Goal: Task Accomplishment & Management: Complete application form

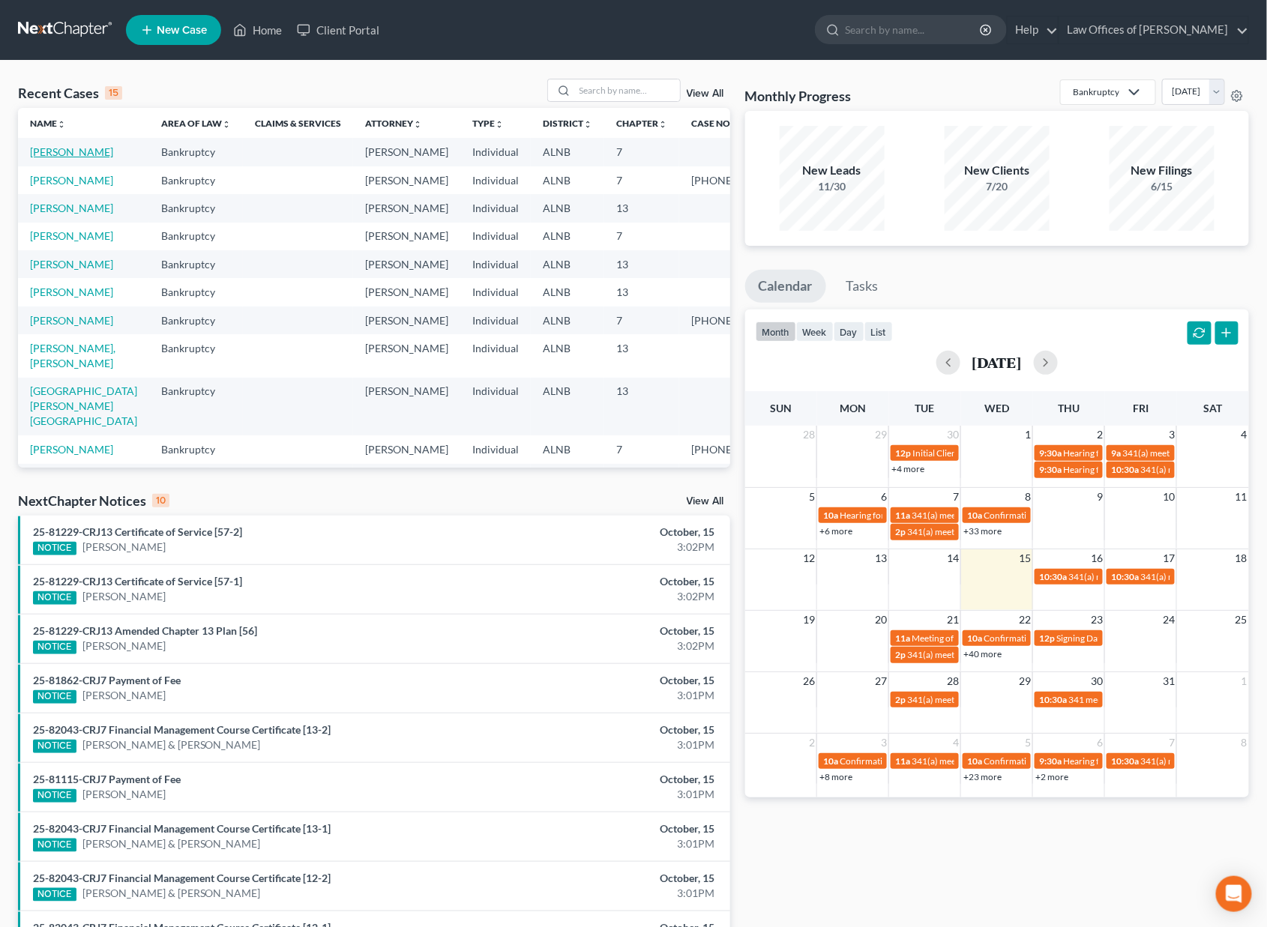
click at [80, 149] on link "[PERSON_NAME]" at bounding box center [71, 151] width 83 height 13
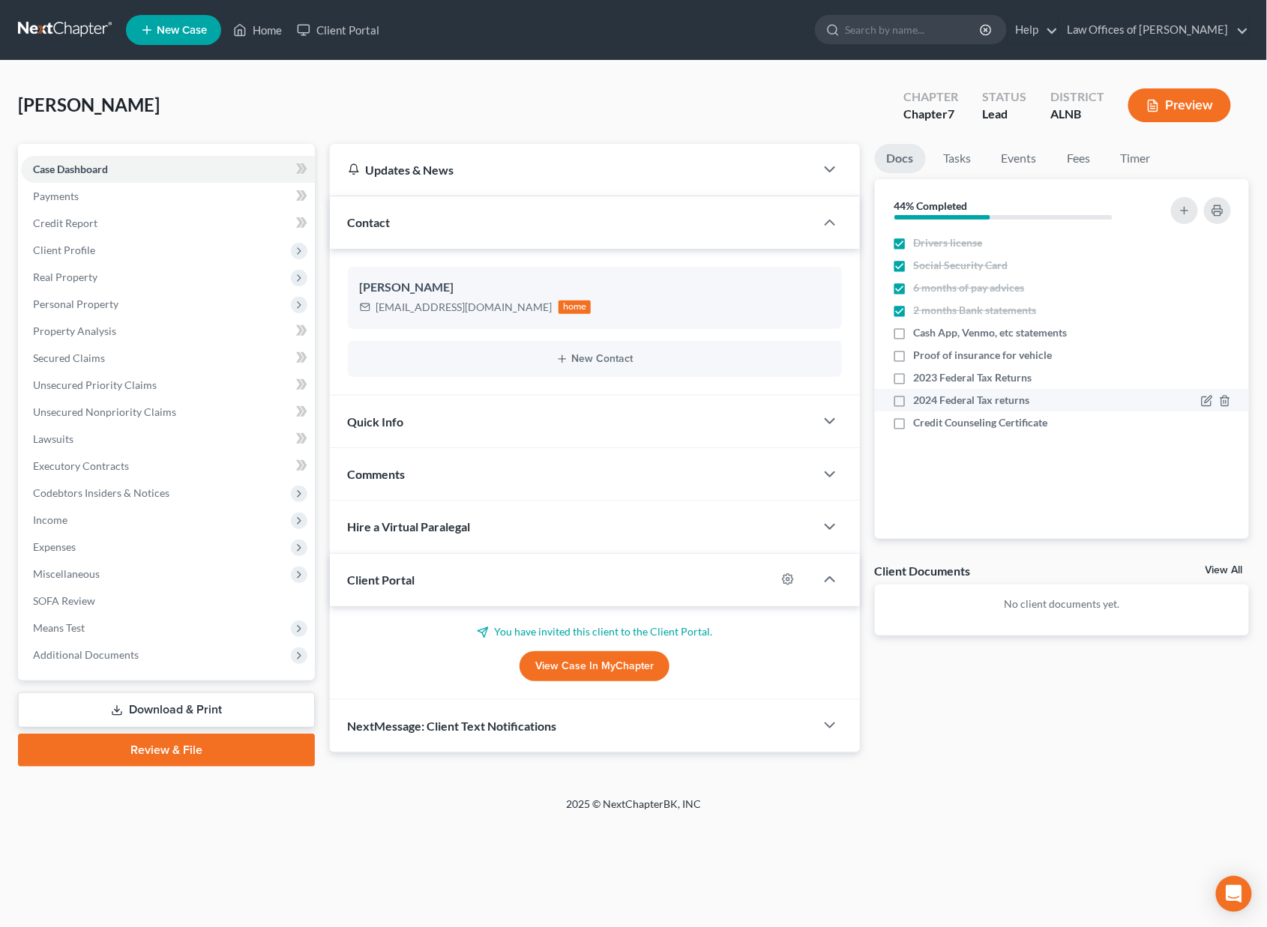
click at [914, 398] on label "2024 Federal Tax returns" at bounding box center [972, 400] width 116 height 15
click at [920, 398] on input "2024 Federal Tax returns" at bounding box center [925, 398] width 10 height 10
checkbox input "true"
click at [283, 399] on link "Unsecured Nonpriority Claims" at bounding box center [168, 412] width 294 height 27
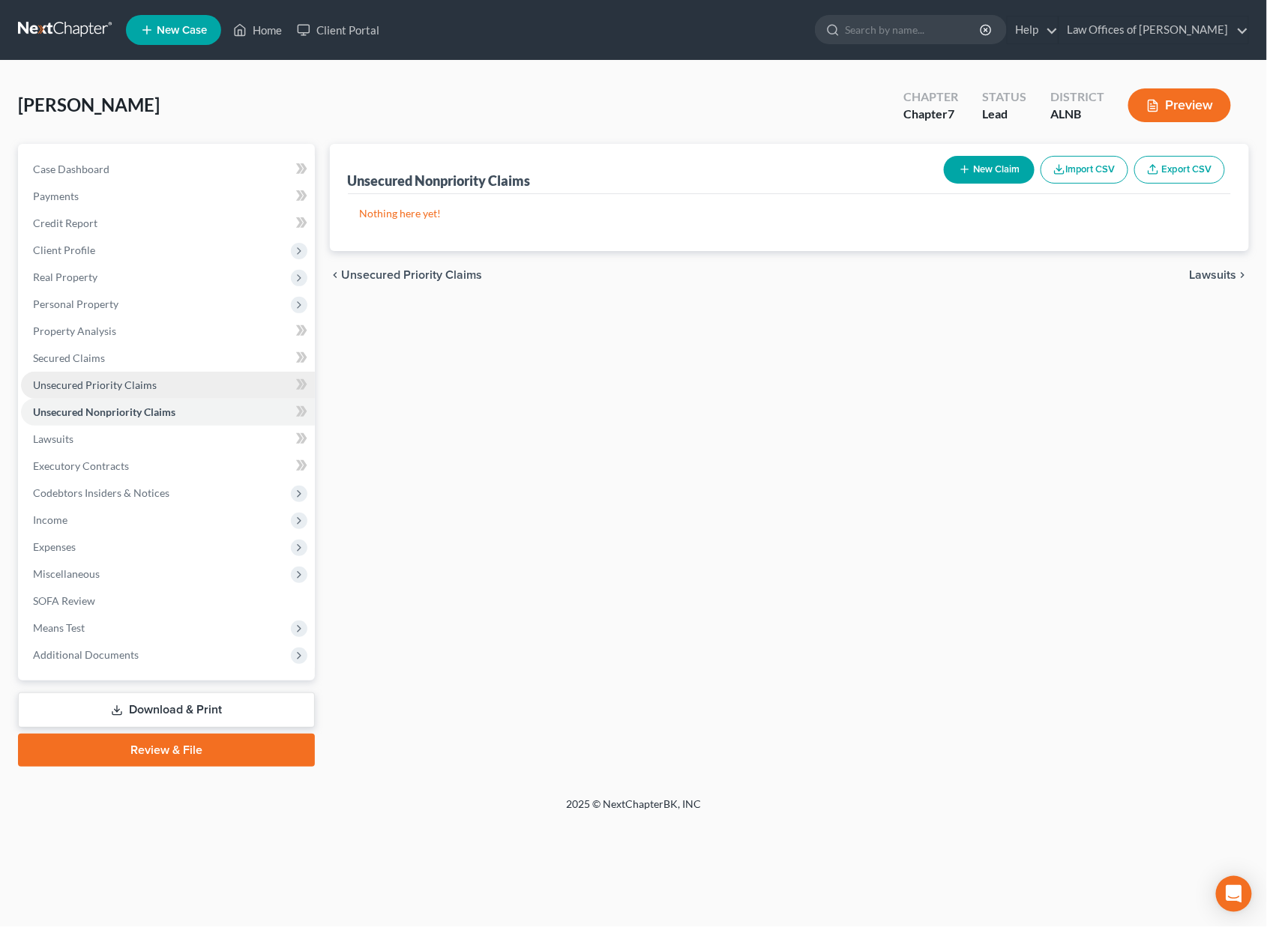
click at [279, 374] on link "Unsecured Priority Claims" at bounding box center [168, 385] width 294 height 27
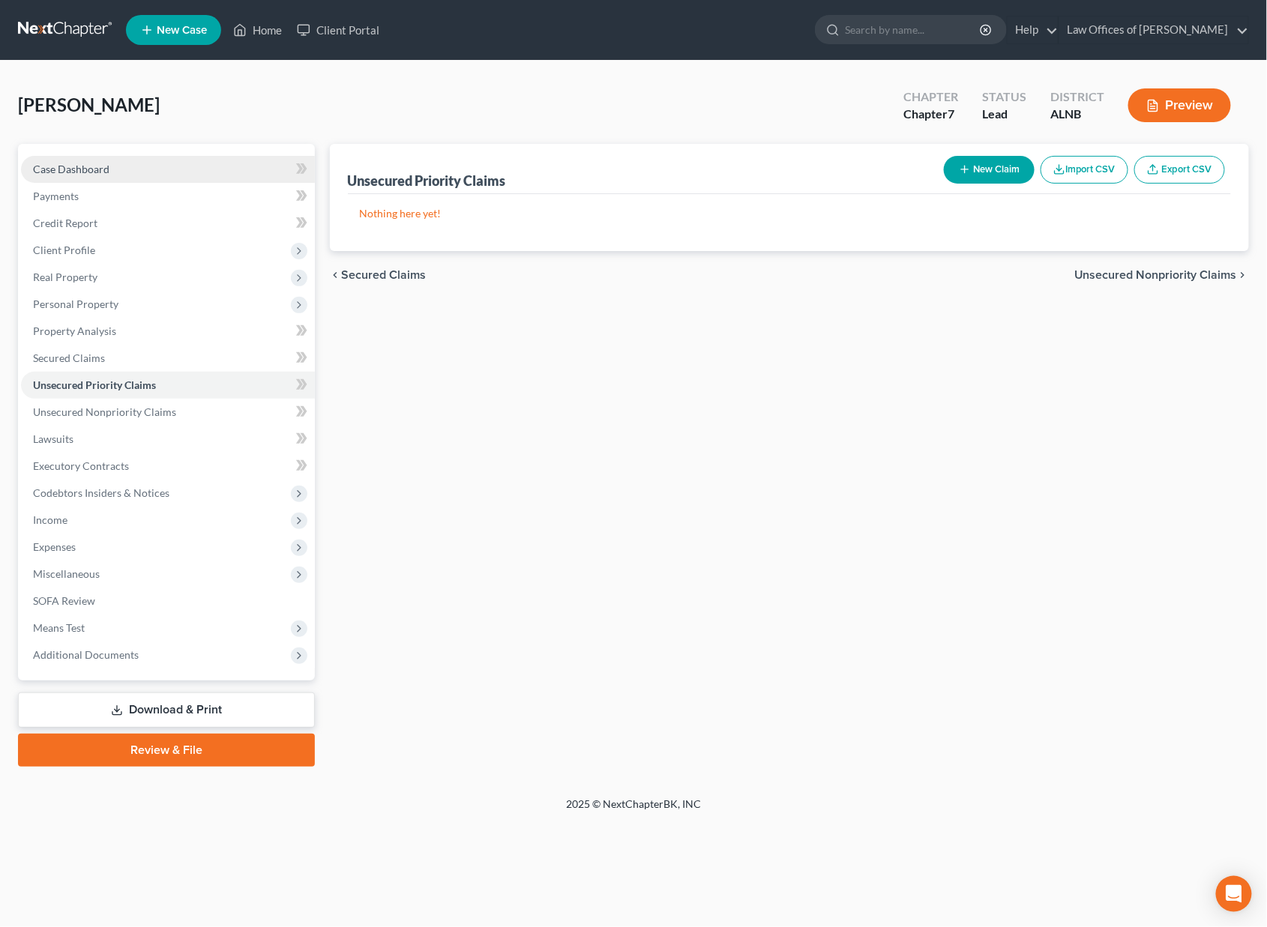
click at [191, 171] on link "Case Dashboard" at bounding box center [168, 169] width 294 height 27
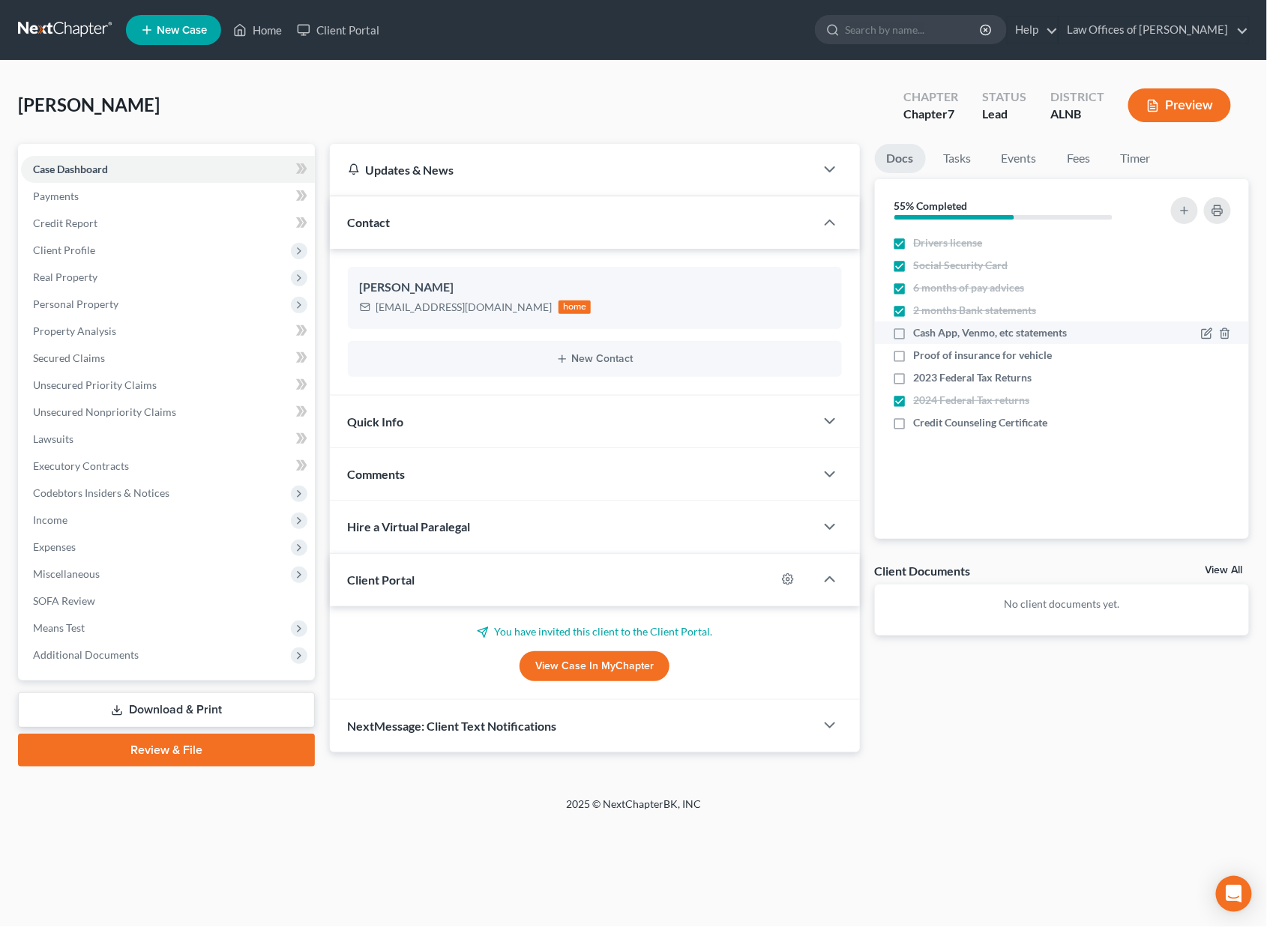
click at [914, 331] on label "Cash App, Venmo, etc statements" at bounding box center [991, 332] width 154 height 15
click at [920, 331] on input "Cash App, Venmo, etc statements" at bounding box center [925, 330] width 10 height 10
checkbox input "true"
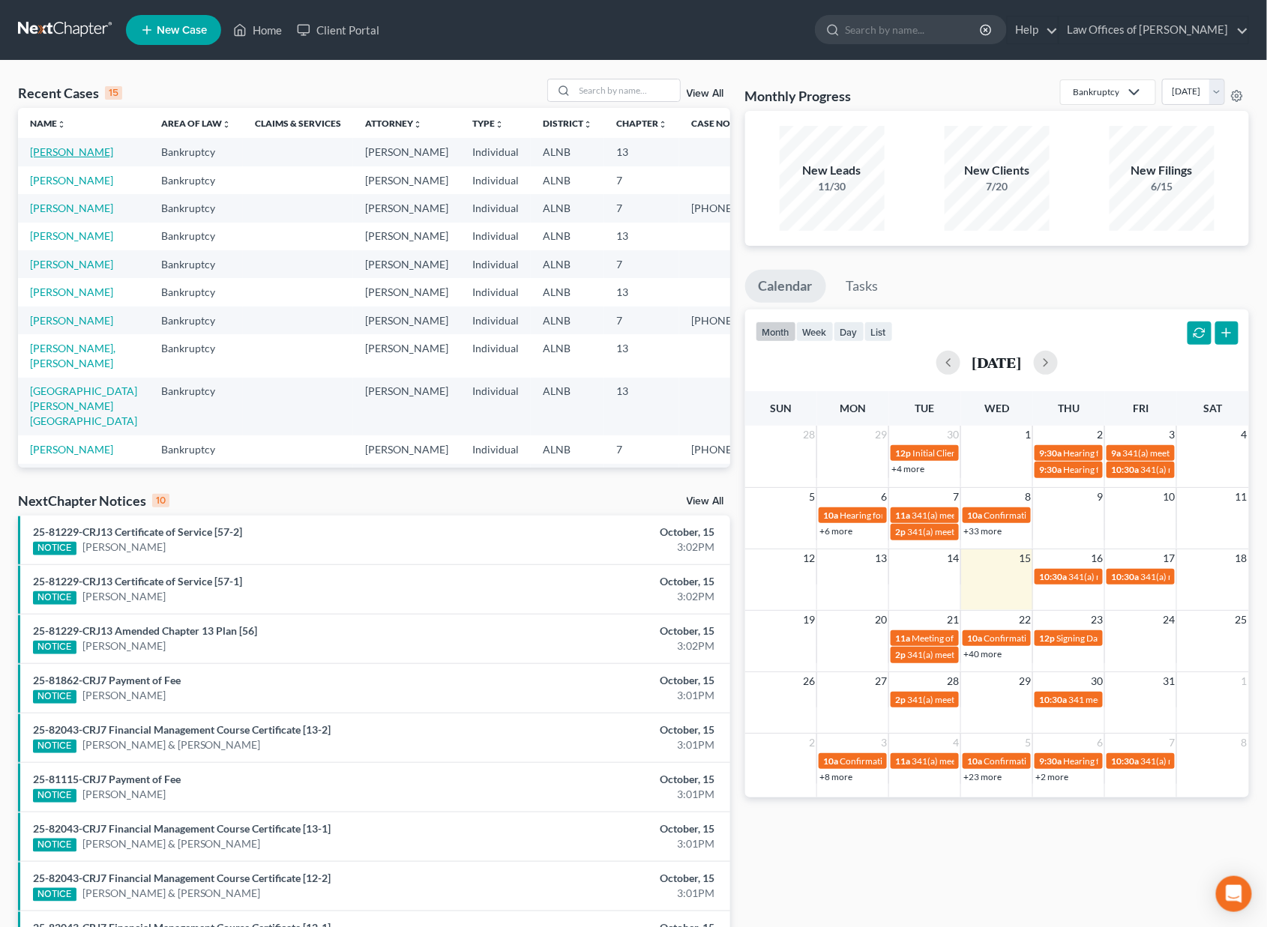
click at [57, 151] on link "[PERSON_NAME]" at bounding box center [71, 151] width 83 height 13
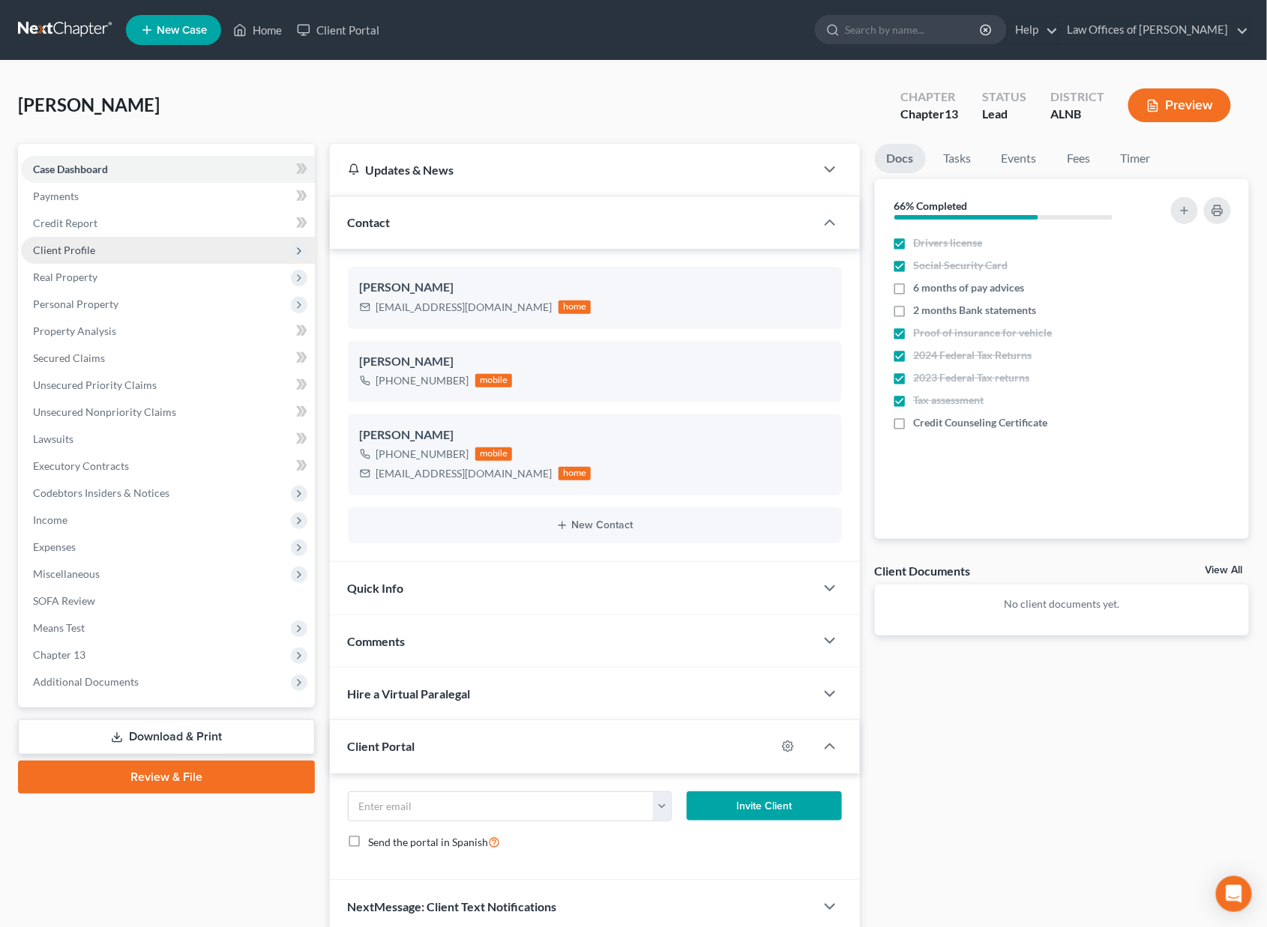
click at [108, 253] on span "Client Profile" at bounding box center [168, 250] width 294 height 27
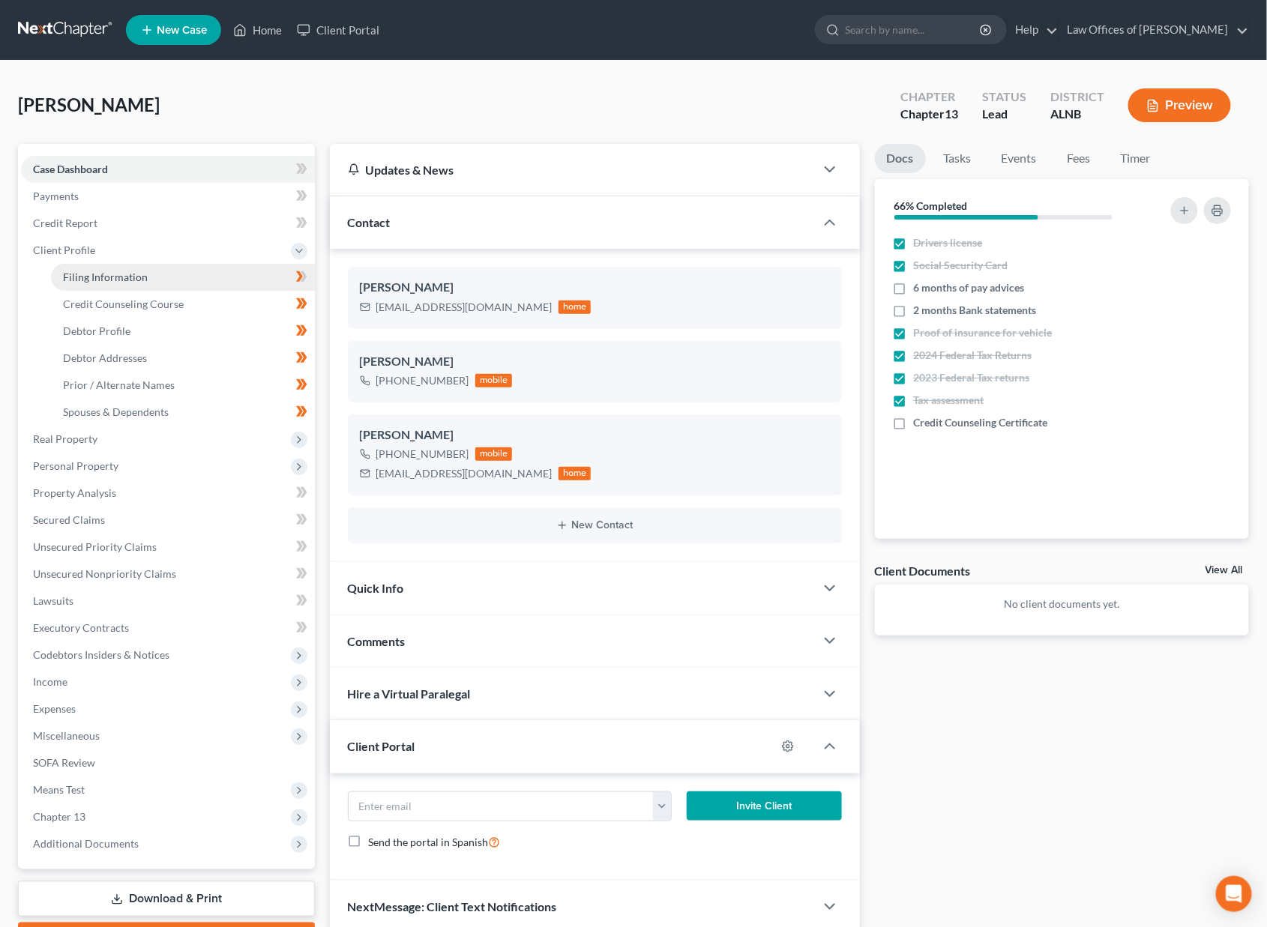
click at [103, 273] on span "Filing Information" at bounding box center [105, 277] width 85 height 13
select select "1"
select select "0"
select select "3"
select select "1"
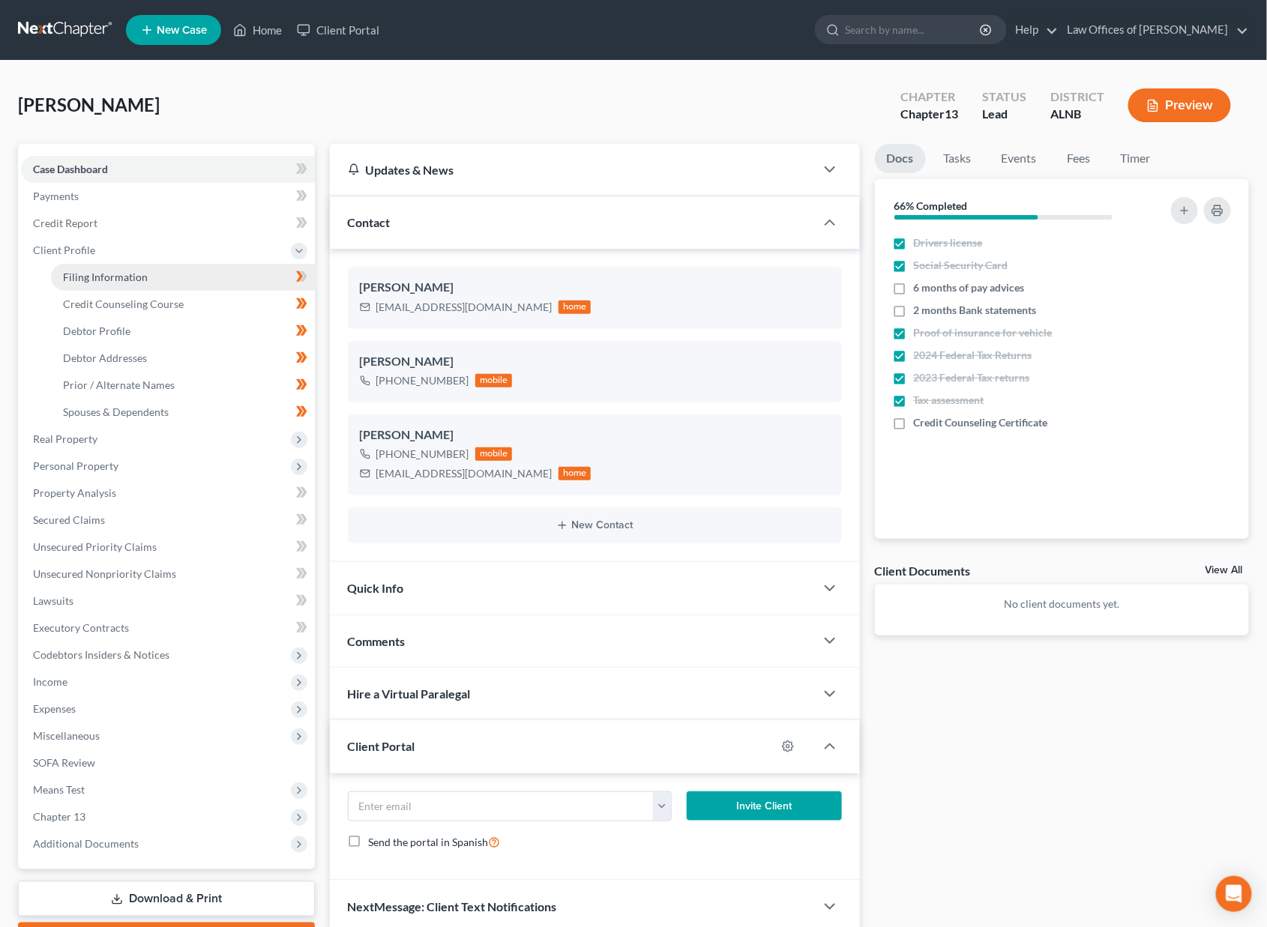
select select "0"
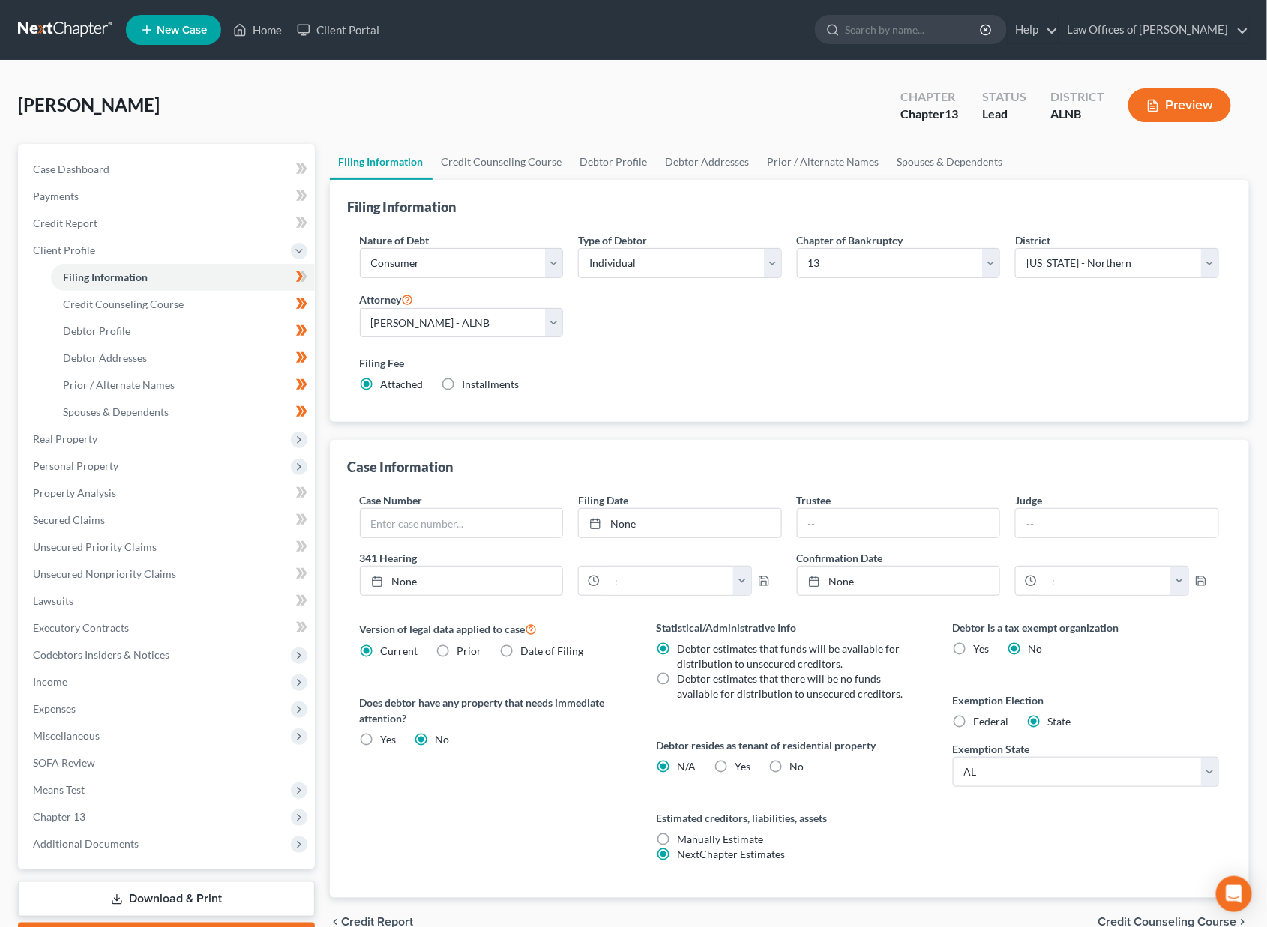
click at [463, 380] on label "Installments Installments" at bounding box center [491, 384] width 57 height 15
click at [469, 380] on input "Installments Installments" at bounding box center [474, 382] width 10 height 10
radio input "true"
radio input "false"
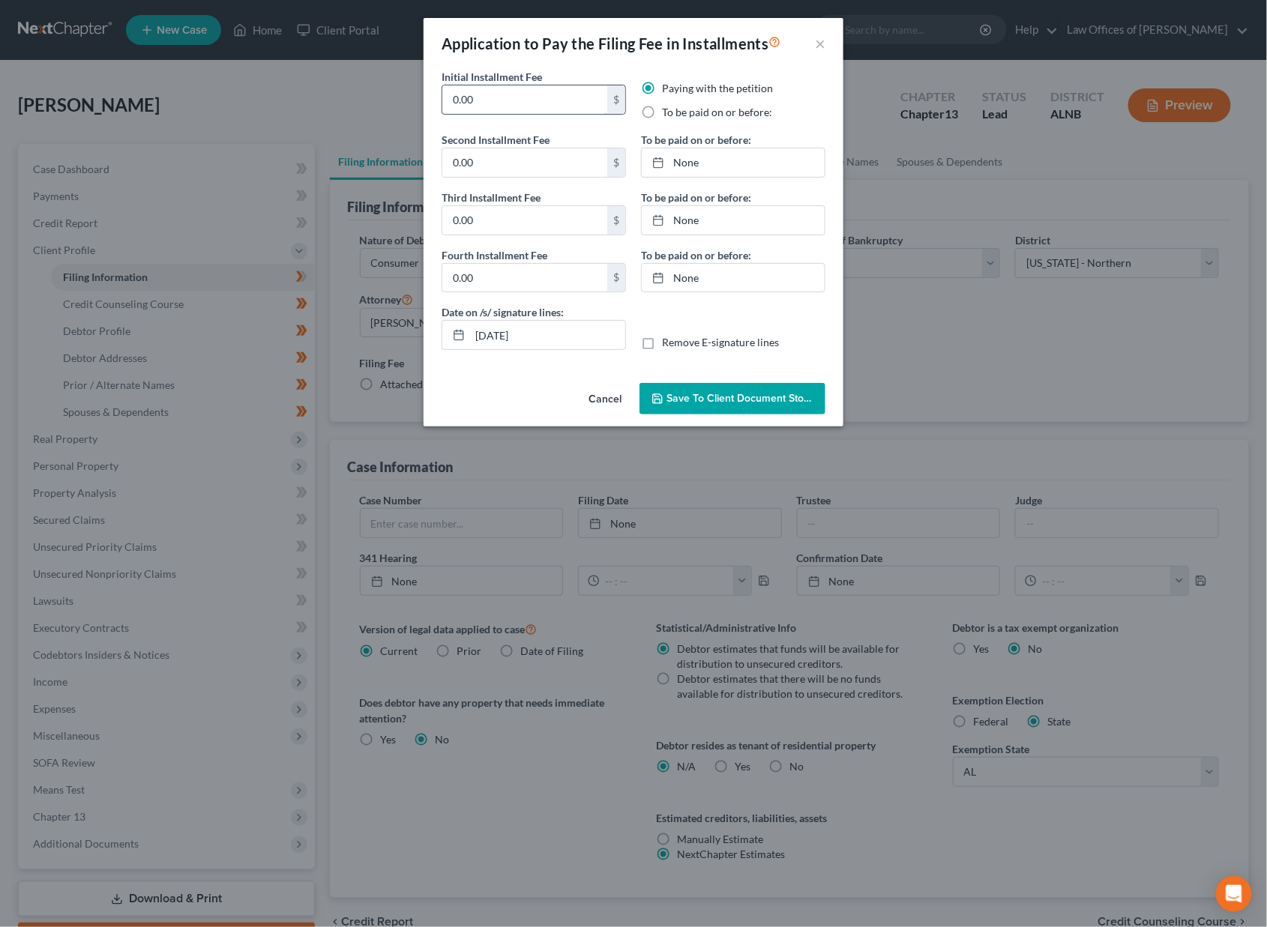
click at [535, 97] on input "0.00" at bounding box center [524, 99] width 165 height 28
type input "78.25"
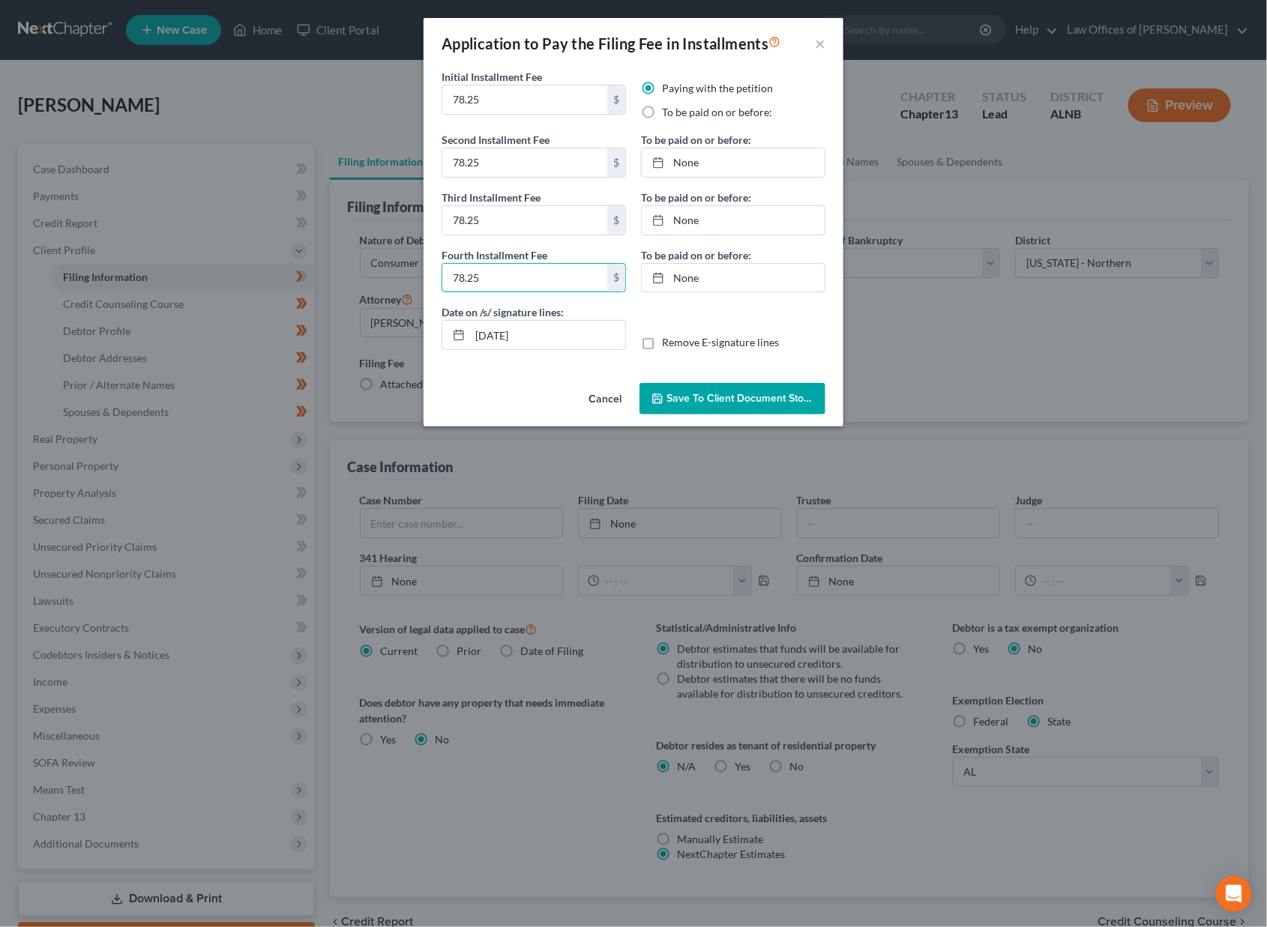
type input "78.25"
click at [687, 110] on label "To be paid on or before:" at bounding box center [717, 112] width 110 height 15
click at [678, 110] on input "To be paid on or before:" at bounding box center [673, 110] width 10 height 10
radio input "true"
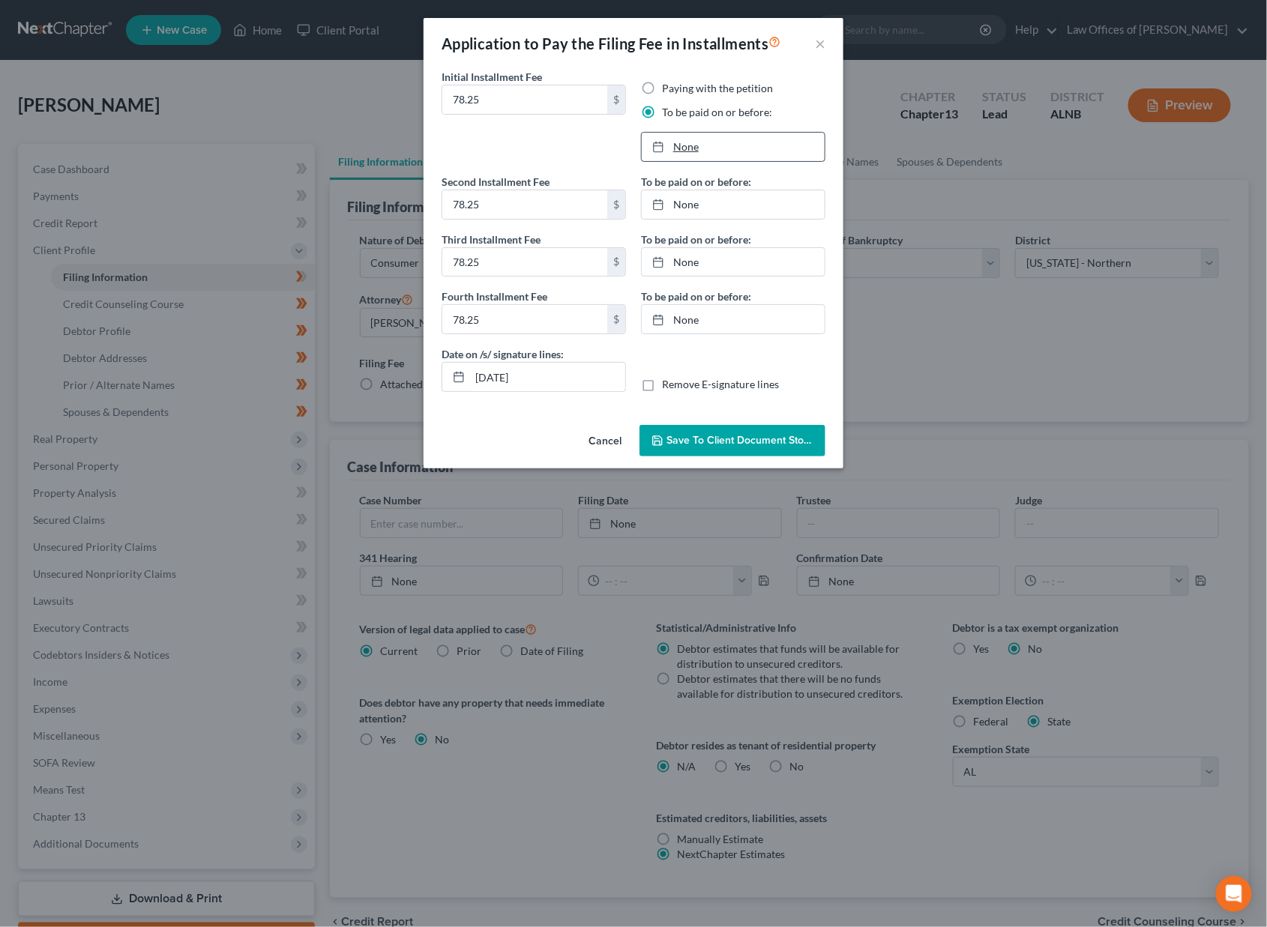
click at [687, 143] on link "None" at bounding box center [733, 147] width 183 height 28
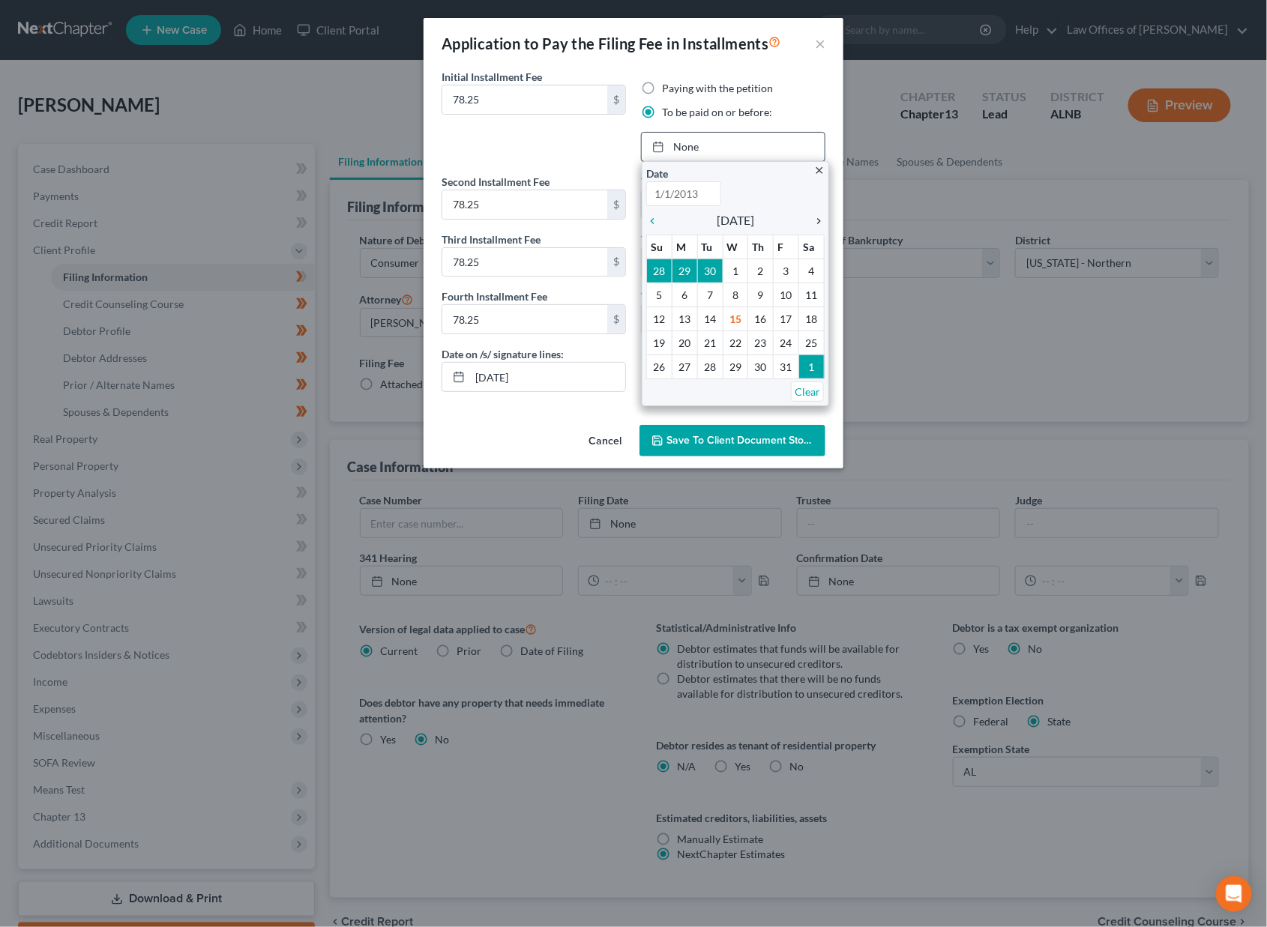
type input "[DATE]"
click at [819, 219] on icon "chevron_right" at bounding box center [814, 221] width 19 height 12
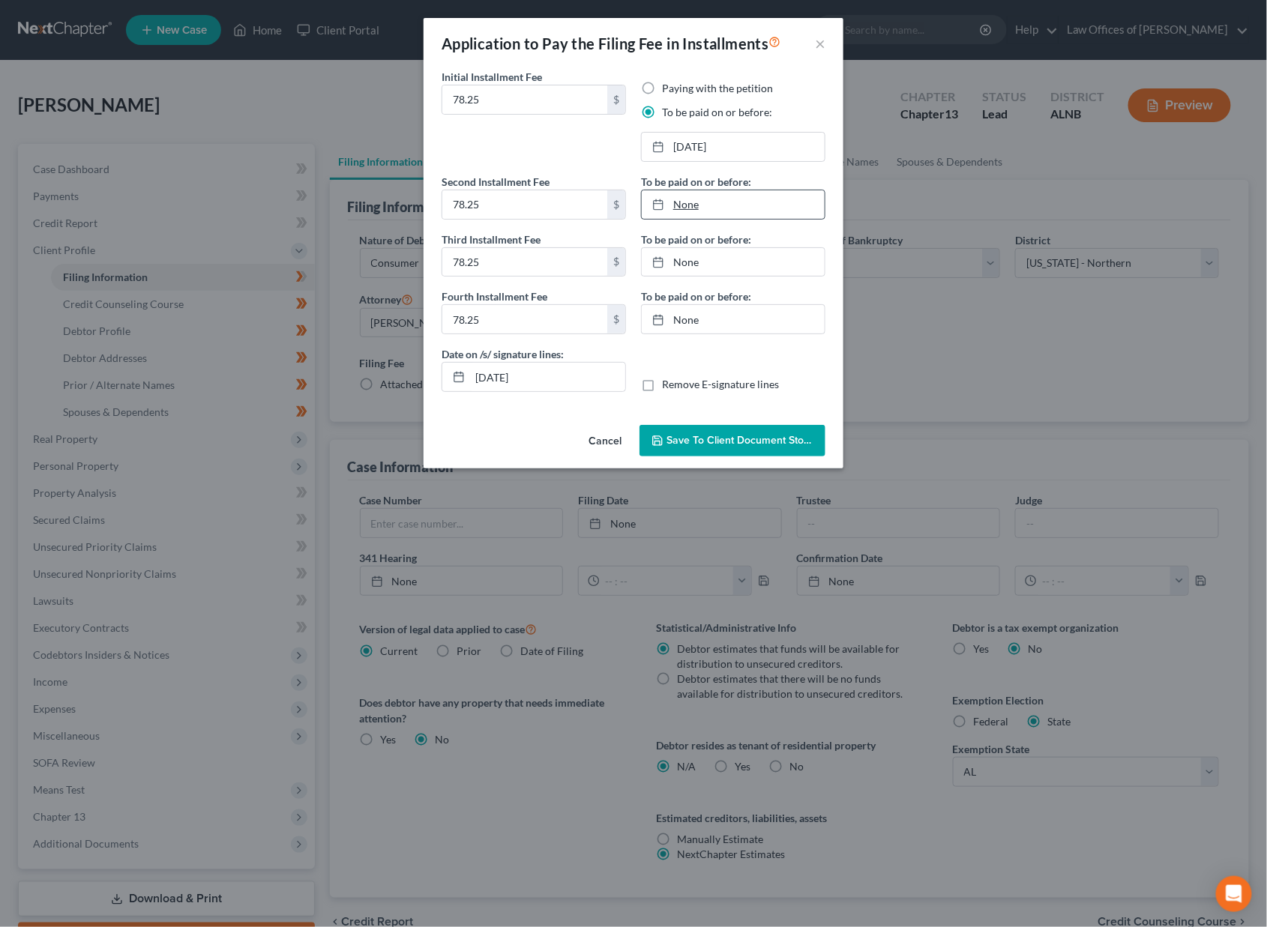
click at [772, 215] on link "None" at bounding box center [733, 204] width 183 height 28
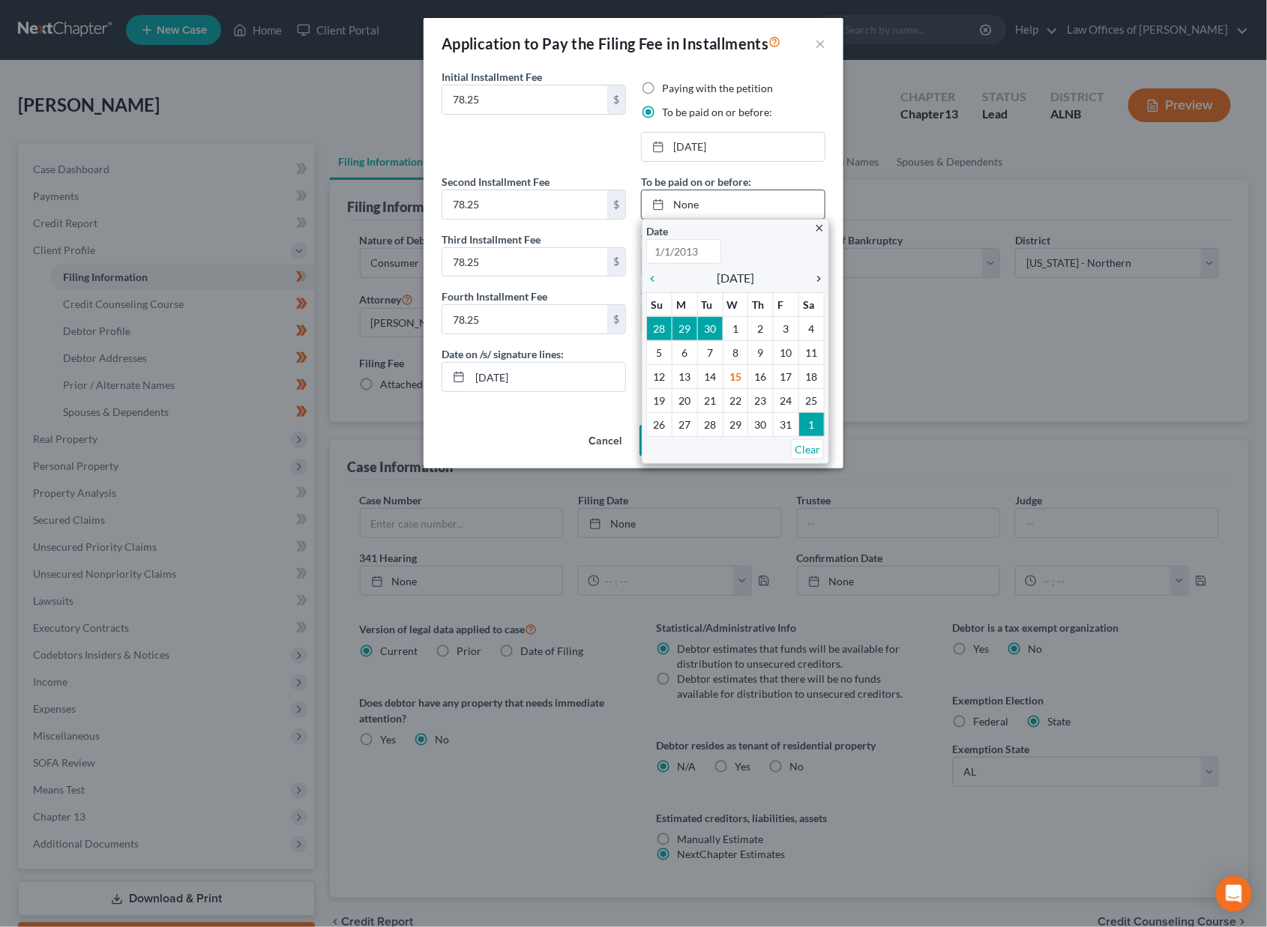
type input "[DATE]"
click at [817, 273] on icon "chevron_right" at bounding box center [814, 279] width 19 height 12
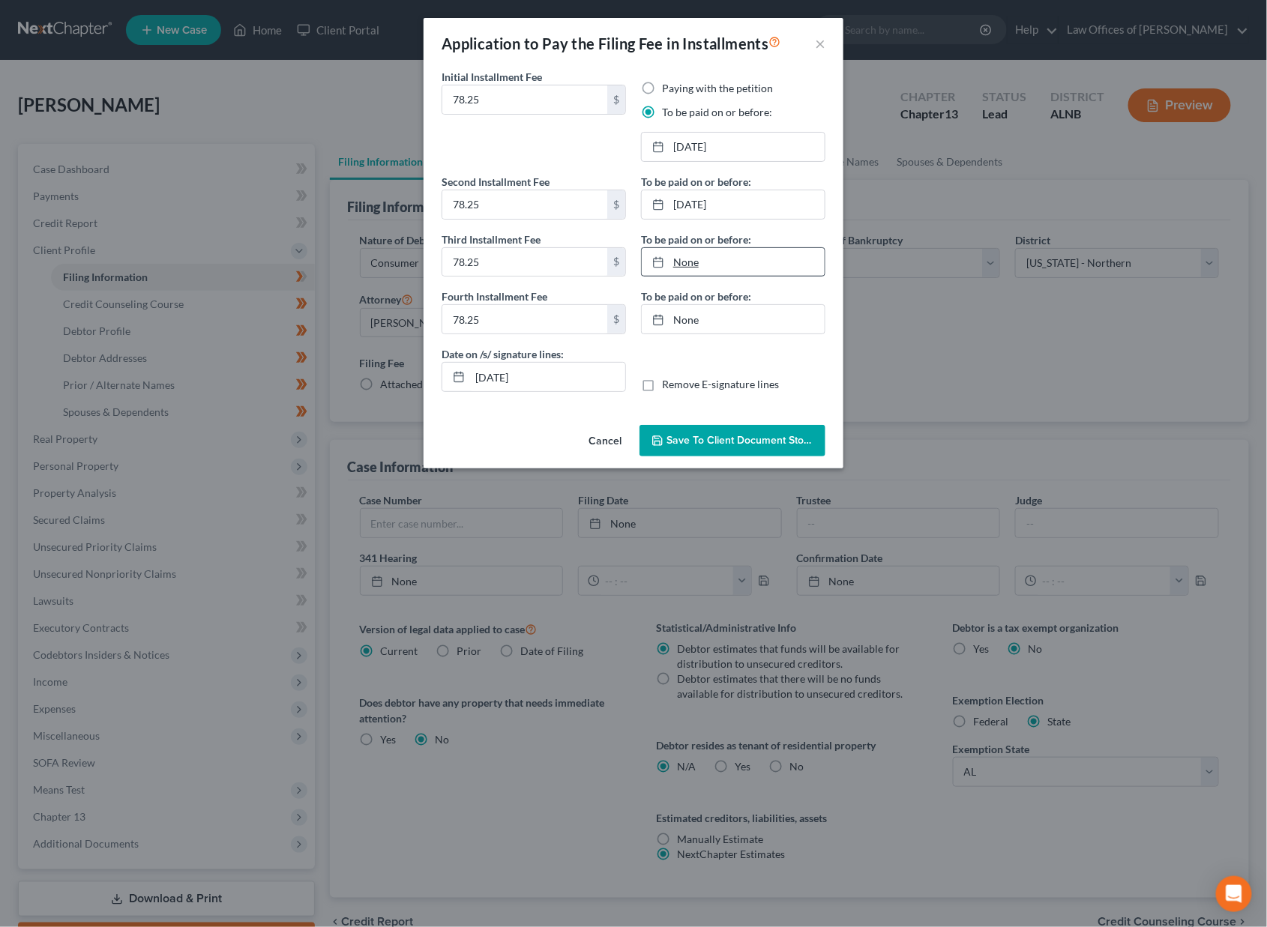
click at [708, 248] on link "None" at bounding box center [733, 262] width 183 height 28
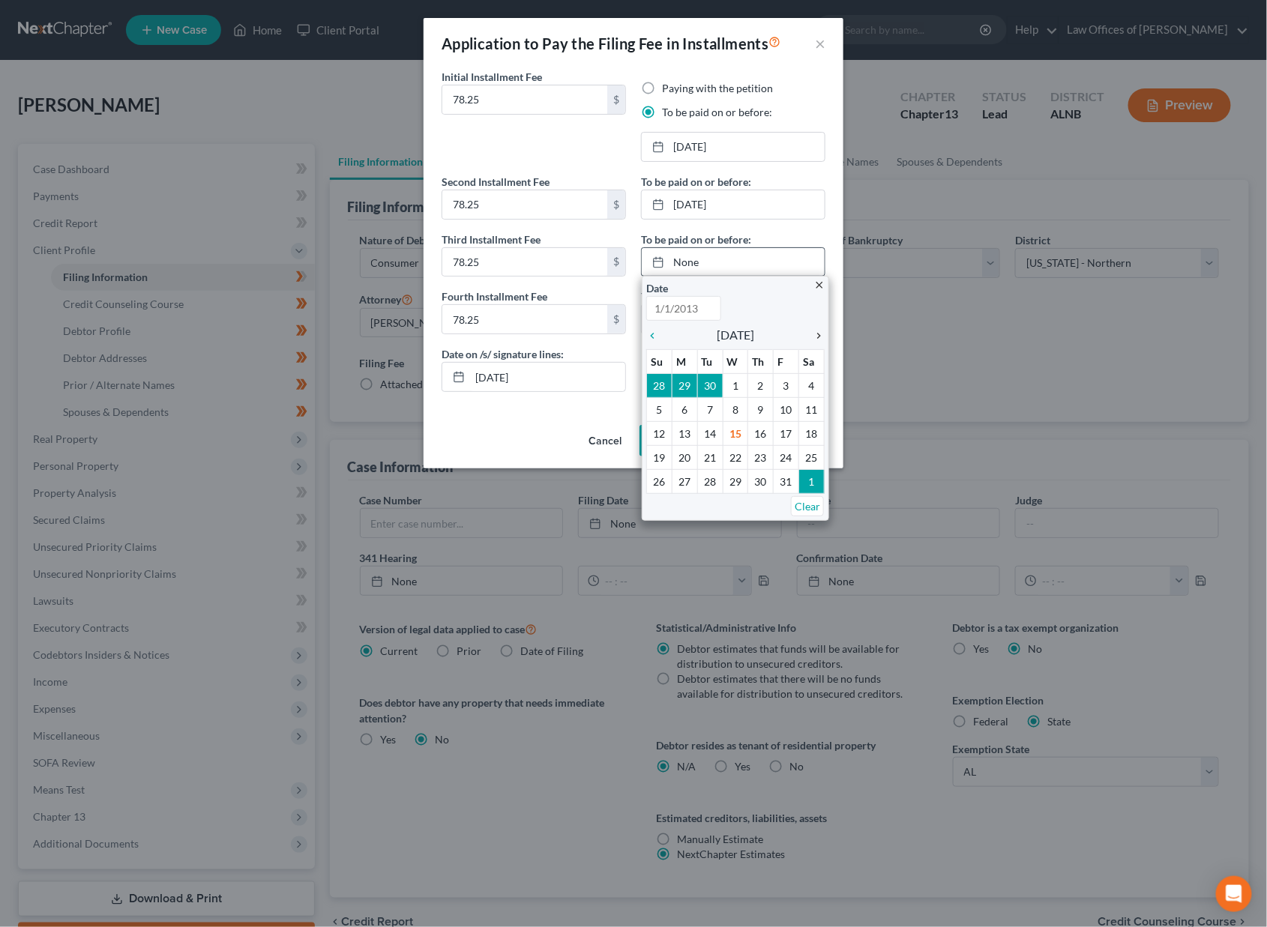
type input "[DATE]"
click at [815, 330] on icon "chevron_right" at bounding box center [814, 336] width 19 height 12
click at [816, 330] on icon "chevron_right" at bounding box center [814, 336] width 19 height 12
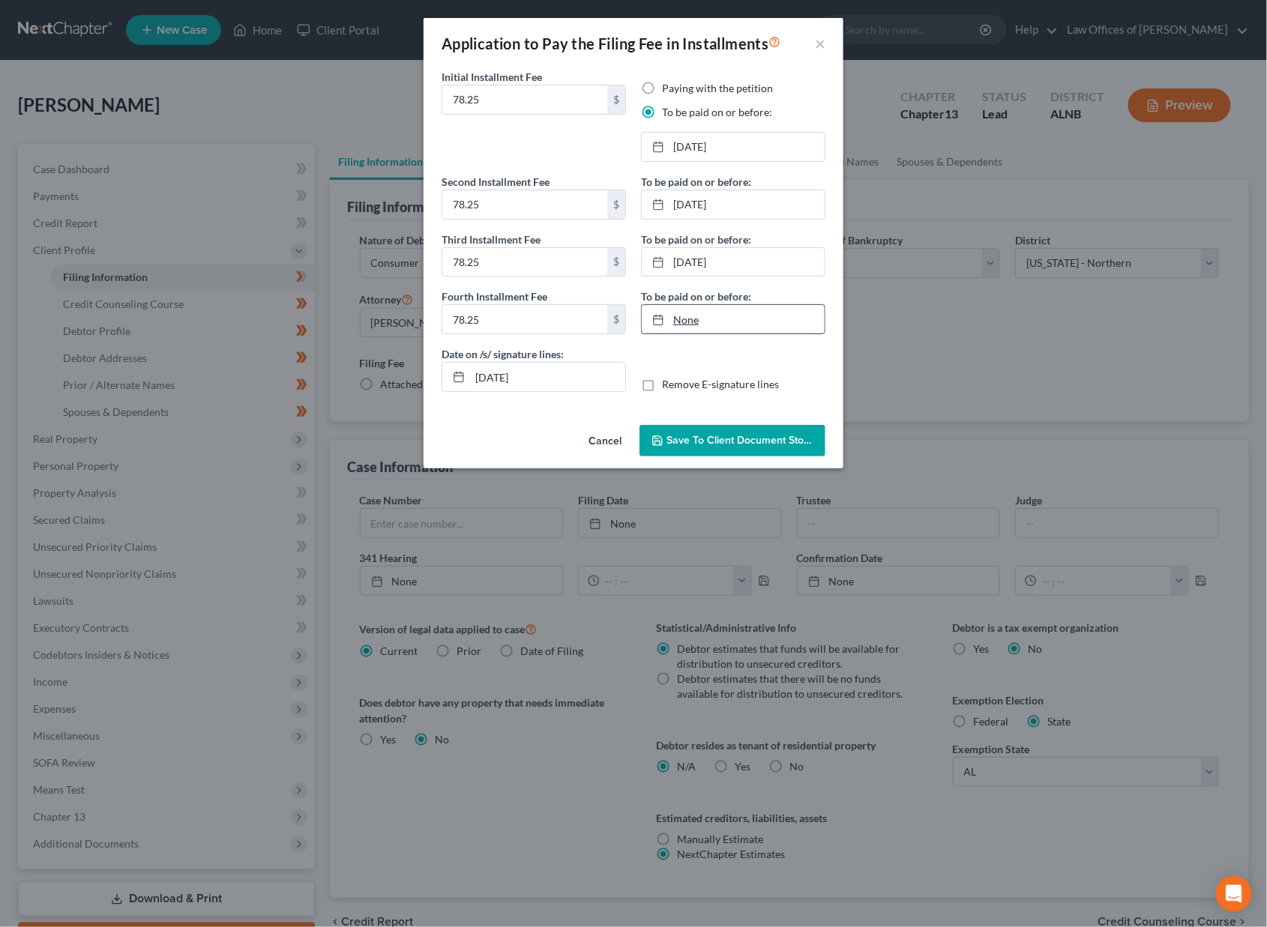
click at [732, 318] on link "None" at bounding box center [733, 319] width 183 height 28
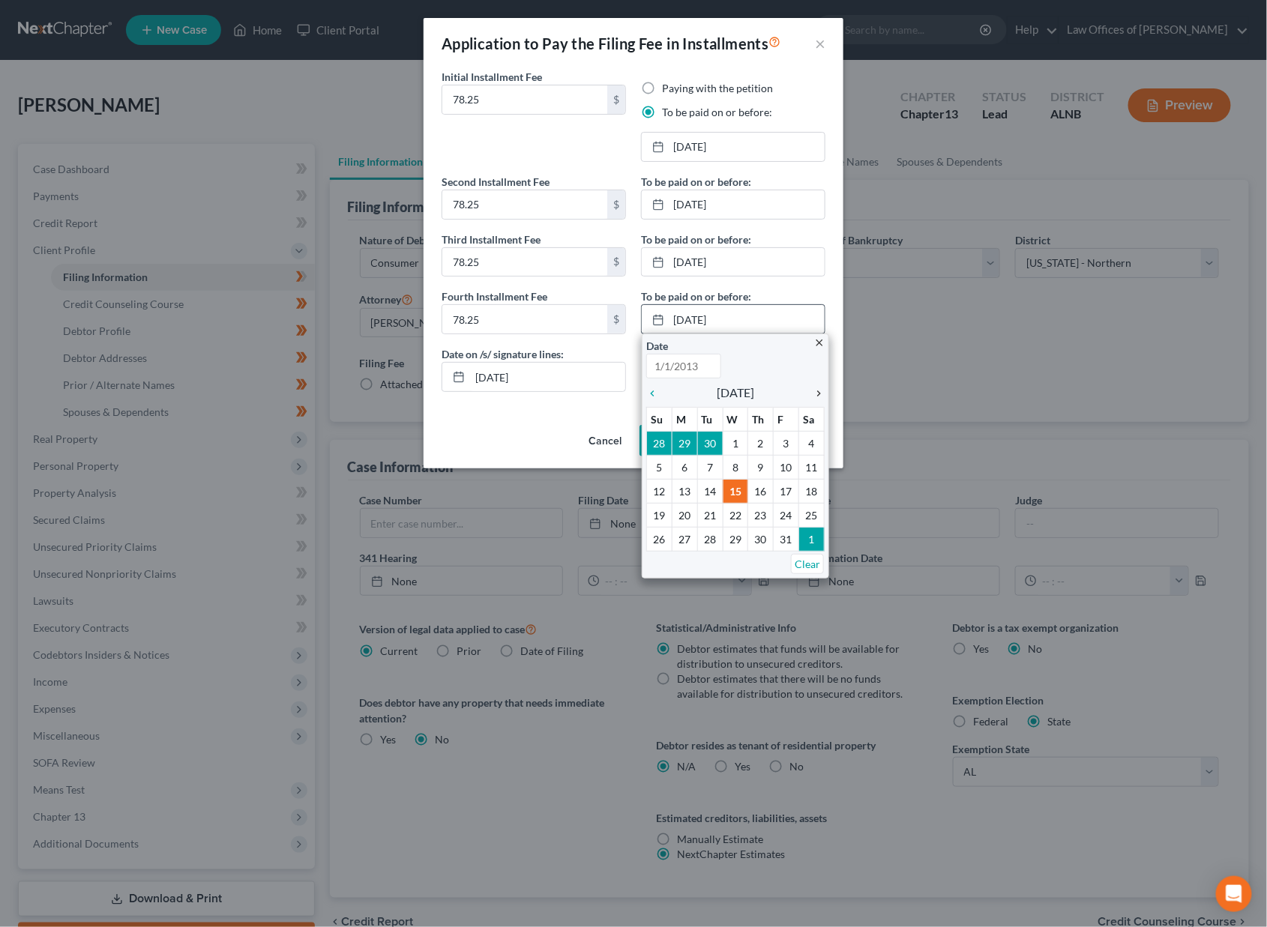
type input "[DATE]"
click at [819, 388] on icon "chevron_right" at bounding box center [814, 394] width 19 height 12
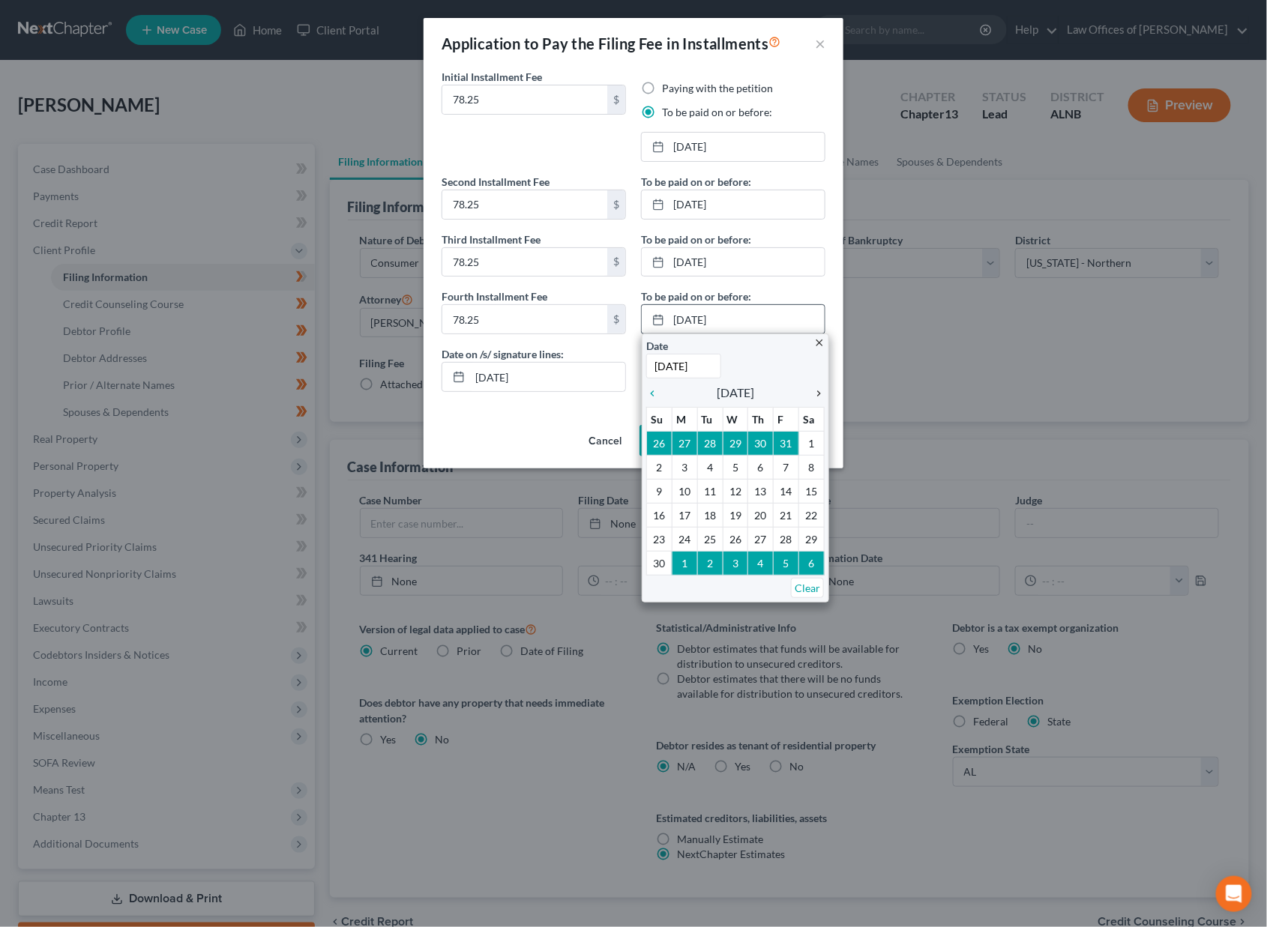
click at [819, 388] on icon "chevron_right" at bounding box center [814, 394] width 19 height 12
click at [818, 388] on icon "chevron_right" at bounding box center [814, 394] width 19 height 12
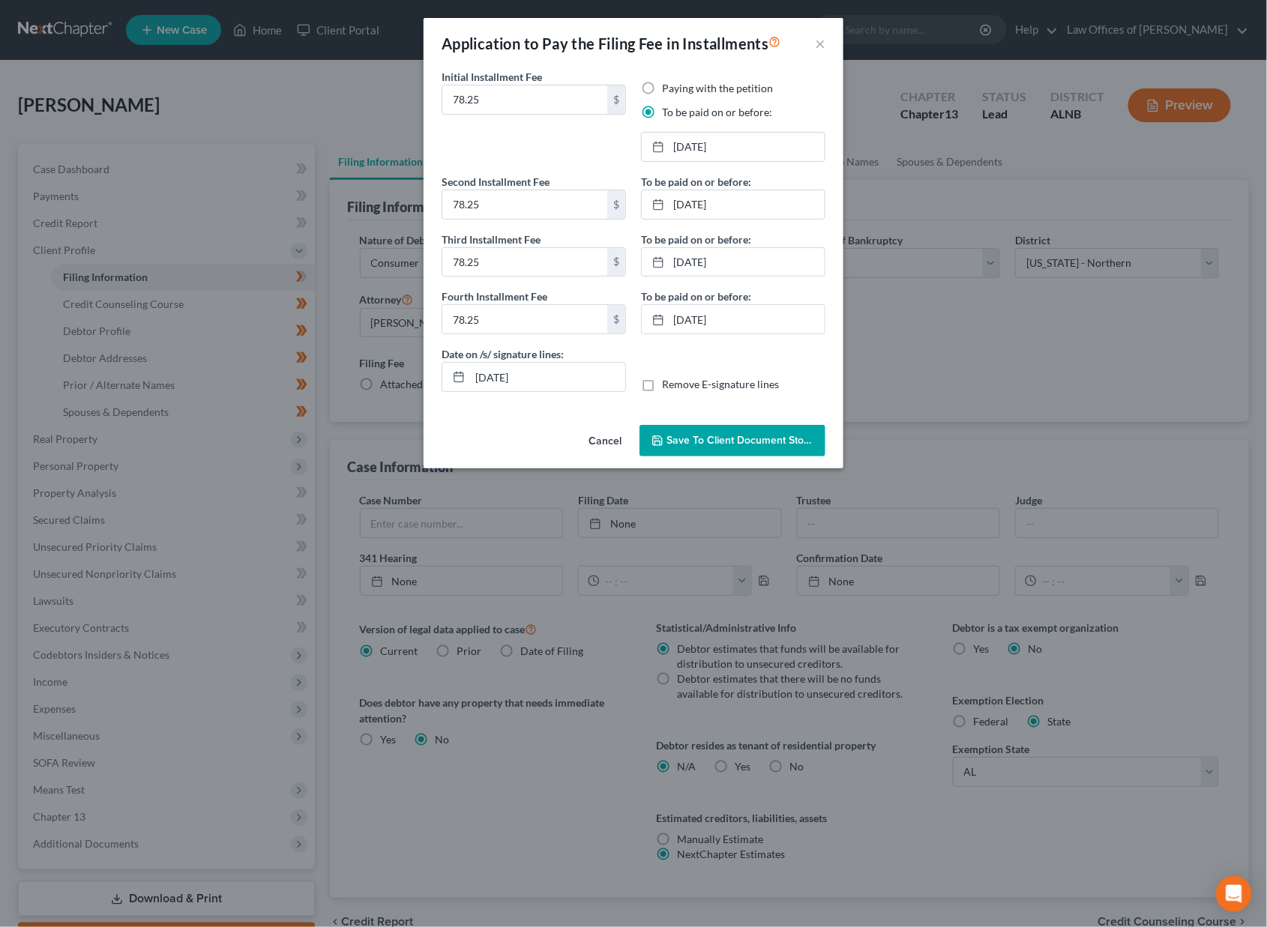
click at [755, 438] on span "Save to Client Document Storage" at bounding box center [745, 440] width 159 height 13
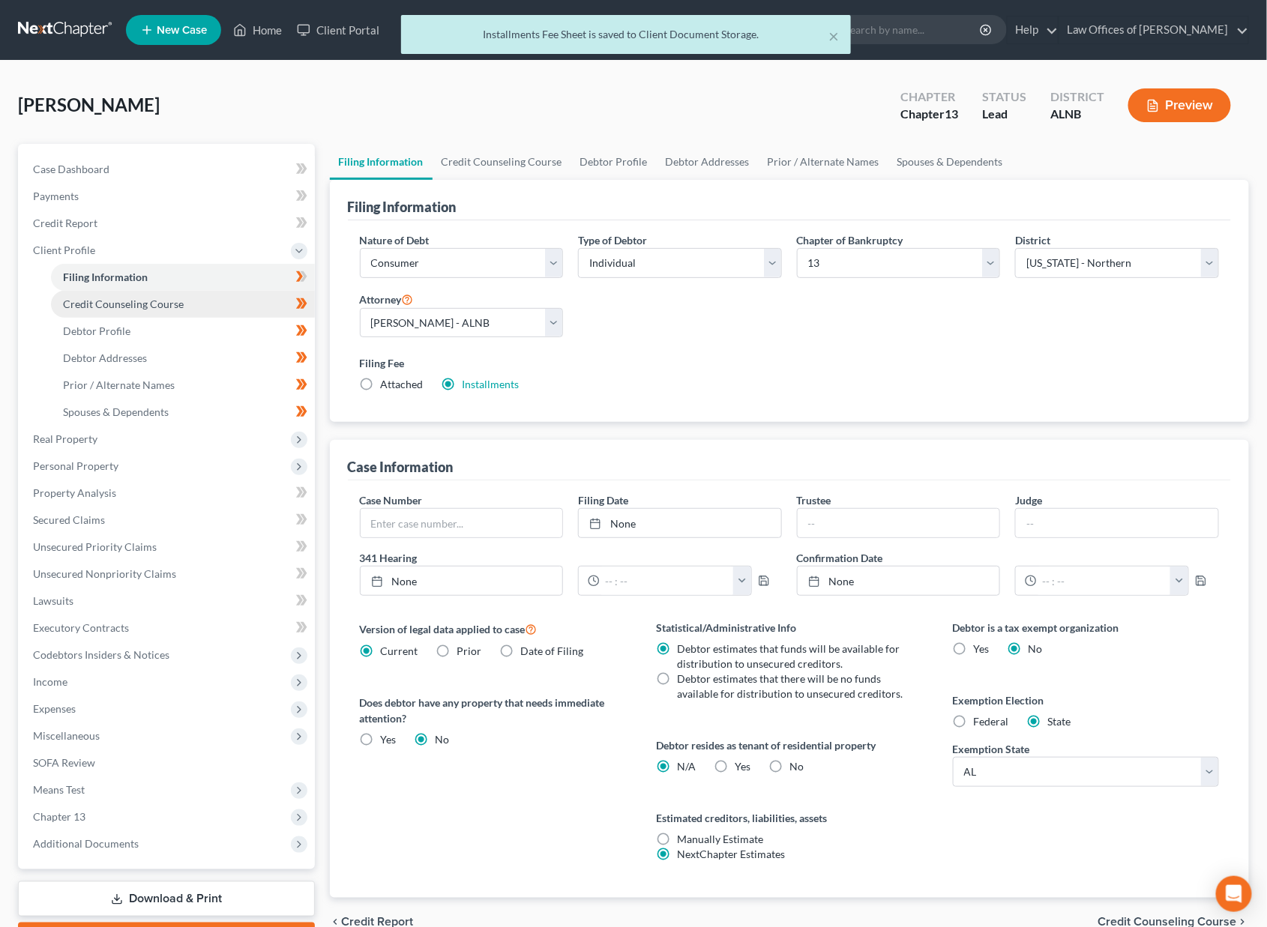
click at [232, 298] on link "Credit Counseling Course" at bounding box center [183, 304] width 264 height 27
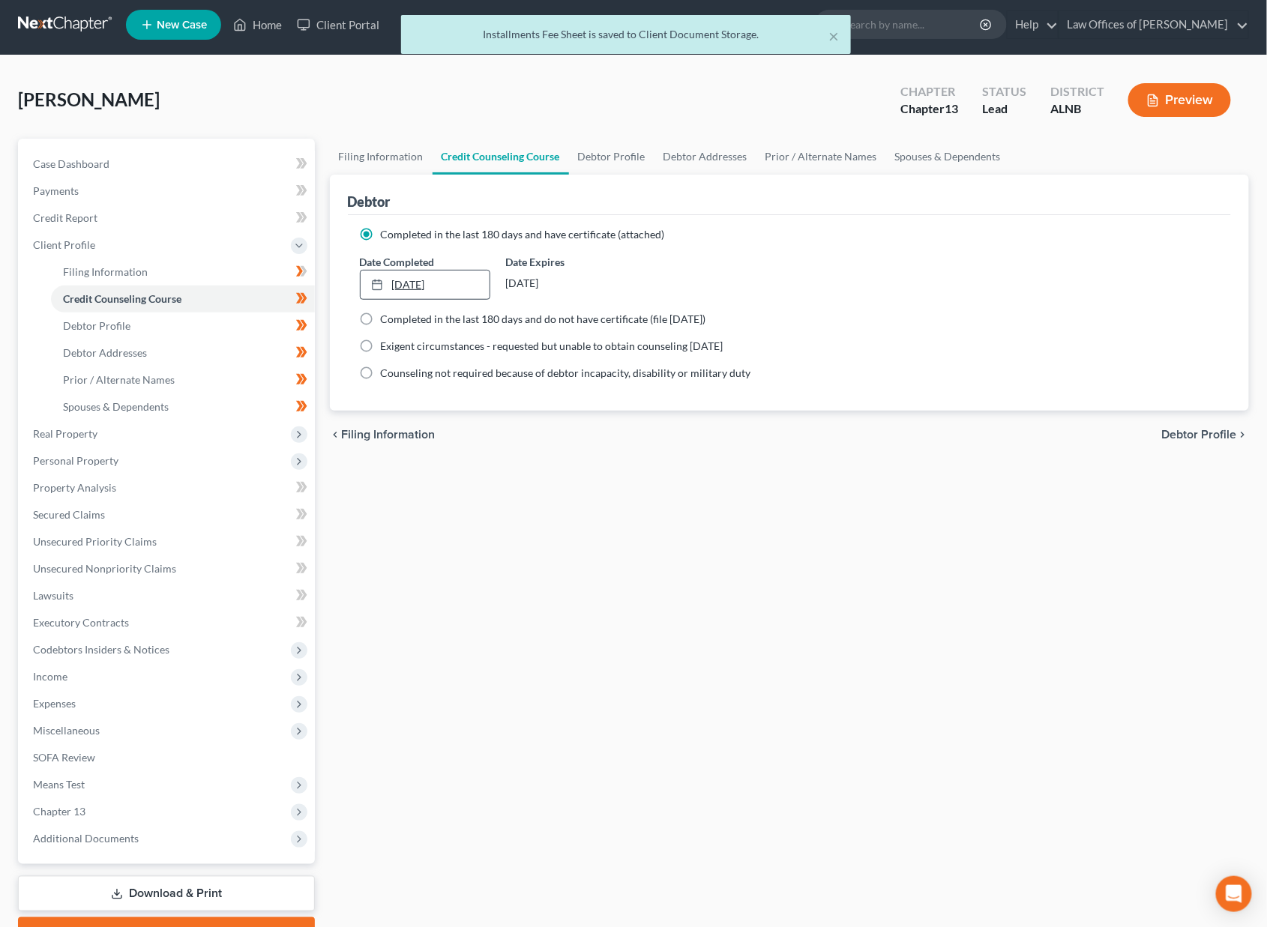
scroll to position [5, 1]
click at [212, 322] on link "Debtor Profile" at bounding box center [183, 326] width 264 height 27
select select "1"
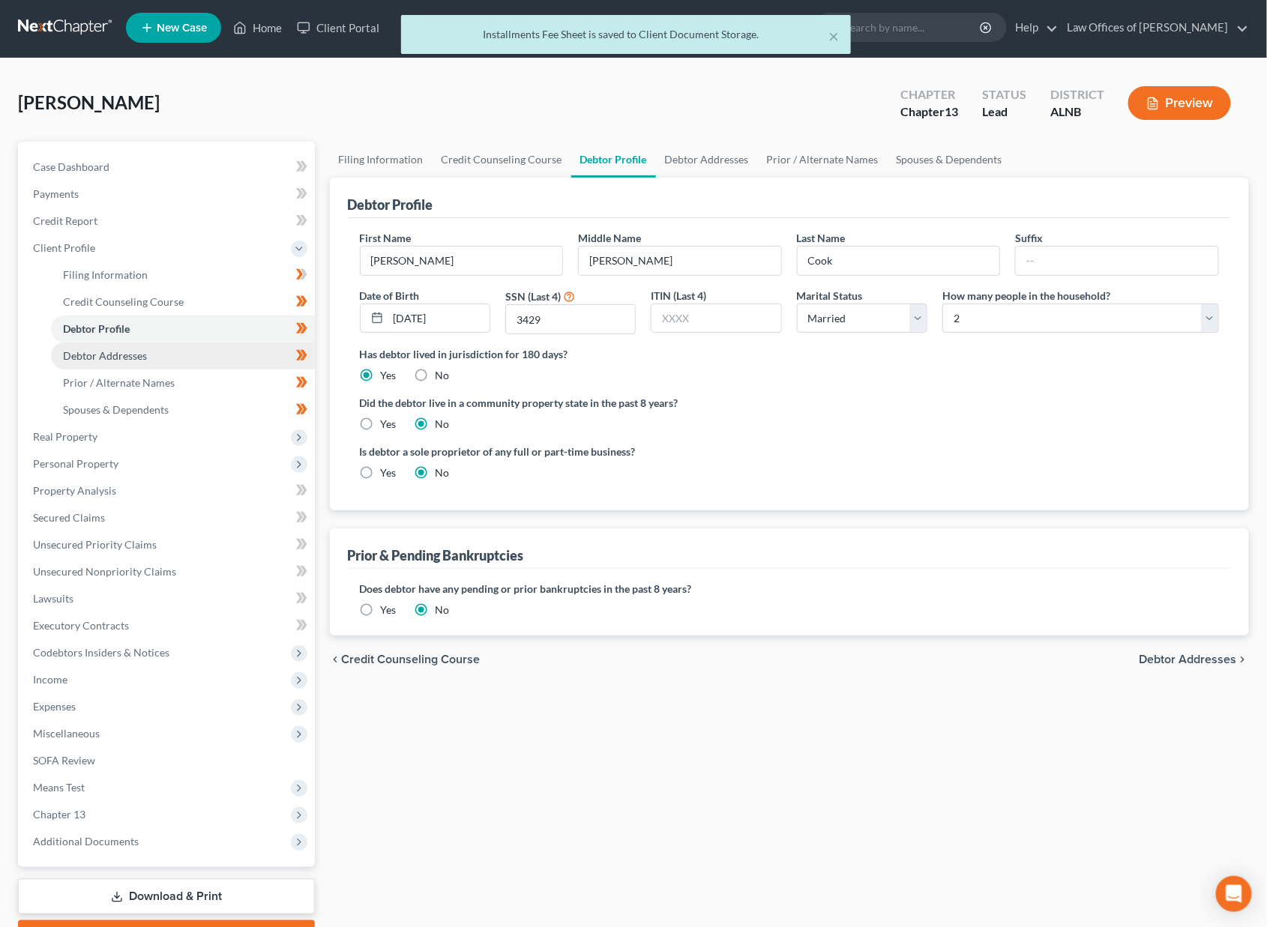
scroll to position [2, 1]
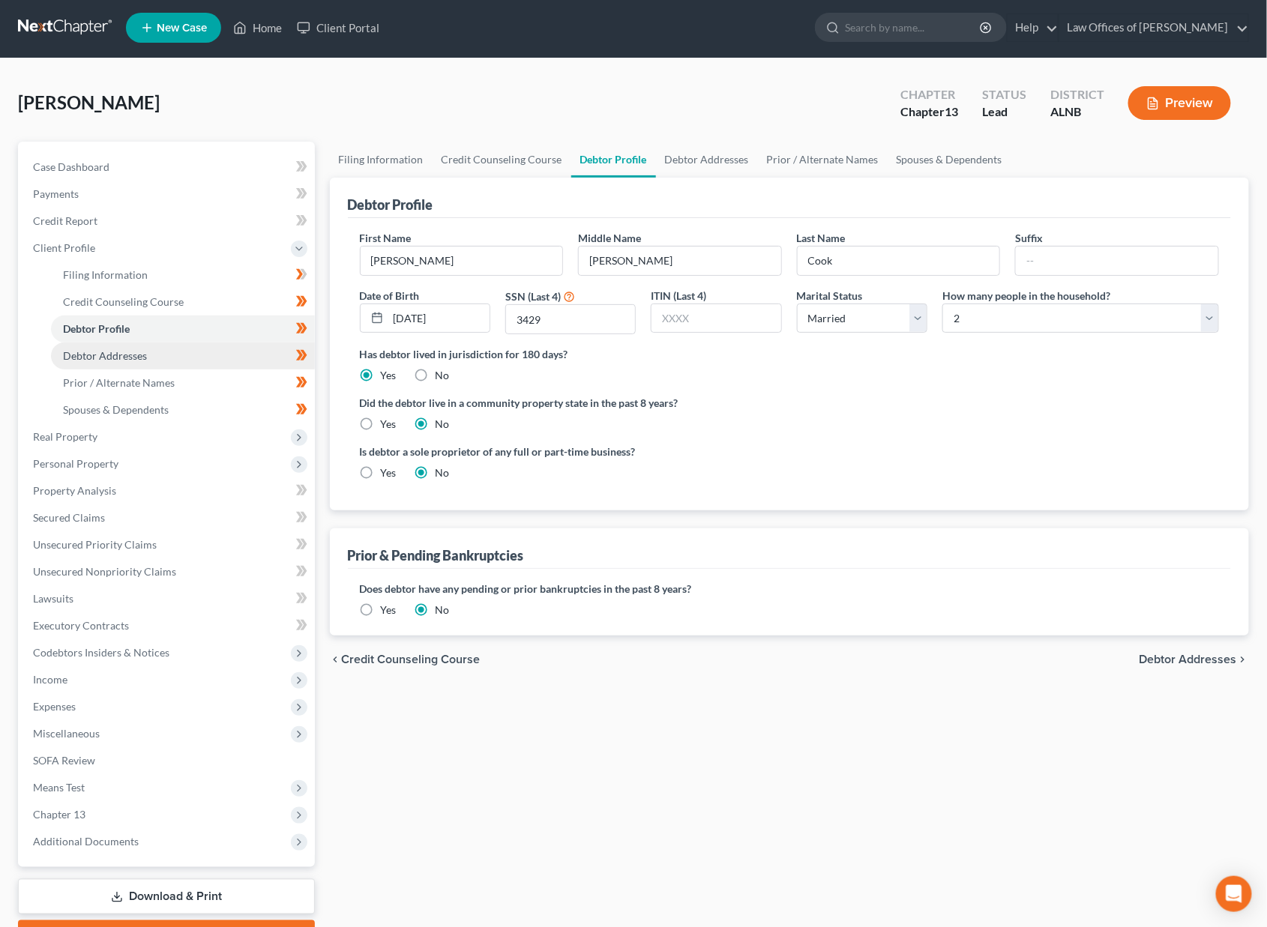
click at [202, 346] on link "Debtor Addresses" at bounding box center [183, 356] width 264 height 27
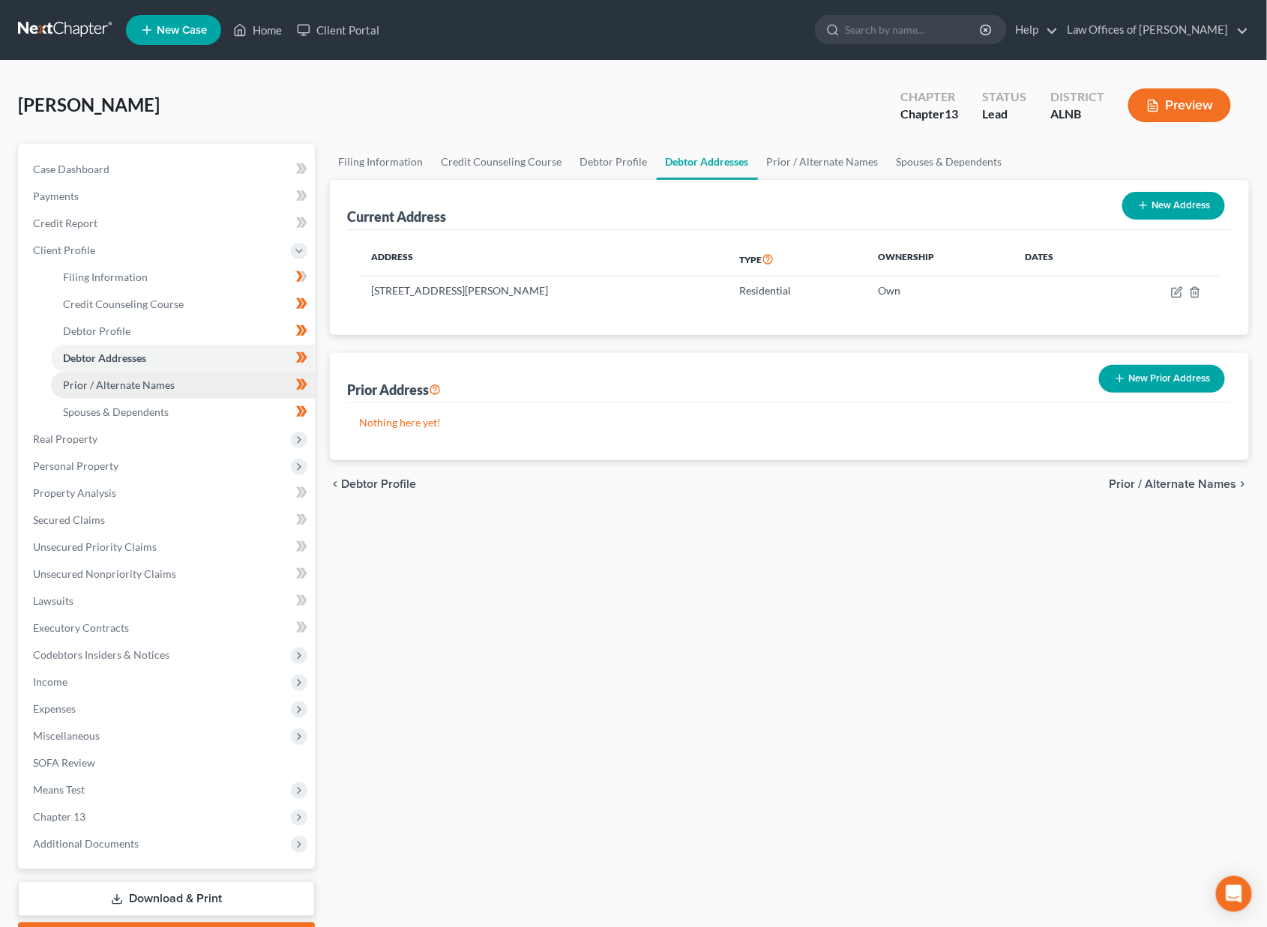
click at [219, 374] on link "Prior / Alternate Names" at bounding box center [183, 385] width 264 height 27
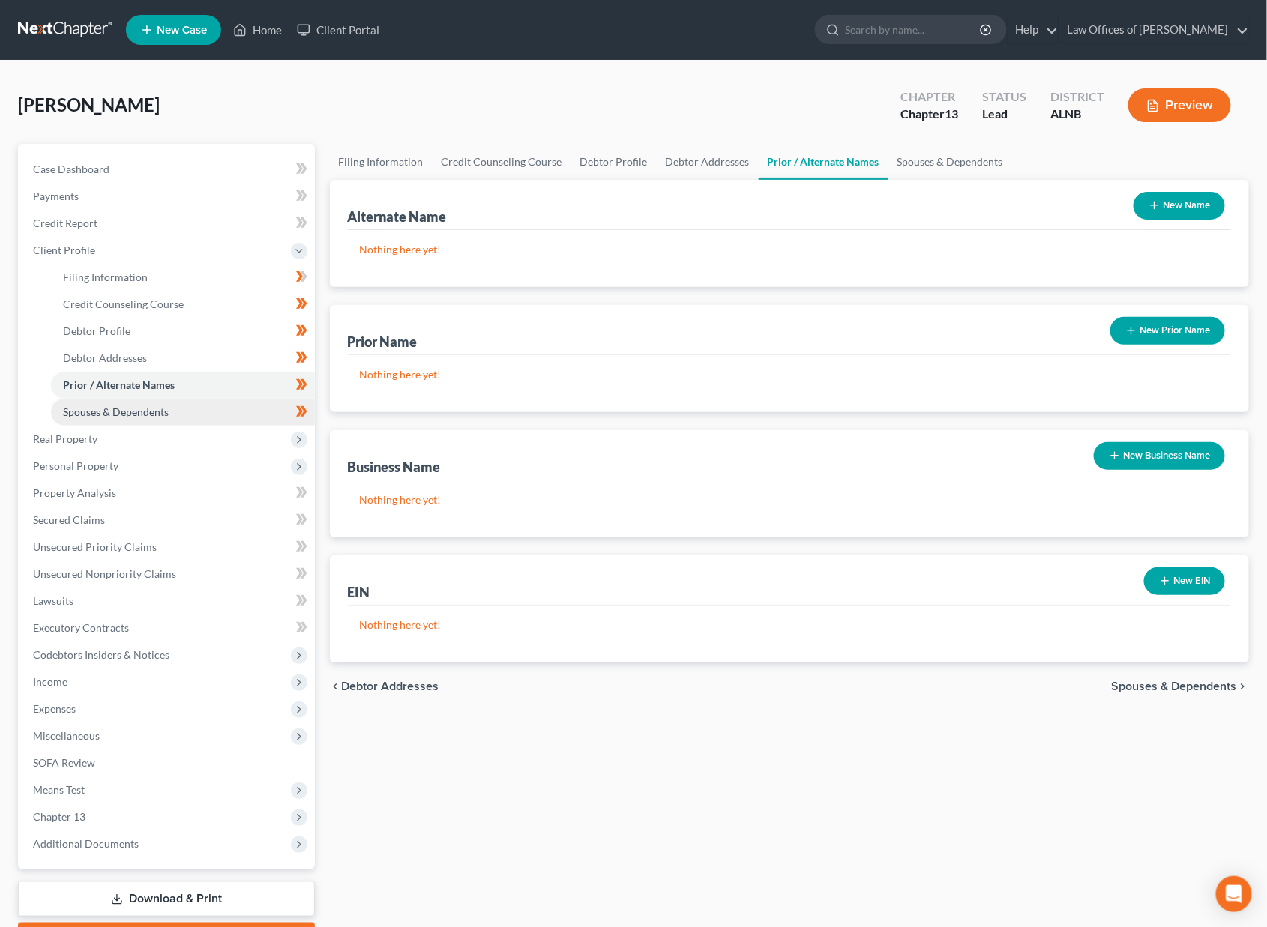
click at [218, 402] on link "Spouses & Dependents" at bounding box center [183, 412] width 264 height 27
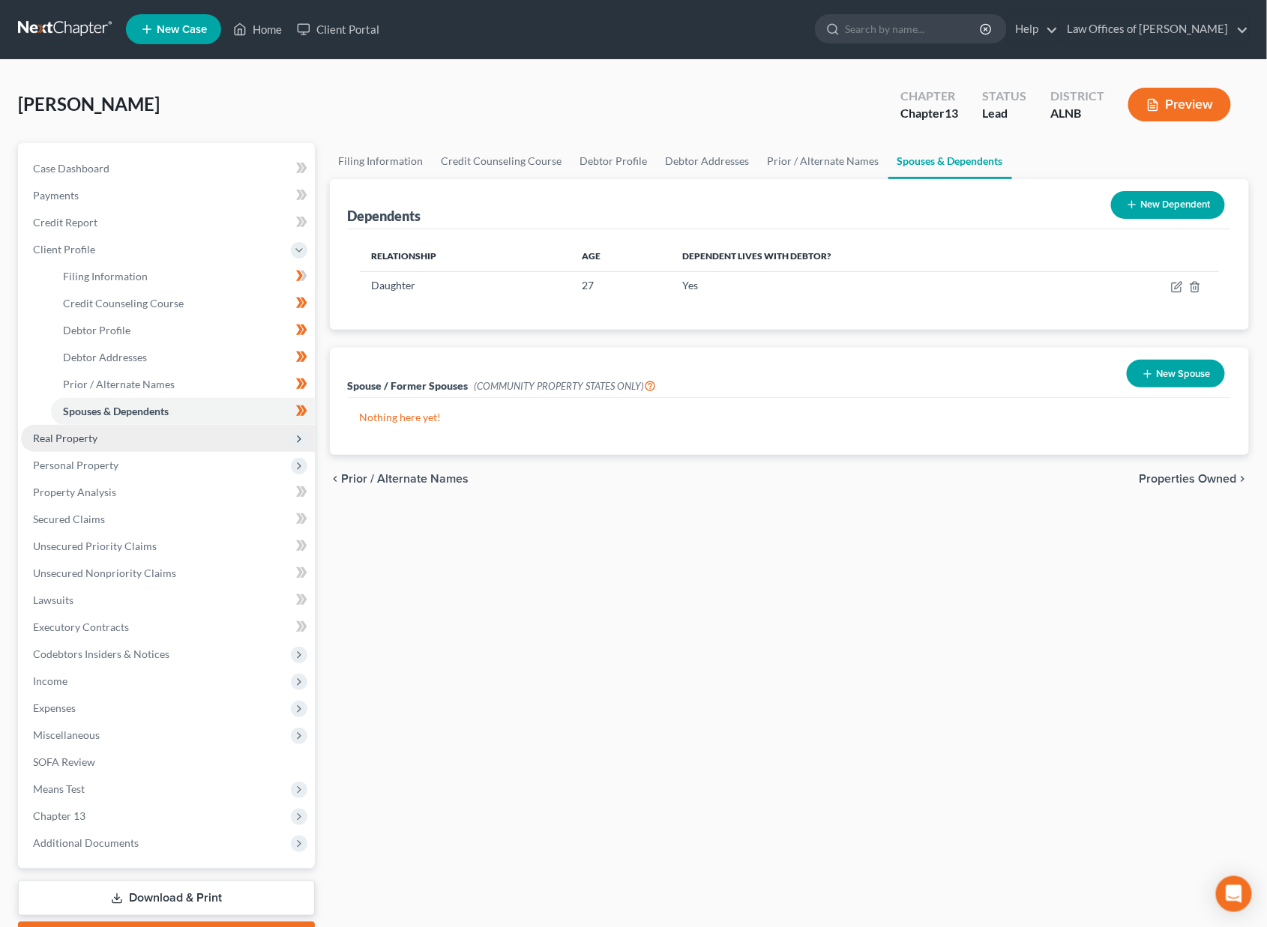
scroll to position [2, 0]
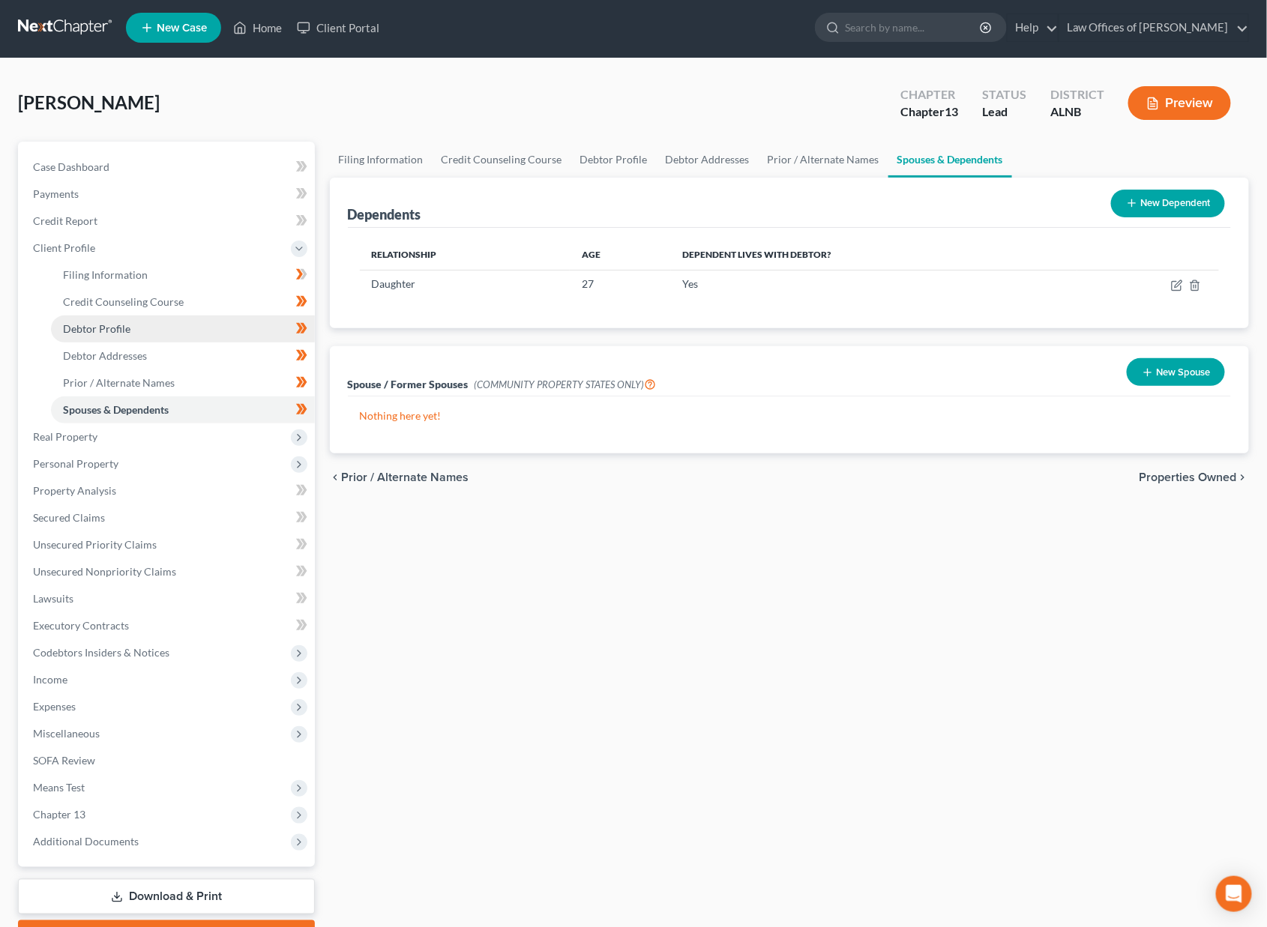
click at [147, 323] on link "Debtor Profile" at bounding box center [183, 329] width 264 height 27
select select "1"
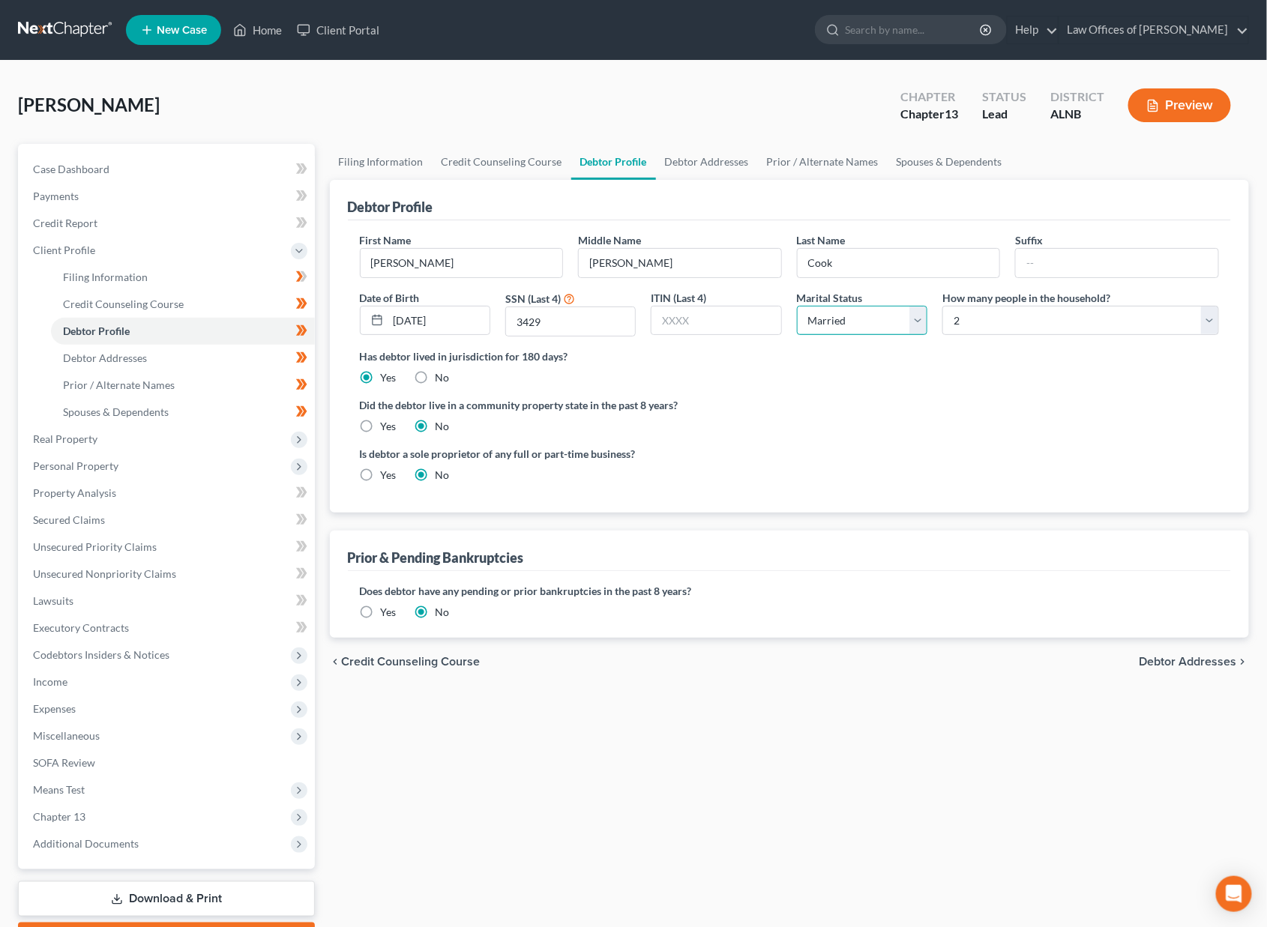
select select "2"
click at [113, 426] on span "Real Property" at bounding box center [168, 439] width 294 height 27
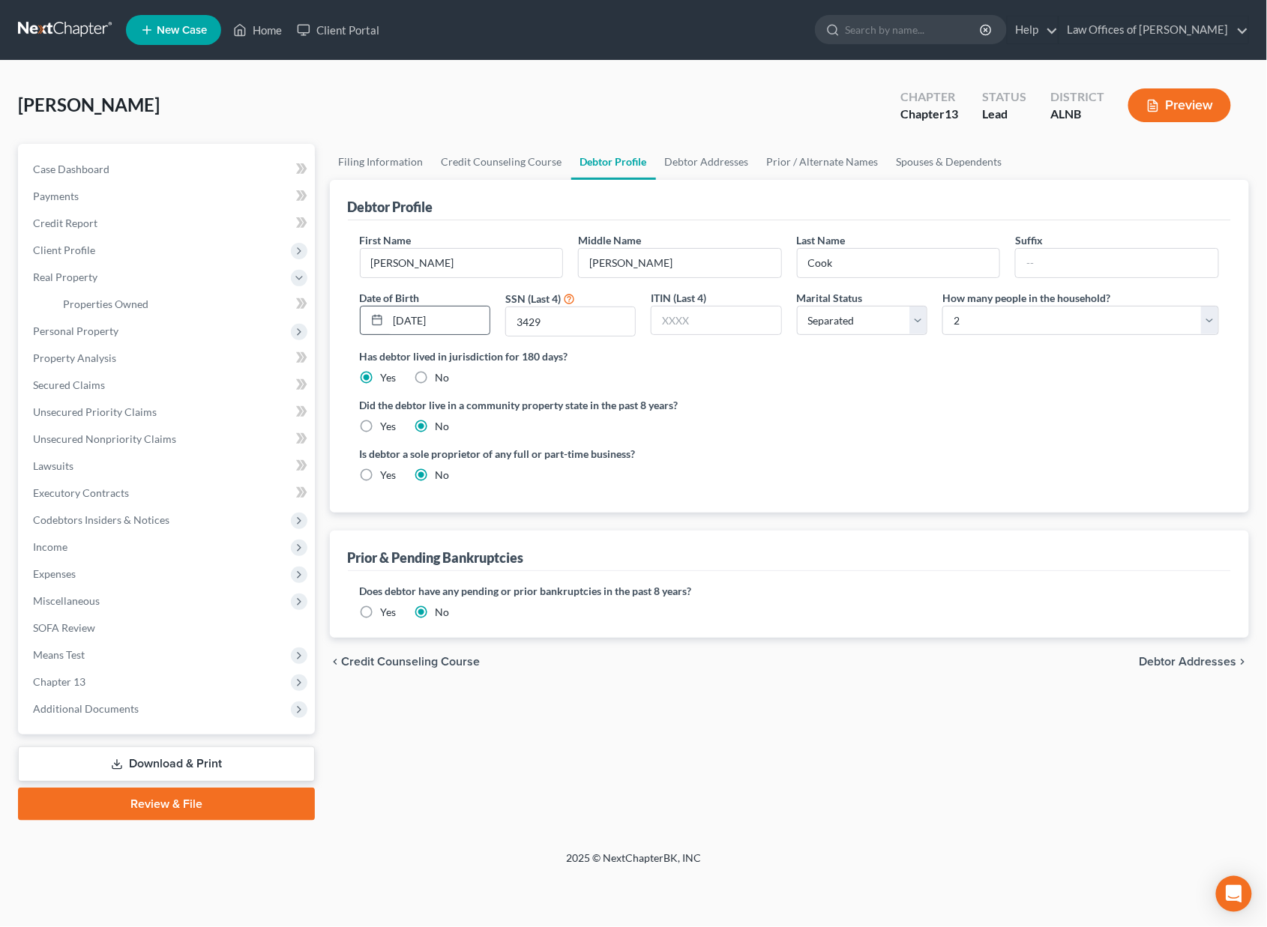
click at [374, 301] on label "Date of Birth" at bounding box center [390, 298] width 60 height 16
click at [179, 301] on link "Properties Owned" at bounding box center [183, 304] width 264 height 27
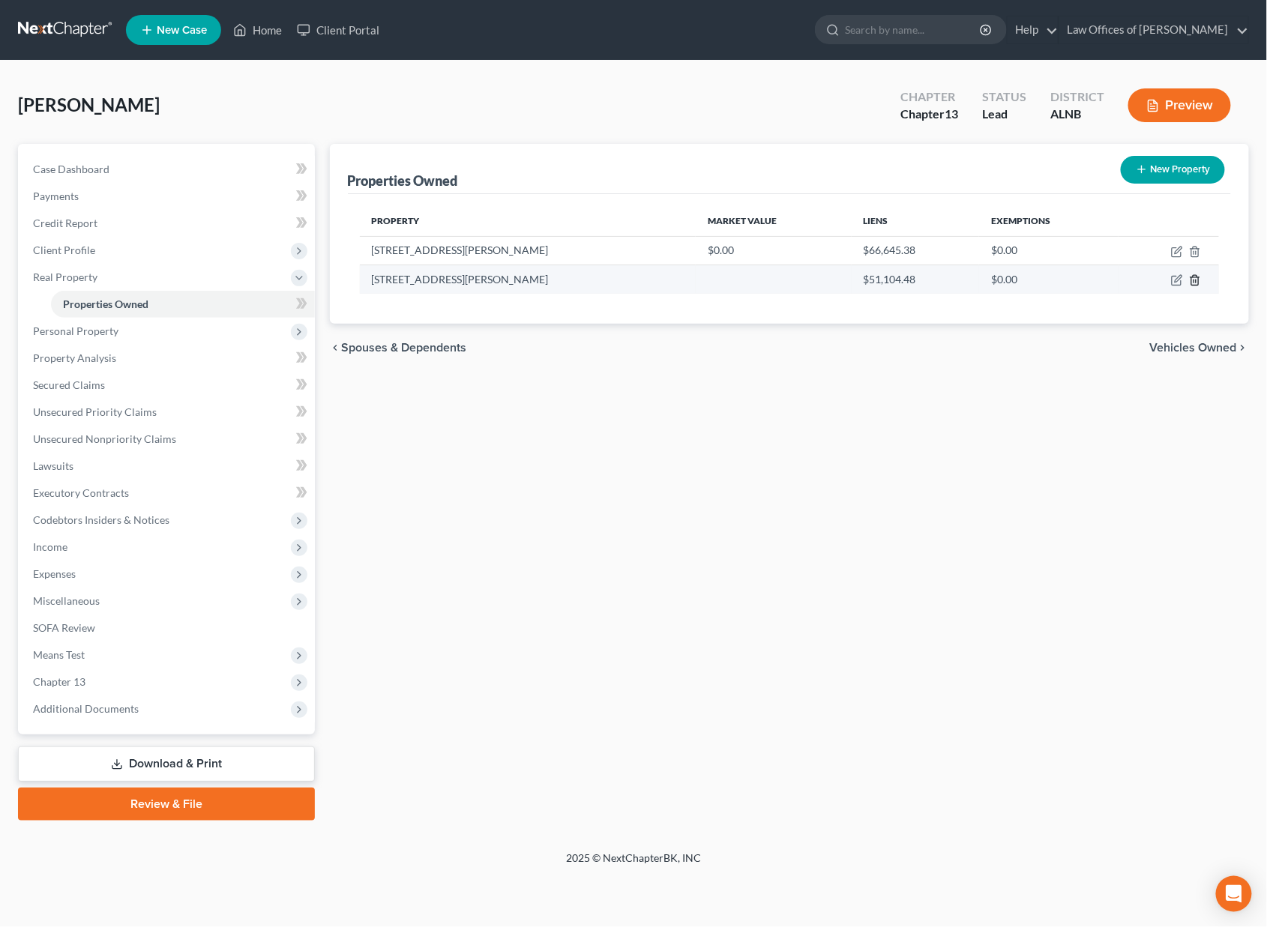
click at [1197, 282] on icon "button" at bounding box center [1195, 280] width 12 height 12
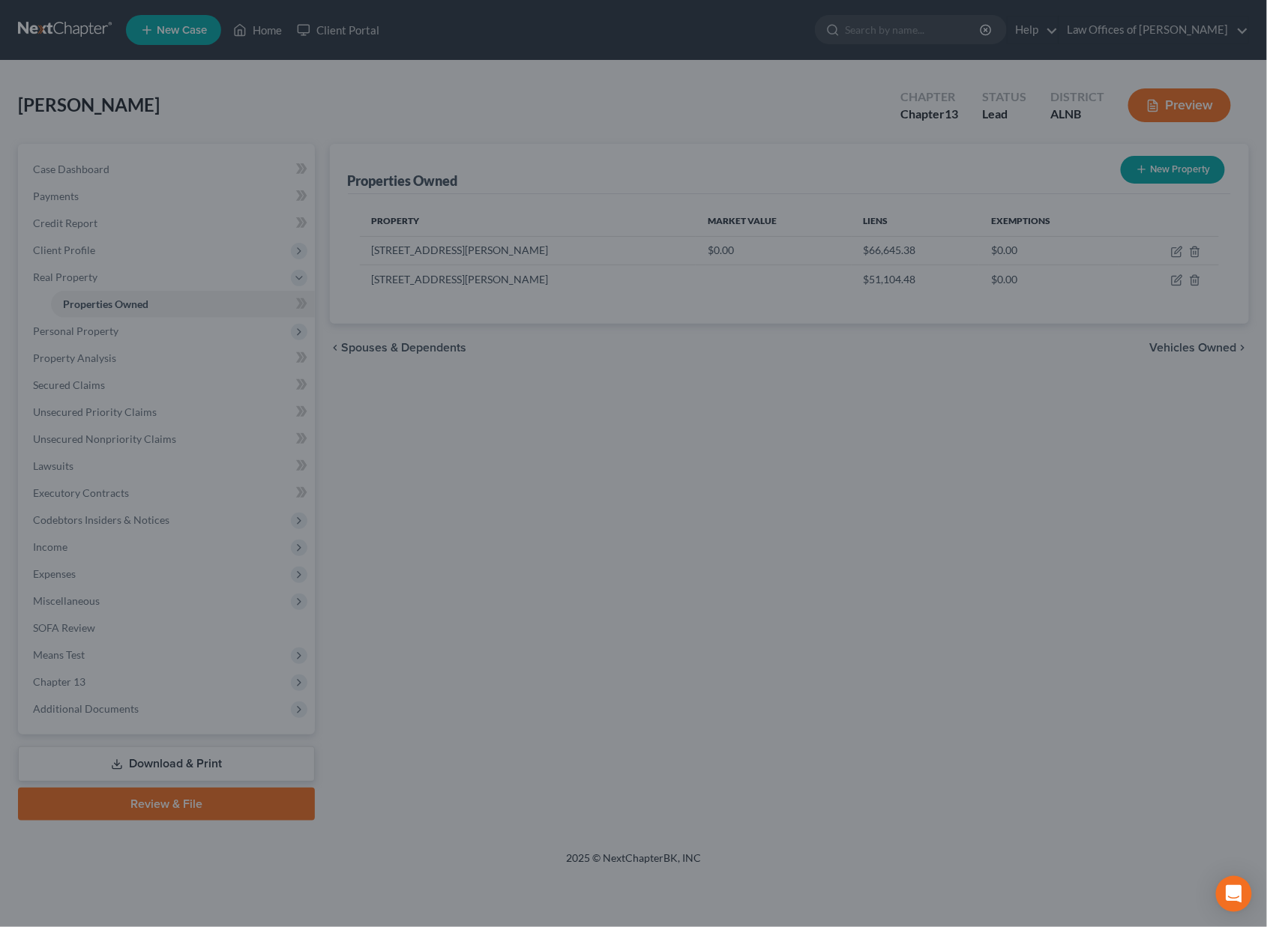
drag, startPoint x: 804, startPoint y: 214, endPoint x: 677, endPoint y: 367, distance: 198.6
click at [723, 242] on div "Delete × Are you sure you want to delete the selected property? Cancel Delete" at bounding box center [633, 463] width 1267 height 927
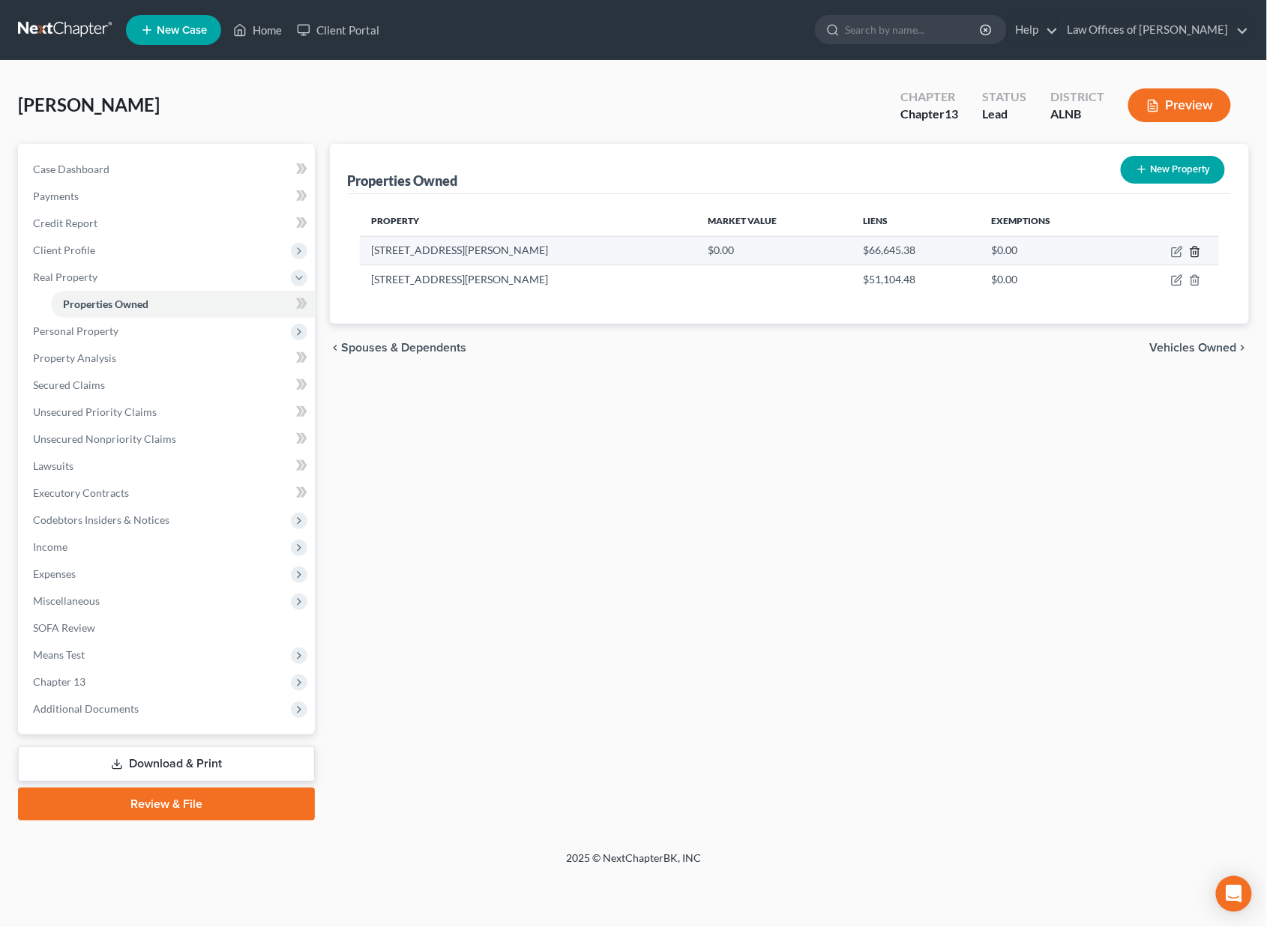
click at [1191, 246] on icon "button" at bounding box center [1195, 252] width 12 height 12
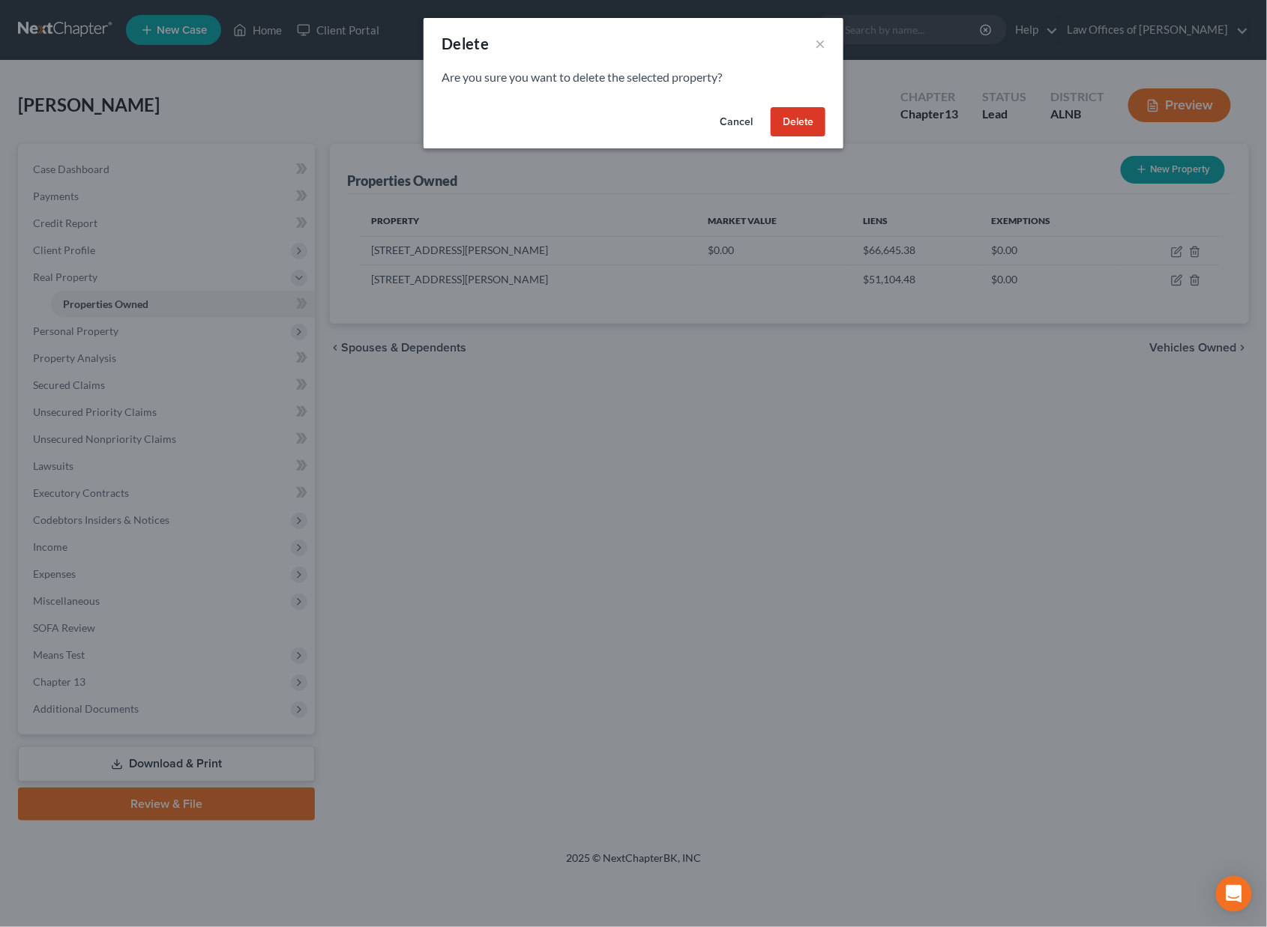
drag, startPoint x: 807, startPoint y: 116, endPoint x: 843, endPoint y: 158, distance: 55.3
click at [843, 158] on div "Delete × Are you sure you want to delete the selected property? Cancel Delete" at bounding box center [633, 463] width 1267 height 927
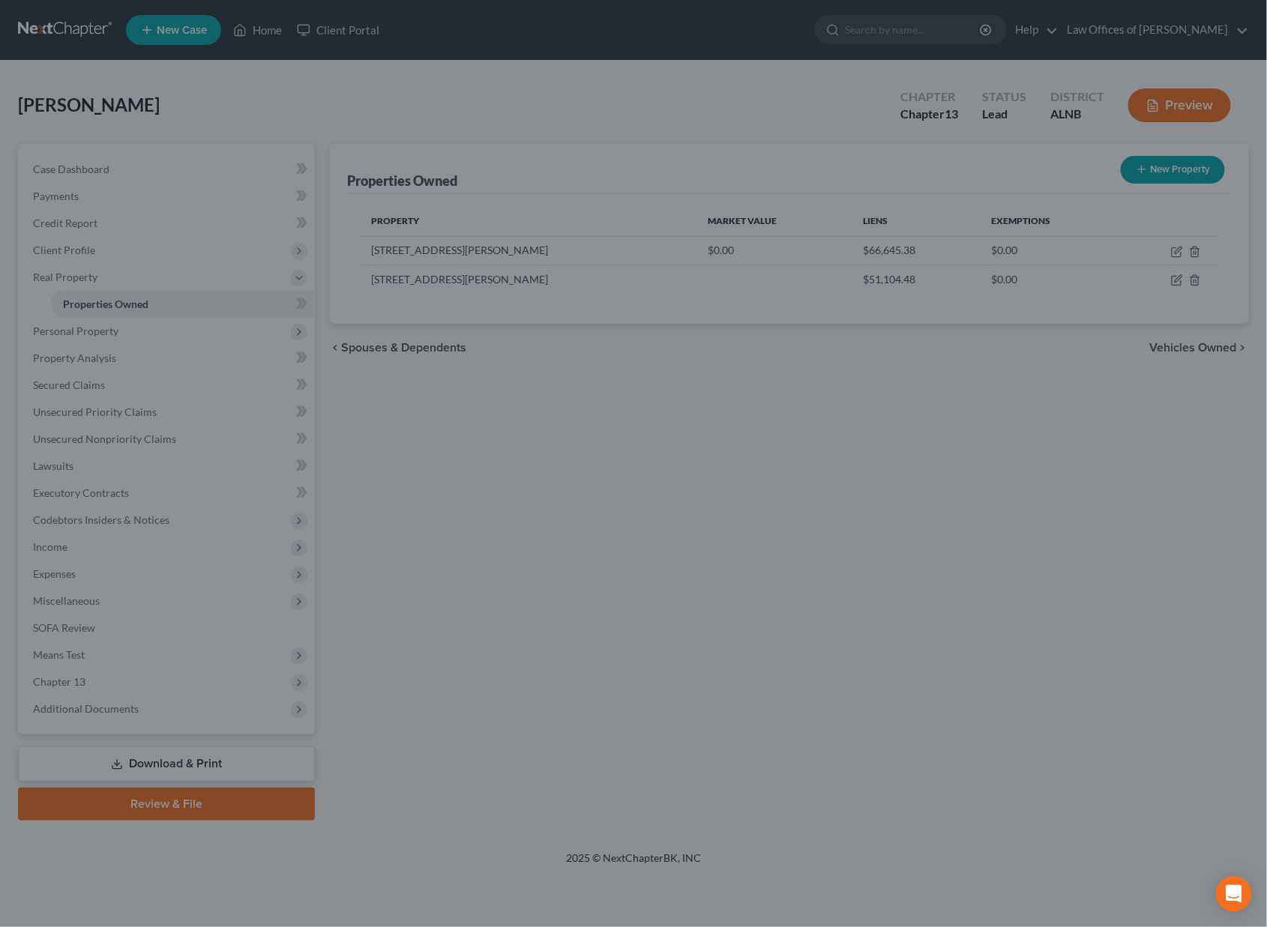
click at [897, 168] on div "Delete × Are you sure you want to delete the selected property? Cancel Delete" at bounding box center [633, 463] width 1267 height 927
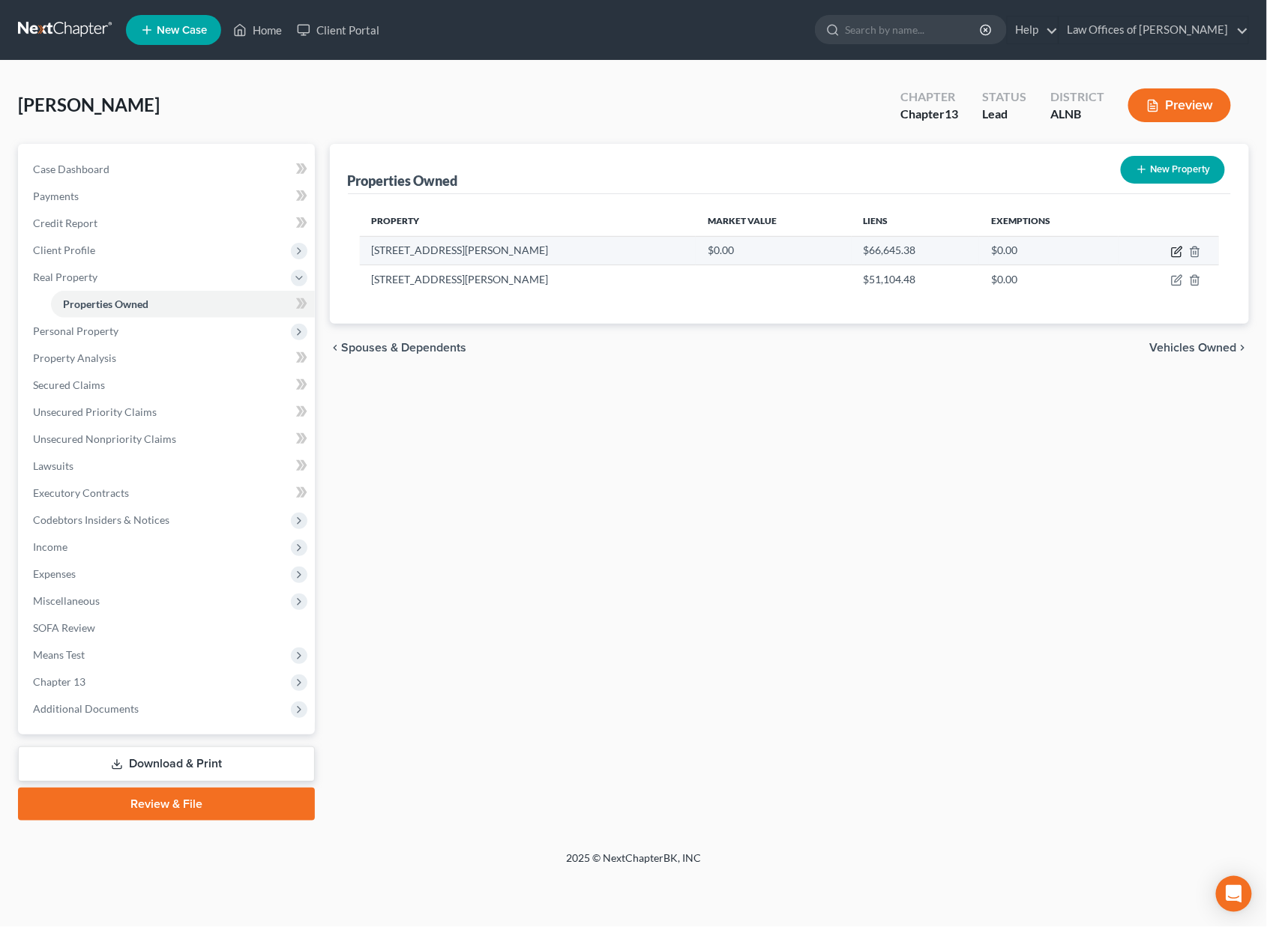
click at [1172, 250] on icon "button" at bounding box center [1176, 252] width 9 height 9
select select "0"
select select "41"
select select "0"
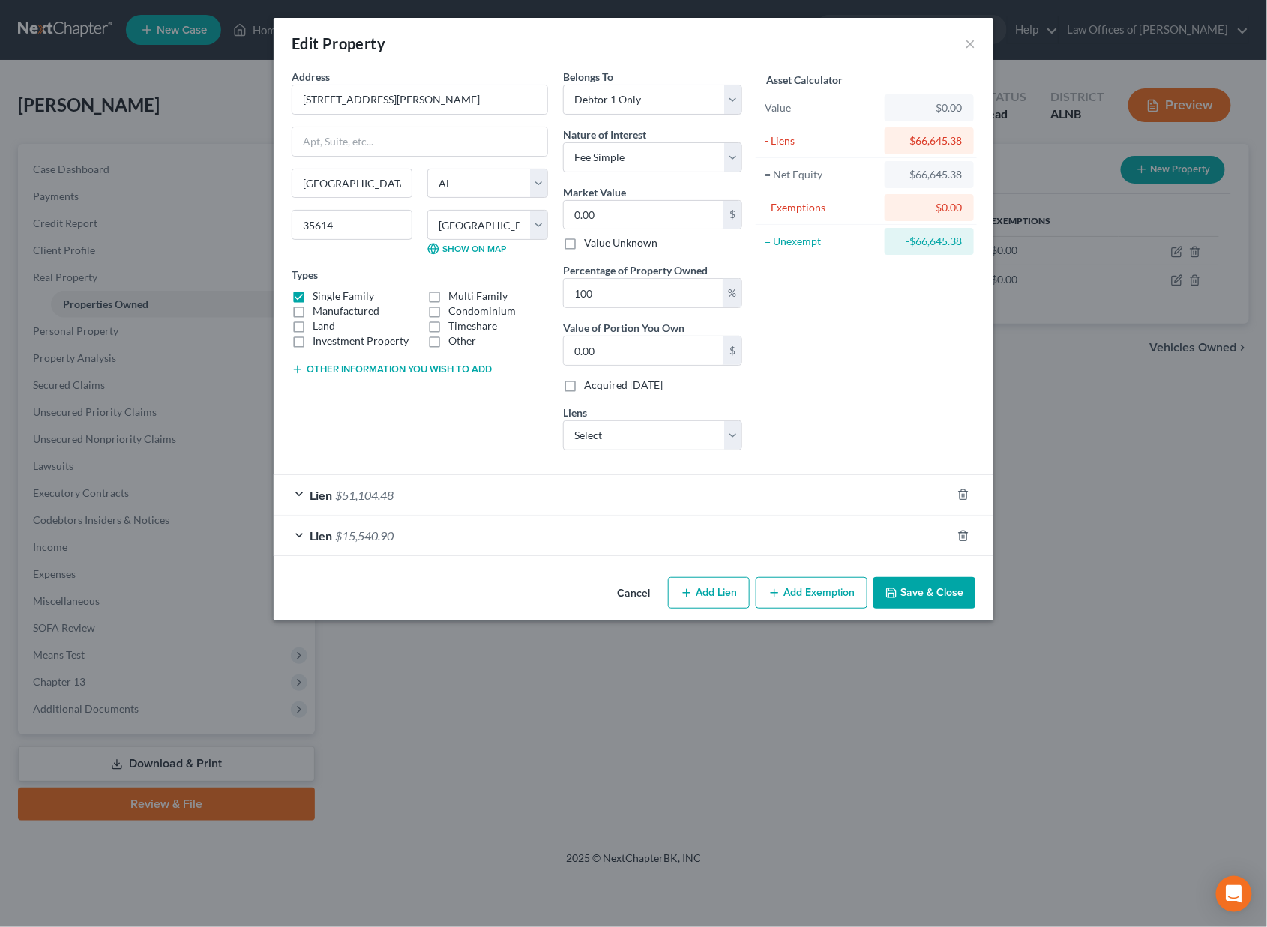
click at [783, 489] on div "Lien $51,104.48" at bounding box center [613, 495] width 678 height 40
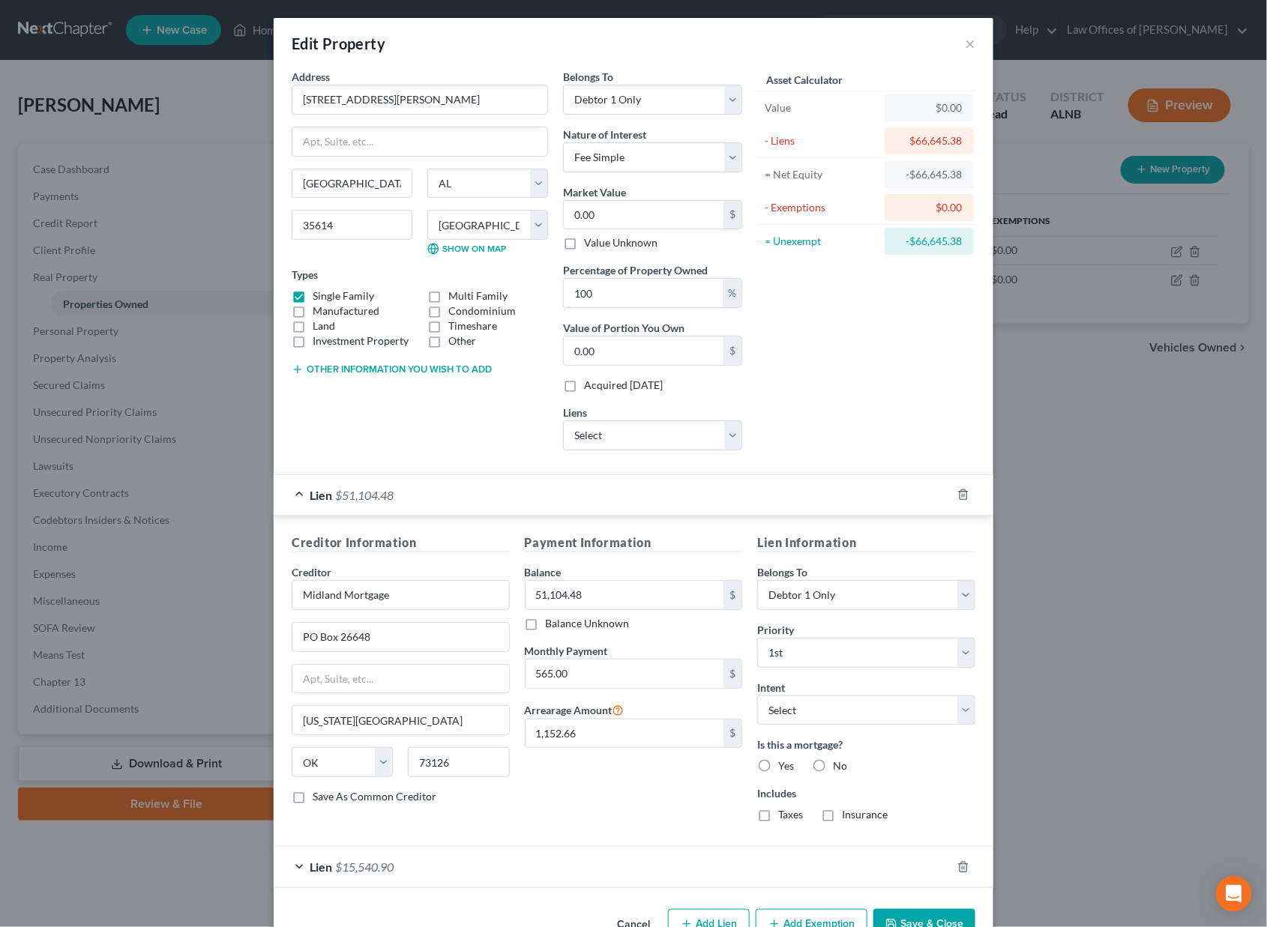
scroll to position [36, 0]
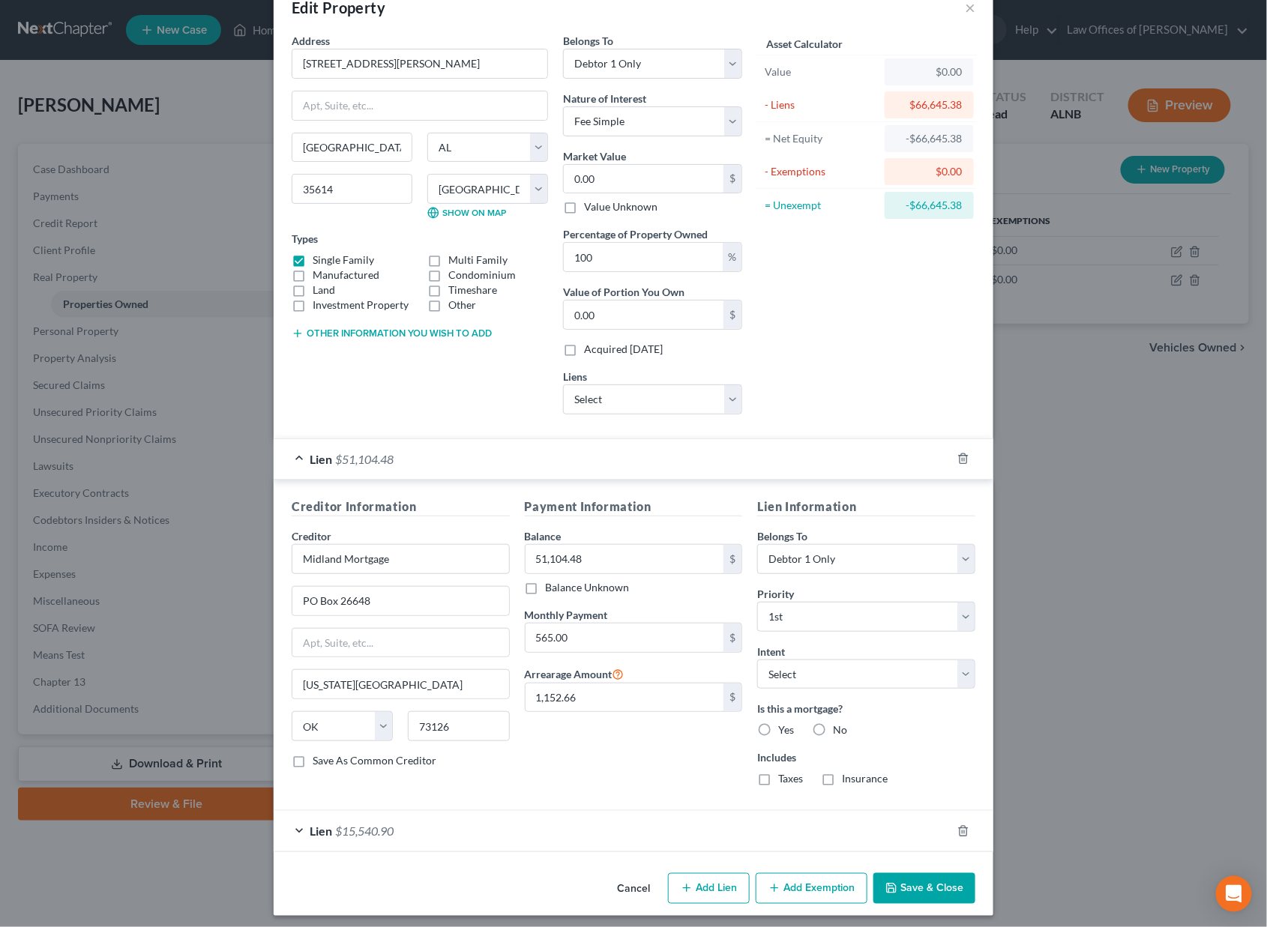
click at [899, 873] on button "Save & Close" at bounding box center [924, 888] width 102 height 31
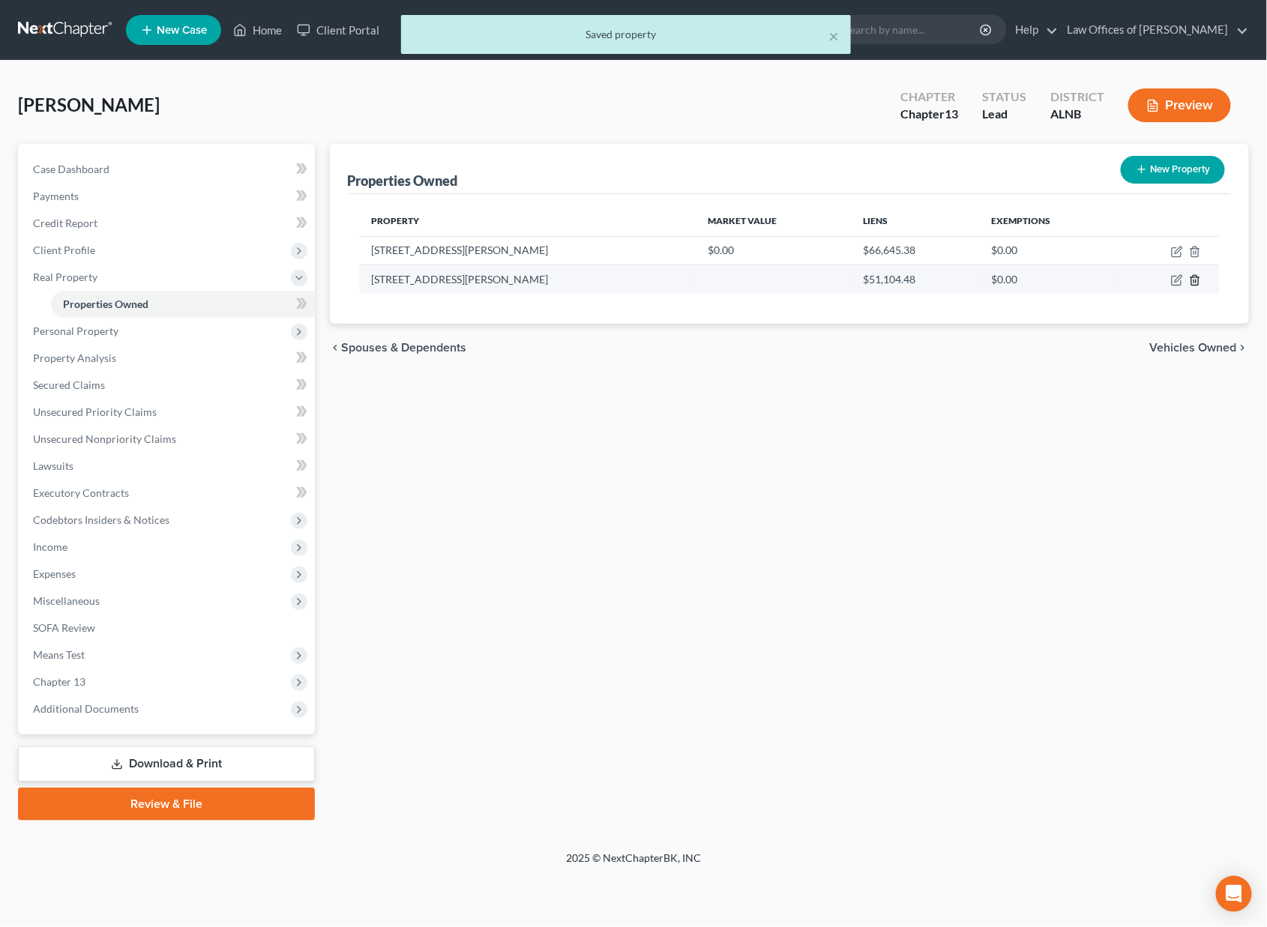
click at [1192, 281] on icon "button" at bounding box center [1195, 280] width 12 height 12
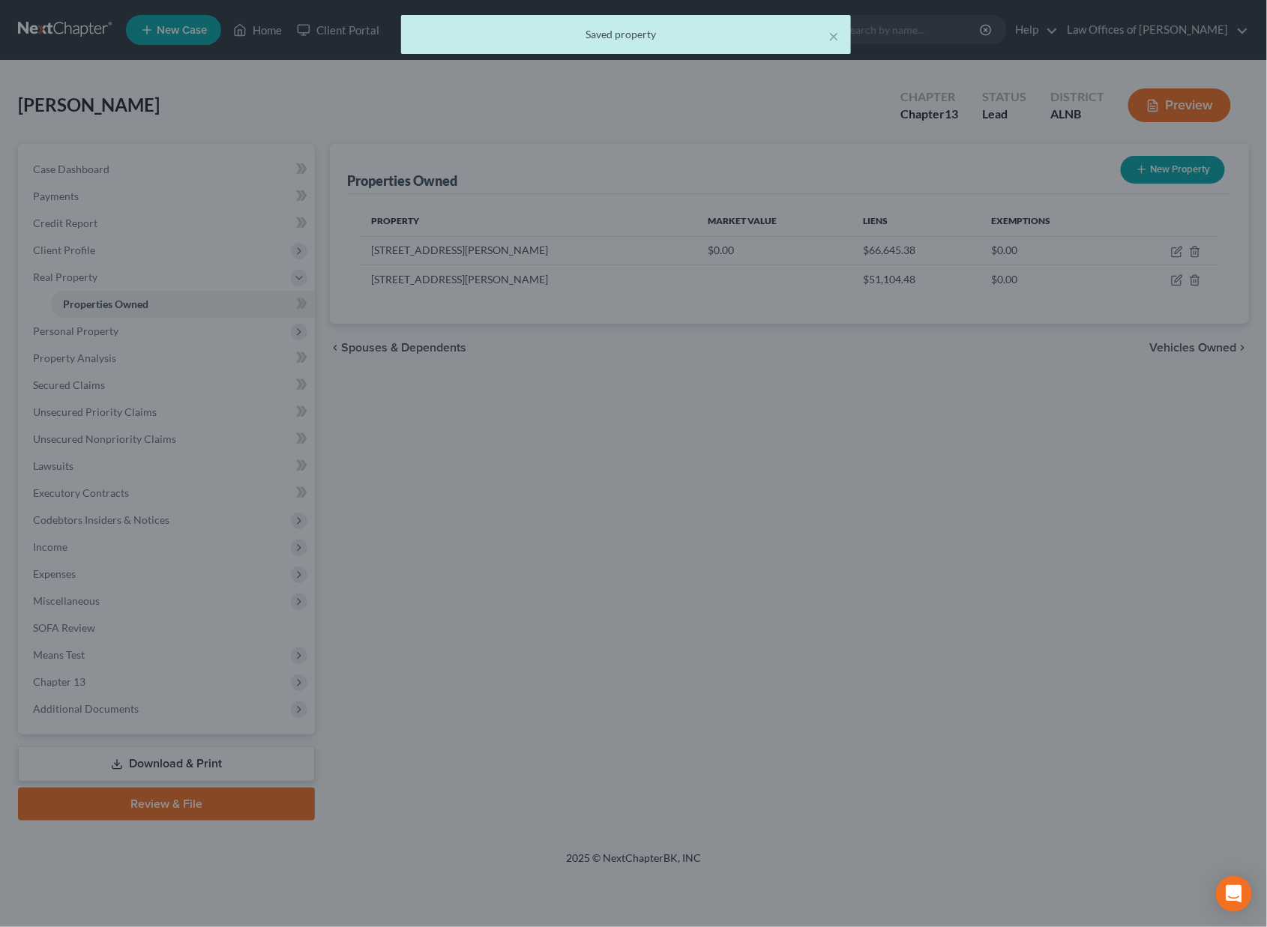
drag, startPoint x: 1016, startPoint y: 227, endPoint x: 961, endPoint y: 308, distance: 97.7
click at [957, 276] on div "Delete × Are you sure you want to delete the selected property? Cancel Delete" at bounding box center [633, 463] width 1267 height 927
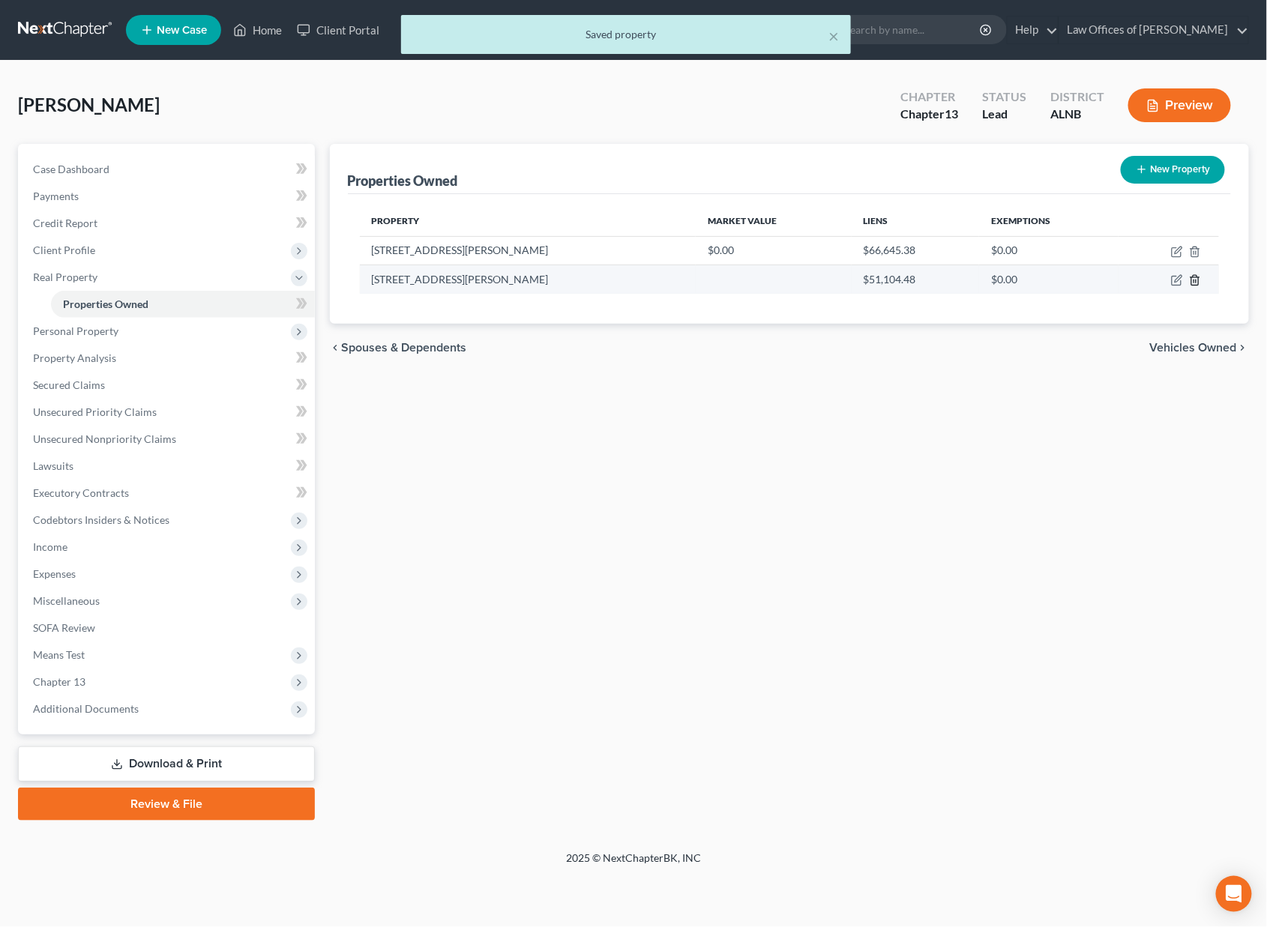
click at [1193, 276] on icon "button" at bounding box center [1194, 281] width 7 height 10
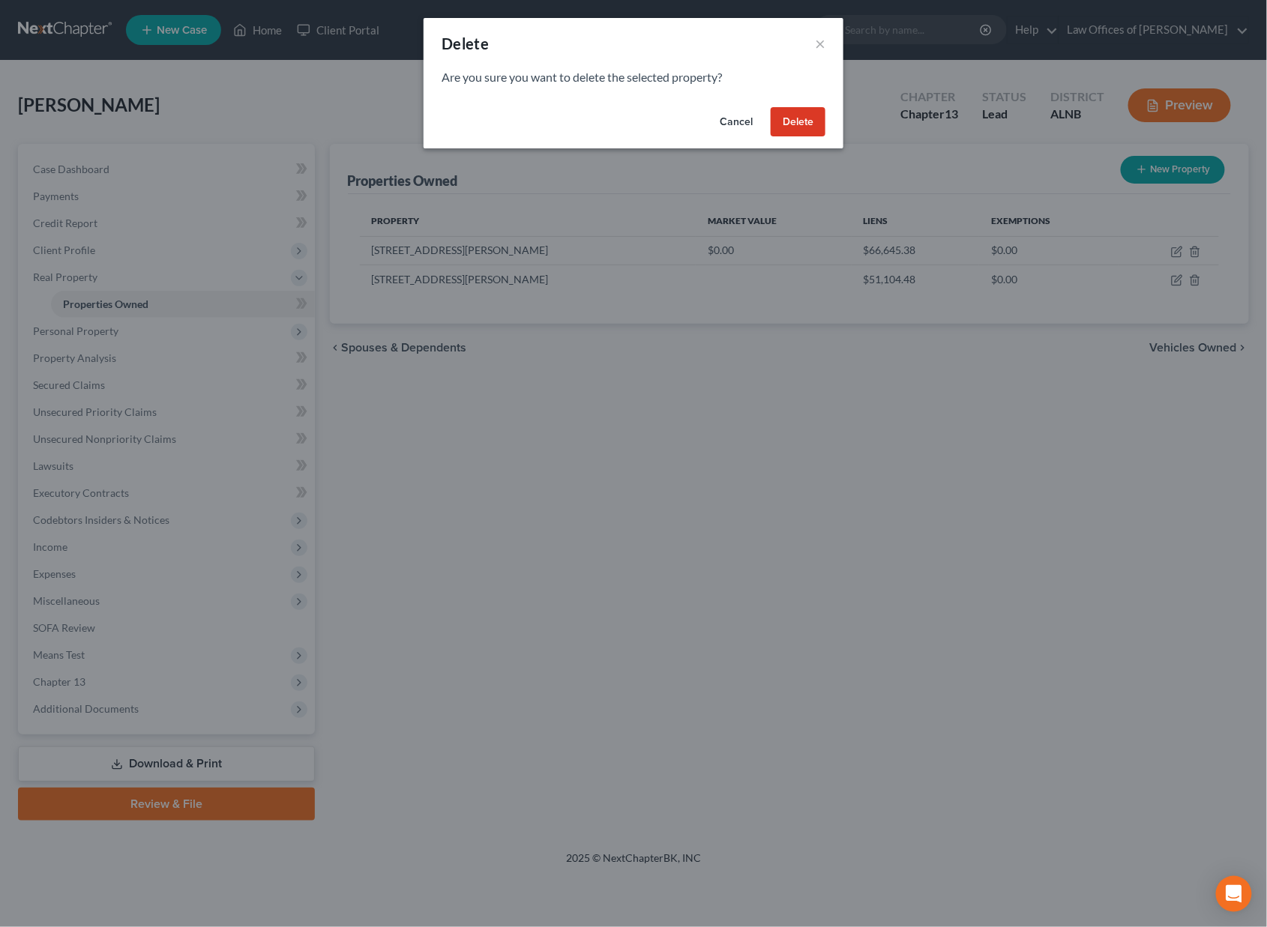
click at [800, 119] on button "Delete" at bounding box center [798, 122] width 55 height 30
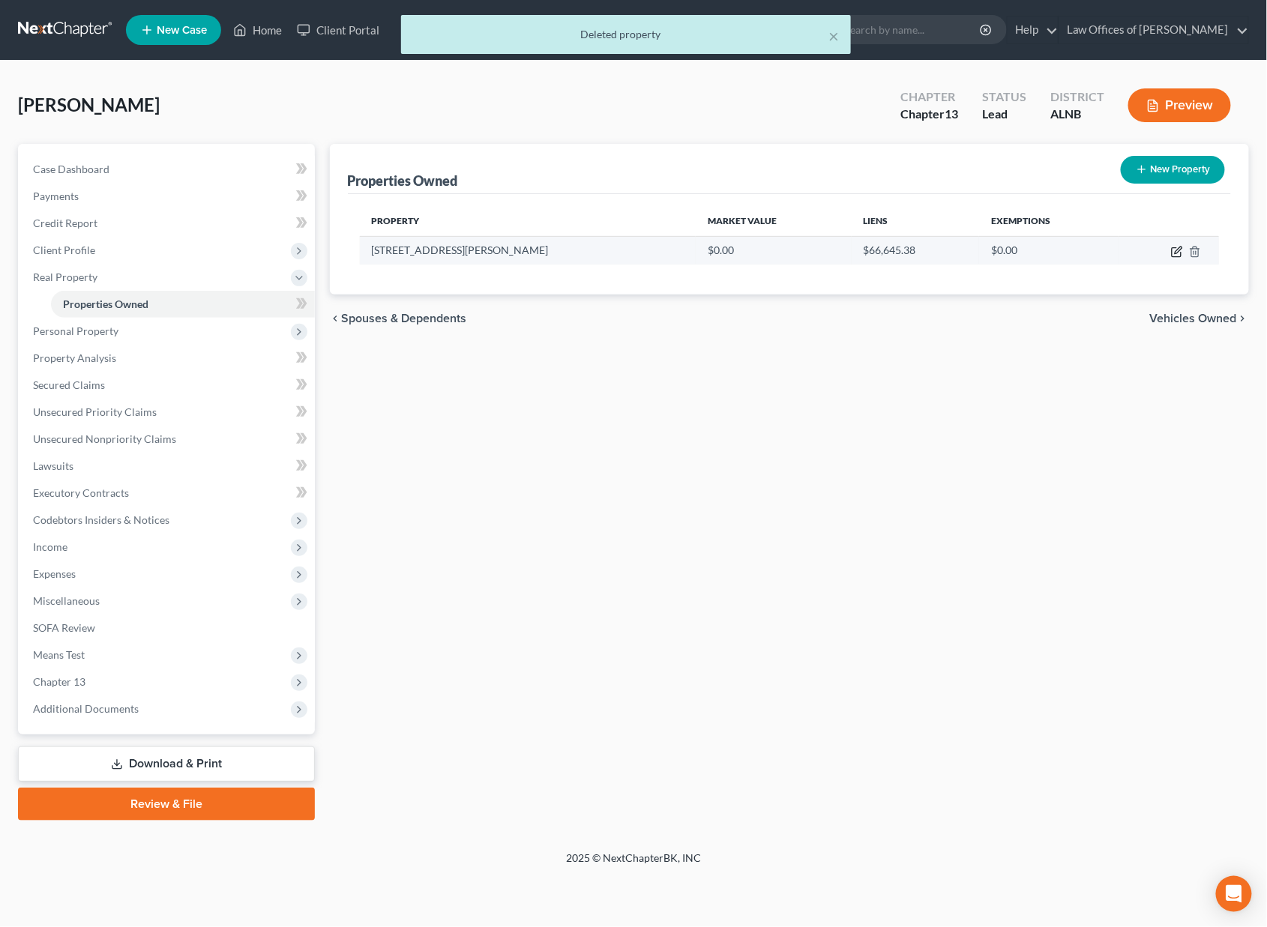
click at [1182, 252] on icon "button" at bounding box center [1177, 252] width 12 height 12
select select "0"
select select "41"
select select "0"
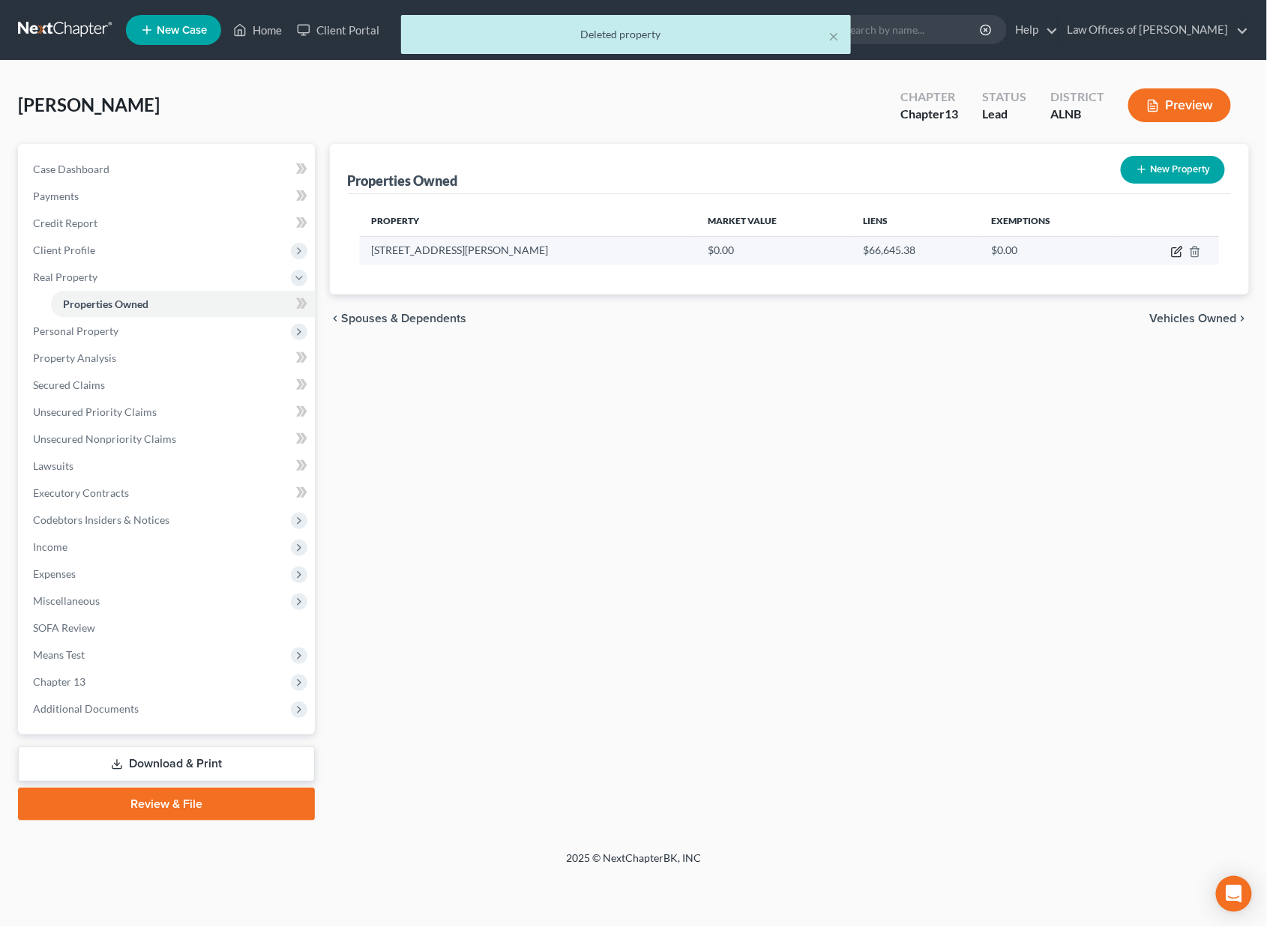
select select "37"
select select "0"
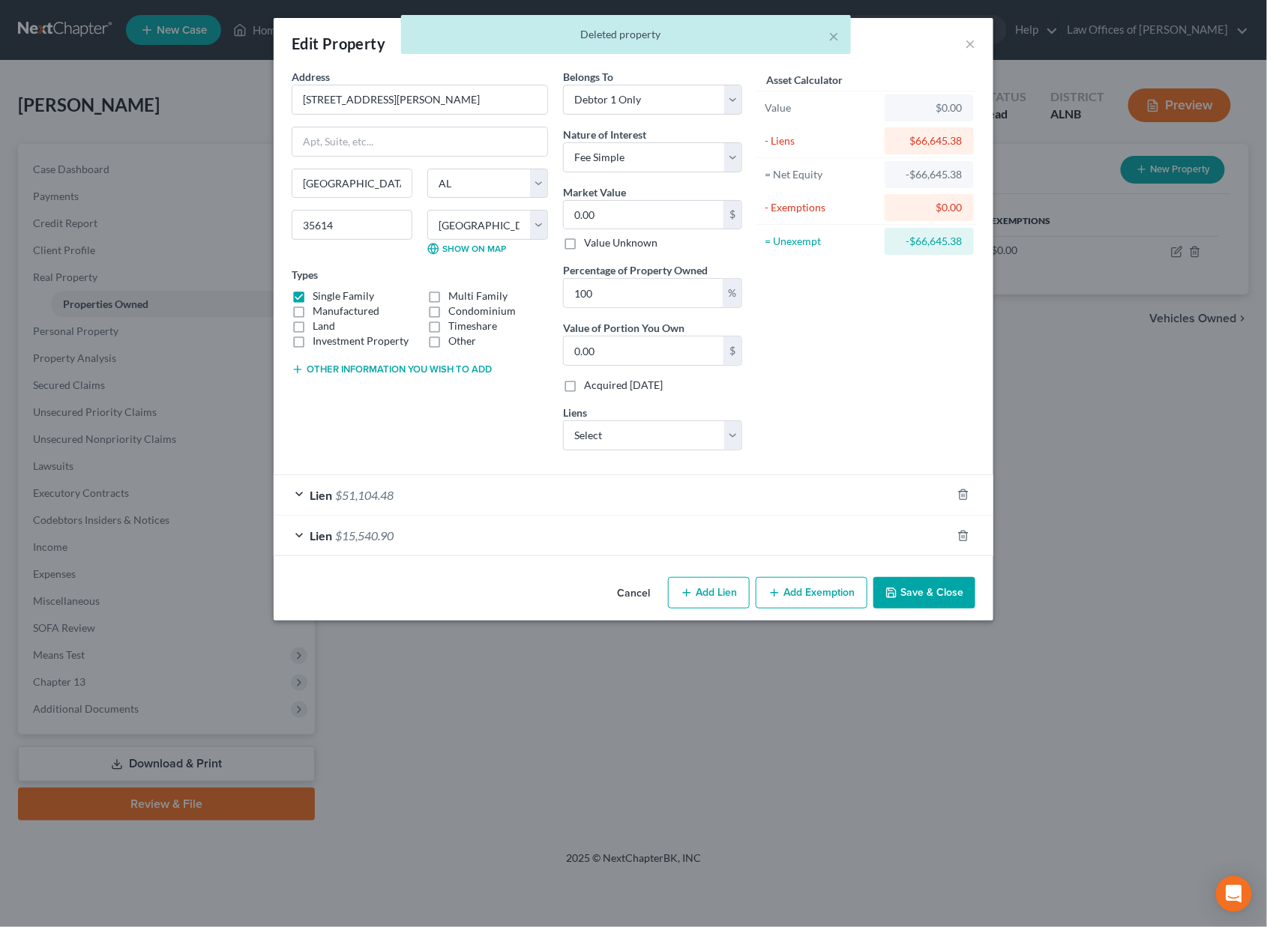
click at [399, 526] on div "Lien $15,540.90" at bounding box center [613, 536] width 678 height 40
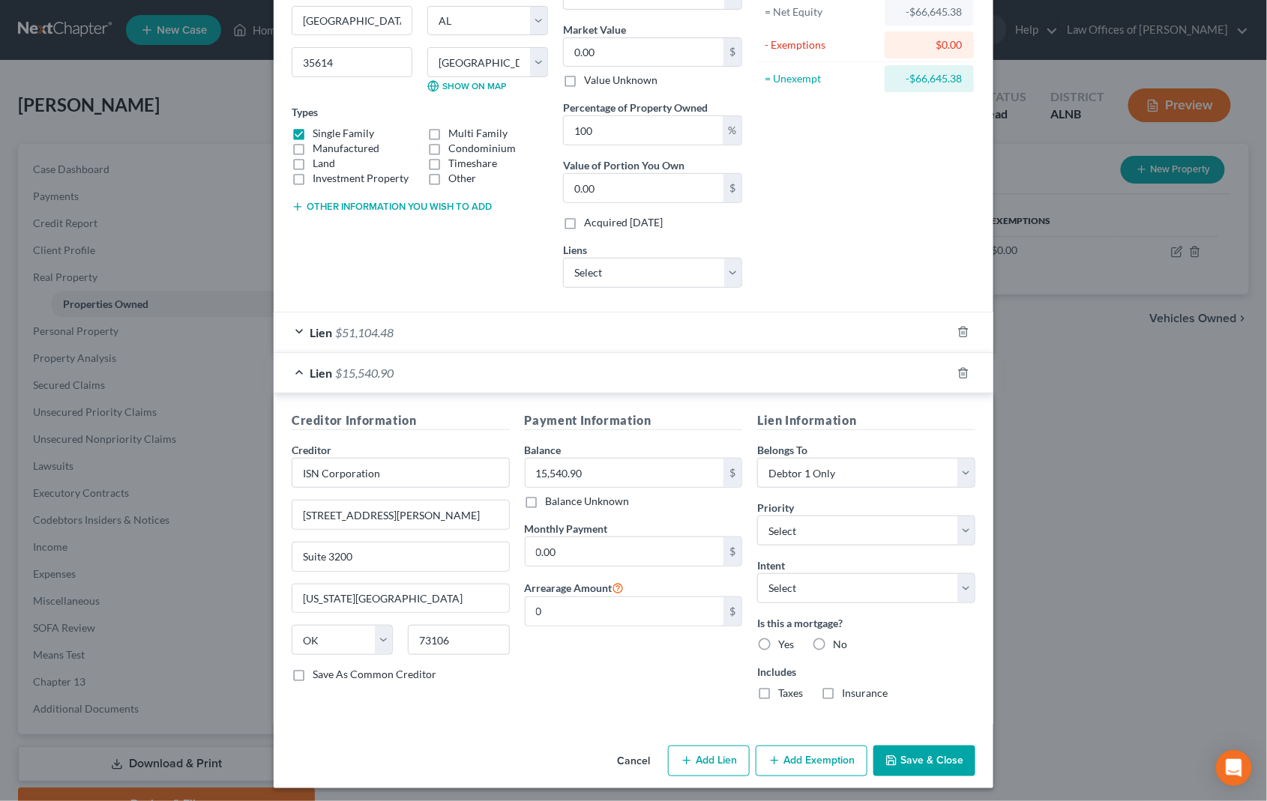
scroll to position [161, 0]
click at [936, 758] on button "Save & Close" at bounding box center [924, 762] width 102 height 31
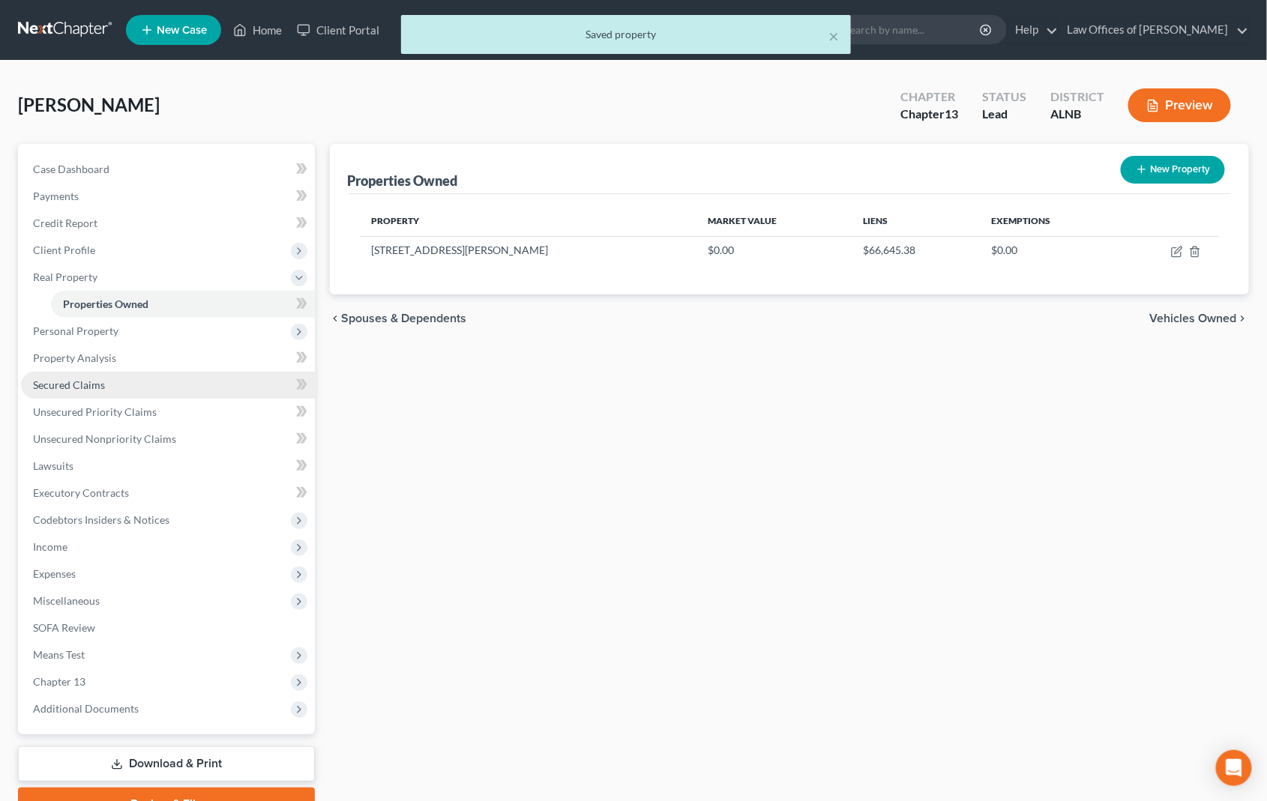
click at [127, 373] on link "Secured Claims" at bounding box center [168, 385] width 294 height 27
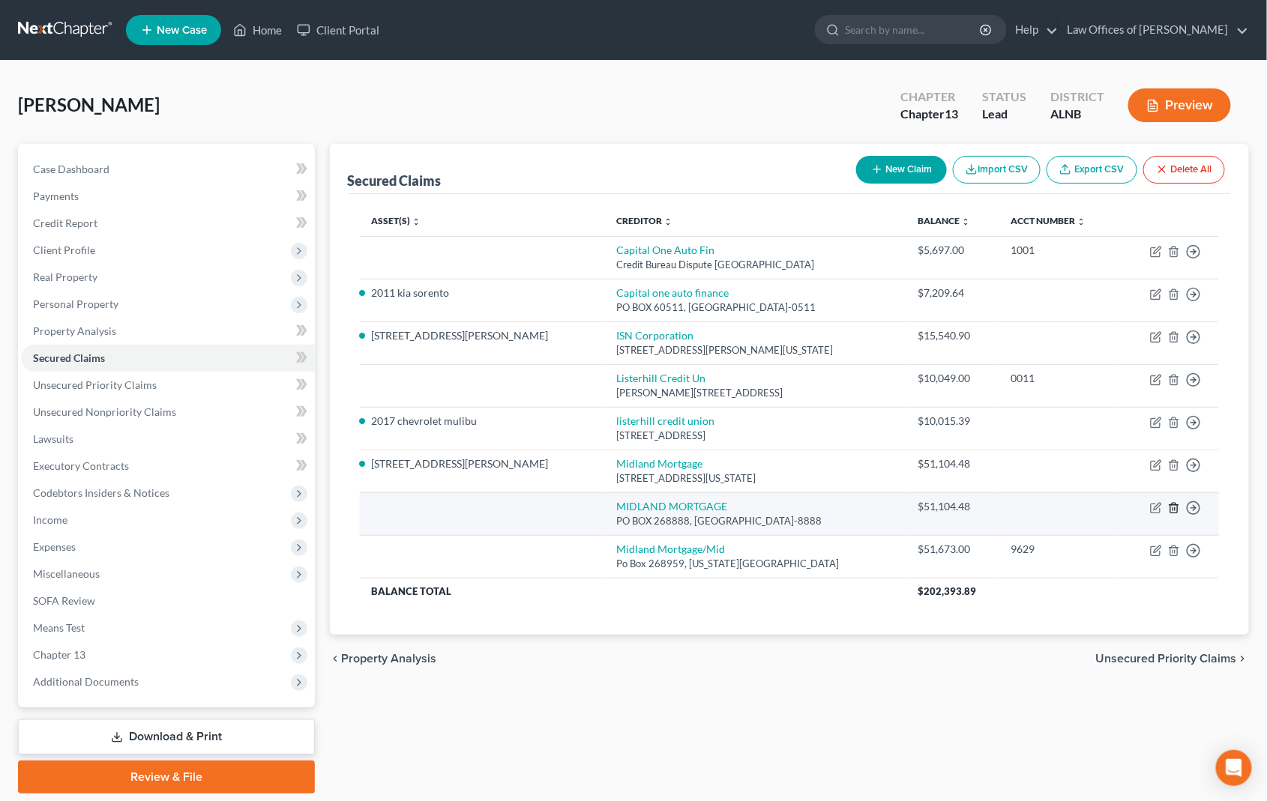
click at [1173, 508] on line "button" at bounding box center [1173, 509] width 0 height 3
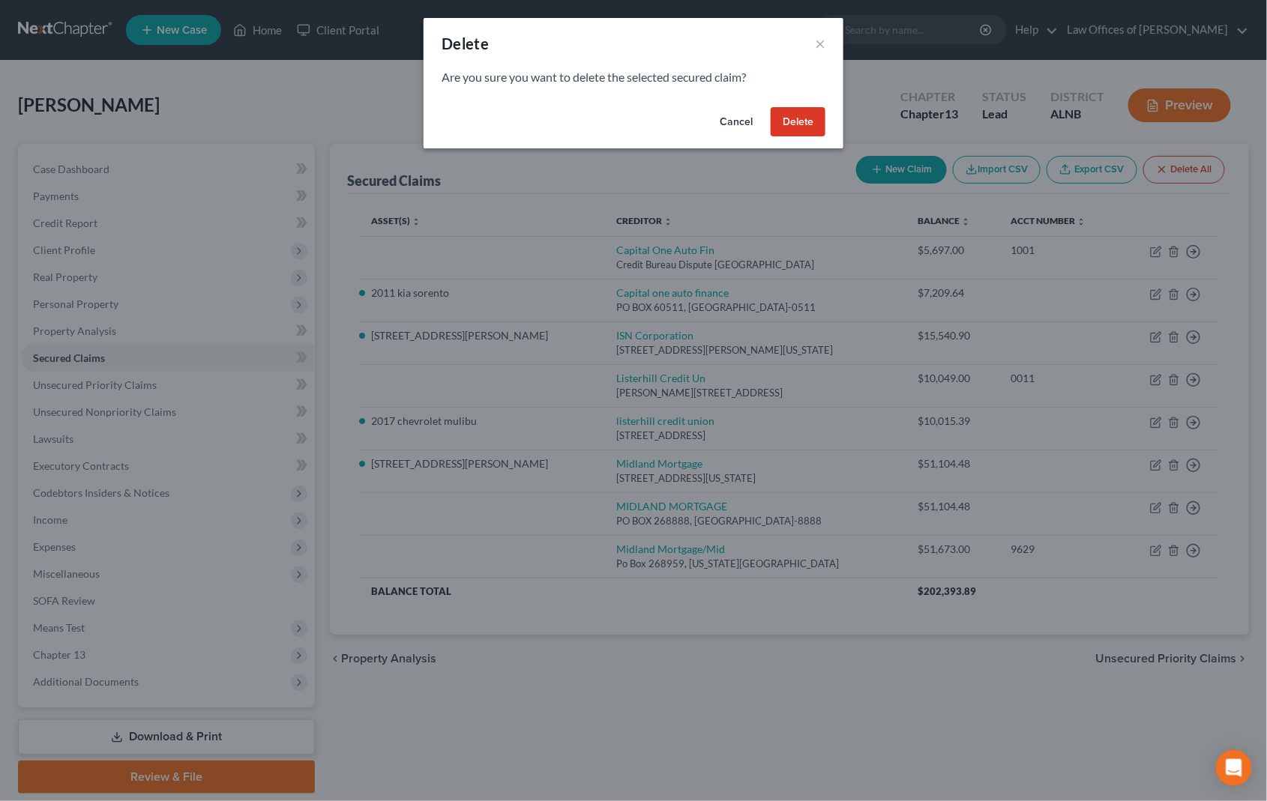
click at [790, 118] on button "Delete" at bounding box center [798, 122] width 55 height 30
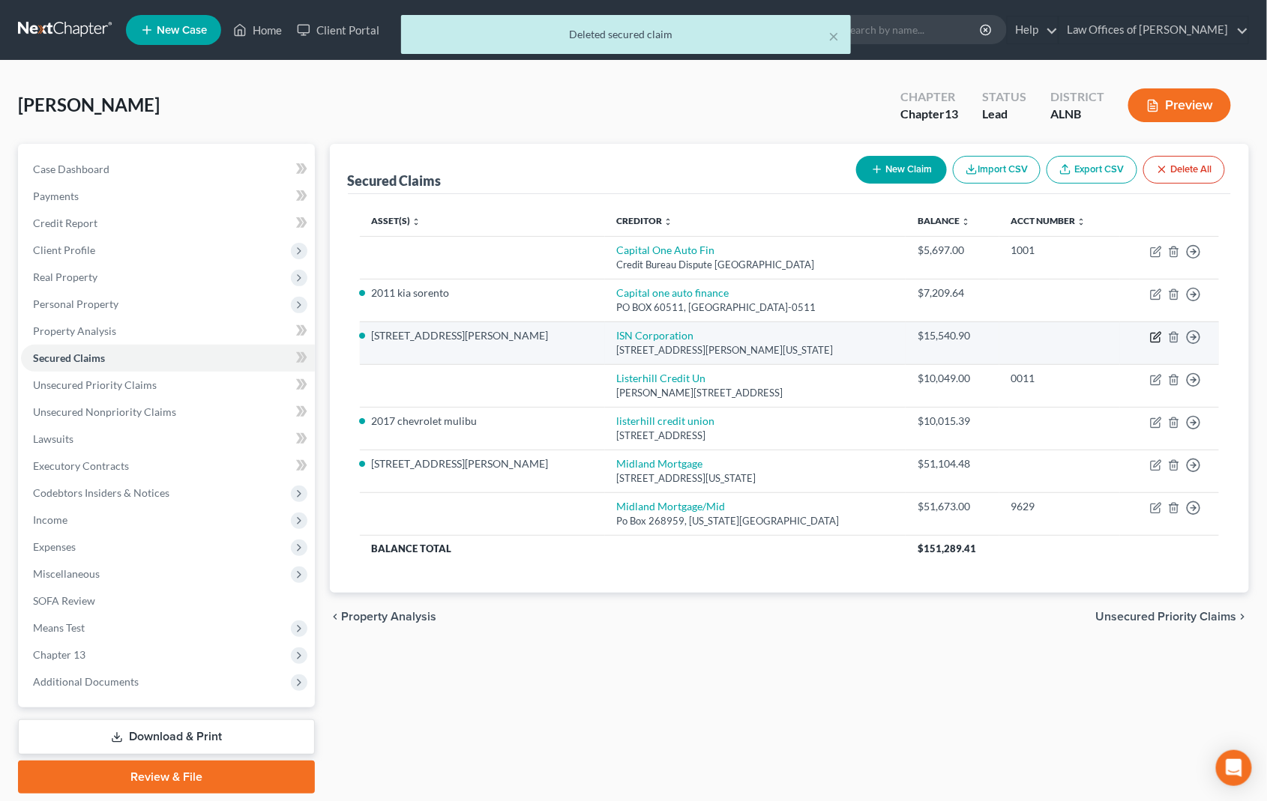
click at [1158, 331] on icon "button" at bounding box center [1156, 337] width 12 height 12
select select "37"
select select "0"
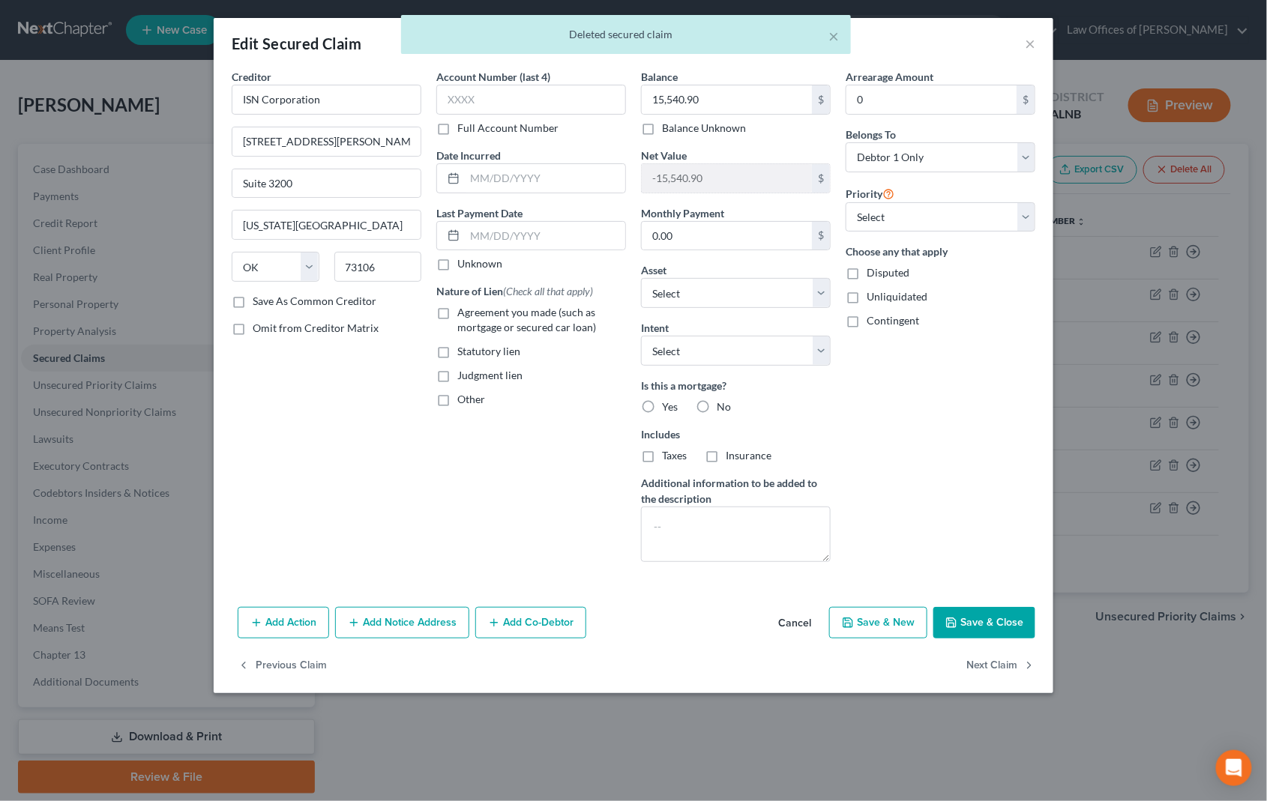
click at [398, 617] on button "Add Notice Address" at bounding box center [402, 622] width 134 height 31
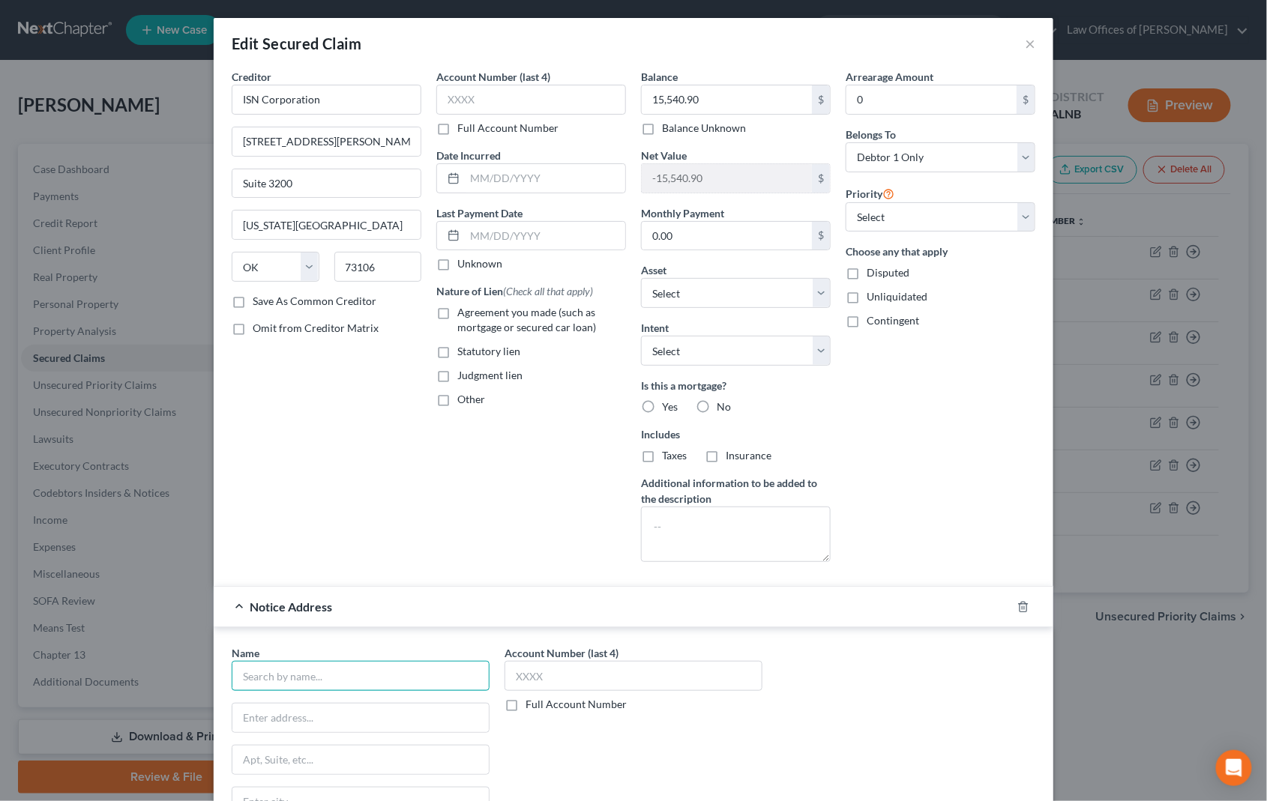
click at [355, 666] on input "text" at bounding box center [361, 676] width 258 height 30
type input "U.S. Department of Housing and Urban Development"
type input "[STREET_ADDRESS]"
type input "Room 110"
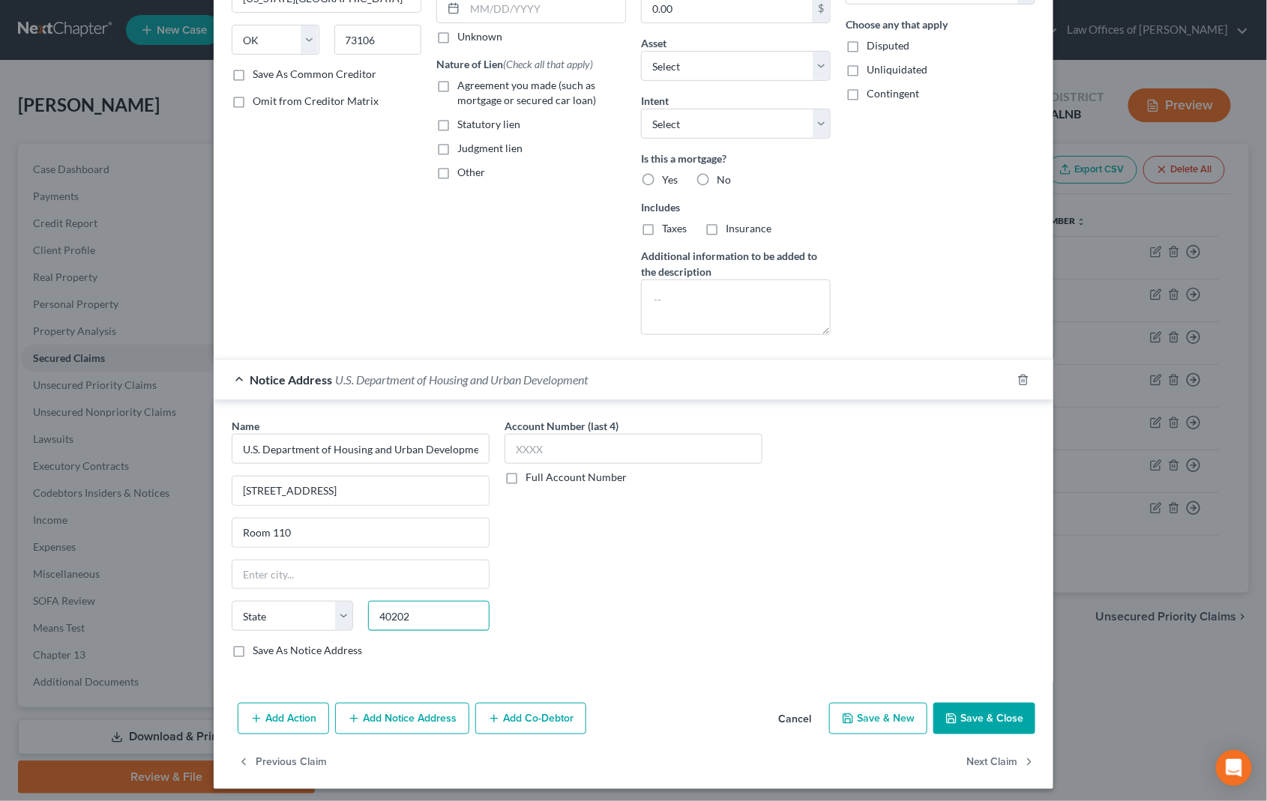
type input "40202"
type input "[GEOGRAPHIC_DATA]"
select select "18"
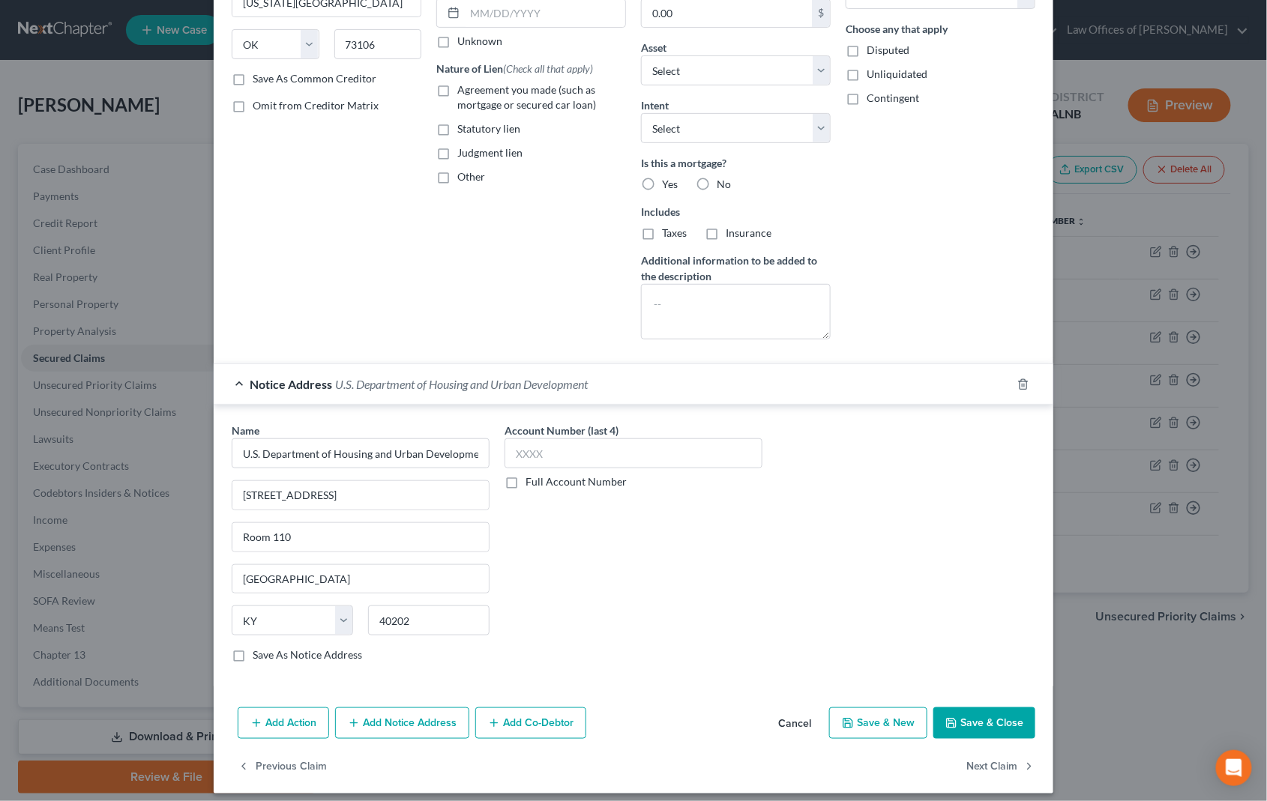
click at [422, 713] on button "Add Notice Address" at bounding box center [402, 723] width 134 height 31
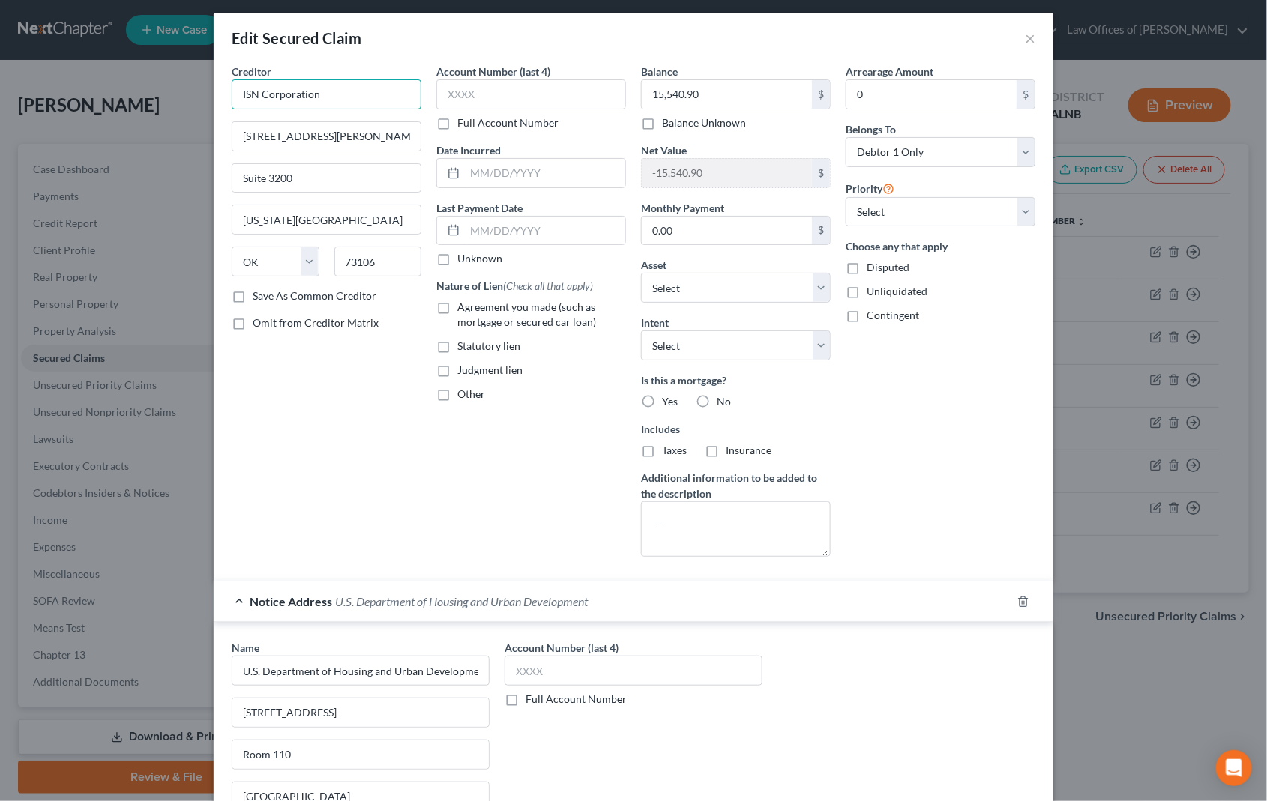
scroll to position [0, 0]
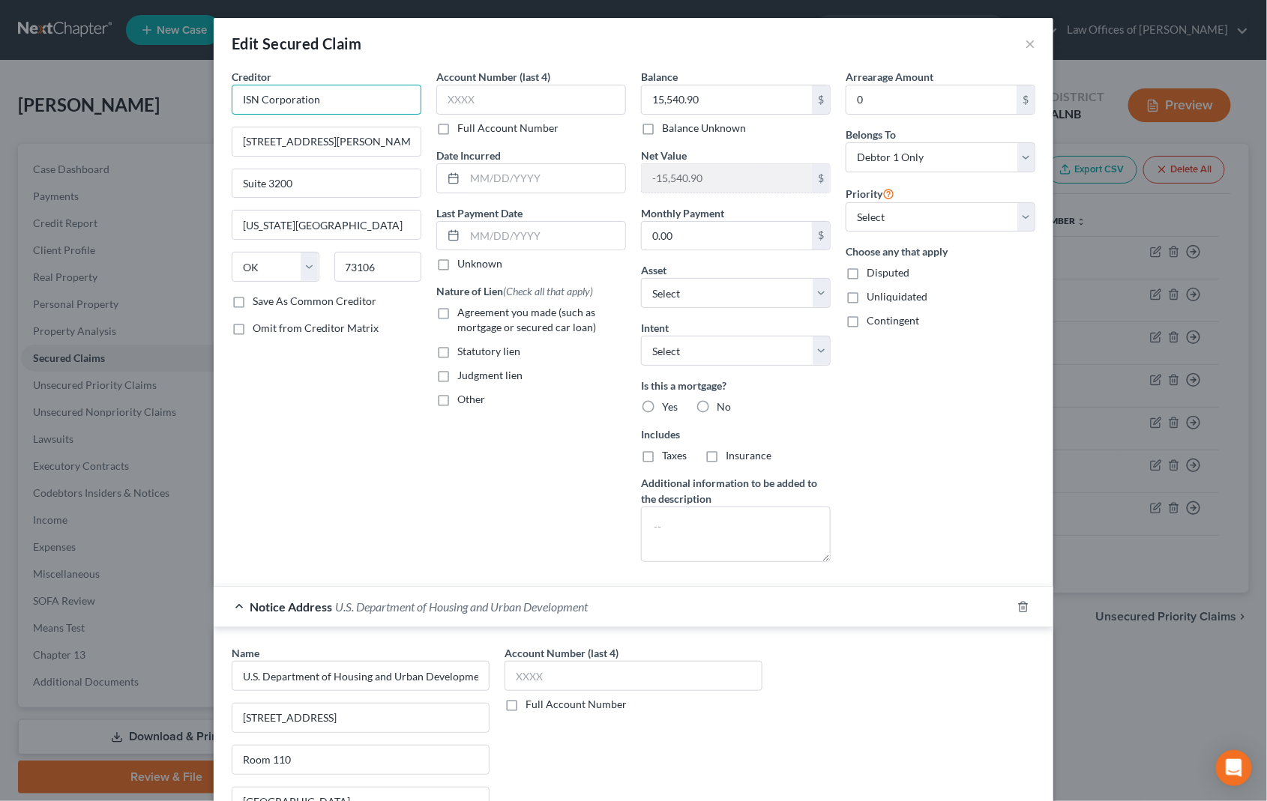
click at [286, 94] on input "ISN Corporation" at bounding box center [327, 100] width 190 height 30
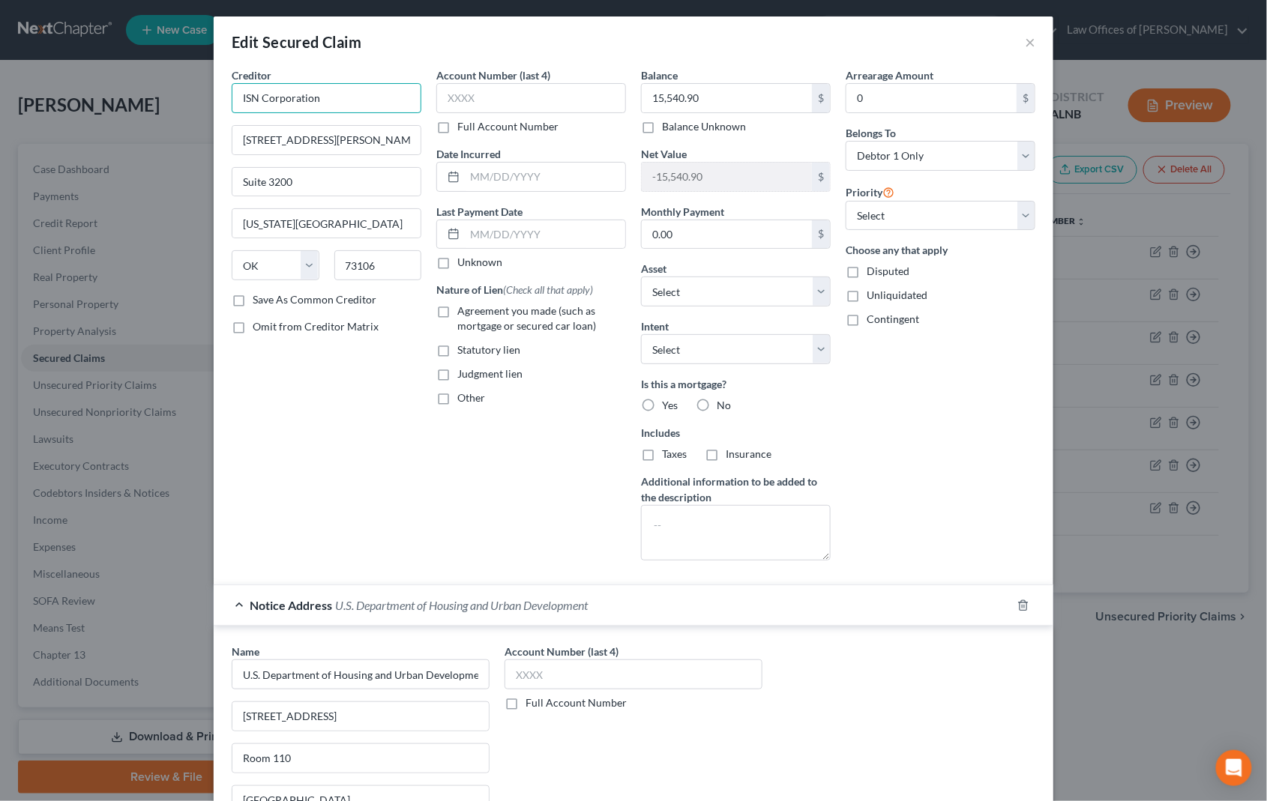
click at [286, 94] on input "ISN Corporation" at bounding box center [327, 98] width 190 height 30
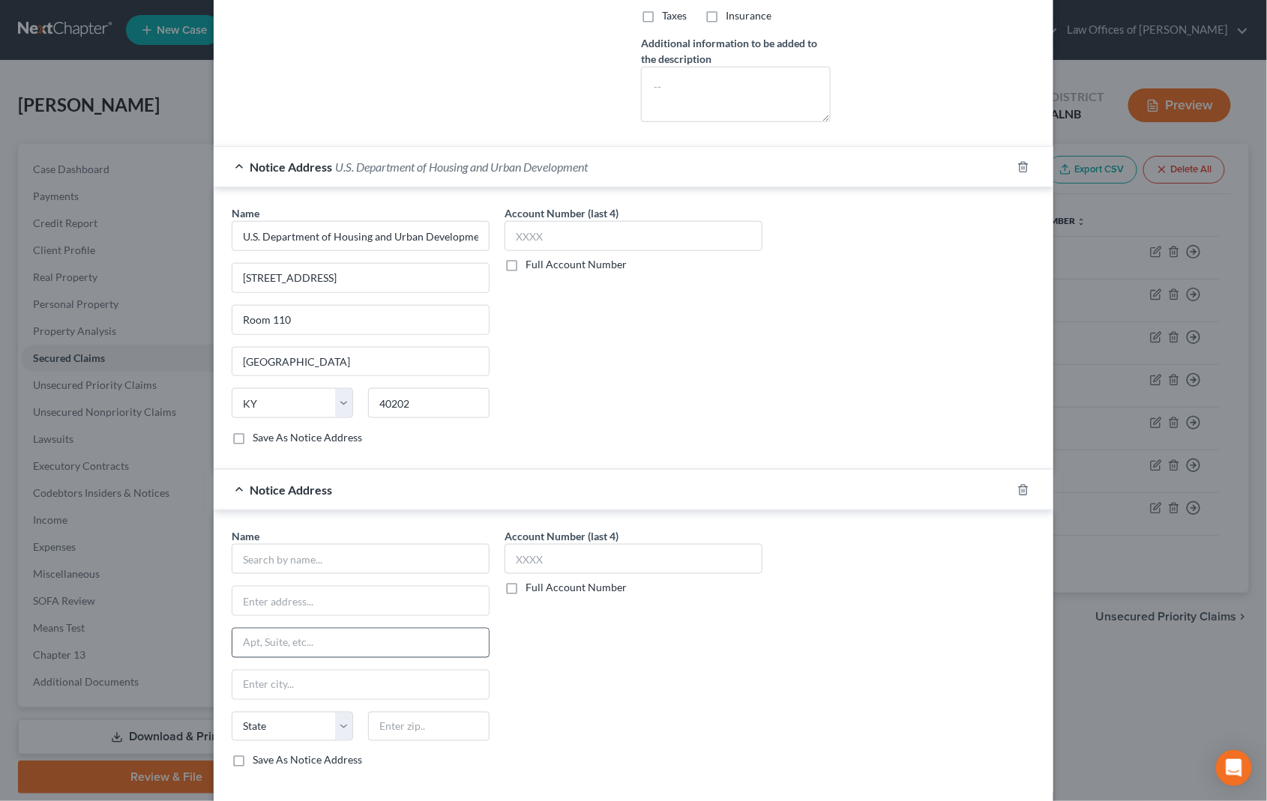
scroll to position [515, 0]
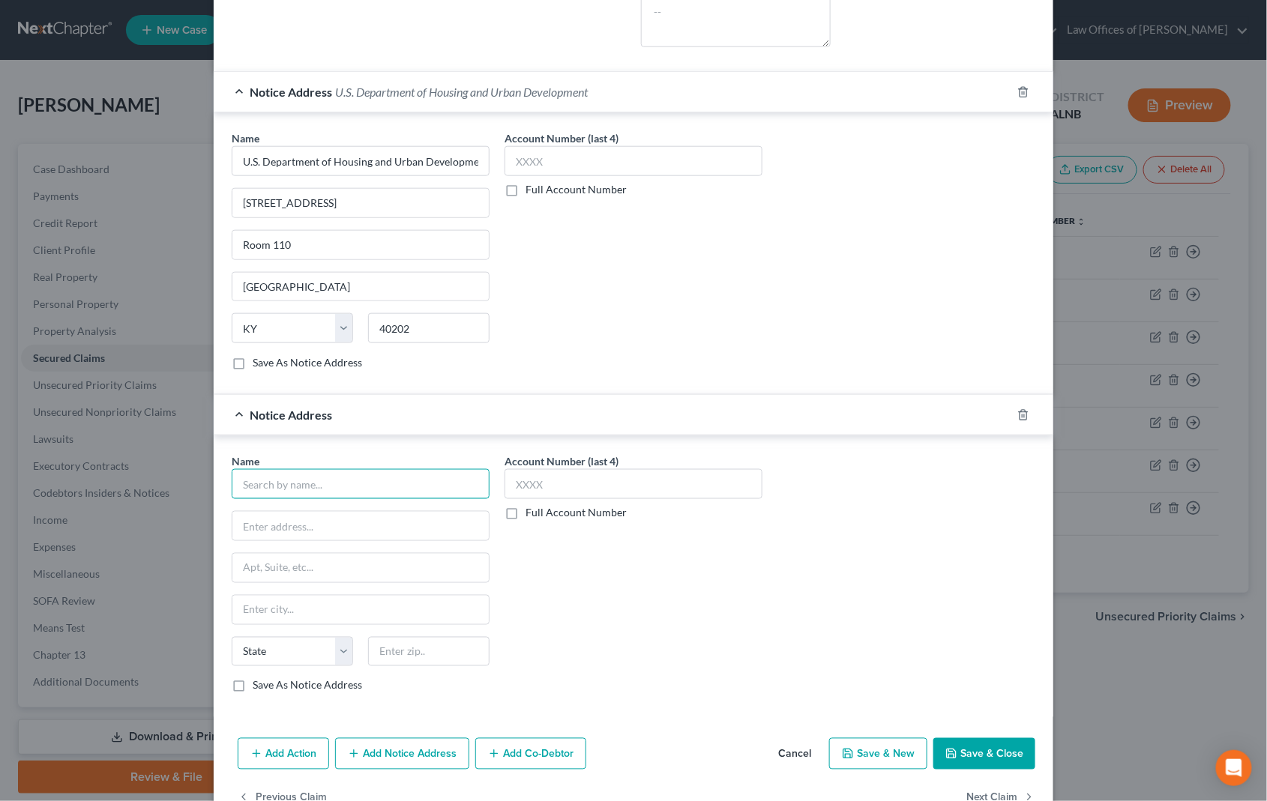
click at [326, 483] on input "text" at bounding box center [361, 484] width 258 height 30
paste input "ISN Corporation"
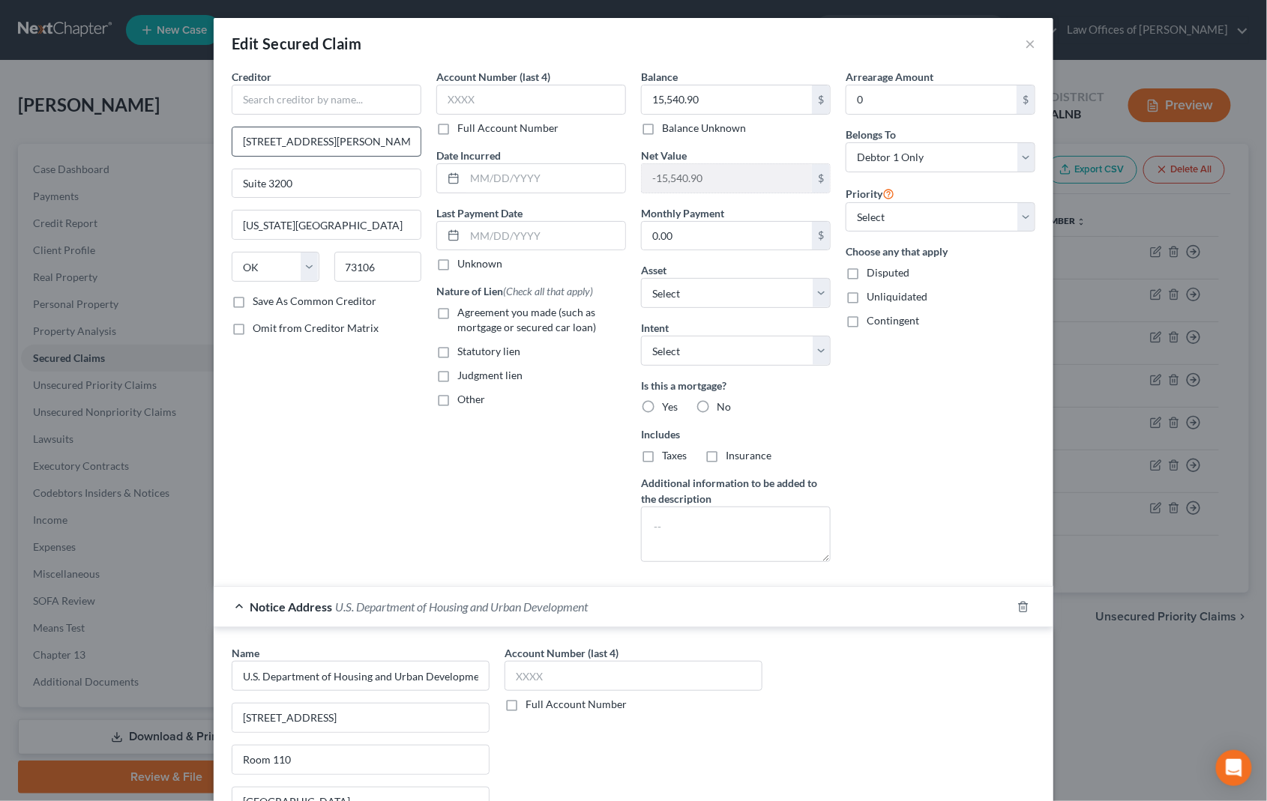
scroll to position [0, 0]
type input "ISN Corporation"
click at [288, 143] on input "[STREET_ADDRESS][PERSON_NAME]" at bounding box center [326, 141] width 188 height 28
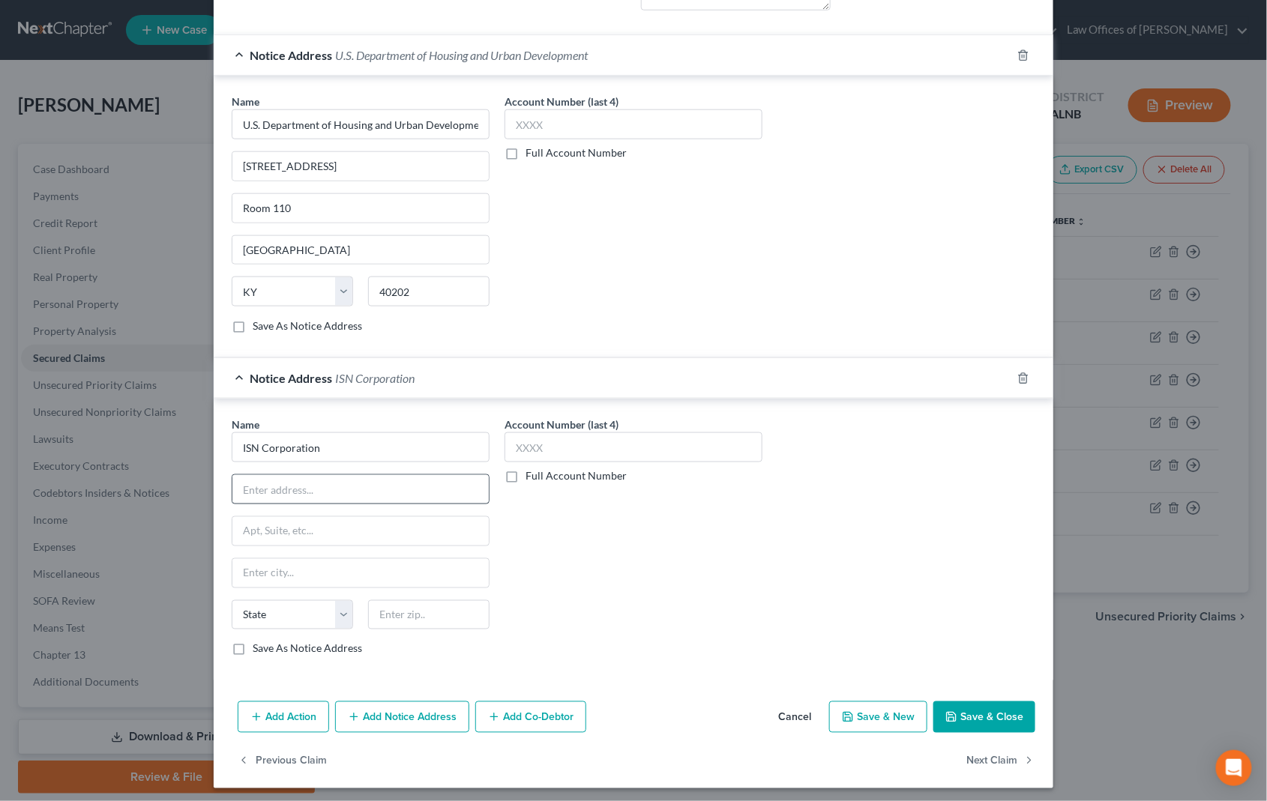
scroll to position [551, 0]
paste input "[STREET_ADDRESS][PERSON_NAME]"
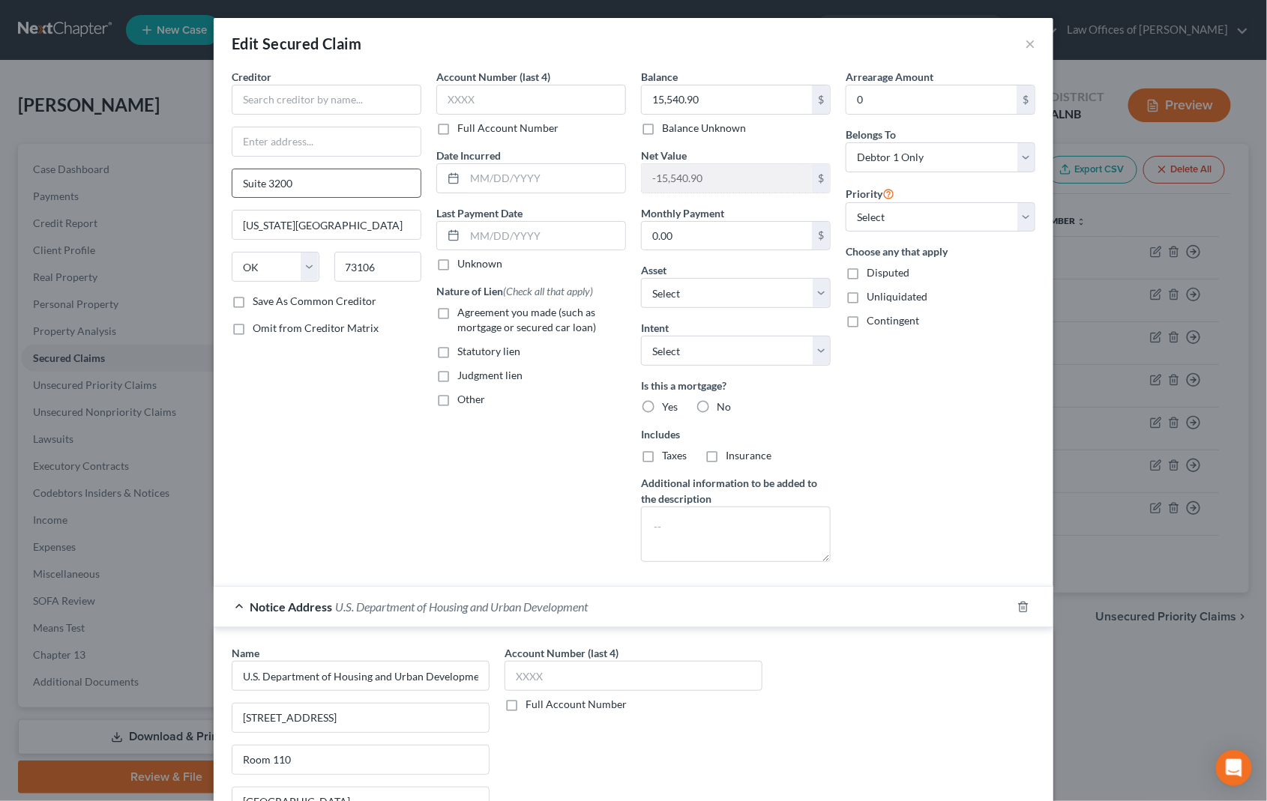
scroll to position [0, 0]
type input "[STREET_ADDRESS][PERSON_NAME]"
click at [266, 186] on input "Suite 3200" at bounding box center [326, 183] width 188 height 28
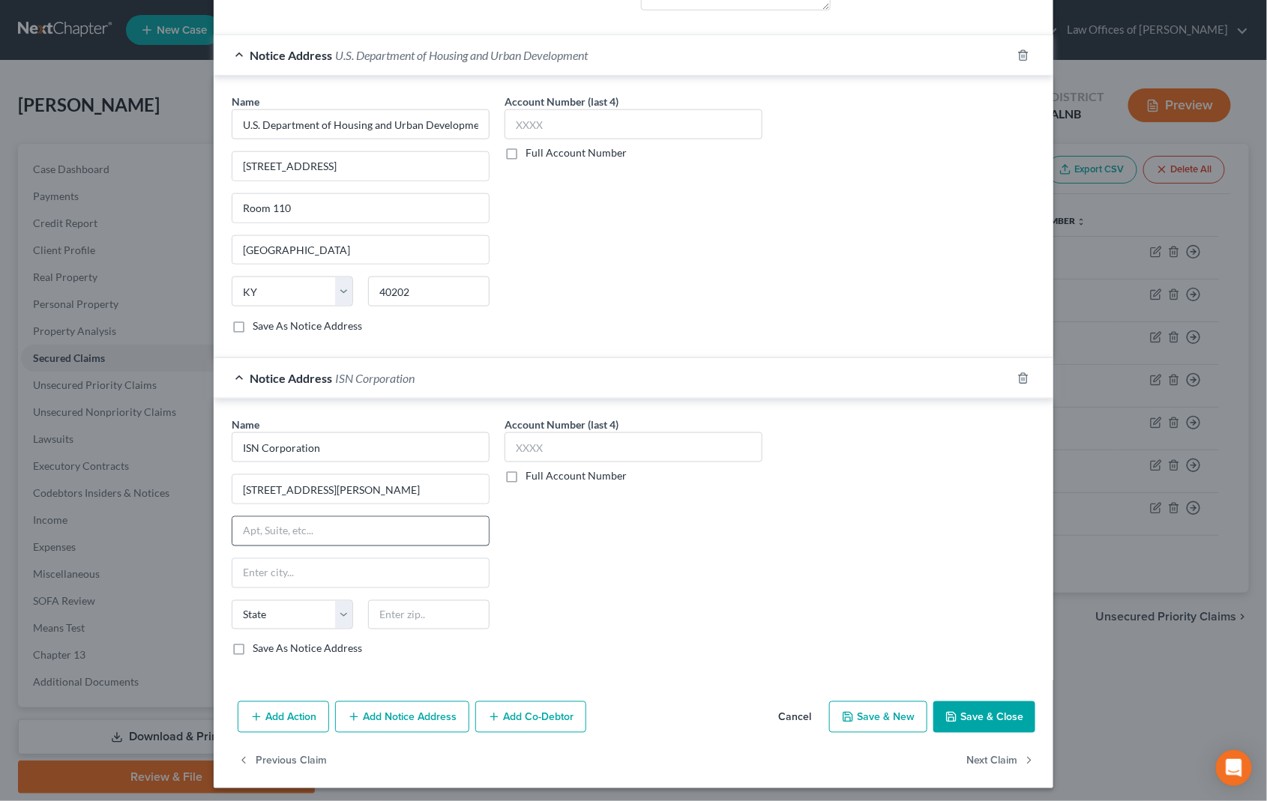
scroll to position [551, 0]
paste input "Suite 3200"
click at [344, 527] on input "Suite 320073106" at bounding box center [360, 532] width 256 height 28
type input "Suite 3200"
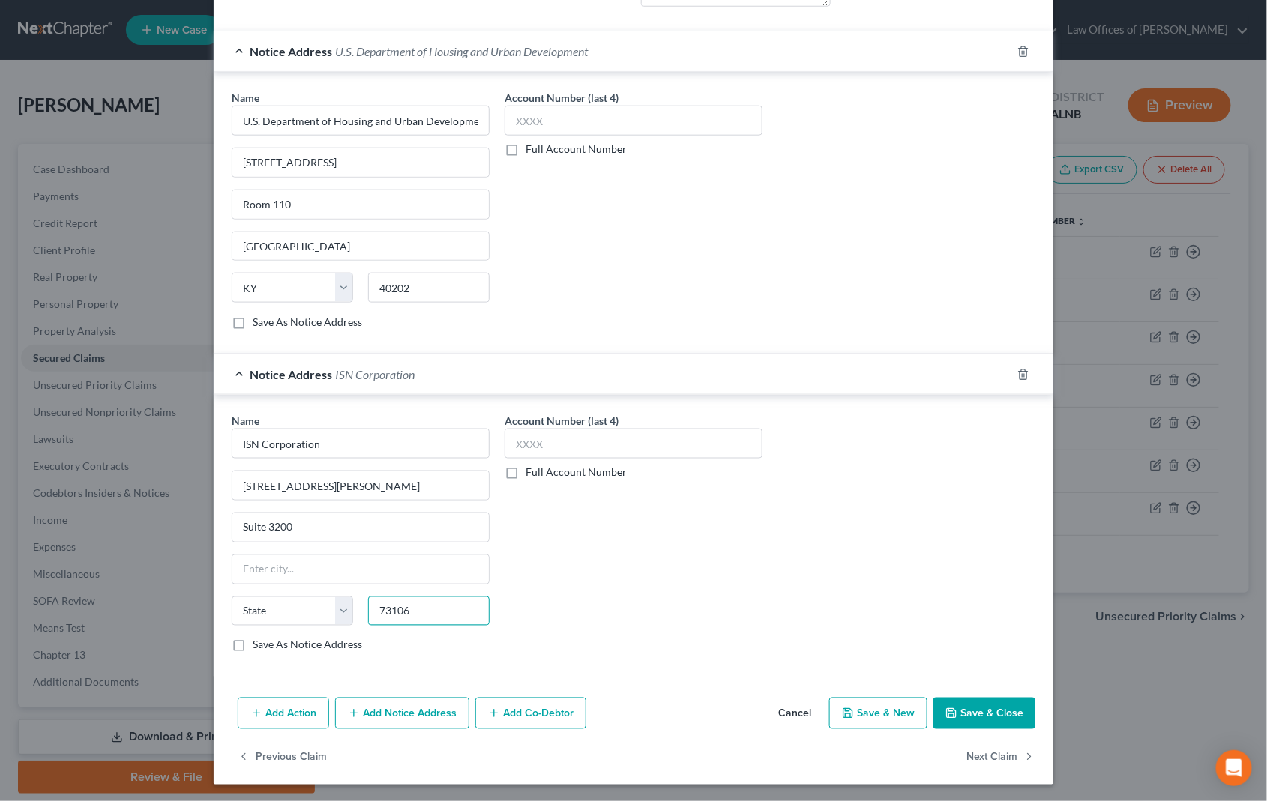
type input "73106"
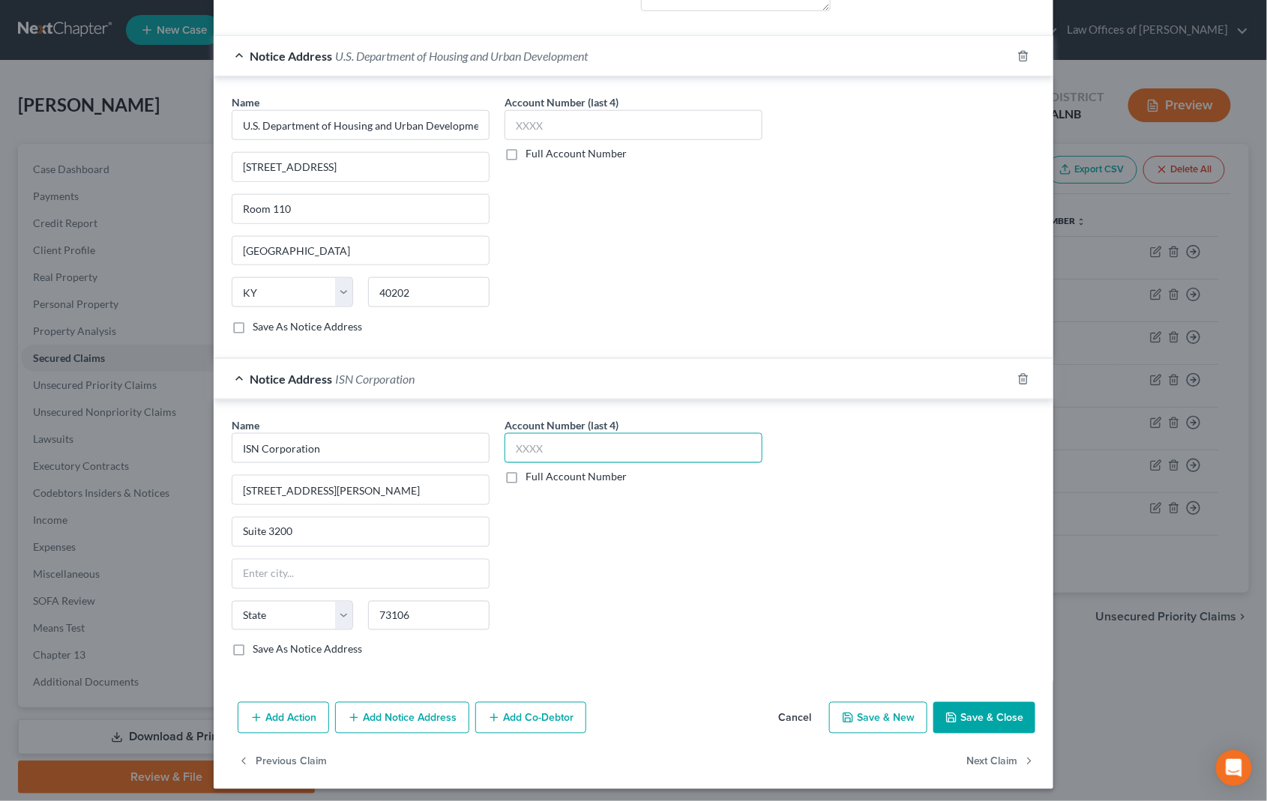
type input "[US_STATE][GEOGRAPHIC_DATA]"
select select "37"
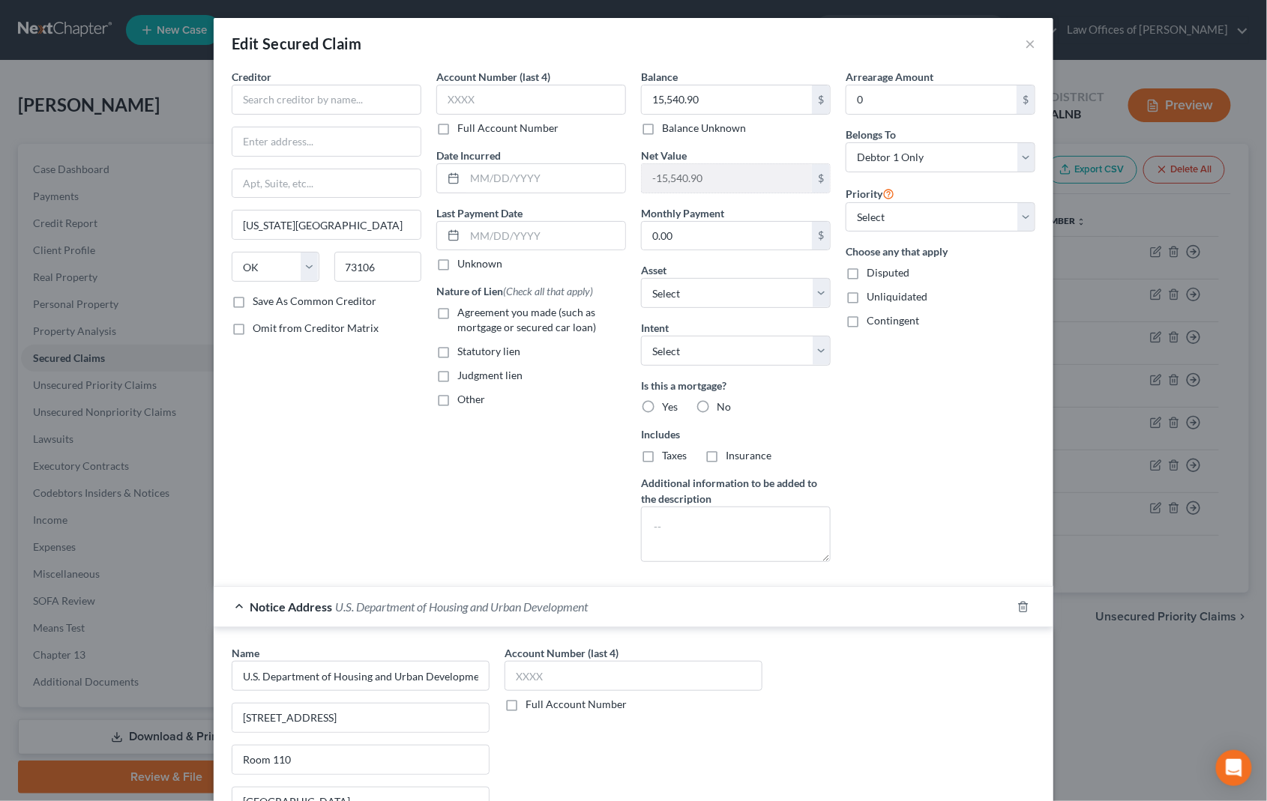
scroll to position [0, 0]
click at [353, 672] on input "U.S. Department of Housing and Urban Development" at bounding box center [361, 676] width 258 height 30
click at [336, 96] on input "text" at bounding box center [327, 100] width 190 height 30
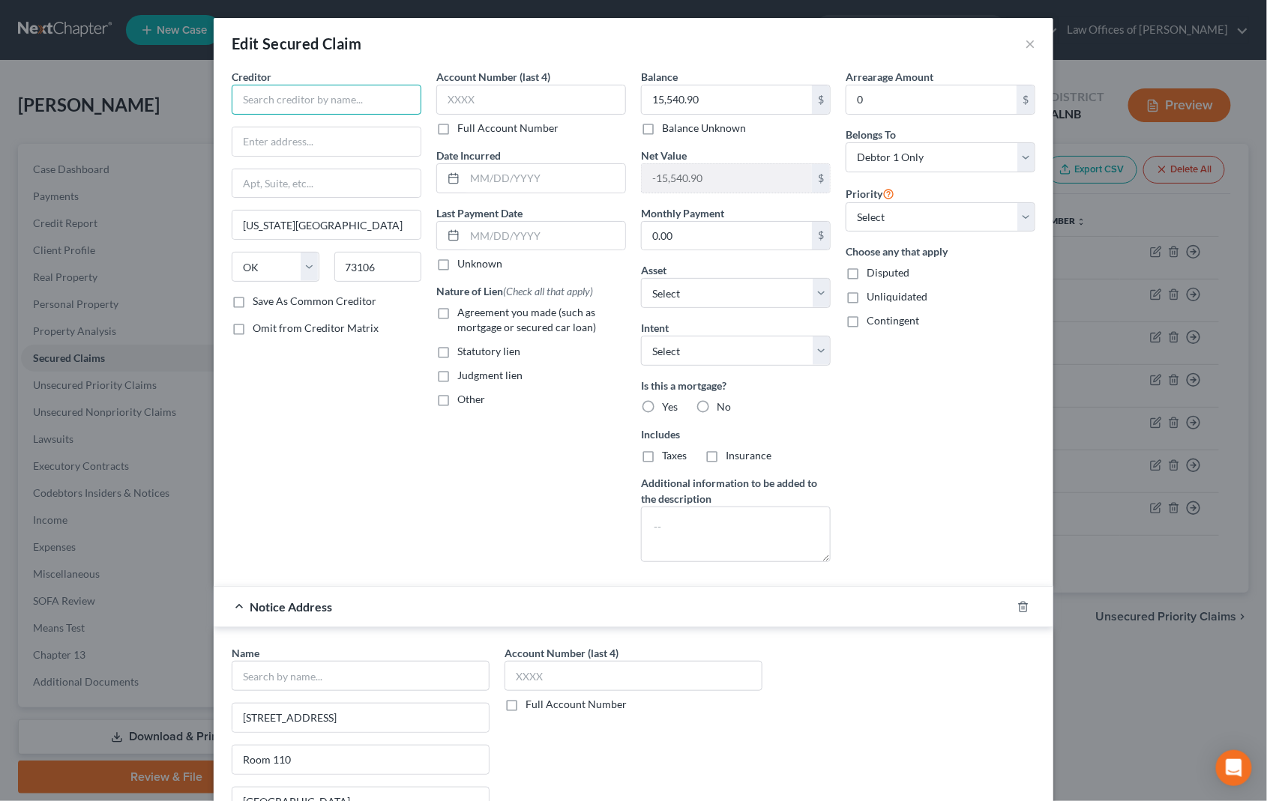
paste input "U.S. Department of Housing and Urban Development"
type input "U.S. Department of Housing and Urban Development"
click at [293, 717] on input "[STREET_ADDRESS]" at bounding box center [360, 718] width 256 height 28
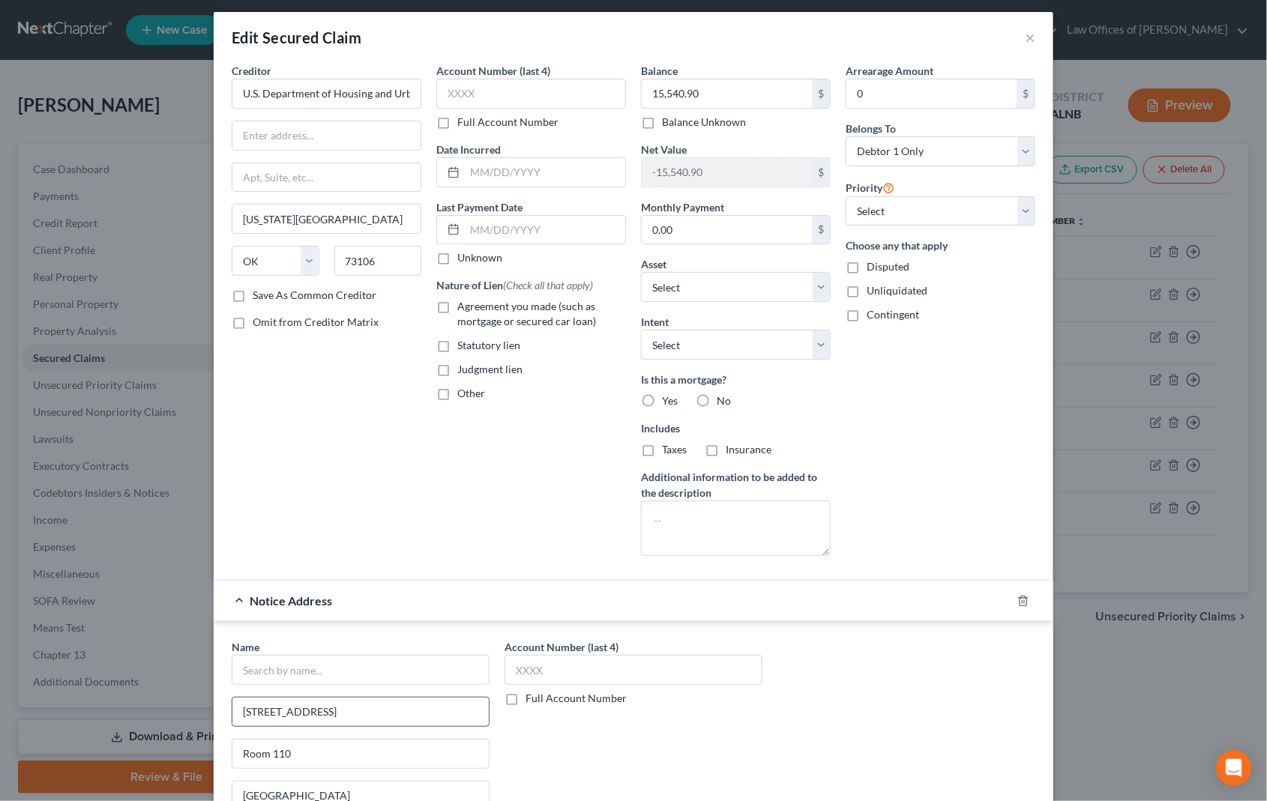
scroll to position [7, 0]
click at [352, 134] on input "text" at bounding box center [326, 135] width 188 height 28
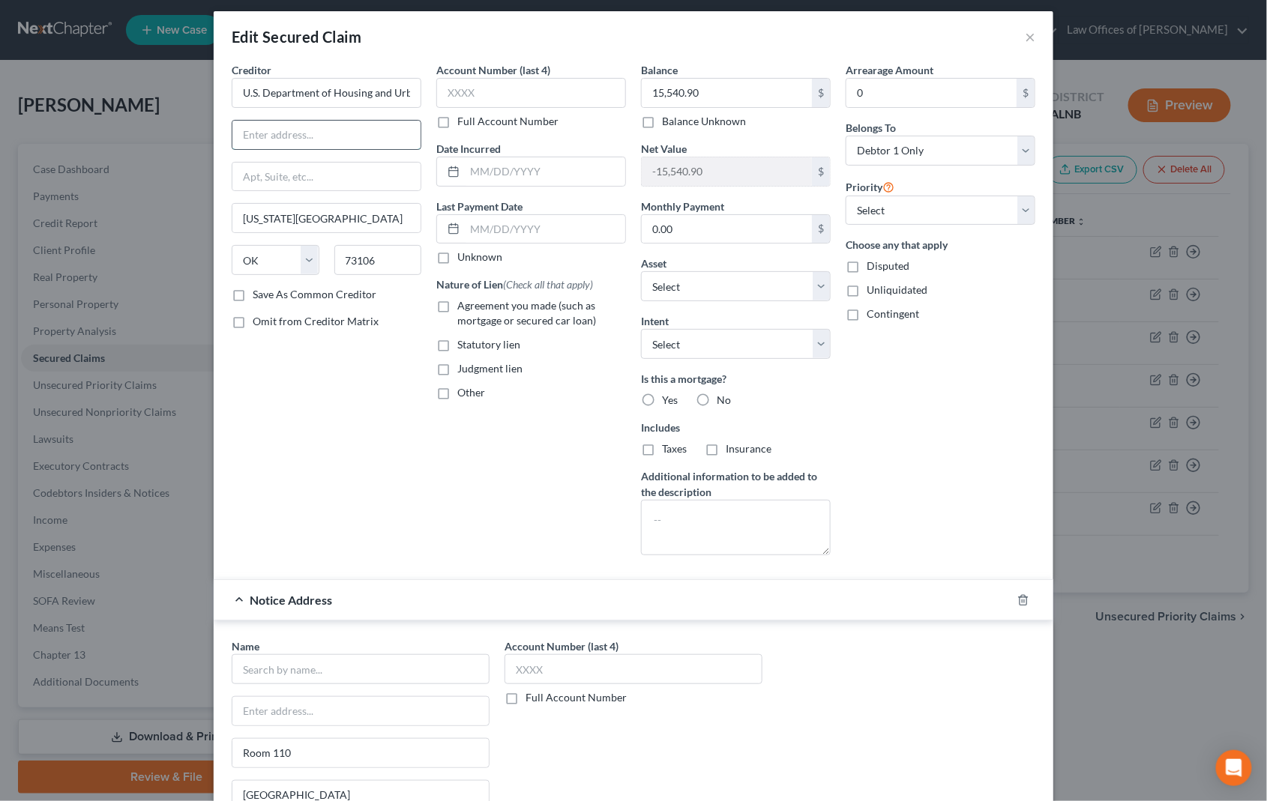
paste input "[STREET_ADDRESS]"
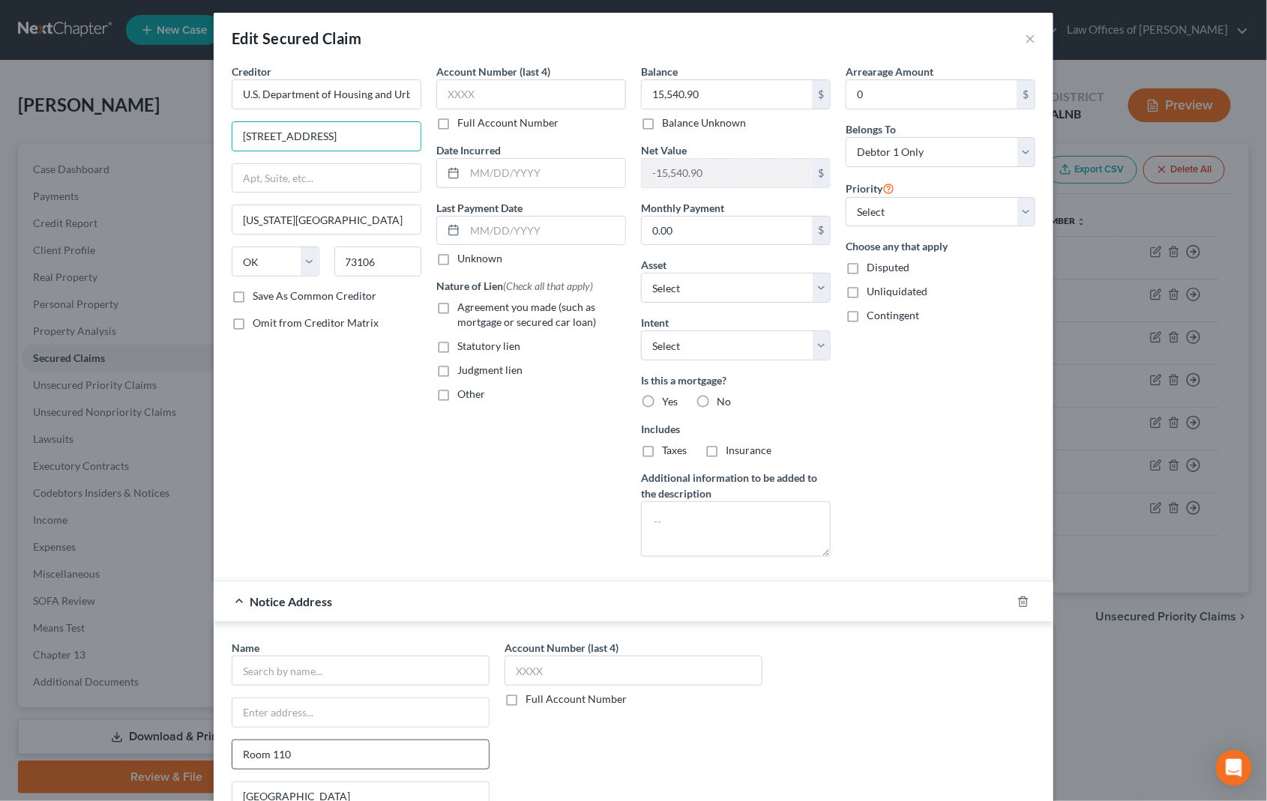
type input "[STREET_ADDRESS]"
click at [321, 756] on input "Room 110" at bounding box center [360, 755] width 256 height 28
click at [293, 178] on input "text" at bounding box center [326, 178] width 188 height 28
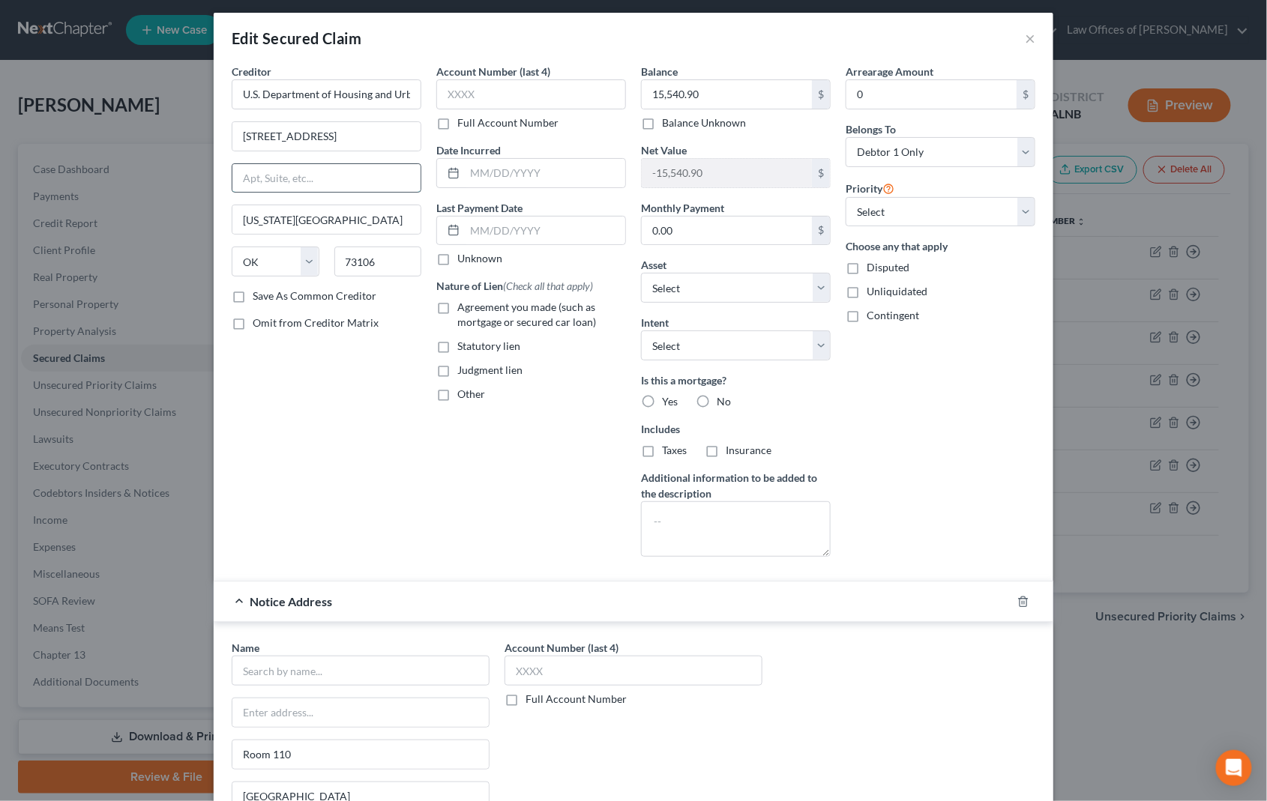
paste input "[STREET_ADDRESS]"
type input "[STREET_ADDRESS]"
click at [395, 273] on input "73106" at bounding box center [378, 262] width 88 height 30
type input "40202"
type input "[GEOGRAPHIC_DATA]"
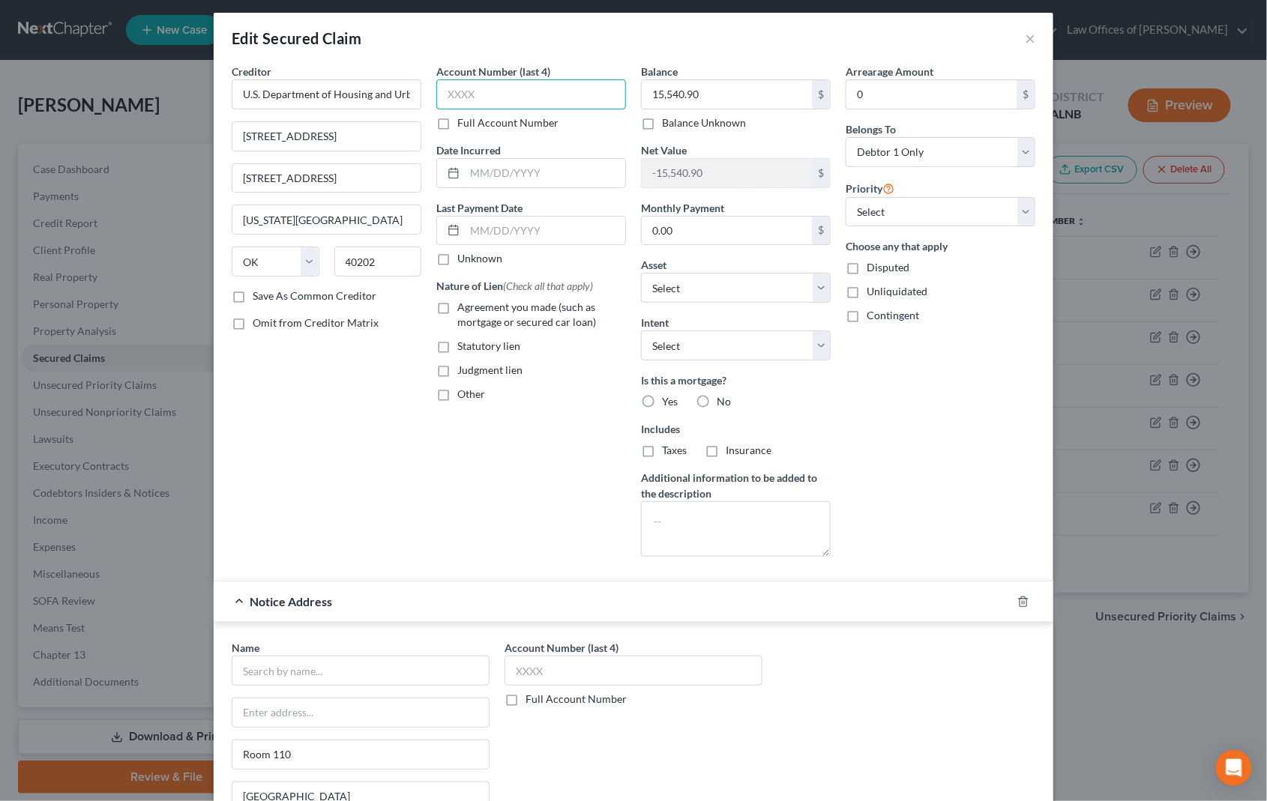
select select "18"
click at [1025, 596] on icon "button" at bounding box center [1023, 602] width 12 height 12
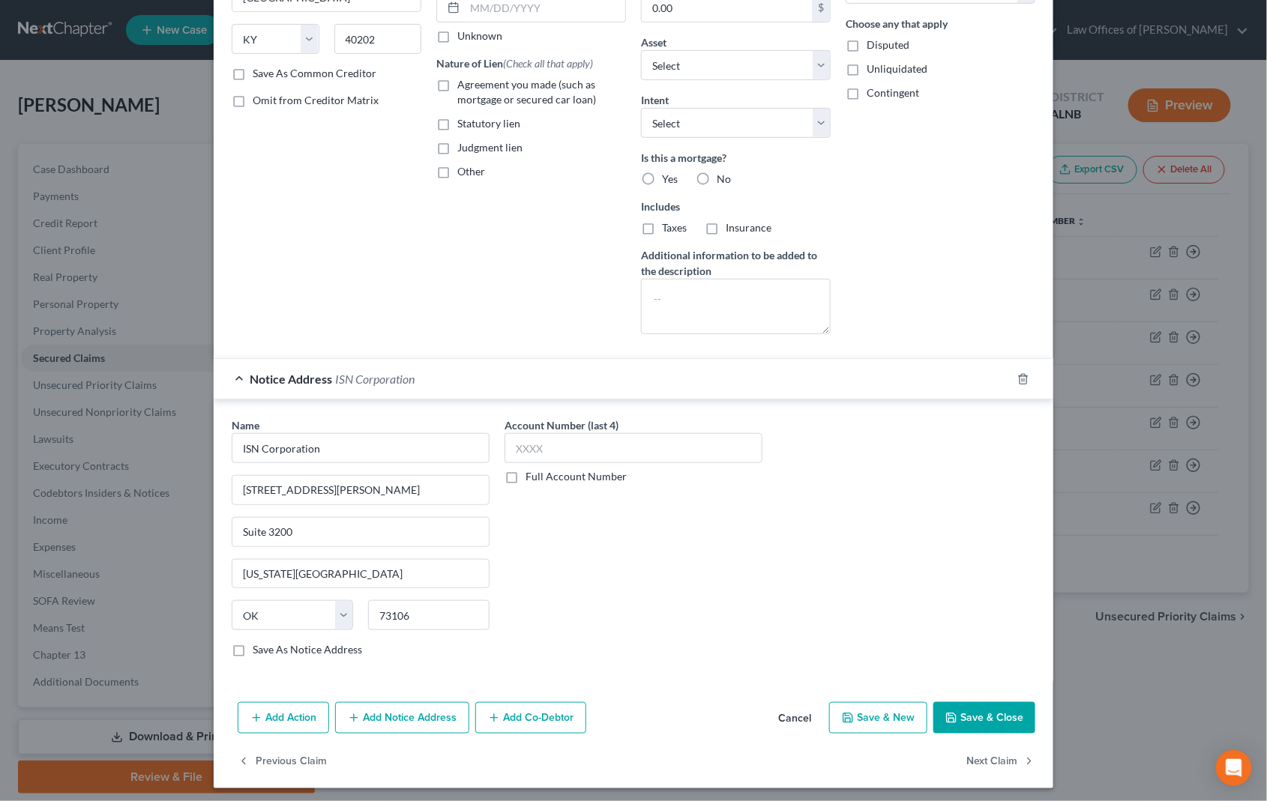
scroll to position [227, 0]
click at [993, 713] on button "Save & Close" at bounding box center [984, 718] width 102 height 31
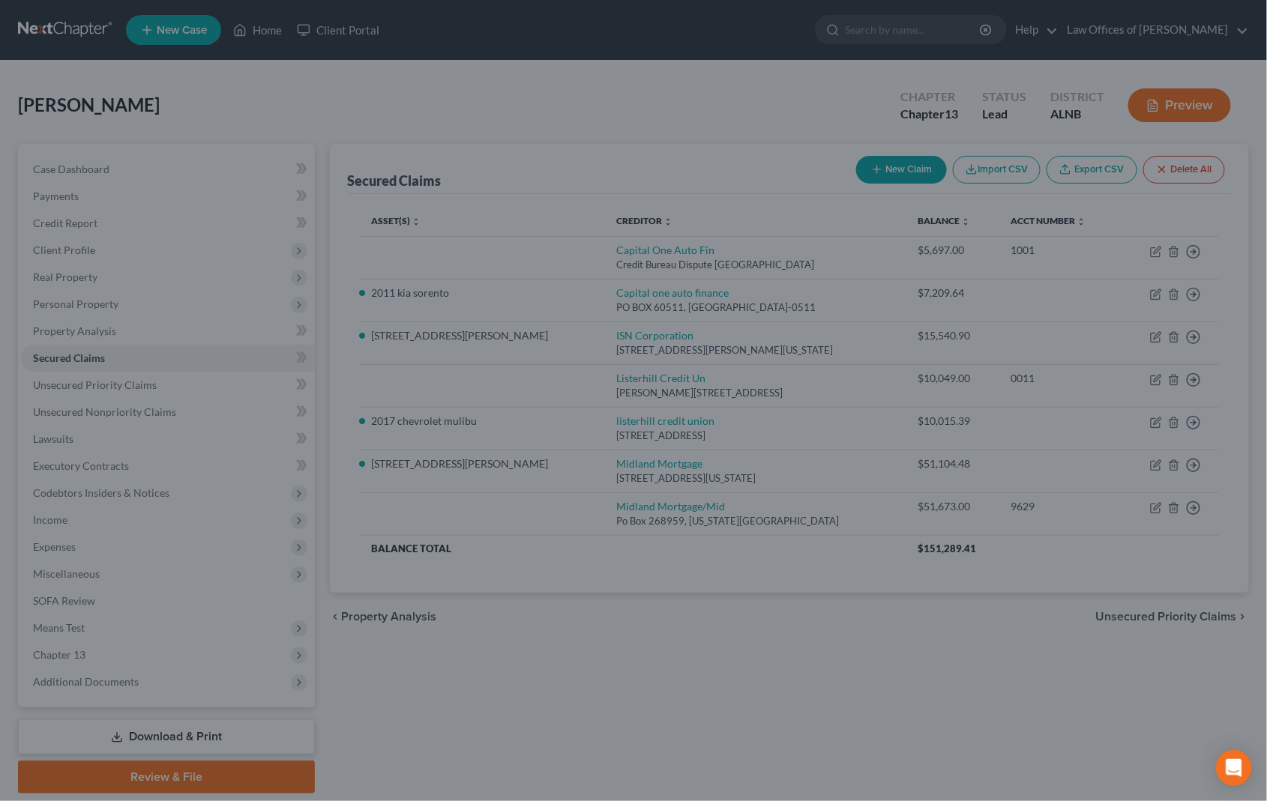
select select "3"
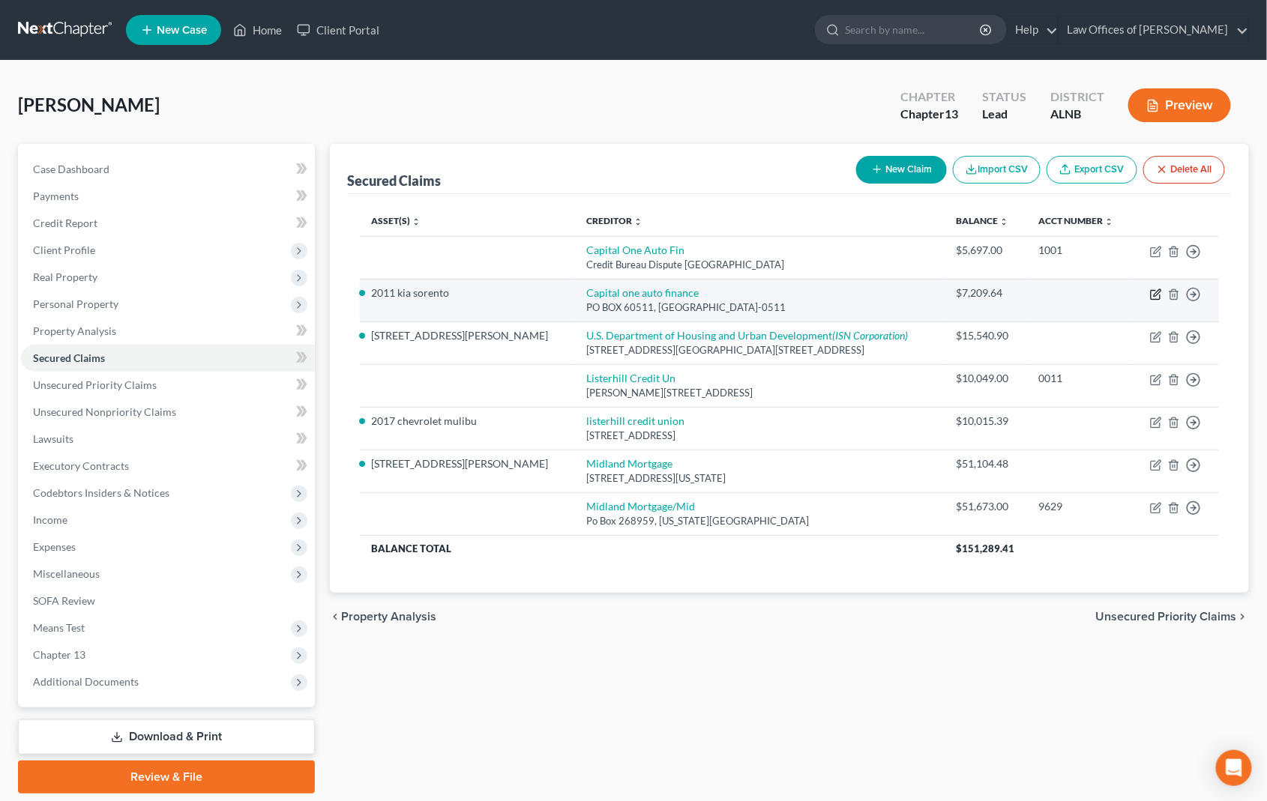
click at [1156, 289] on icon "button" at bounding box center [1156, 295] width 12 height 12
select select "4"
select select "0"
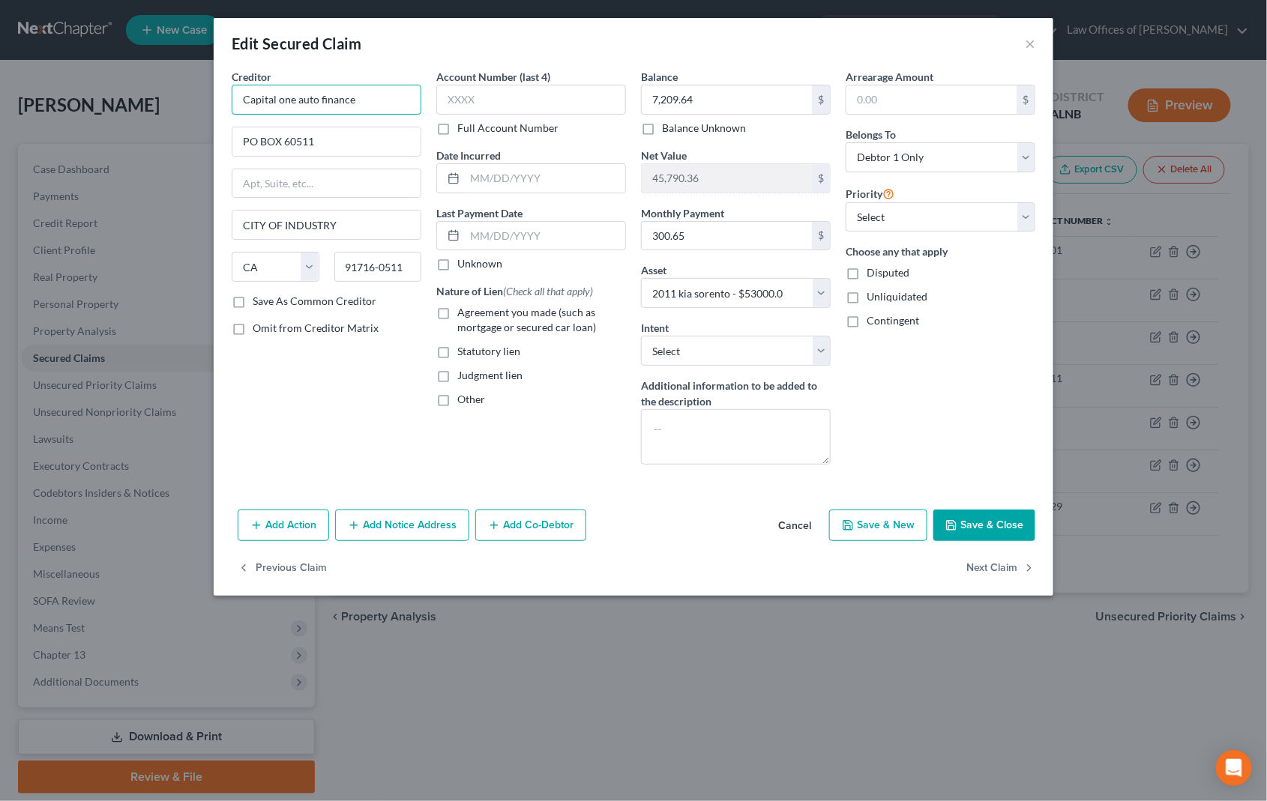
click at [339, 95] on input "Capital one auto finance" at bounding box center [327, 100] width 190 height 30
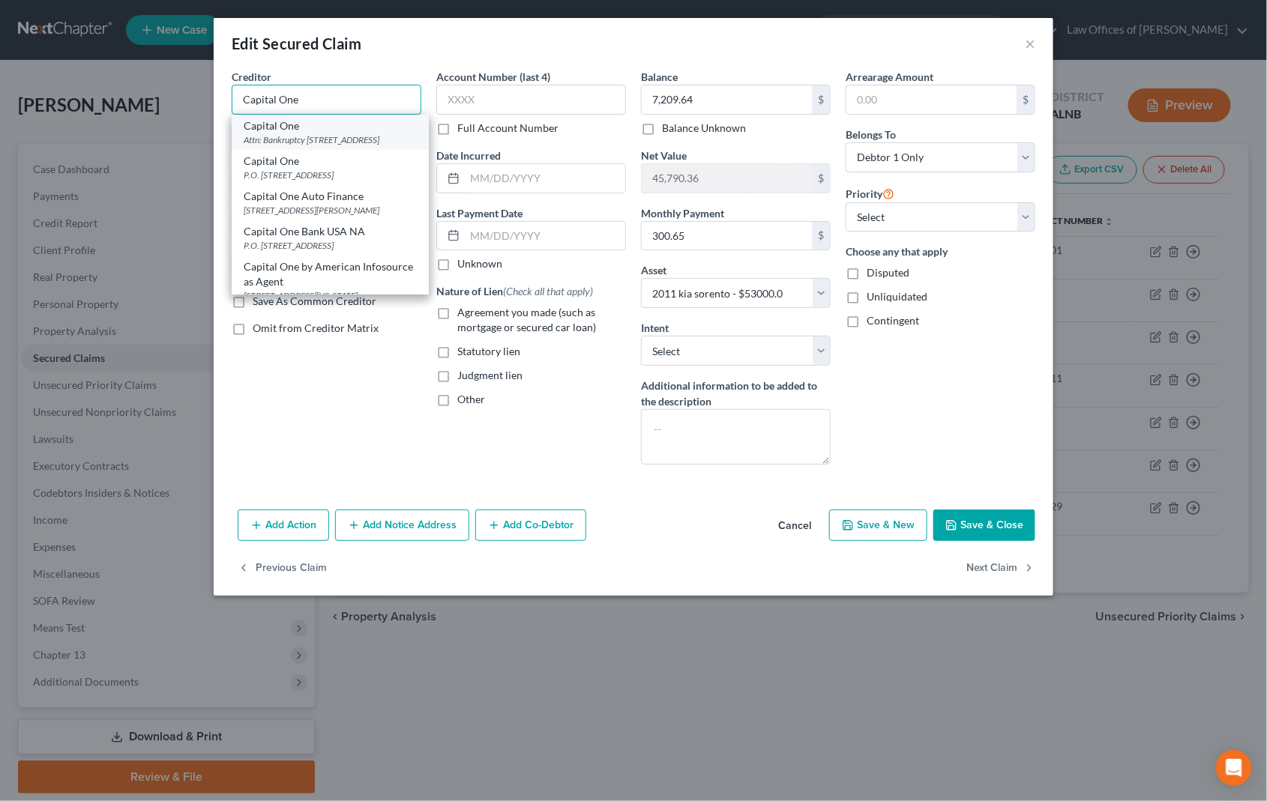
type input "Capital One"
click at [316, 137] on div "Attn: Bankruptcy [STREET_ADDRESS]" at bounding box center [330, 139] width 173 height 13
type input "Attn: Bankruptcy"
type input "PO Box 30285"
type input "[GEOGRAPHIC_DATA]"
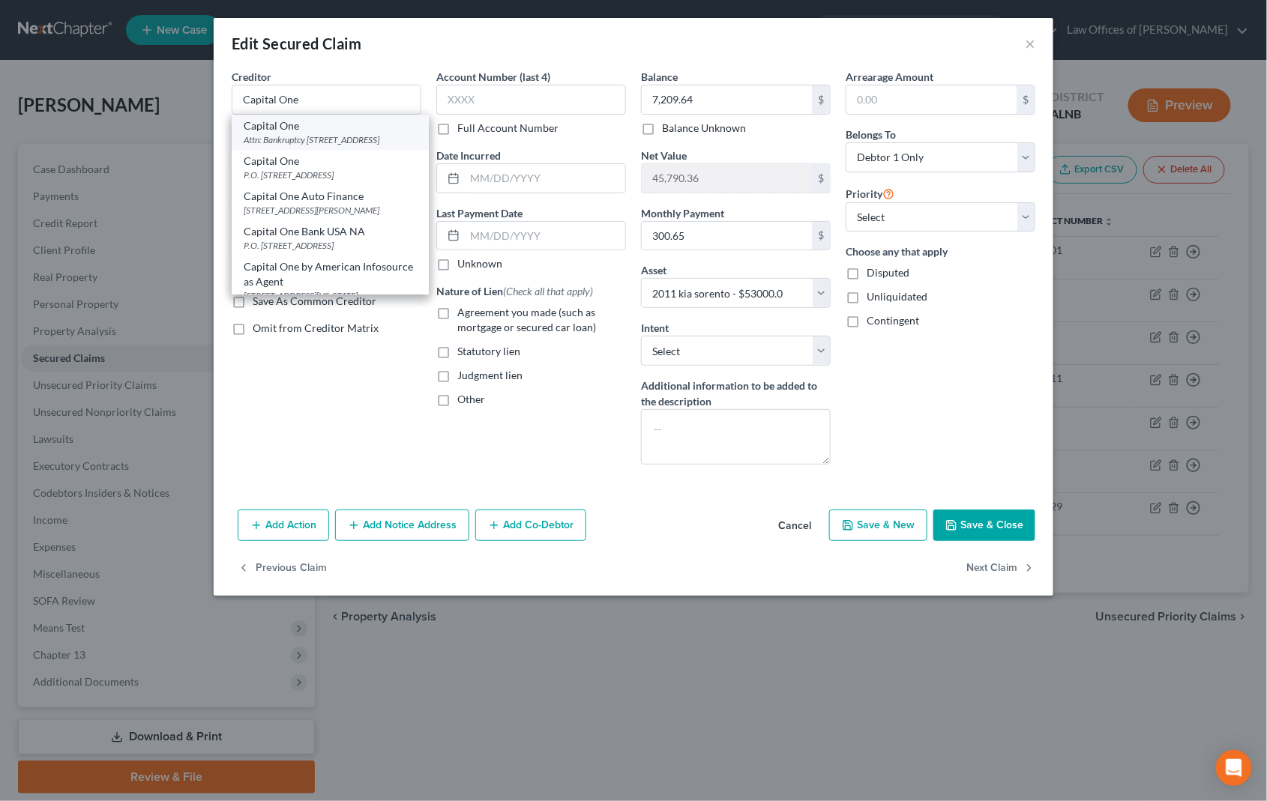
select select "46"
type input "84130"
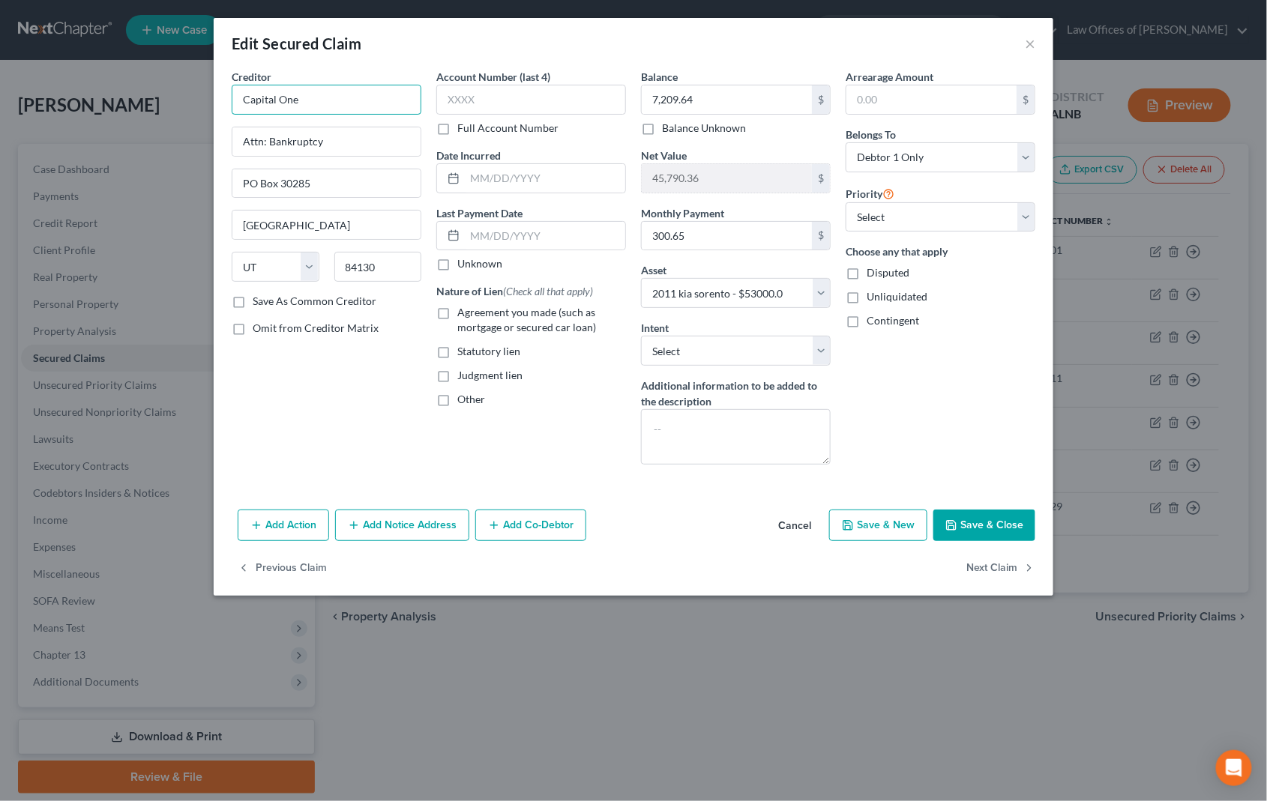
click at [335, 108] on input "Capital One" at bounding box center [327, 100] width 190 height 30
type input "Capital One Auto Finance"
select select "2"
click at [981, 524] on button "Save & Close" at bounding box center [984, 525] width 102 height 31
select select
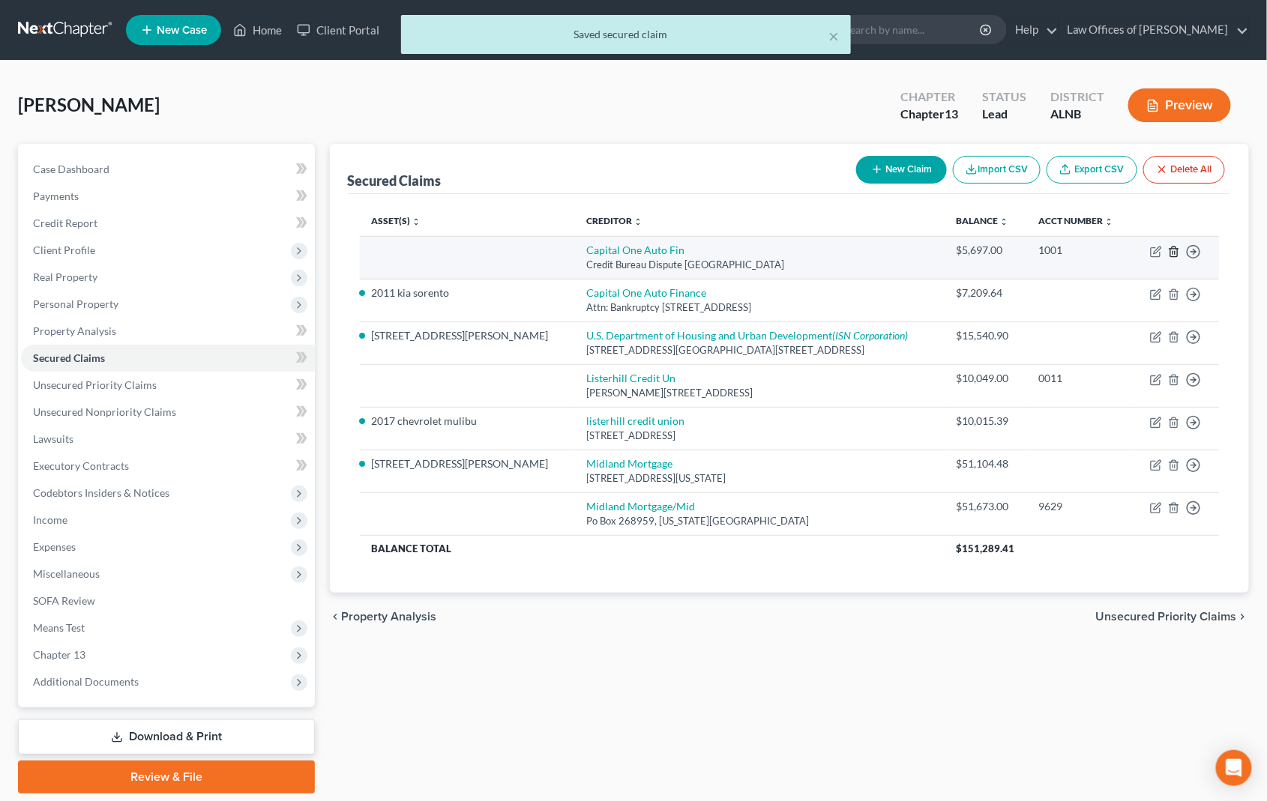
click at [1177, 248] on icon "button" at bounding box center [1174, 252] width 12 height 12
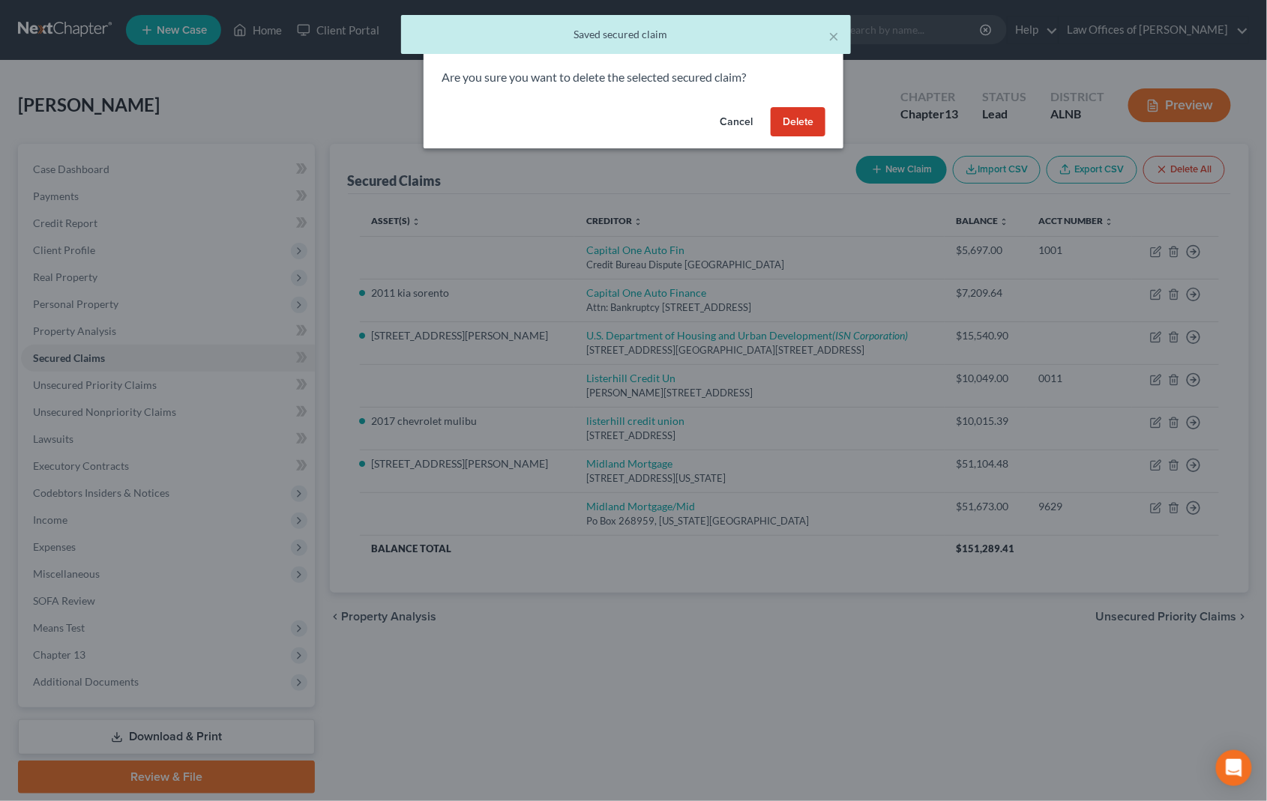
click at [811, 124] on button "Delete" at bounding box center [798, 122] width 55 height 30
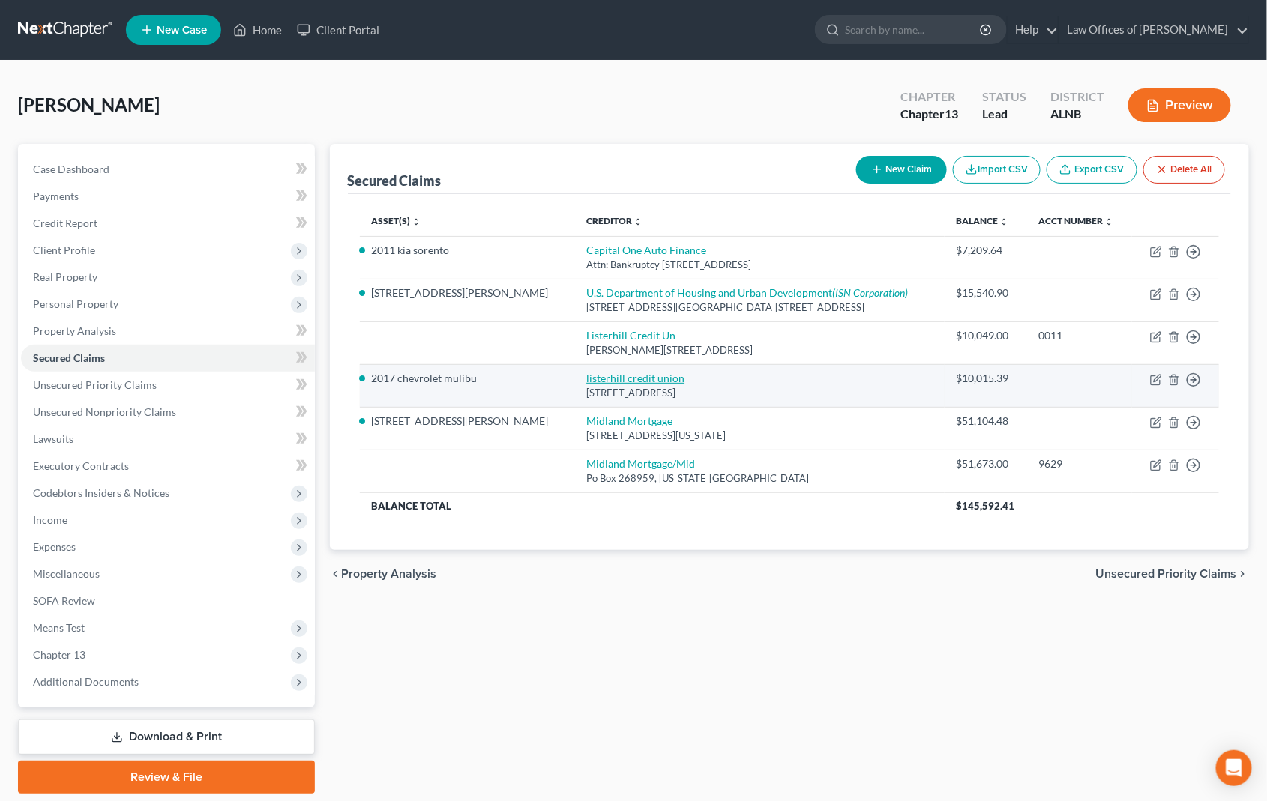
click at [586, 372] on link "listerhill credit union" at bounding box center [635, 378] width 98 height 13
select select "0"
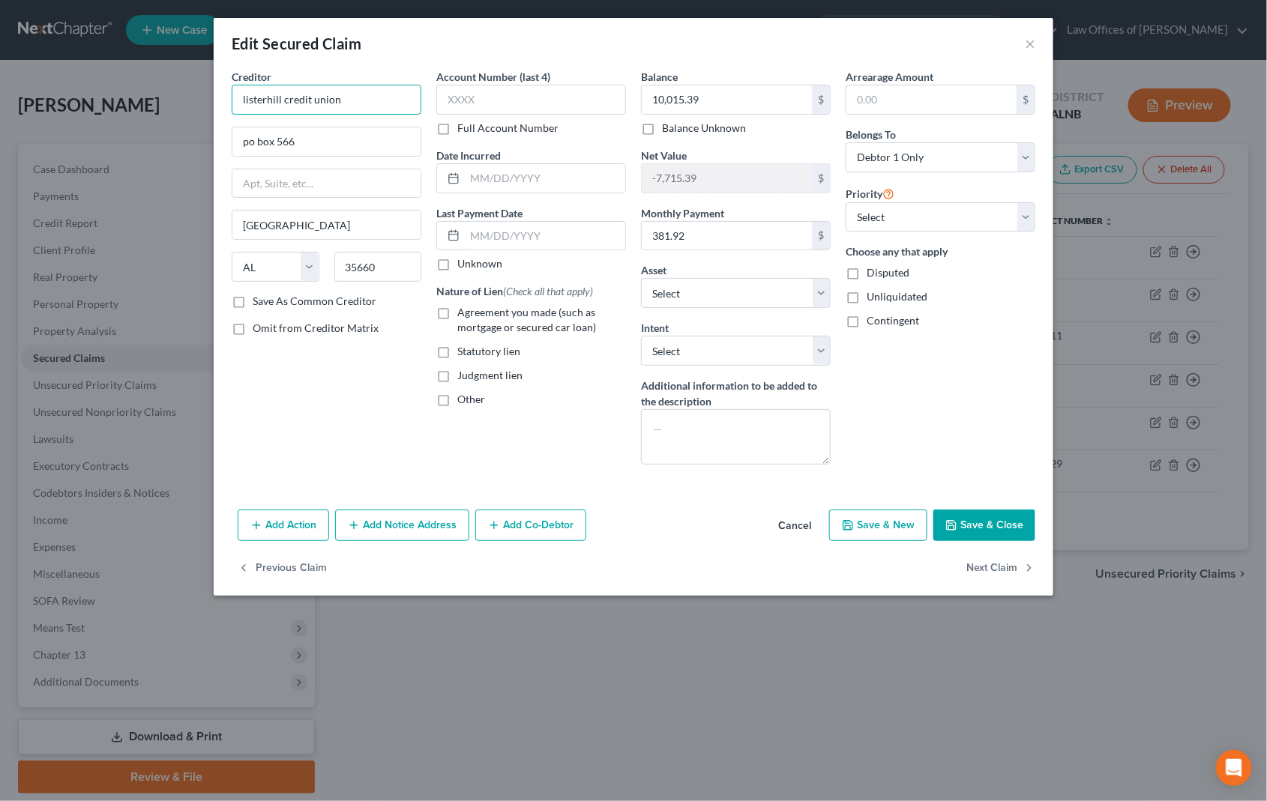
click at [357, 108] on input "listerhill credit union" at bounding box center [327, 100] width 190 height 30
type input "Listerhill"
click at [358, 127] on div "Listerhill" at bounding box center [322, 125] width 156 height 15
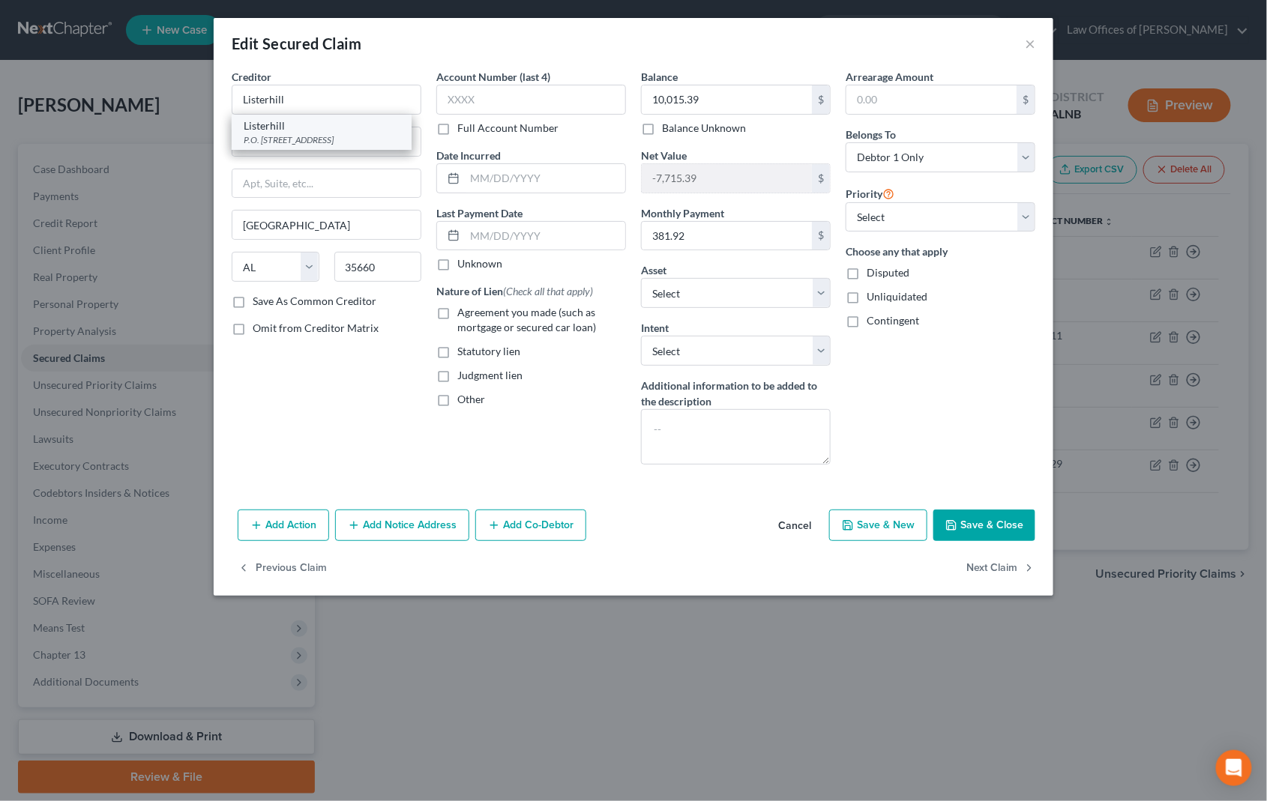
type input "P.O. Box 653"
type input "[GEOGRAPHIC_DATA]"
type input "35201"
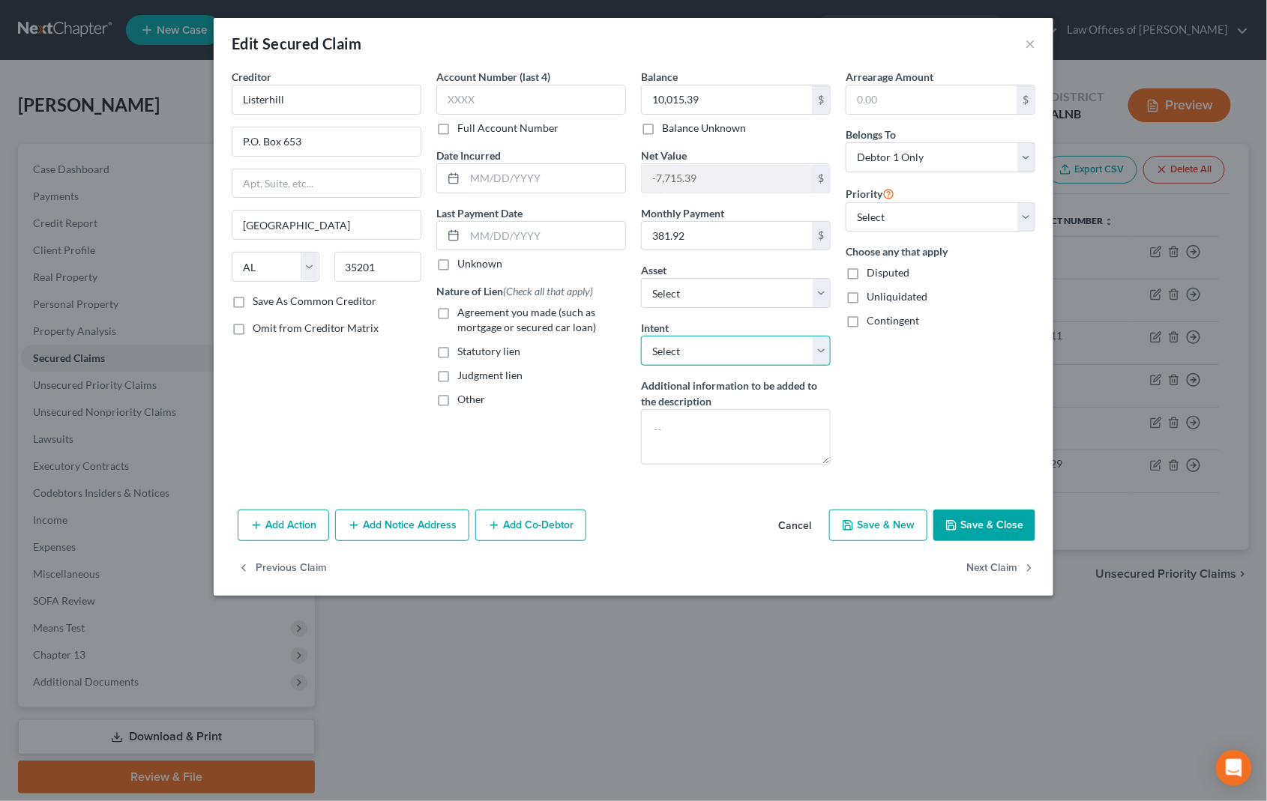
select select "0"
click at [985, 517] on button "Save & Close" at bounding box center [984, 525] width 102 height 31
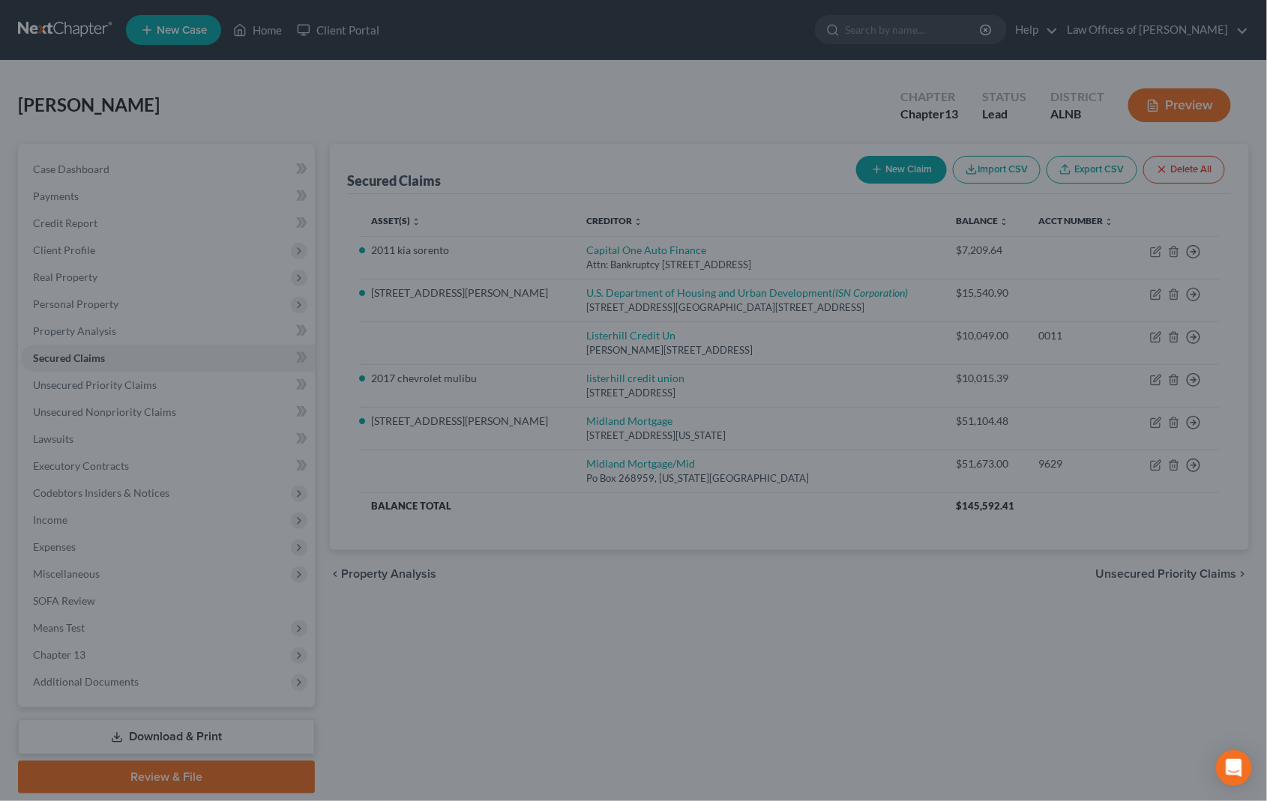
select select "5"
type input "0"
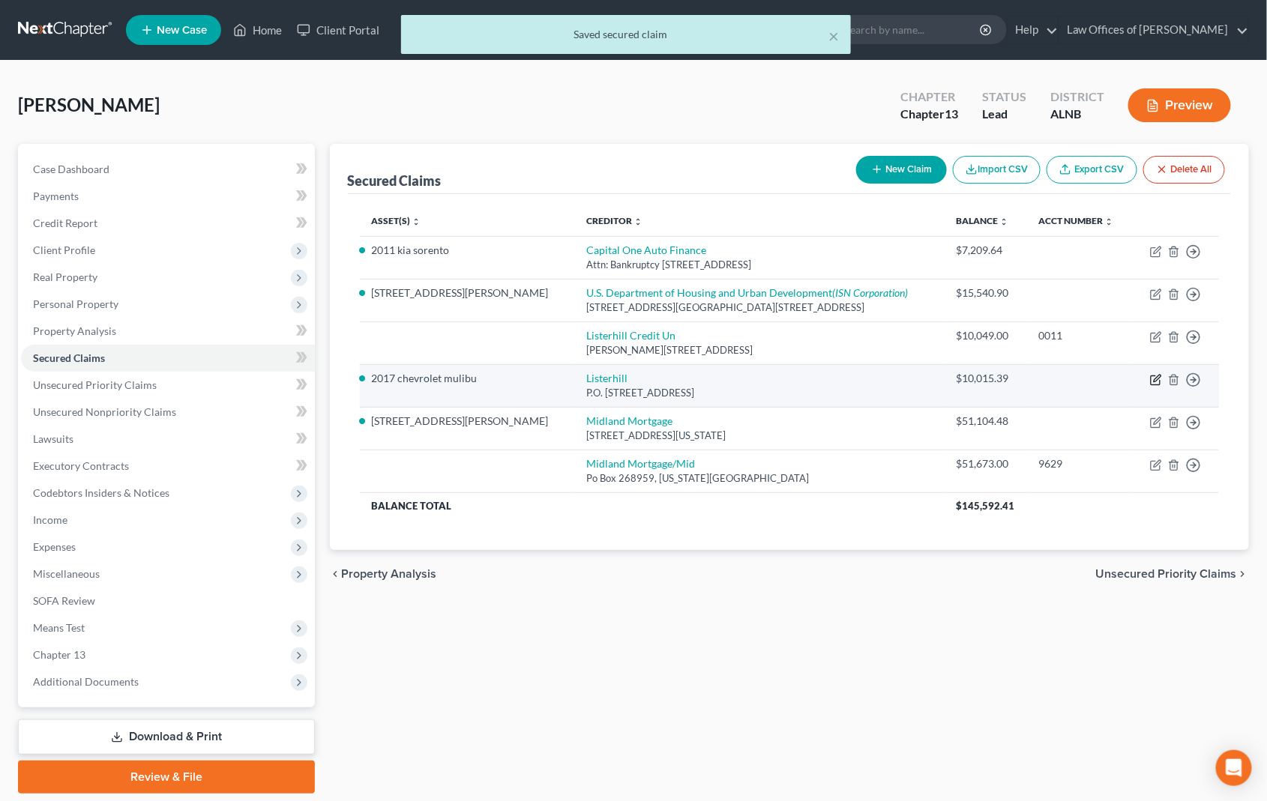
click at [1158, 374] on icon "button" at bounding box center [1156, 380] width 12 height 12
select select "0"
select select "5"
select select "0"
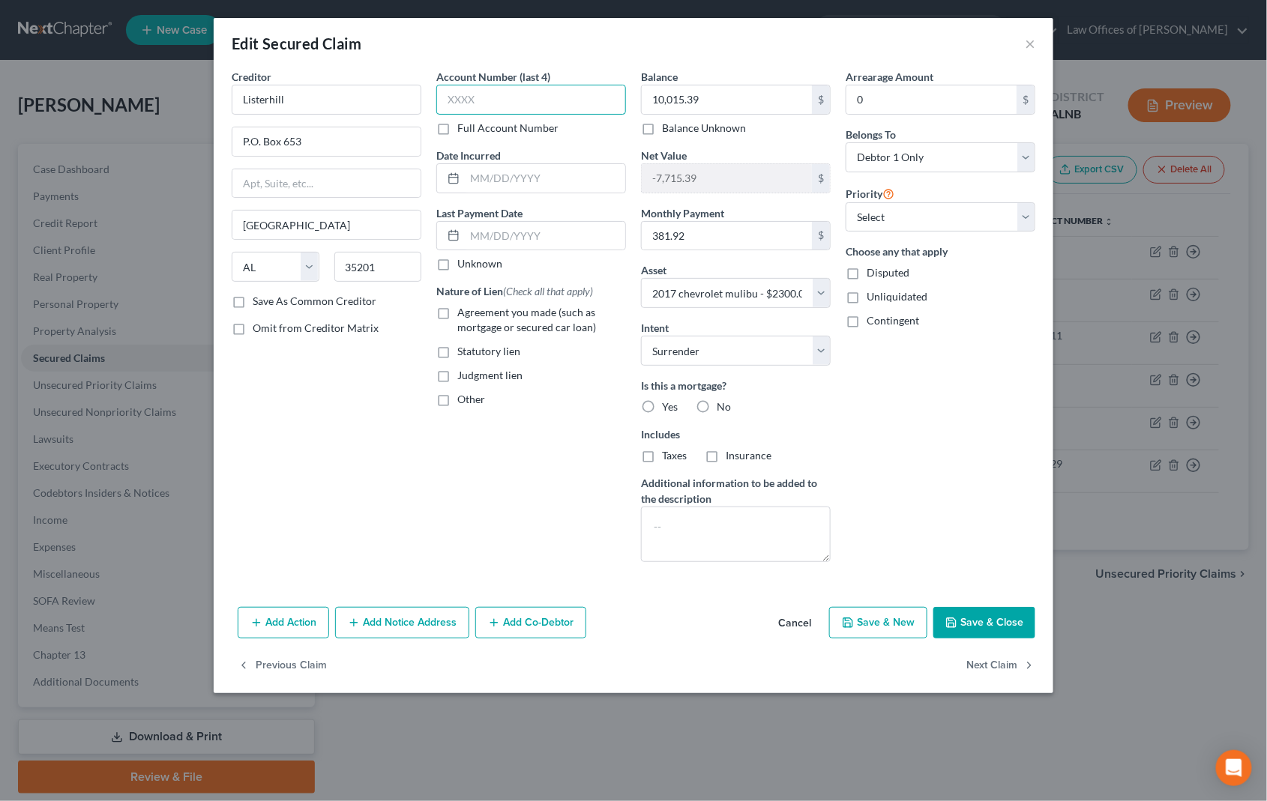
click at [517, 99] on input "text" at bounding box center [531, 100] width 190 height 30
type input "2"
type input "0011"
click at [972, 607] on button "Save & Close" at bounding box center [984, 622] width 102 height 31
select select
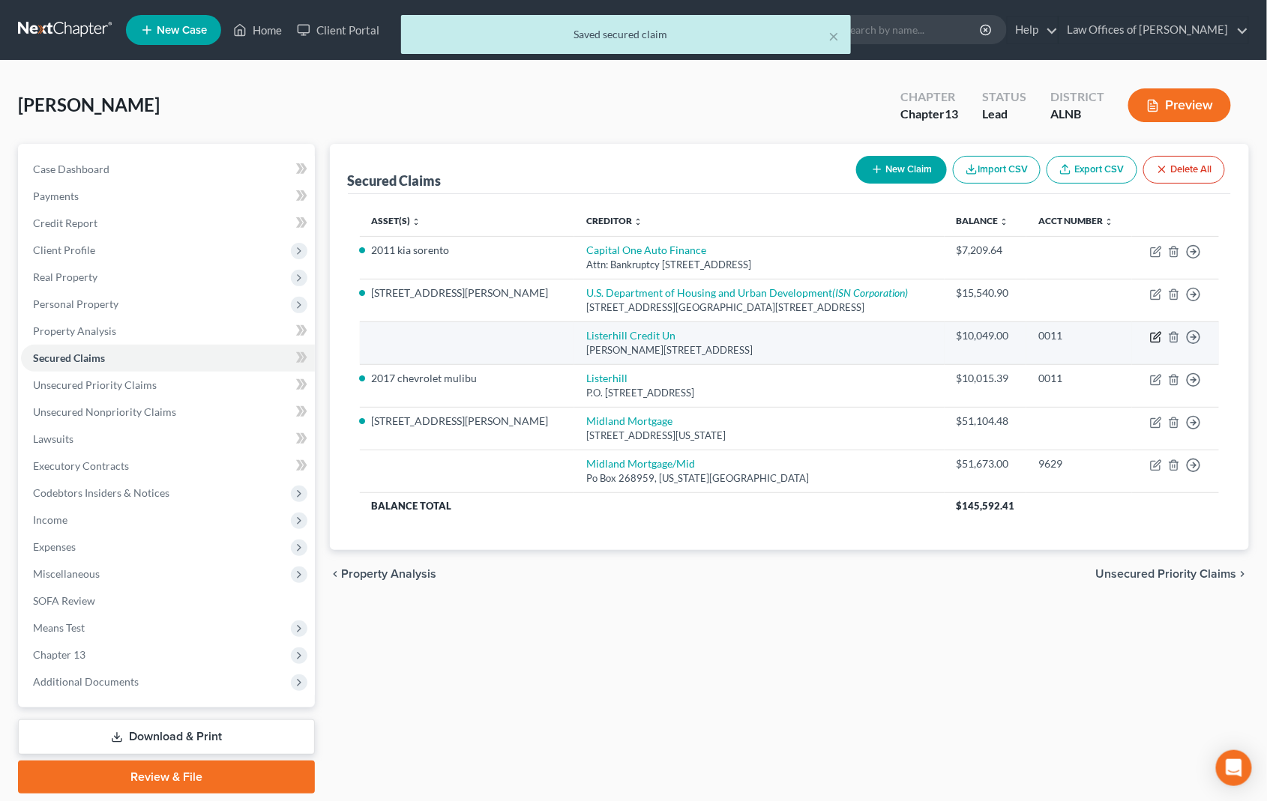
click at [1158, 332] on icon "button" at bounding box center [1157, 335] width 7 height 7
select select "0"
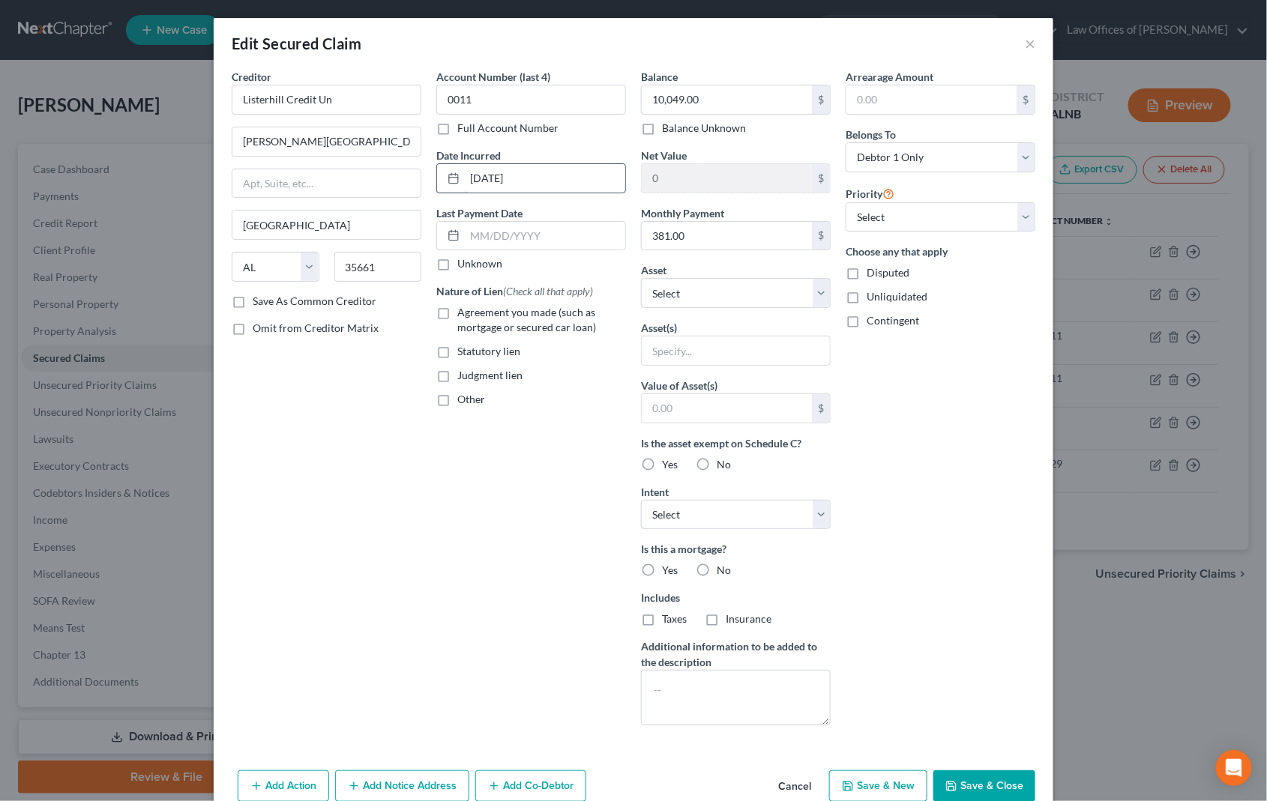
click at [563, 186] on input "[DATE]" at bounding box center [545, 178] width 160 height 28
click at [968, 771] on button "Save & Close" at bounding box center [984, 786] width 102 height 31
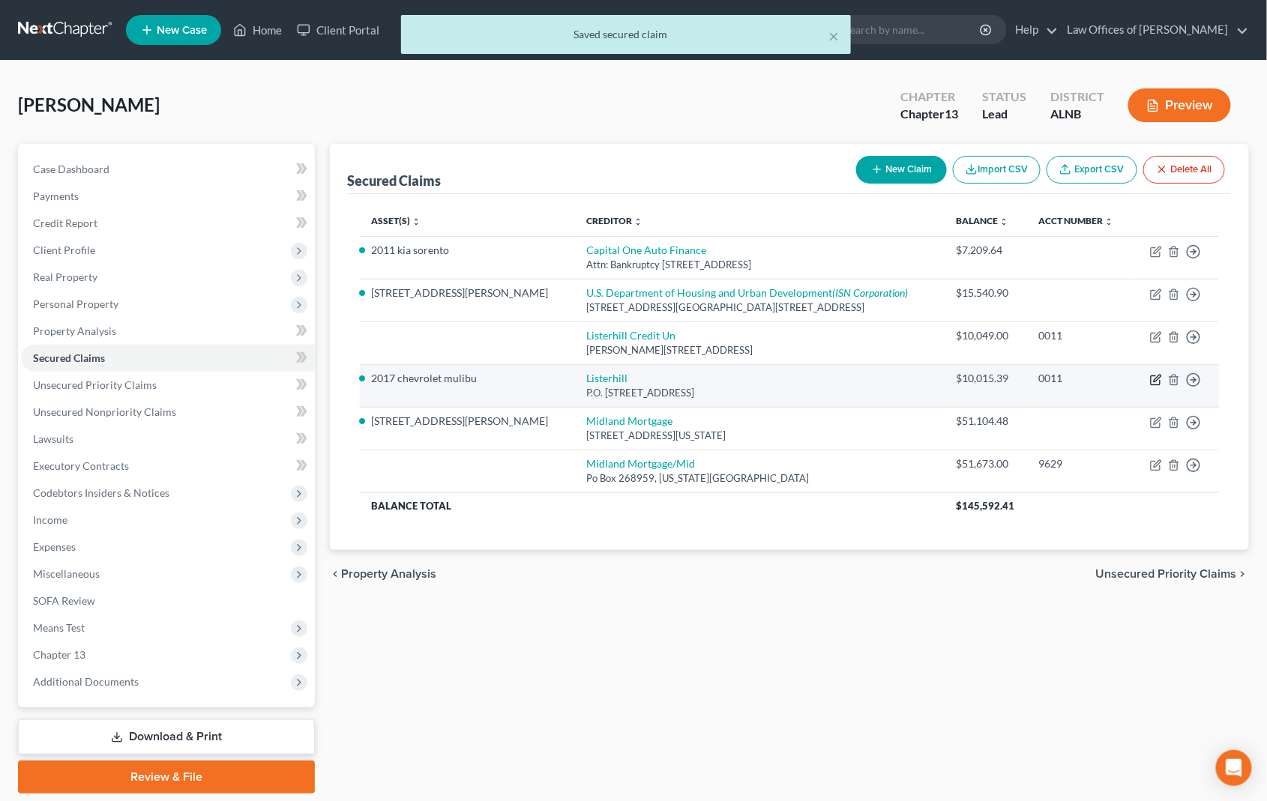
click at [1157, 374] on icon "button" at bounding box center [1156, 380] width 12 height 12
select select "0"
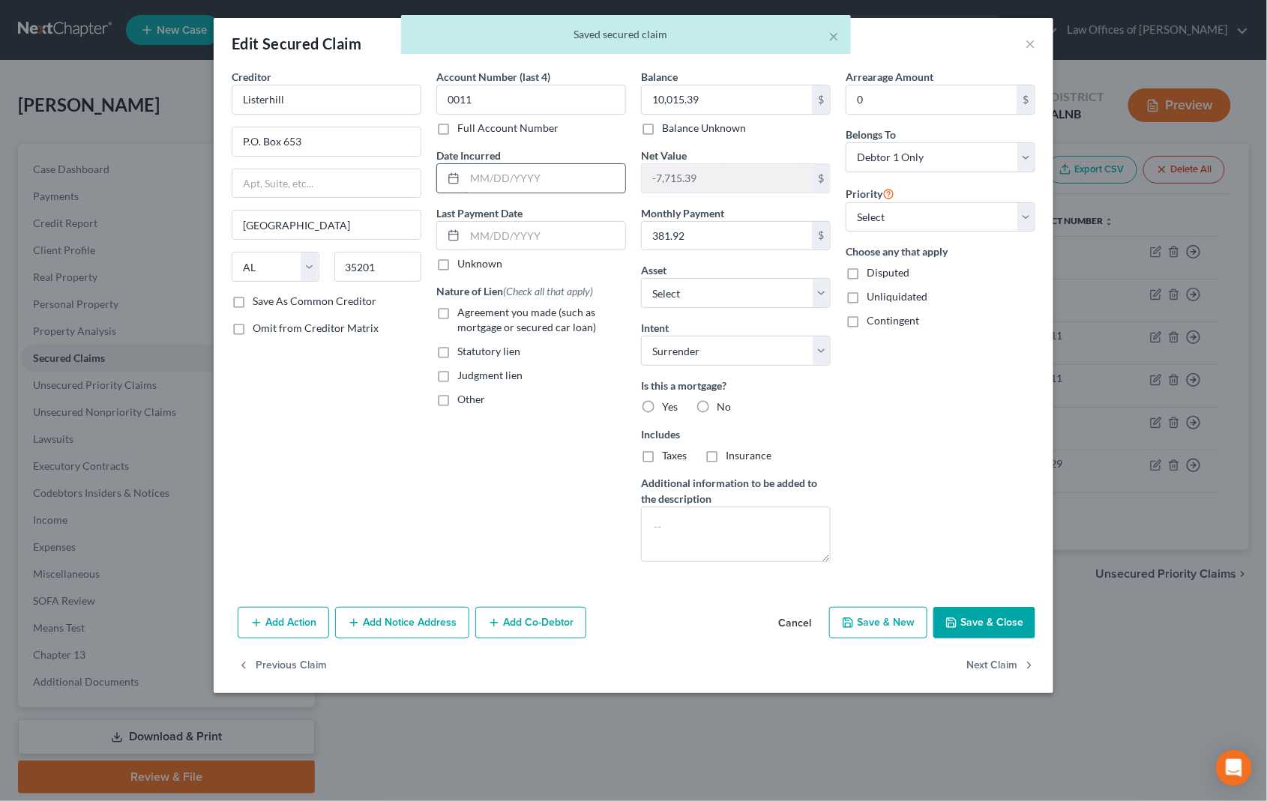
click at [491, 171] on input "text" at bounding box center [545, 178] width 160 height 28
paste input "[DATE]"
type input "[DATE]"
click at [996, 614] on button "Save & Close" at bounding box center [984, 622] width 102 height 31
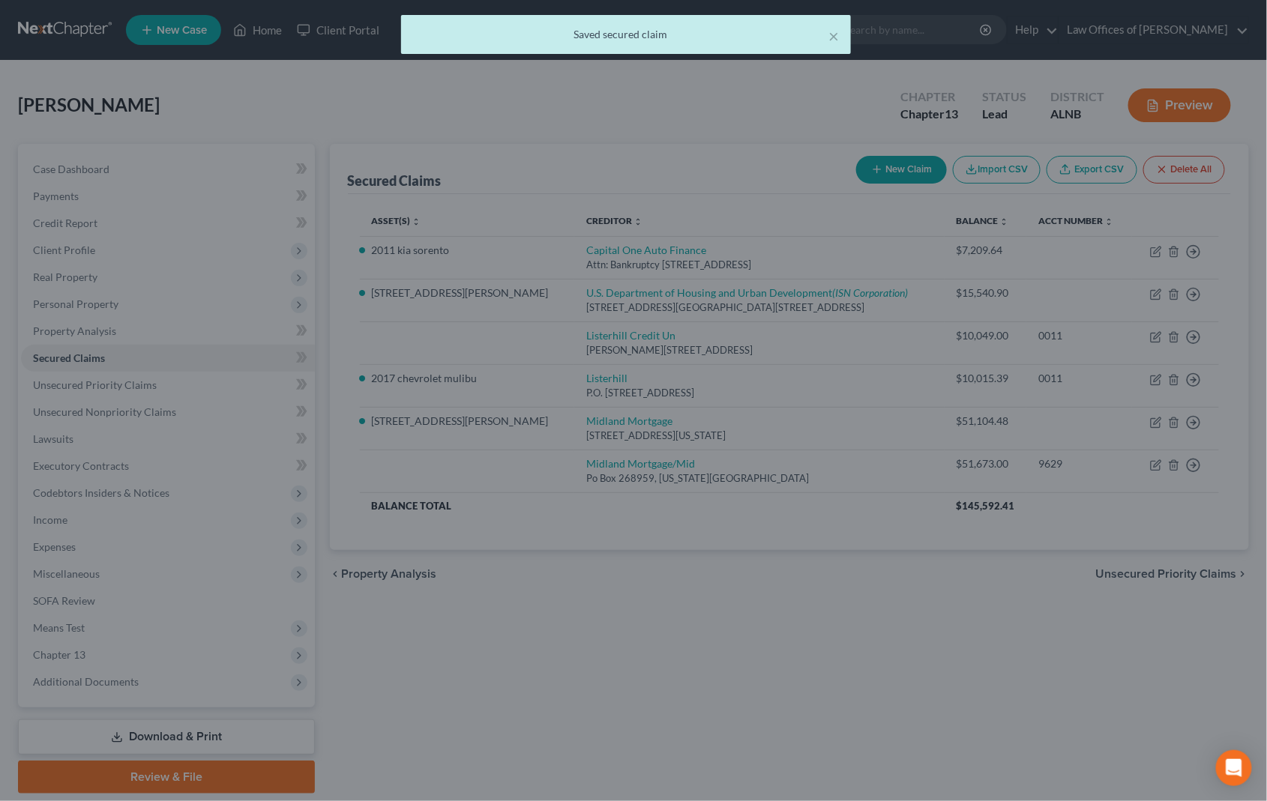
select select "5"
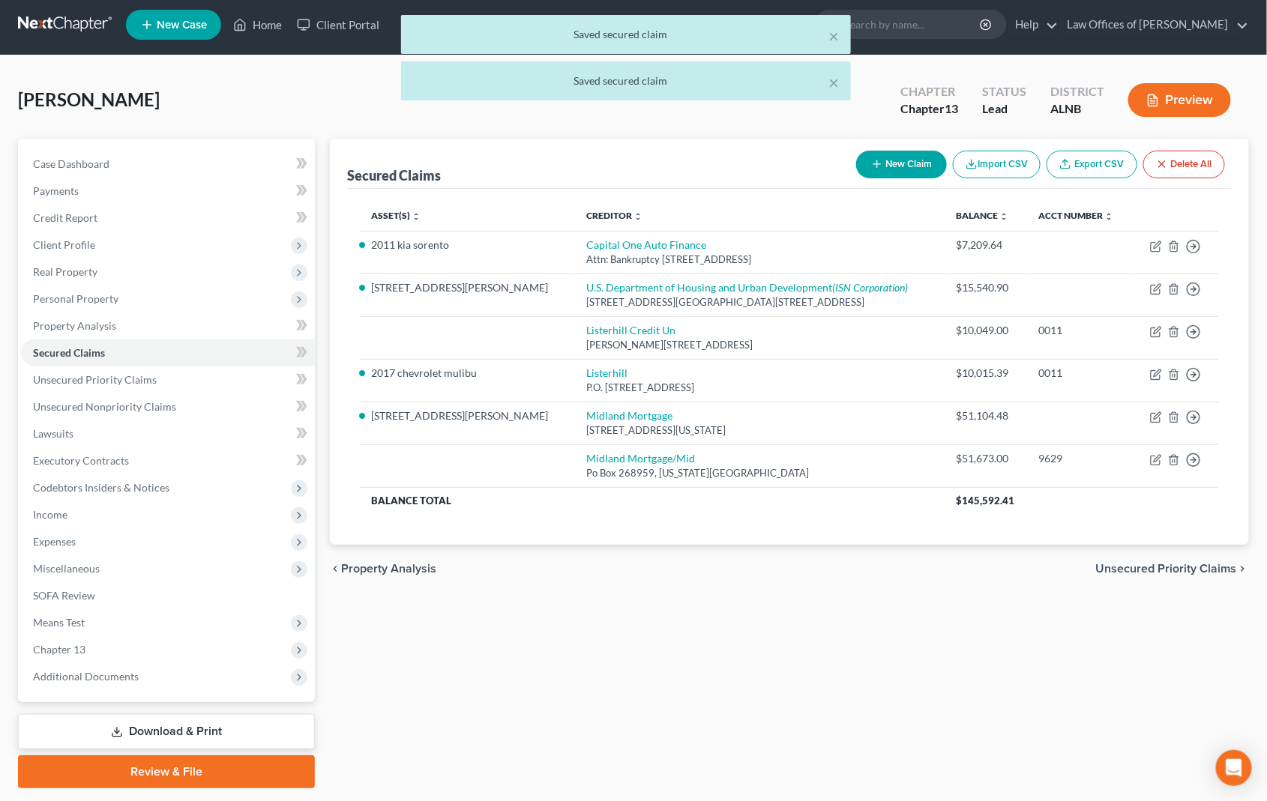
scroll to position [5, 1]
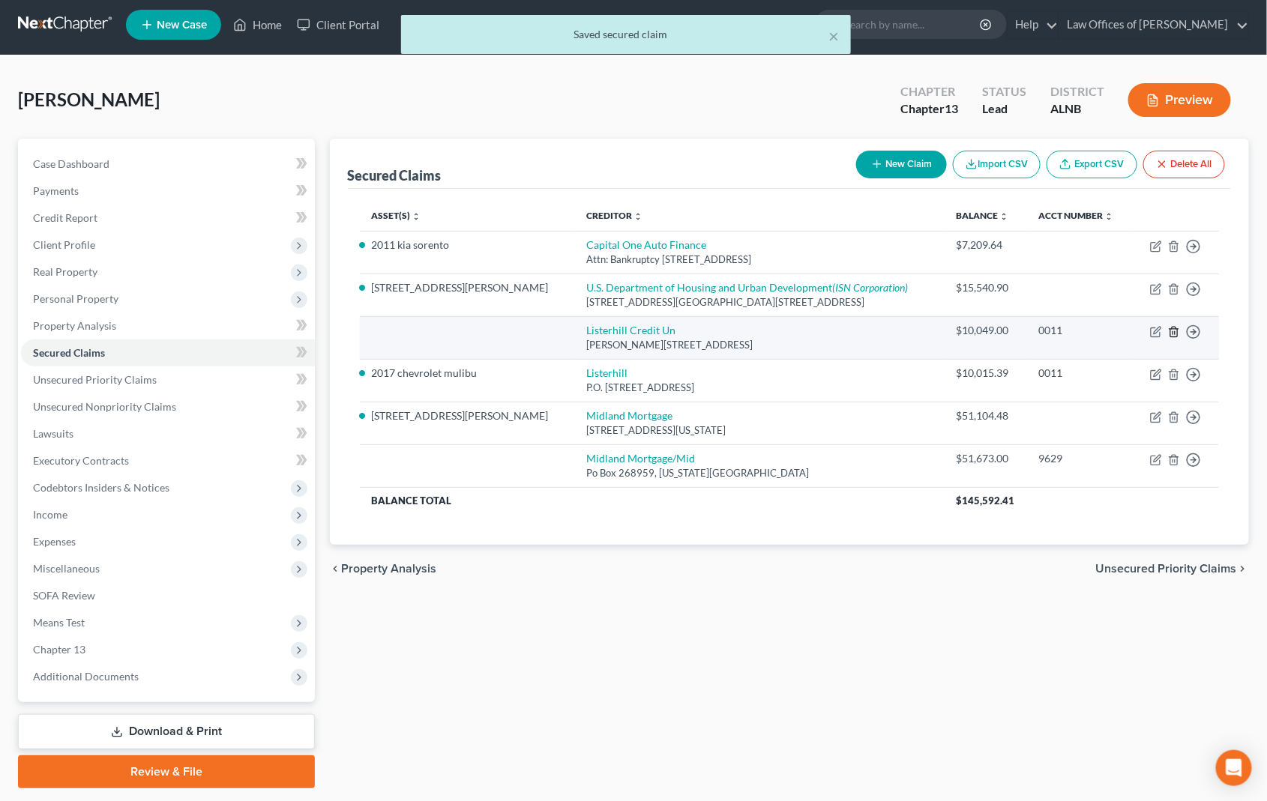
click at [1171, 329] on polyline "button" at bounding box center [1174, 329] width 9 height 0
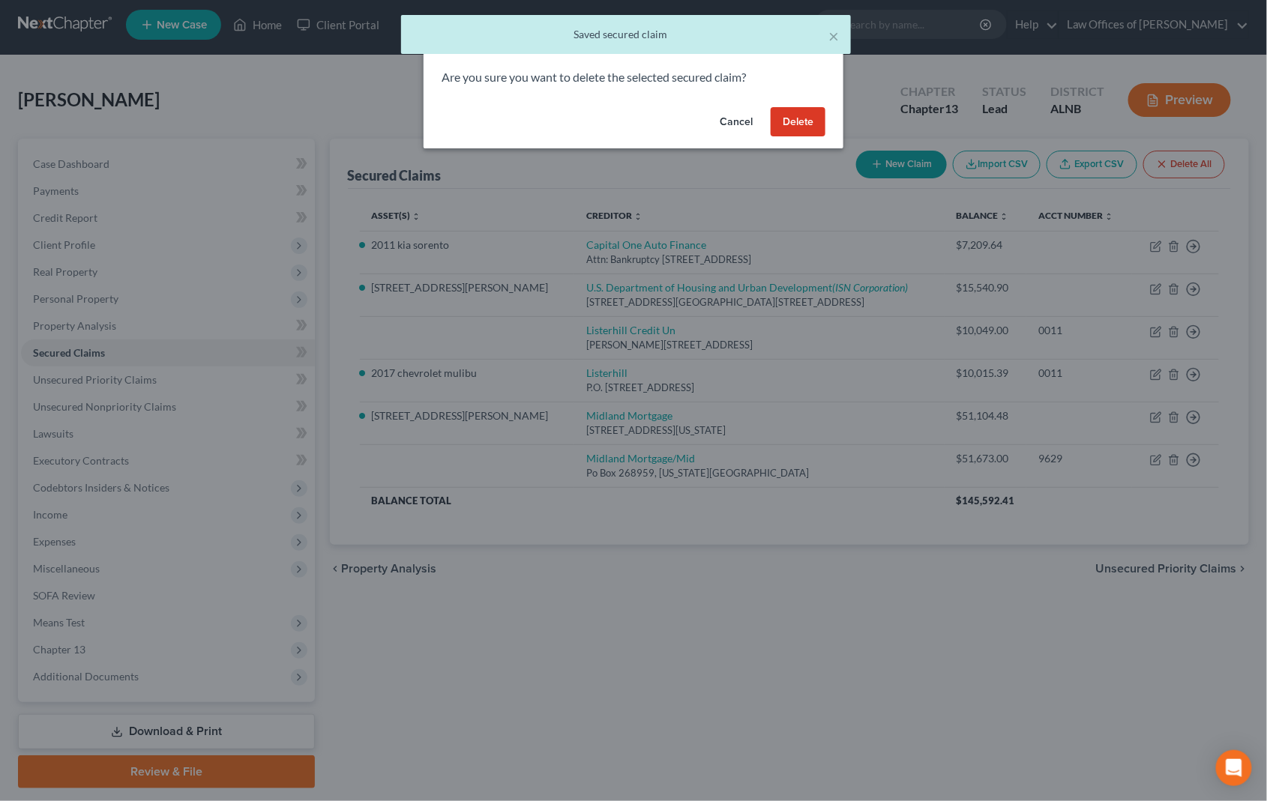
click at [813, 118] on button "Delete" at bounding box center [798, 122] width 55 height 30
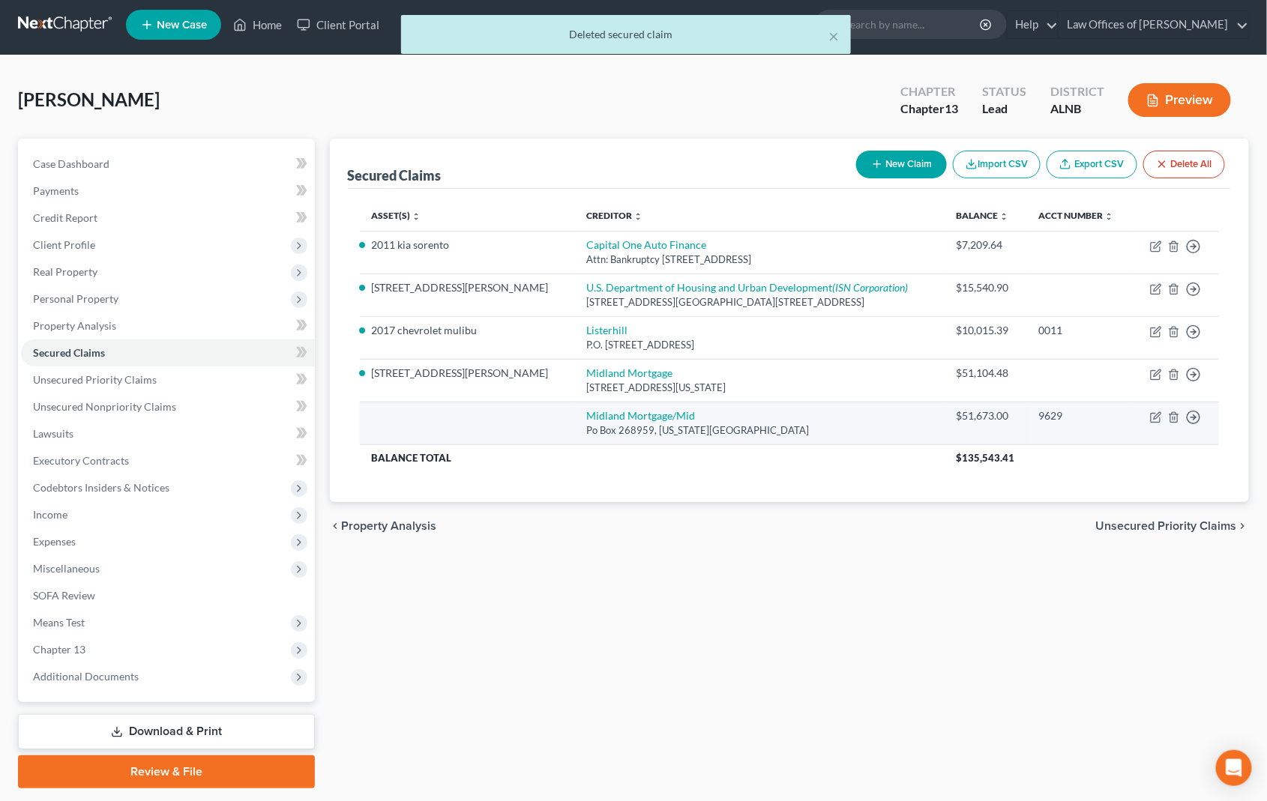
scroll to position [5, 0]
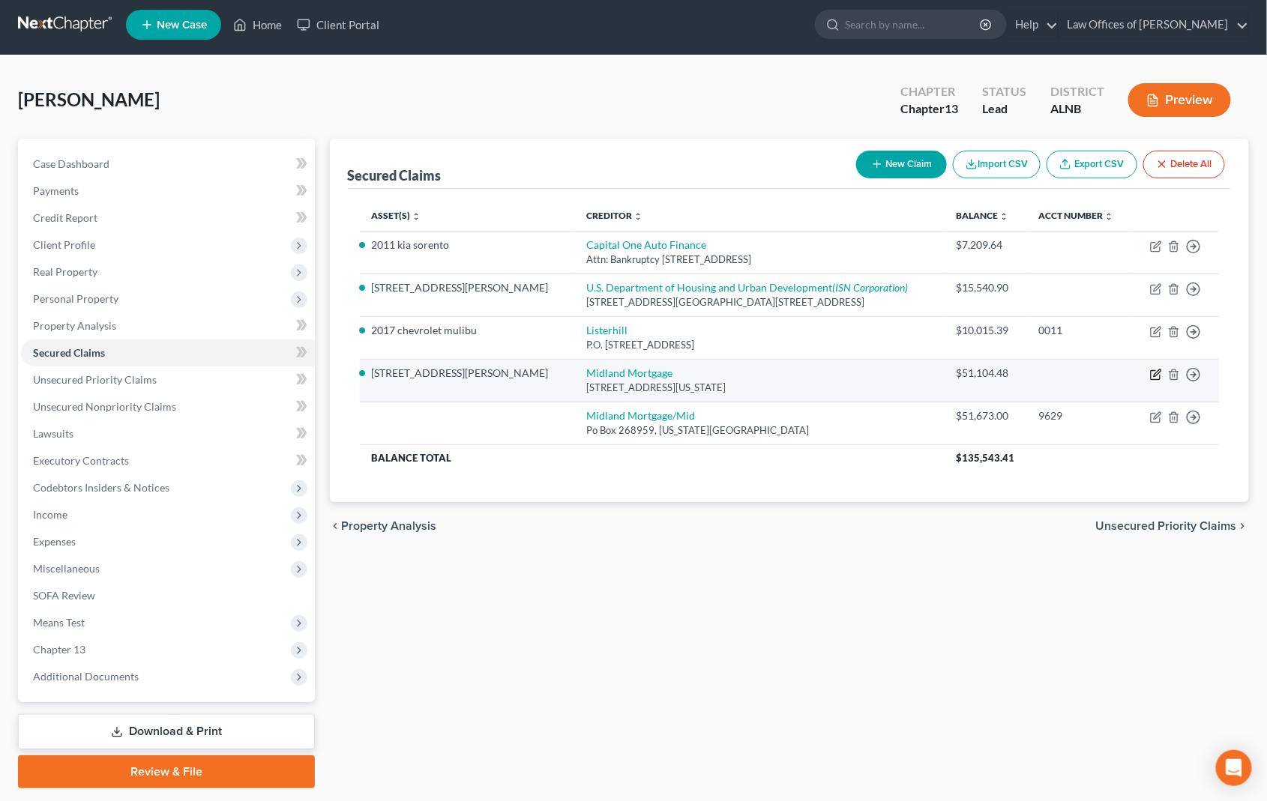
click at [1157, 369] on icon "button" at bounding box center [1156, 375] width 12 height 12
select select "37"
select select "3"
select select "0"
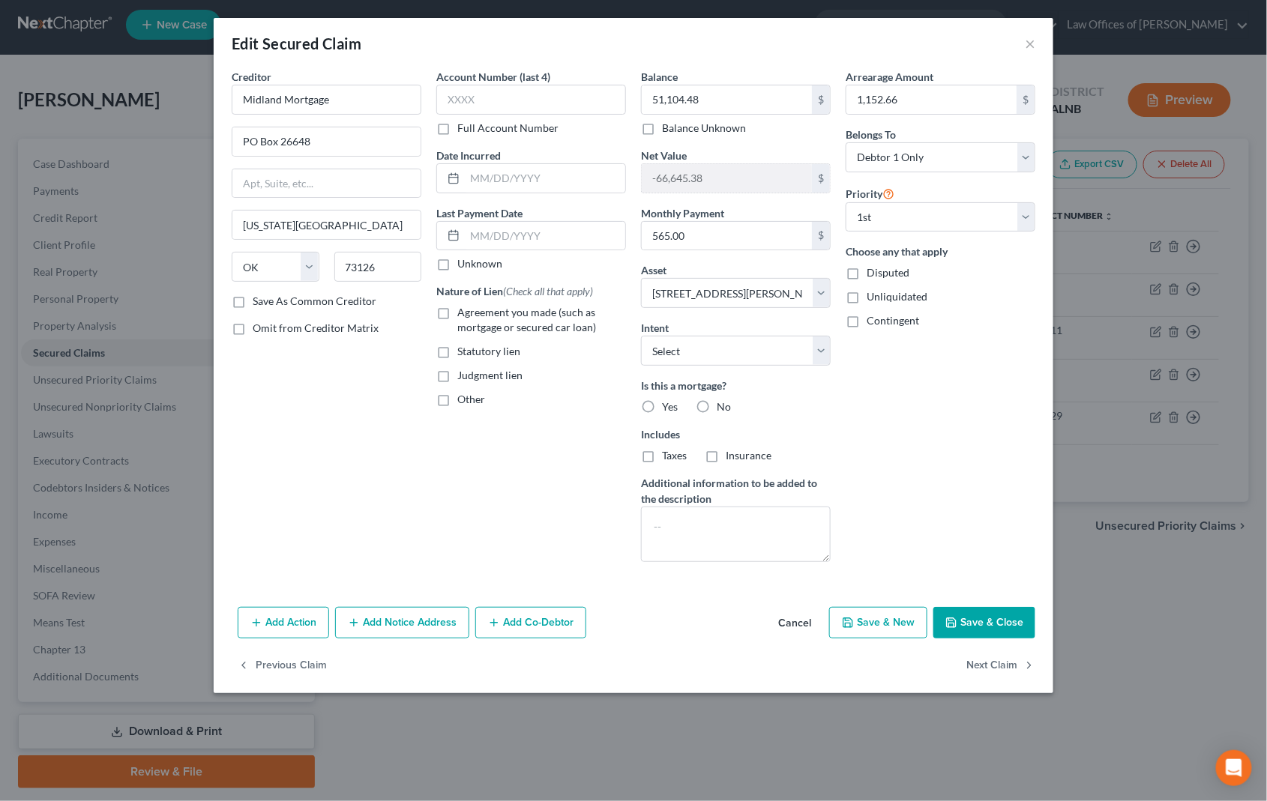
click at [423, 614] on button "Add Notice Address" at bounding box center [402, 622] width 134 height 31
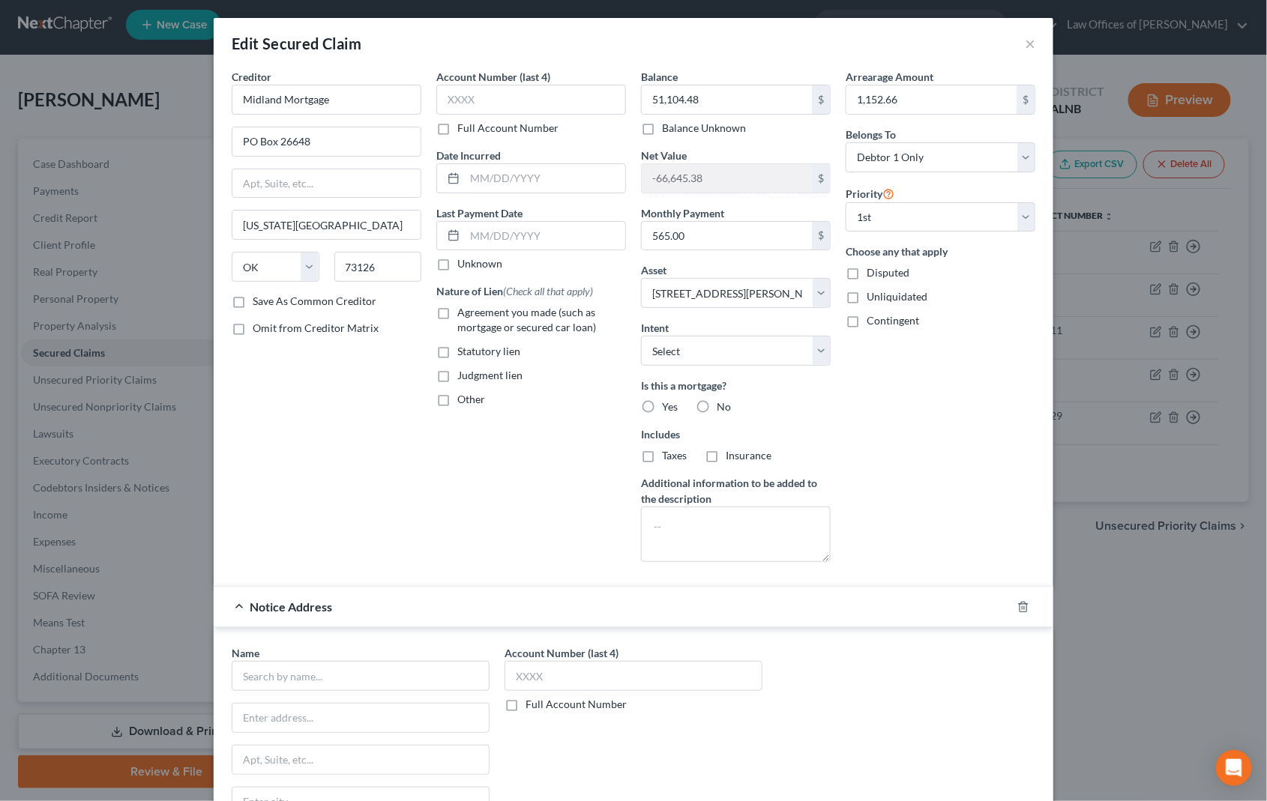
click at [361, 650] on div "Name *" at bounding box center [361, 668] width 258 height 46
click at [356, 661] on input "text" at bounding box center [361, 676] width 258 height 30
type input "m"
type input "Midfirst Bank"
type input "[STREET_ADDRESS]"
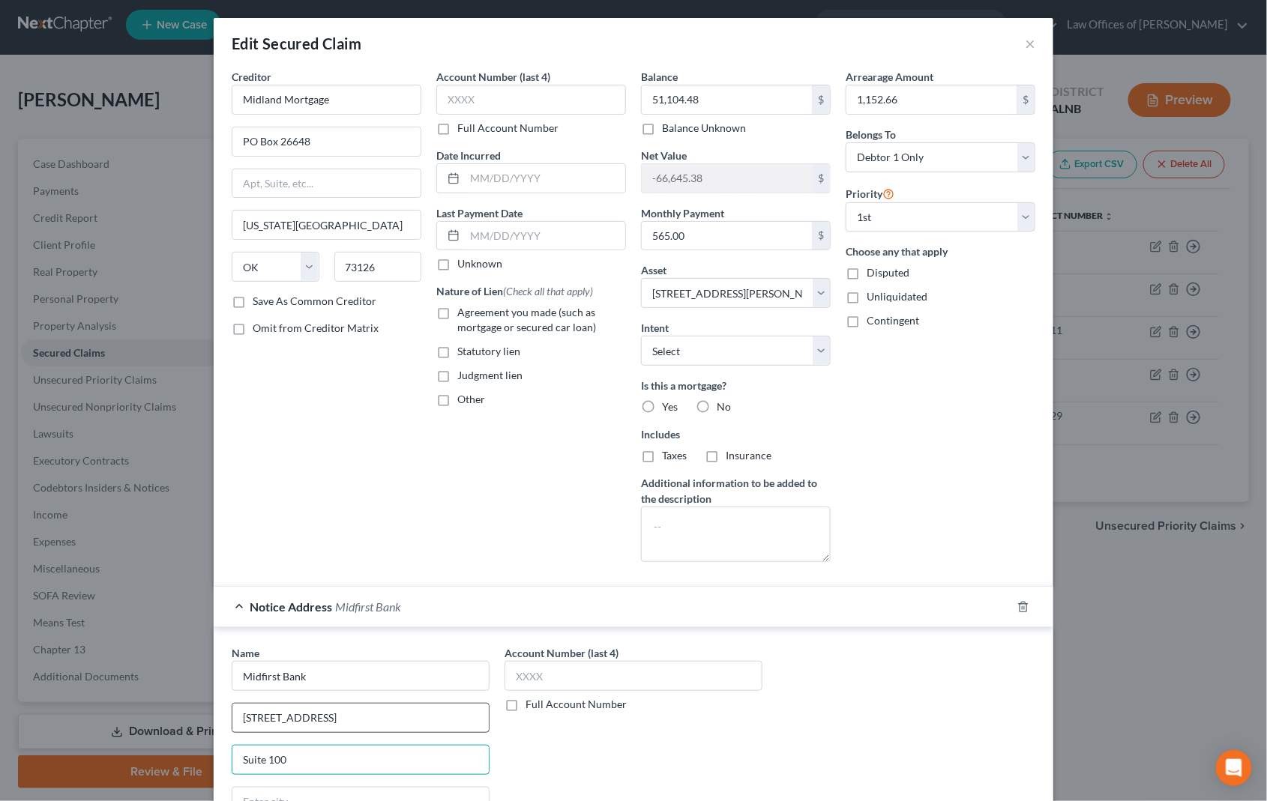
type input "Suite 100"
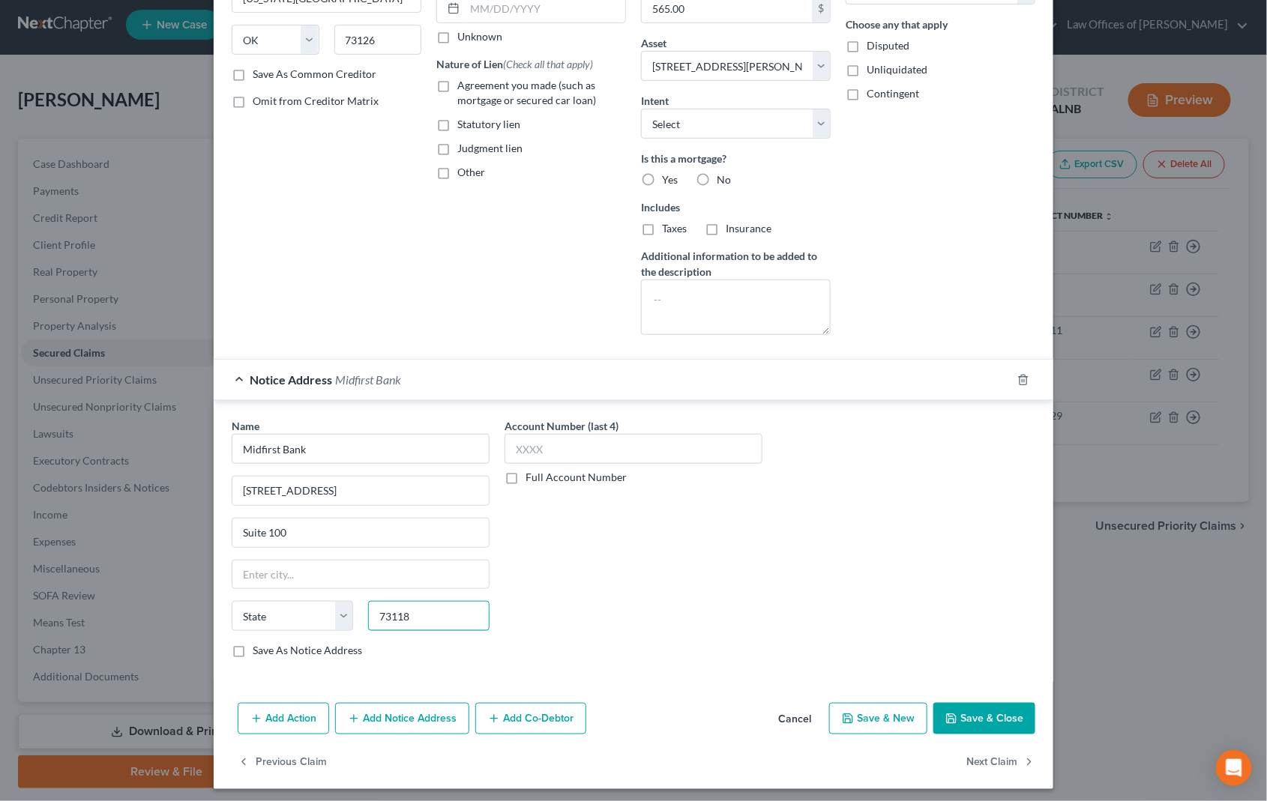
type input "73118"
type input "[US_STATE][GEOGRAPHIC_DATA]"
select select "37"
click at [1022, 717] on button "Save & Close" at bounding box center [984, 718] width 102 height 31
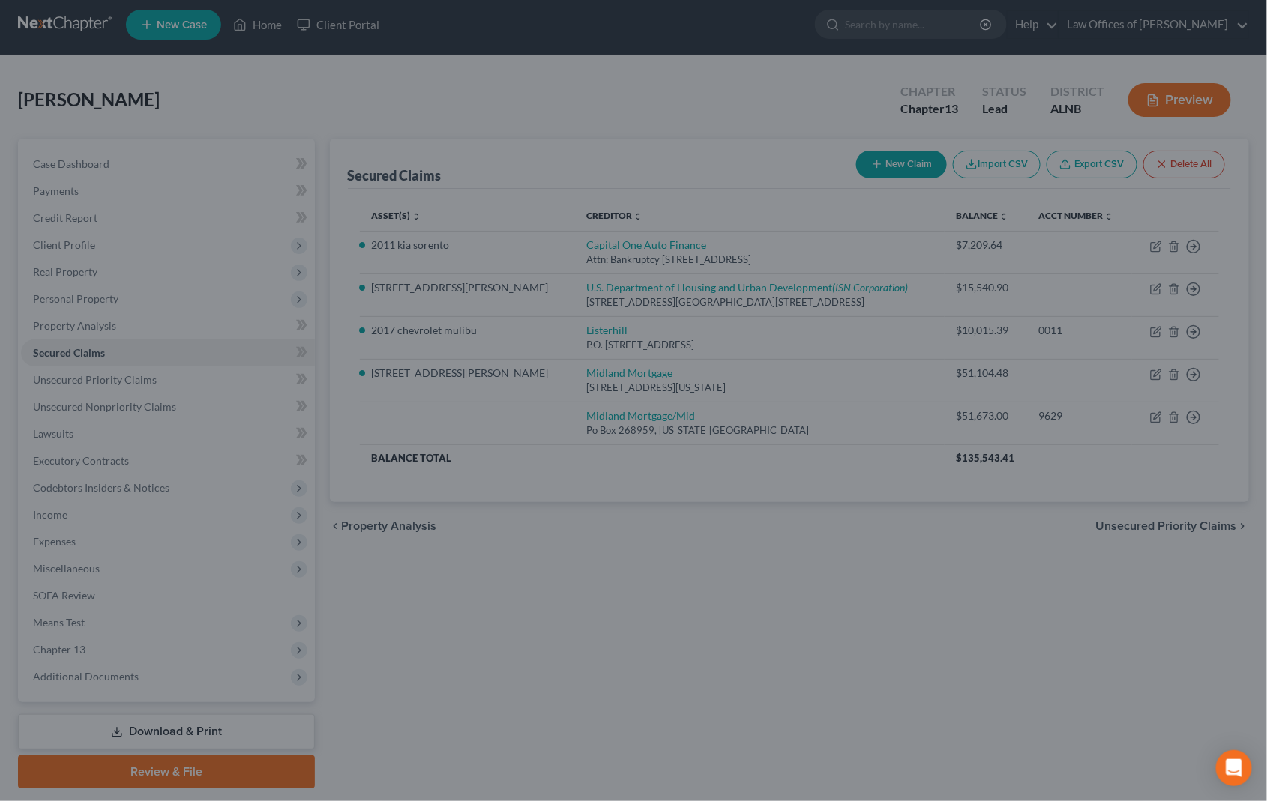
select select "3"
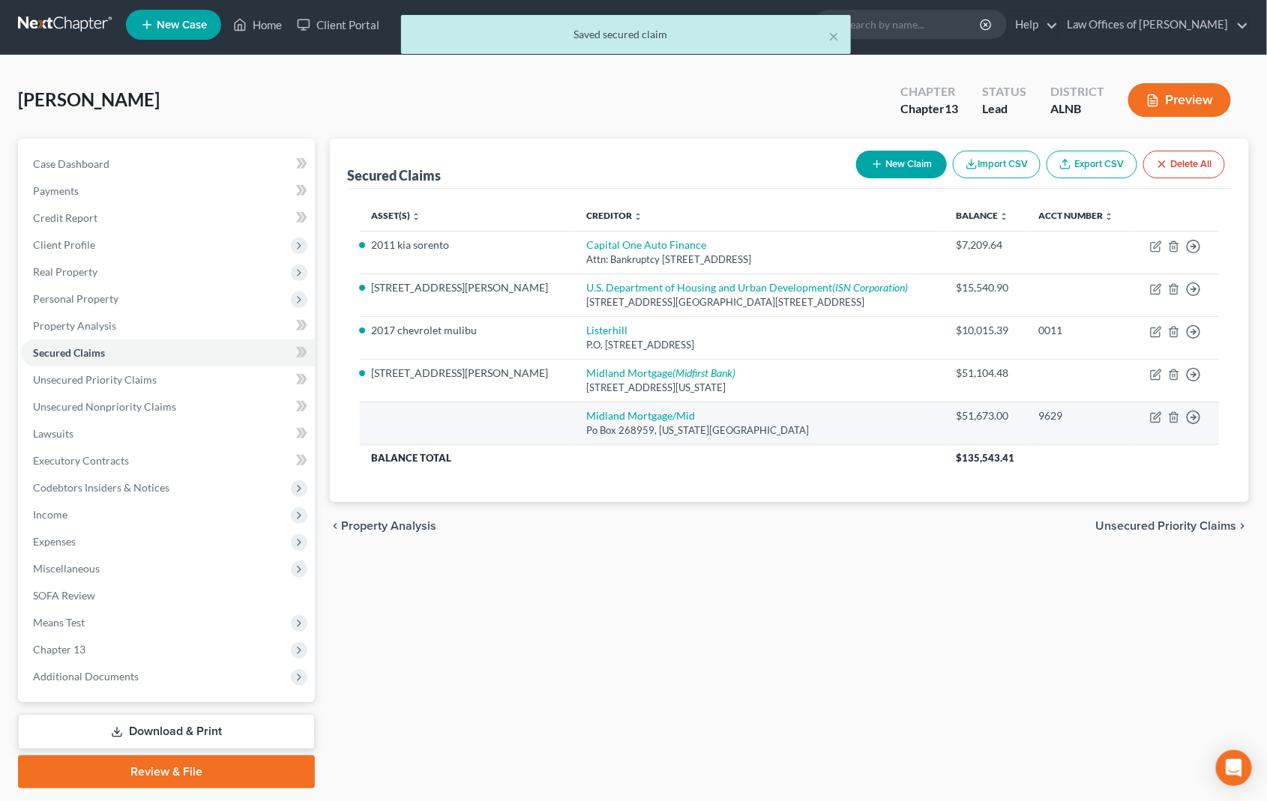
click at [1038, 410] on div "9629" at bounding box center [1079, 416] width 82 height 15
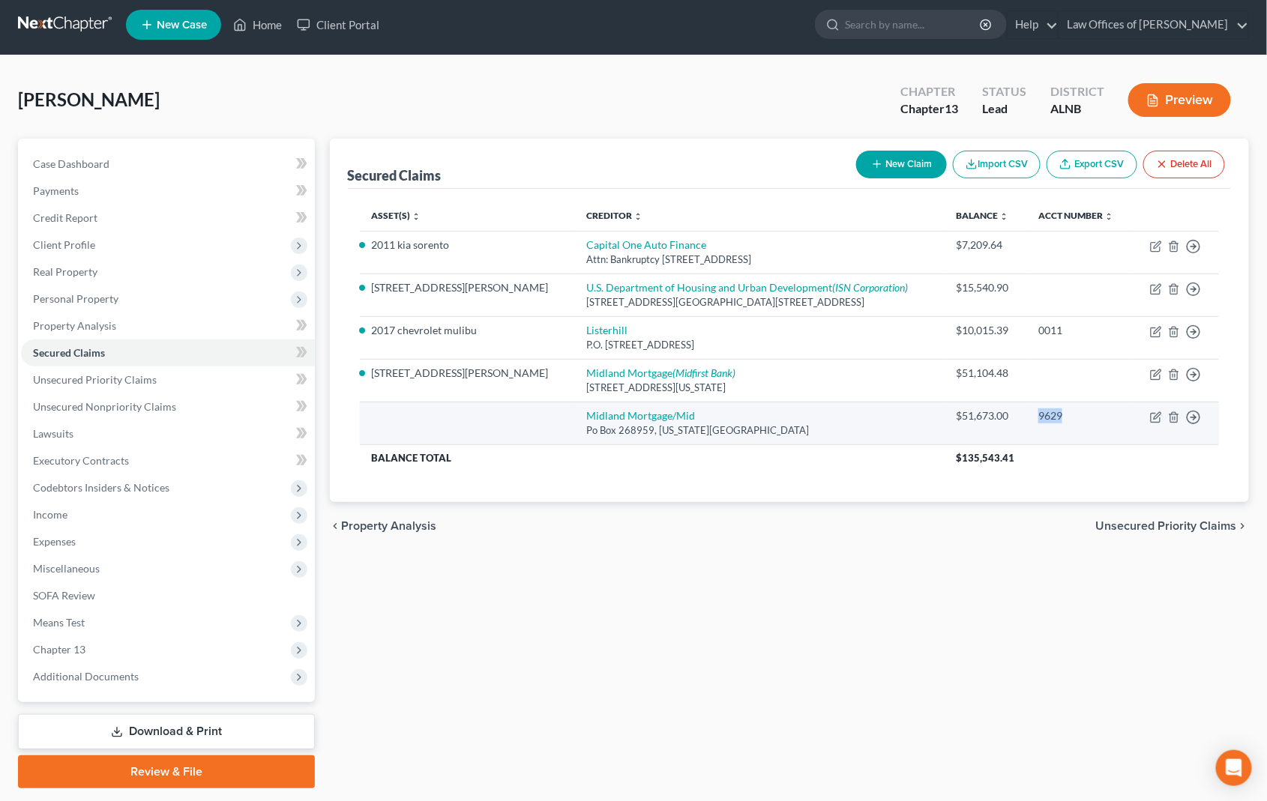
copy div "9629"
click at [1152, 412] on icon "button" at bounding box center [1156, 418] width 12 height 12
select select "37"
select select "0"
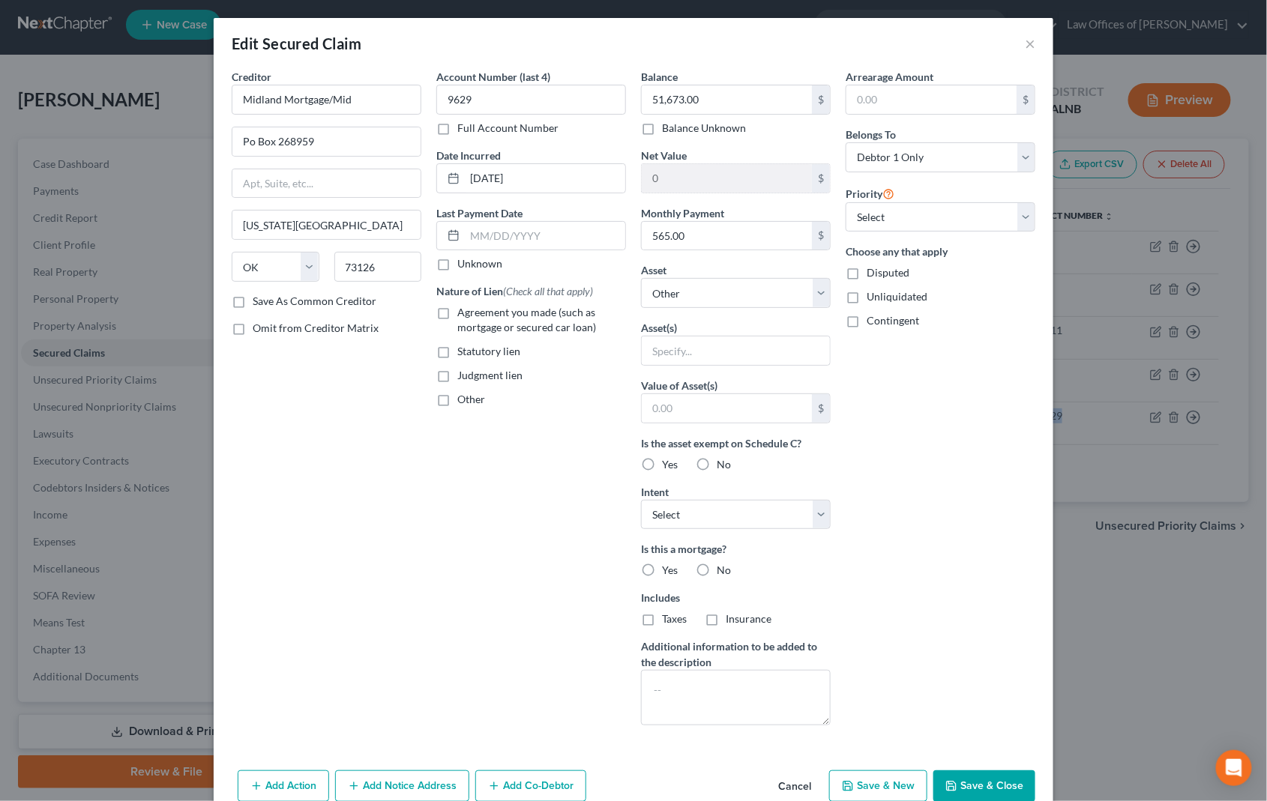
click at [977, 775] on button "Save & Close" at bounding box center [984, 786] width 102 height 31
select select
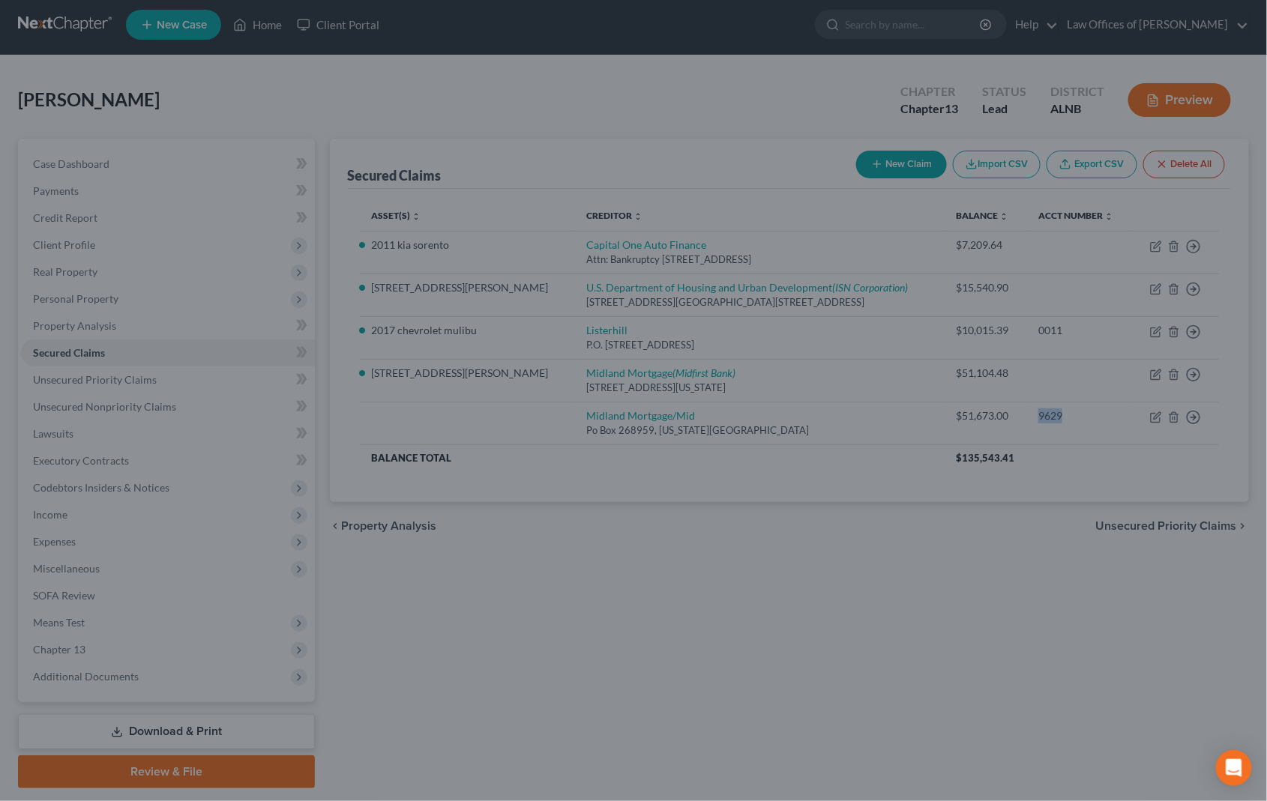
type input "0"
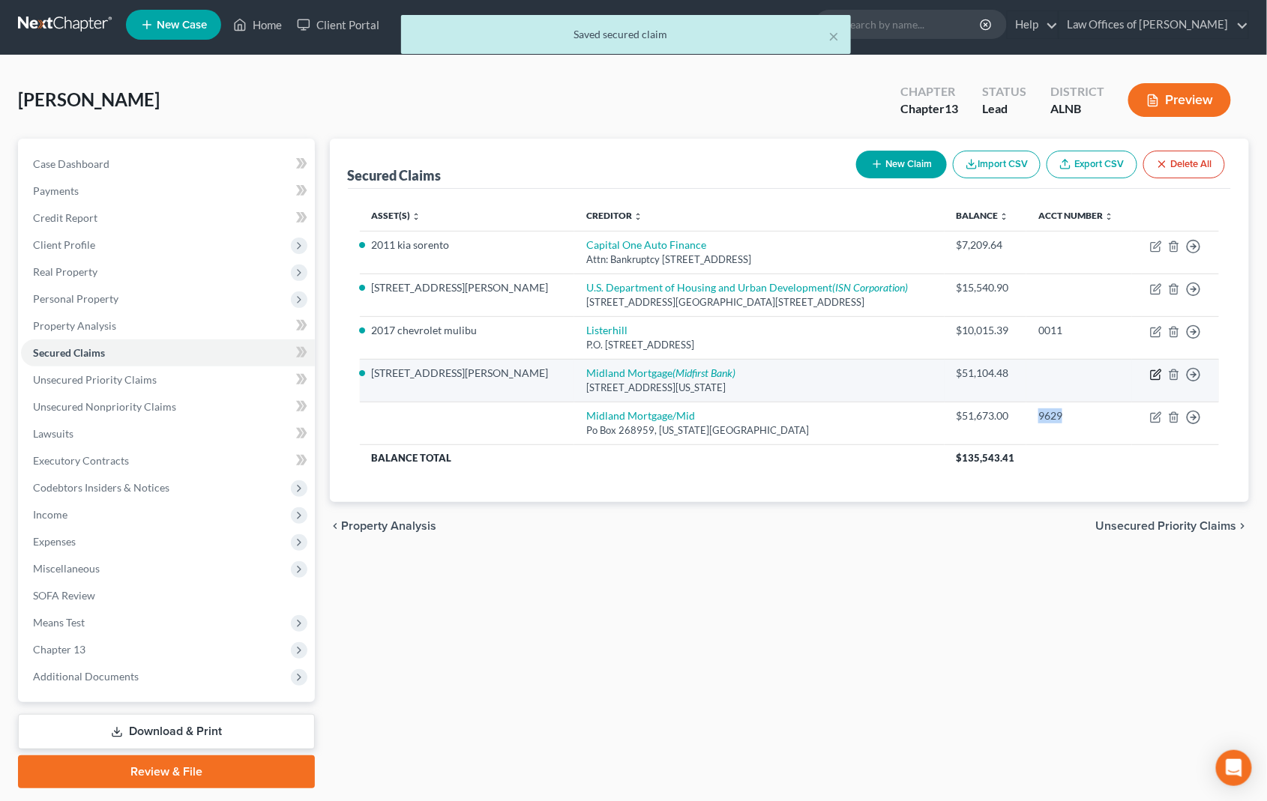
click at [1158, 370] on icon "button" at bounding box center [1157, 373] width 7 height 7
select select "37"
select select "0"
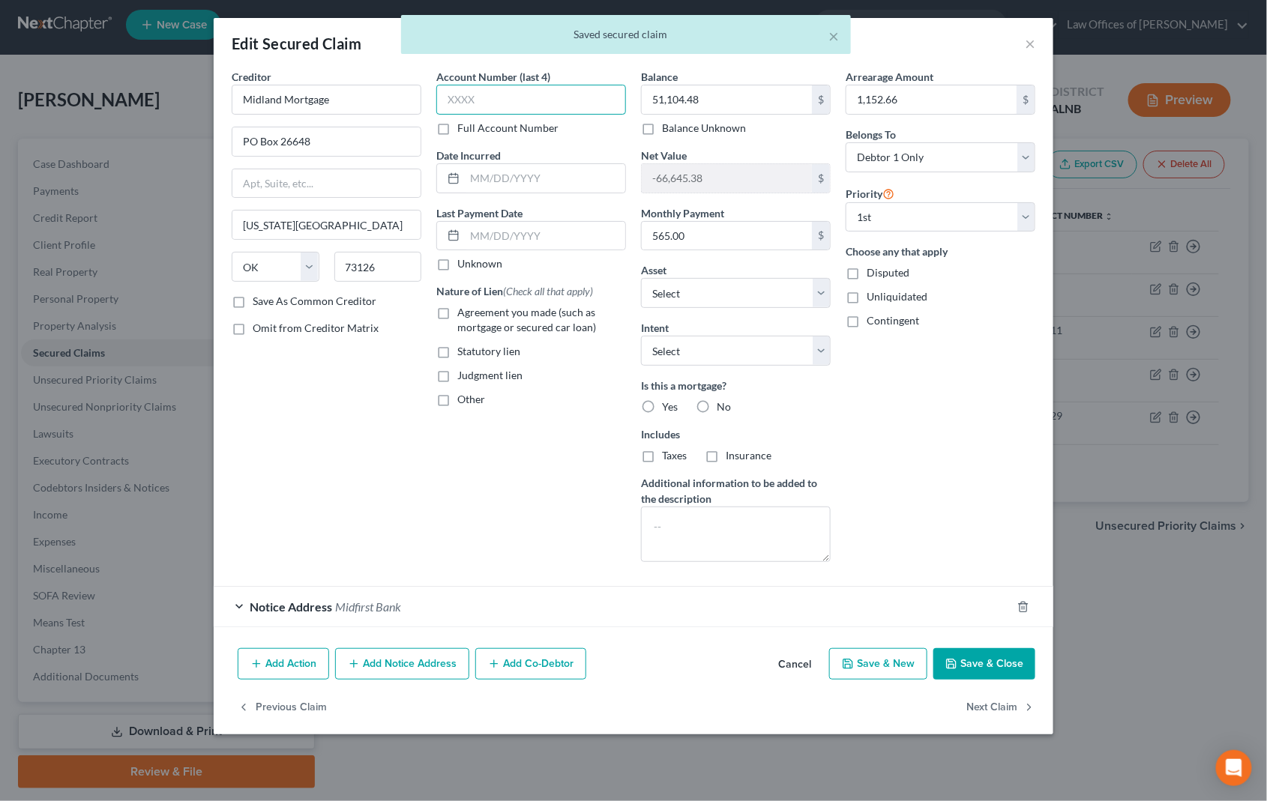
paste input "9629"
type input "9629"
click at [527, 181] on input "text" at bounding box center [545, 178] width 160 height 28
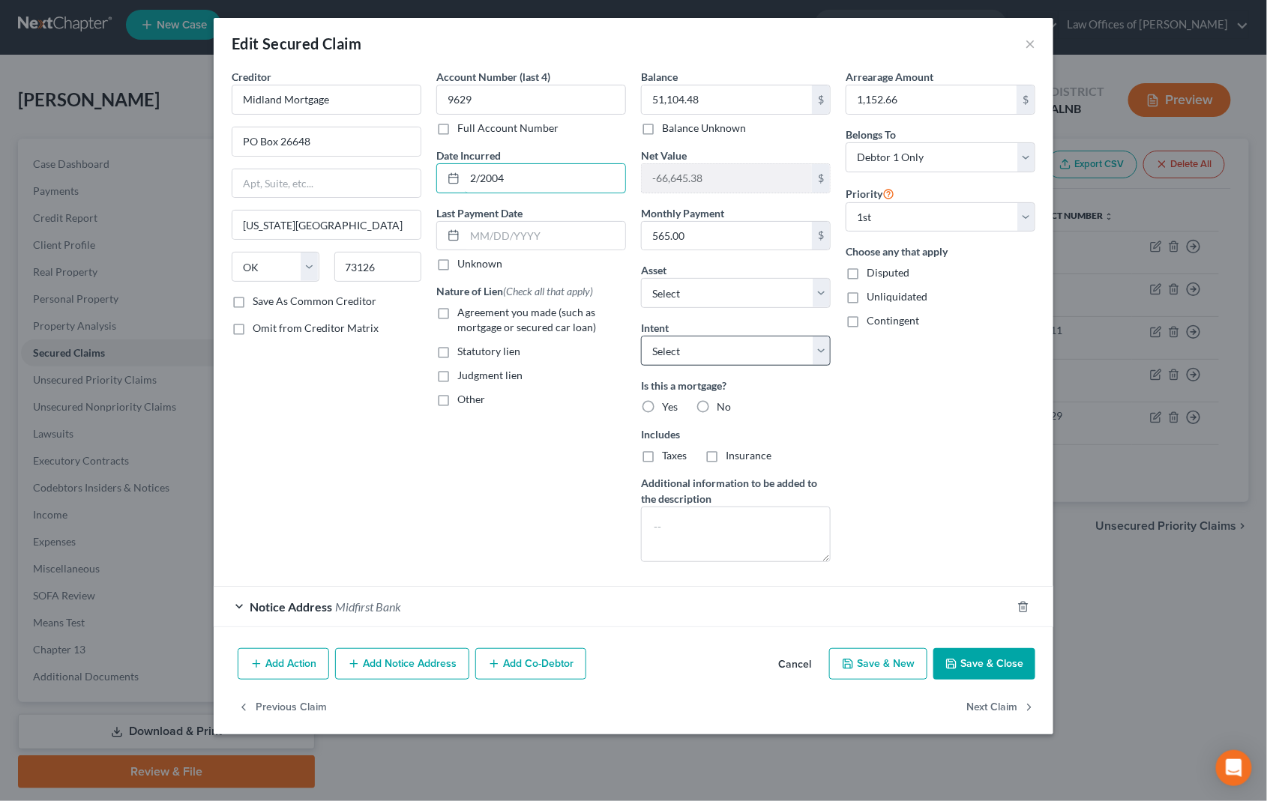
type input "2/2004"
select select "2"
drag, startPoint x: 981, startPoint y: 662, endPoint x: 903, endPoint y: 55, distance: 611.5
click at [905, 46] on div "Edit Secured Claim × Creditor * Midland Mortgage PO Box 26648 [US_STATE][GEOGRA…" at bounding box center [634, 376] width 840 height 717
click at [892, 104] on input "1,152.66" at bounding box center [931, 99] width 170 height 28
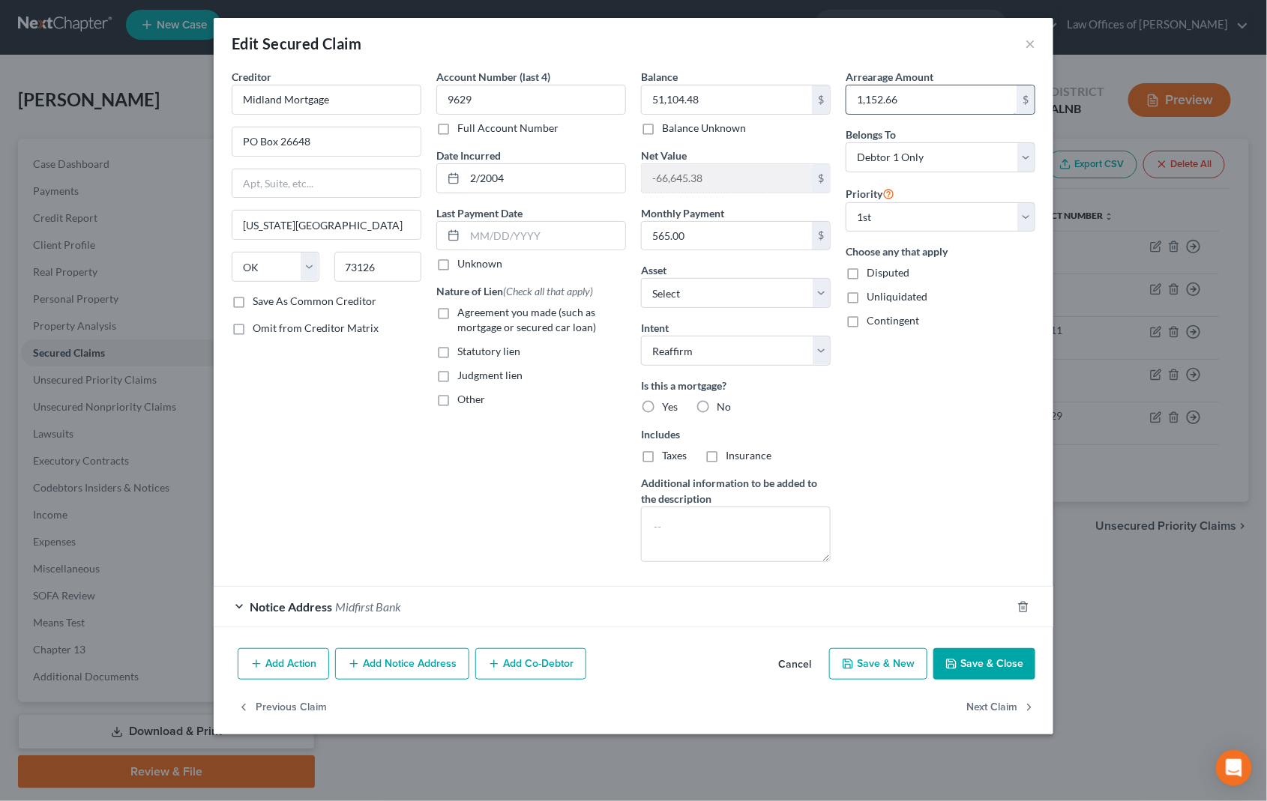
click at [892, 104] on input "1,152.66" at bounding box center [931, 99] width 170 height 28
type input "3,000"
click at [1008, 666] on button "Save & Close" at bounding box center [984, 663] width 102 height 31
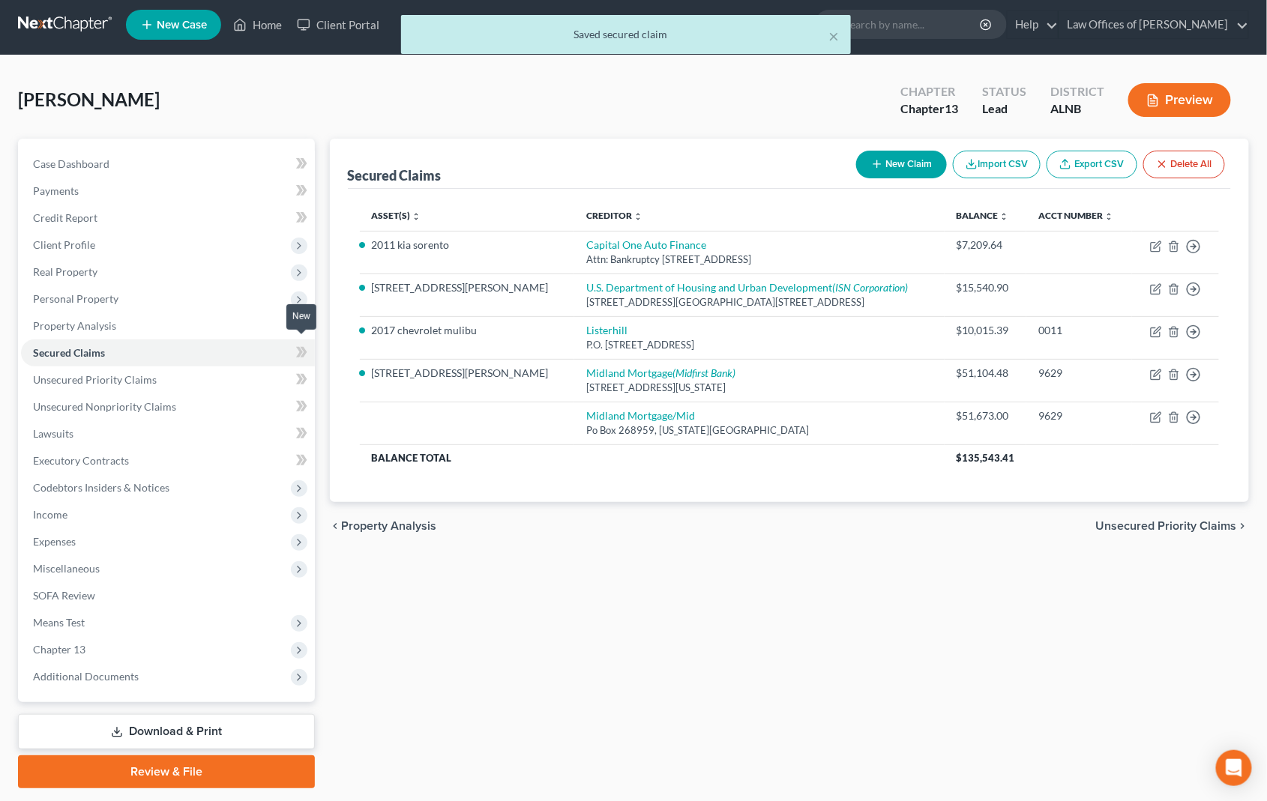
click at [303, 343] on icon at bounding box center [301, 352] width 11 height 19
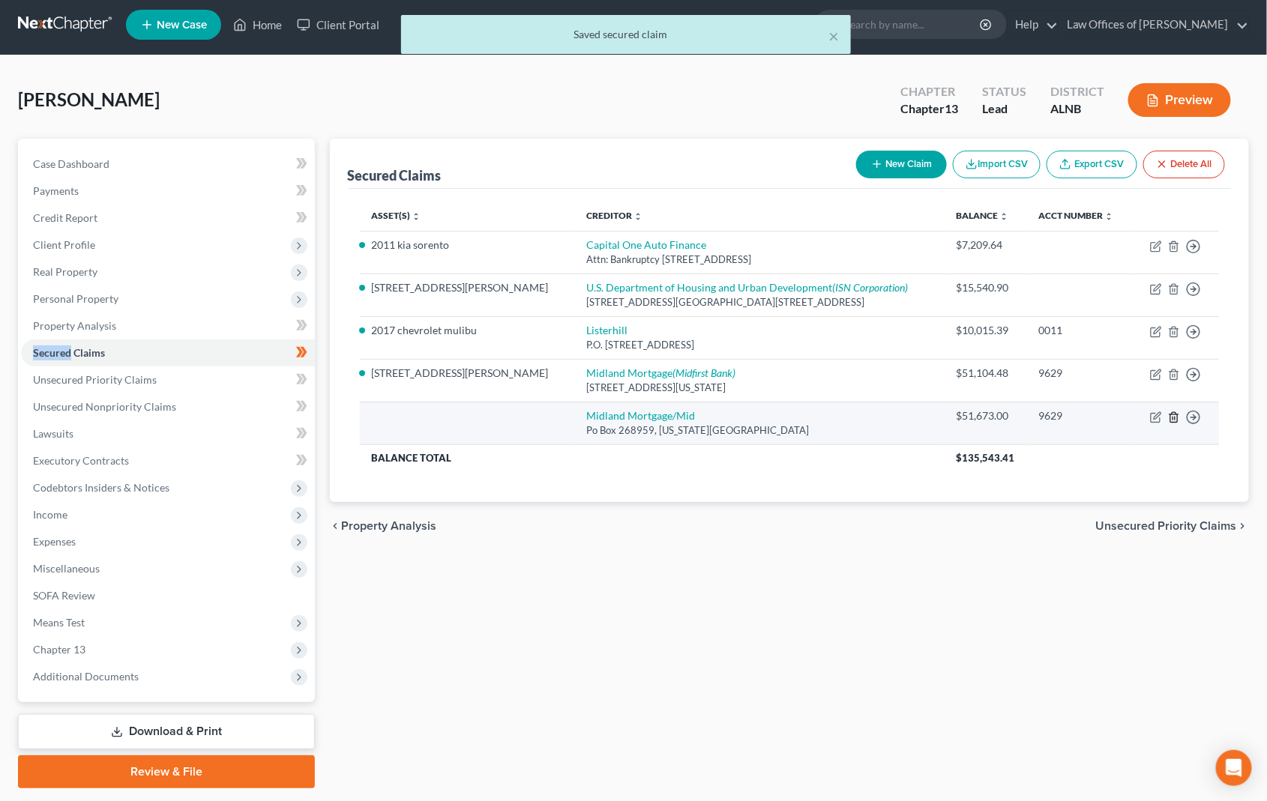
click at [1170, 412] on icon "button" at bounding box center [1174, 418] width 12 height 12
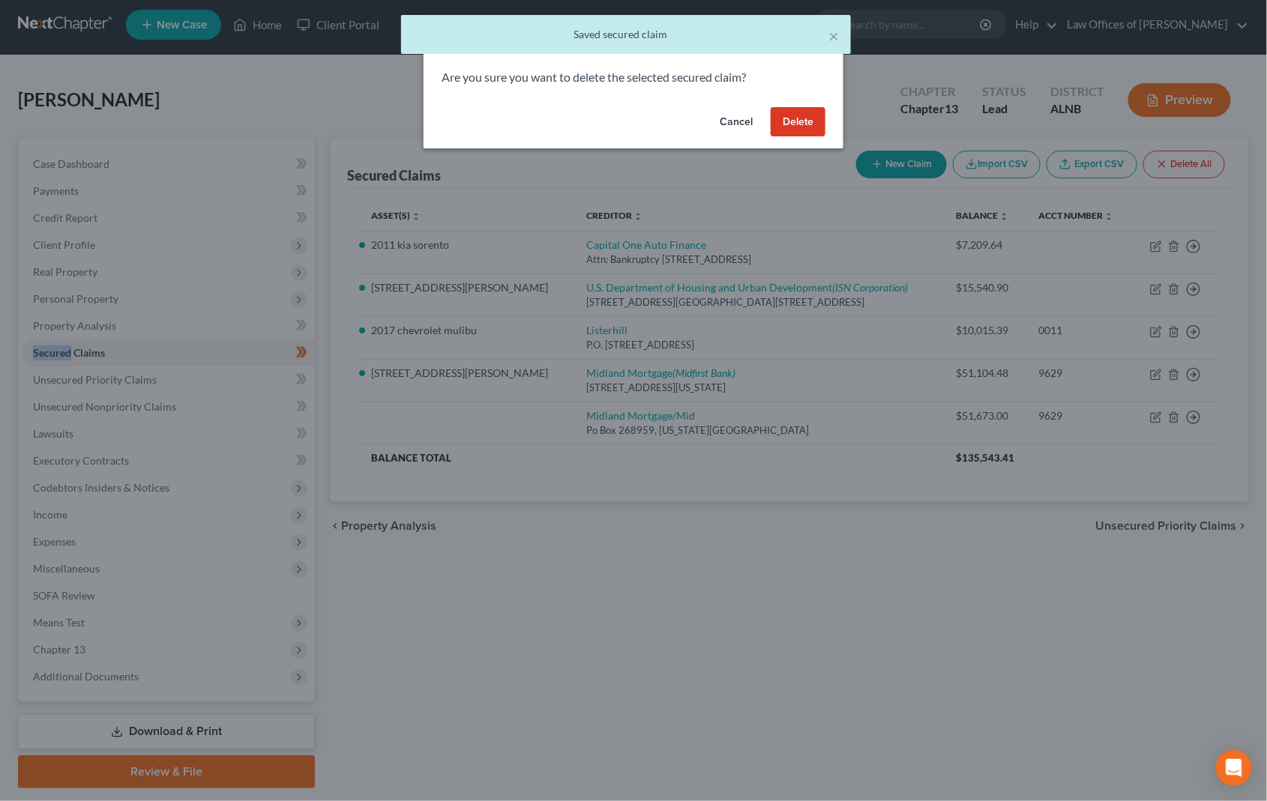
click at [820, 124] on button "Delete" at bounding box center [798, 122] width 55 height 30
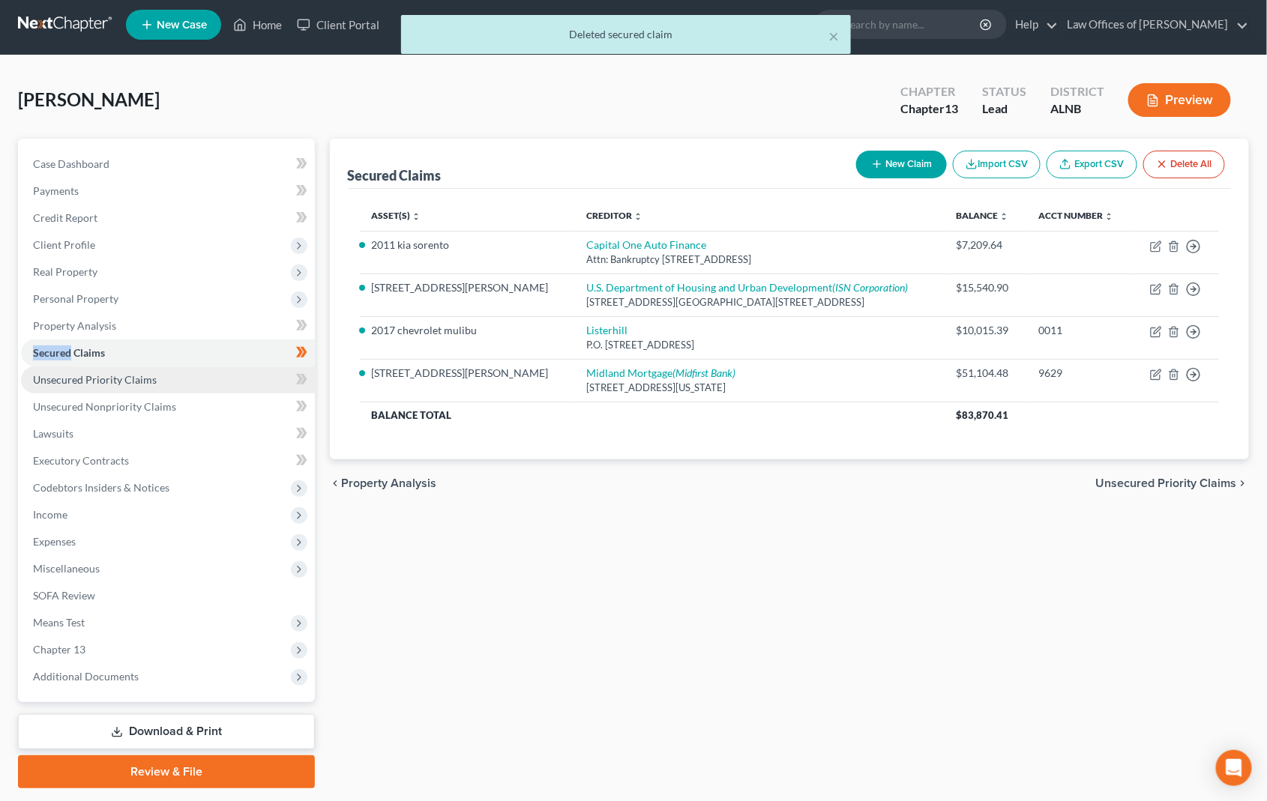
click at [216, 367] on link "Unsecured Priority Claims" at bounding box center [168, 380] width 294 height 27
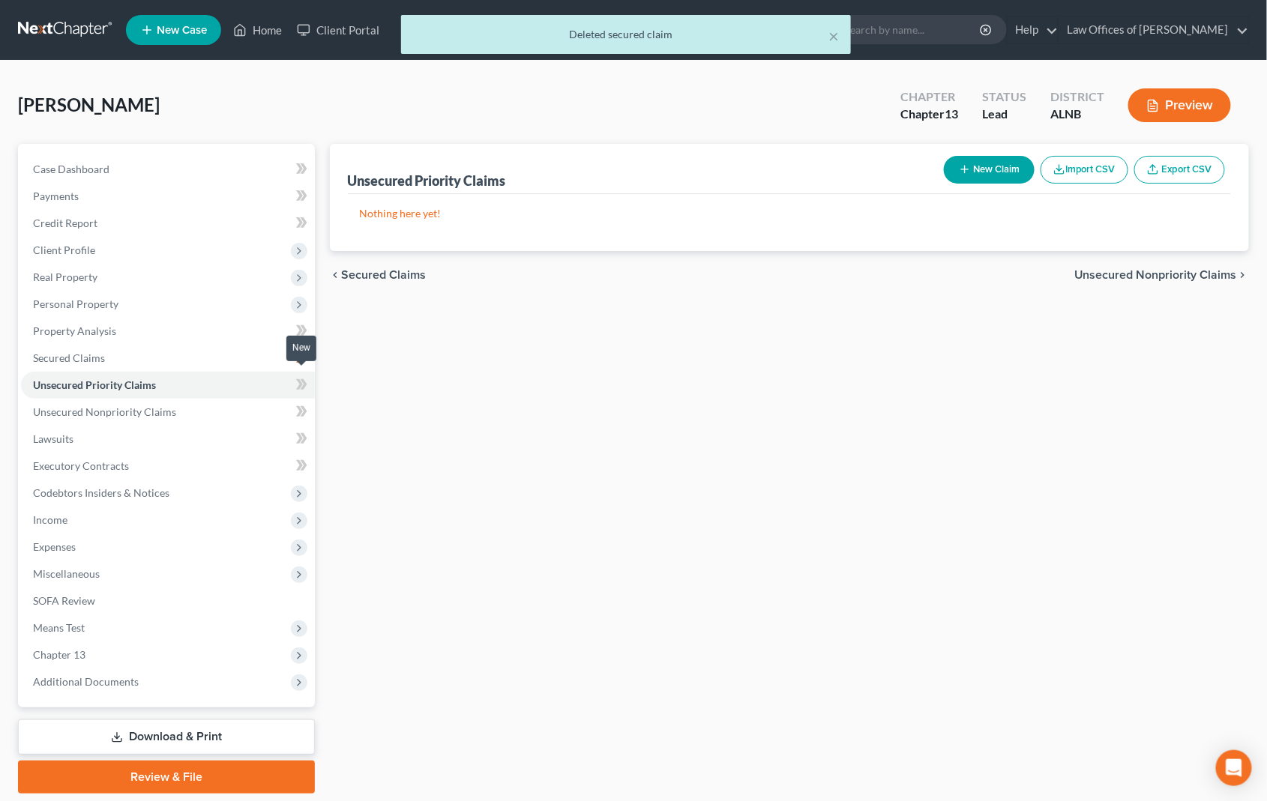
click at [298, 379] on icon at bounding box center [299, 384] width 7 height 10
click at [256, 404] on link "Unsecured Nonpriority Claims" at bounding box center [168, 412] width 294 height 27
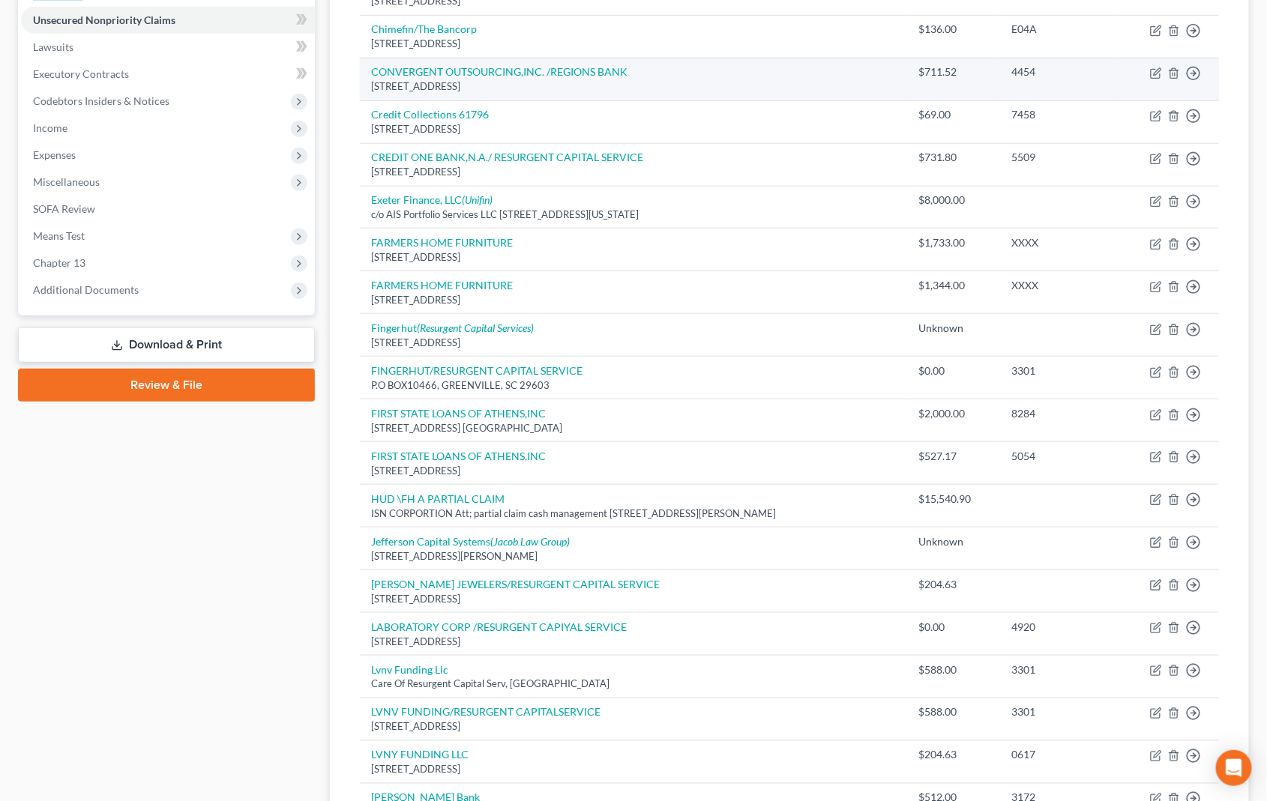
scroll to position [410, 0]
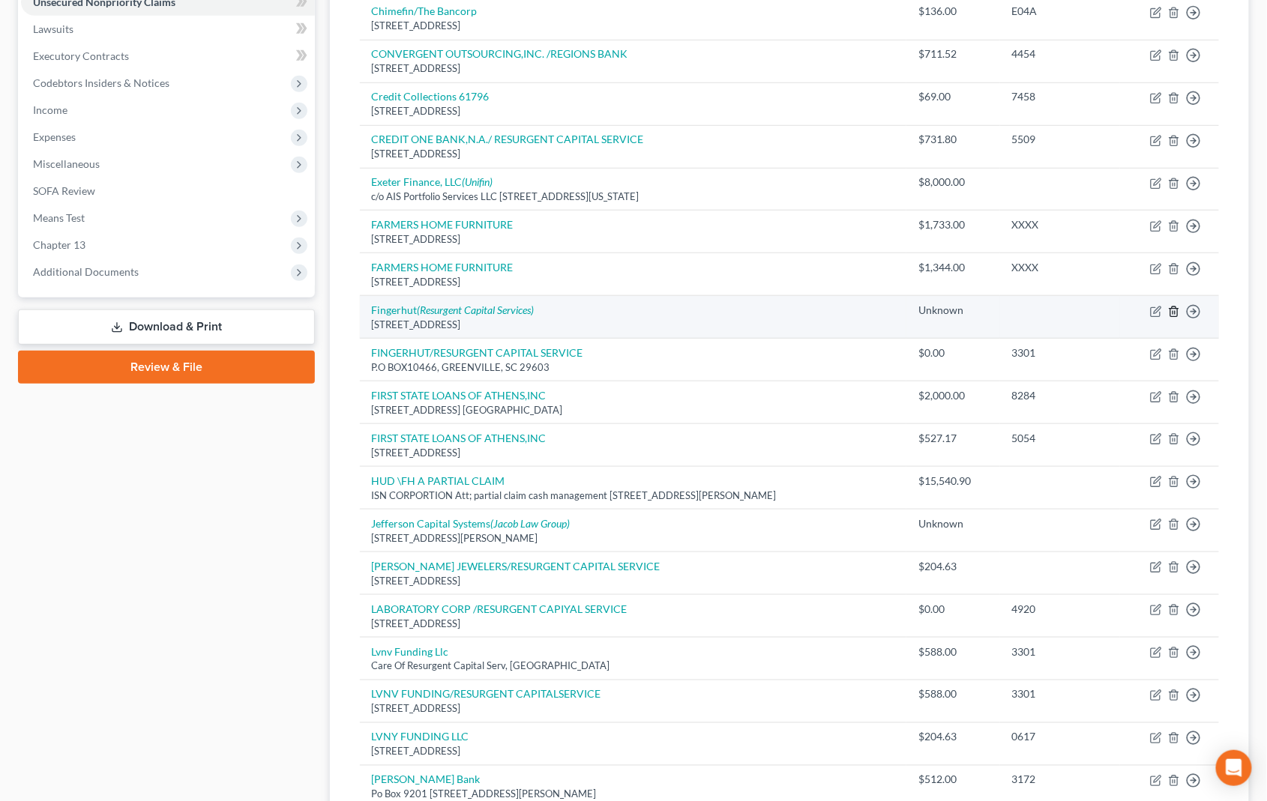
click at [1175, 306] on icon "button" at bounding box center [1174, 312] width 12 height 12
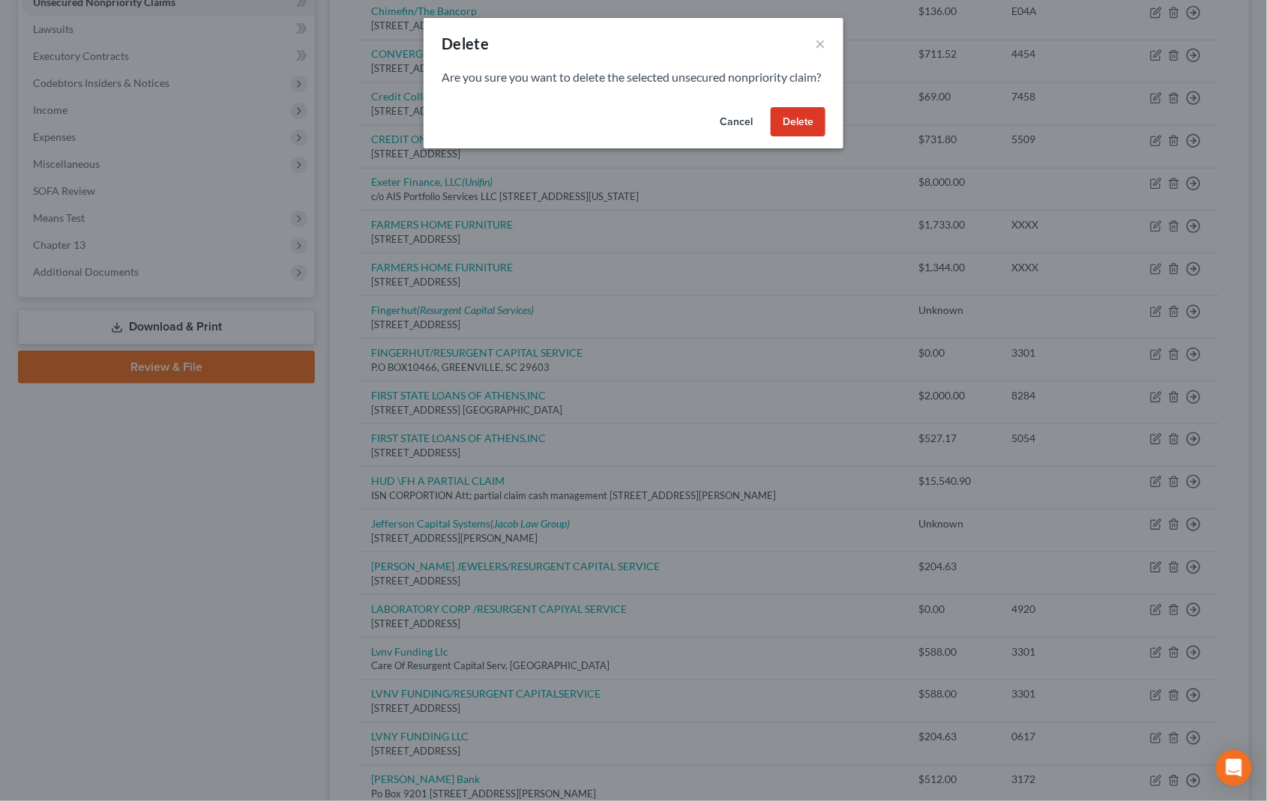
drag, startPoint x: 777, startPoint y: 131, endPoint x: 786, endPoint y: 136, distance: 9.4
click at [786, 136] on button "Delete" at bounding box center [798, 122] width 55 height 30
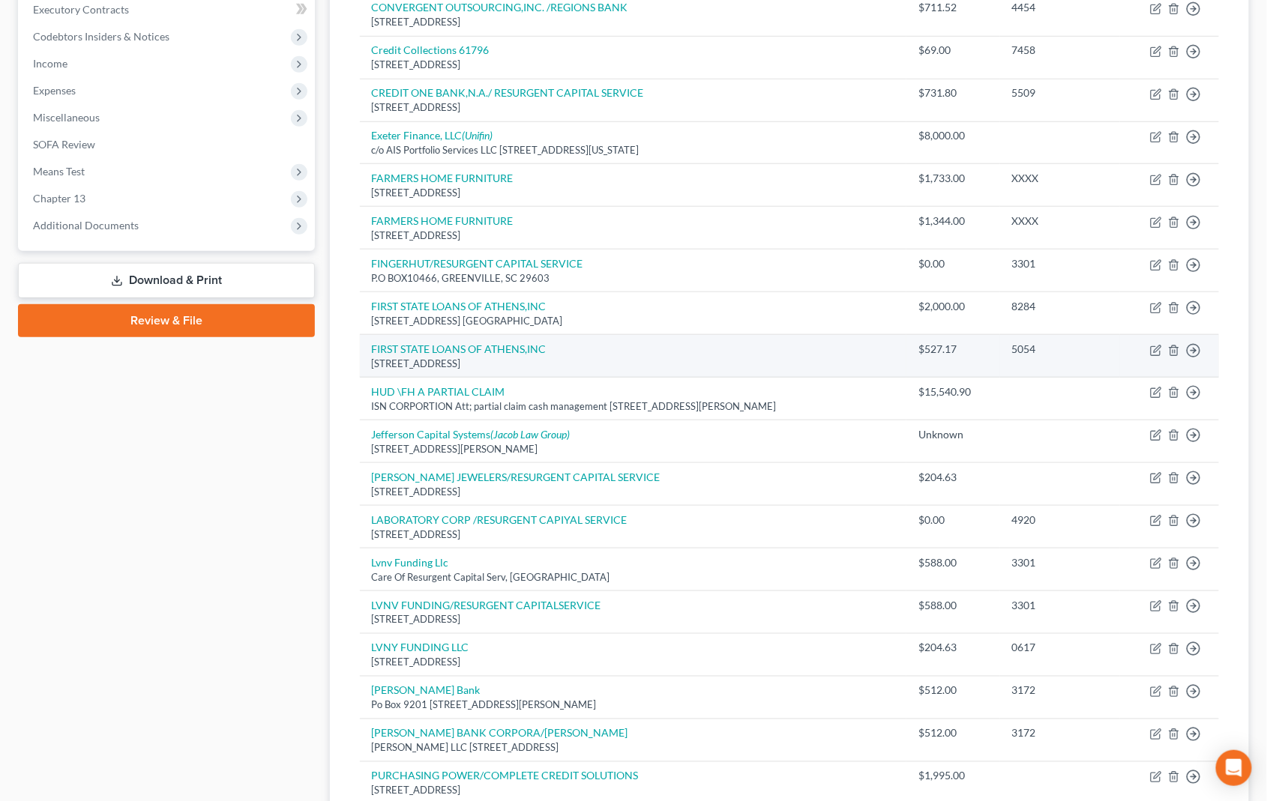
scroll to position [458, 0]
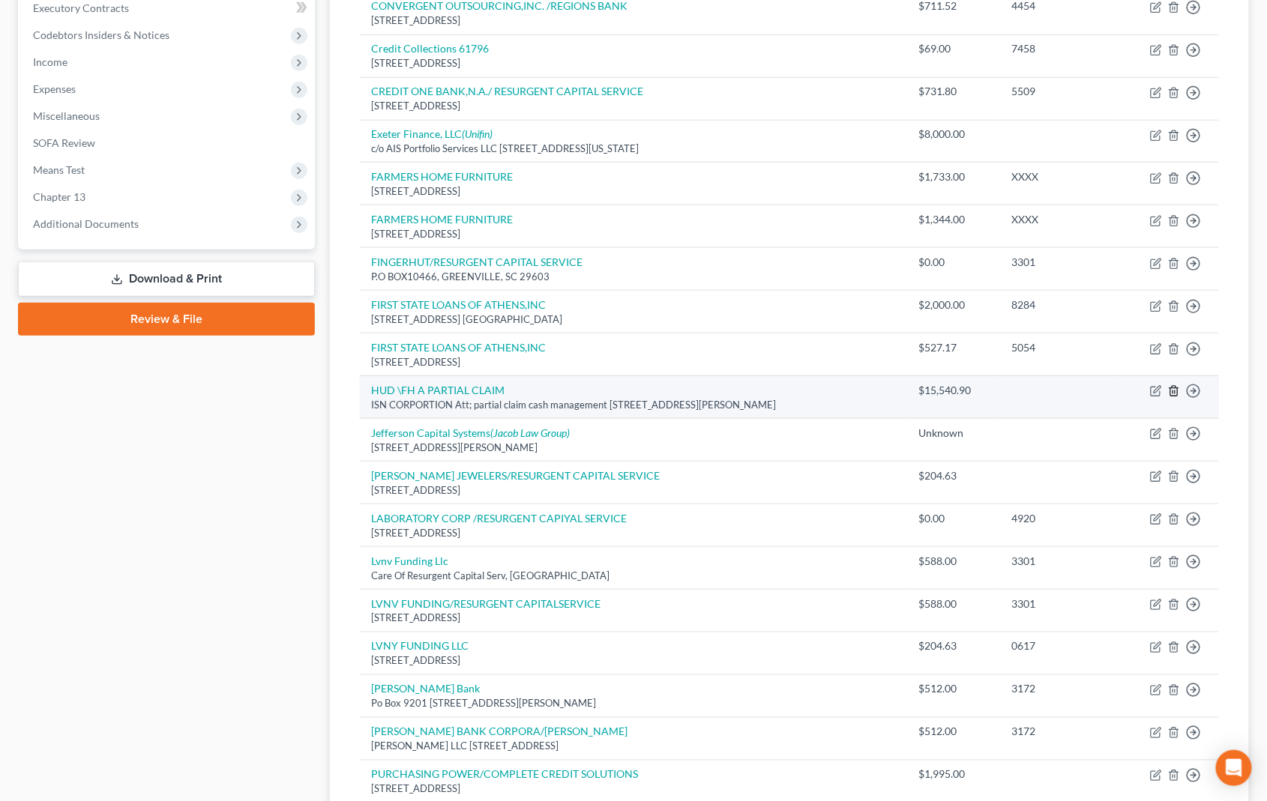
click at [1176, 385] on icon "button" at bounding box center [1174, 391] width 12 height 12
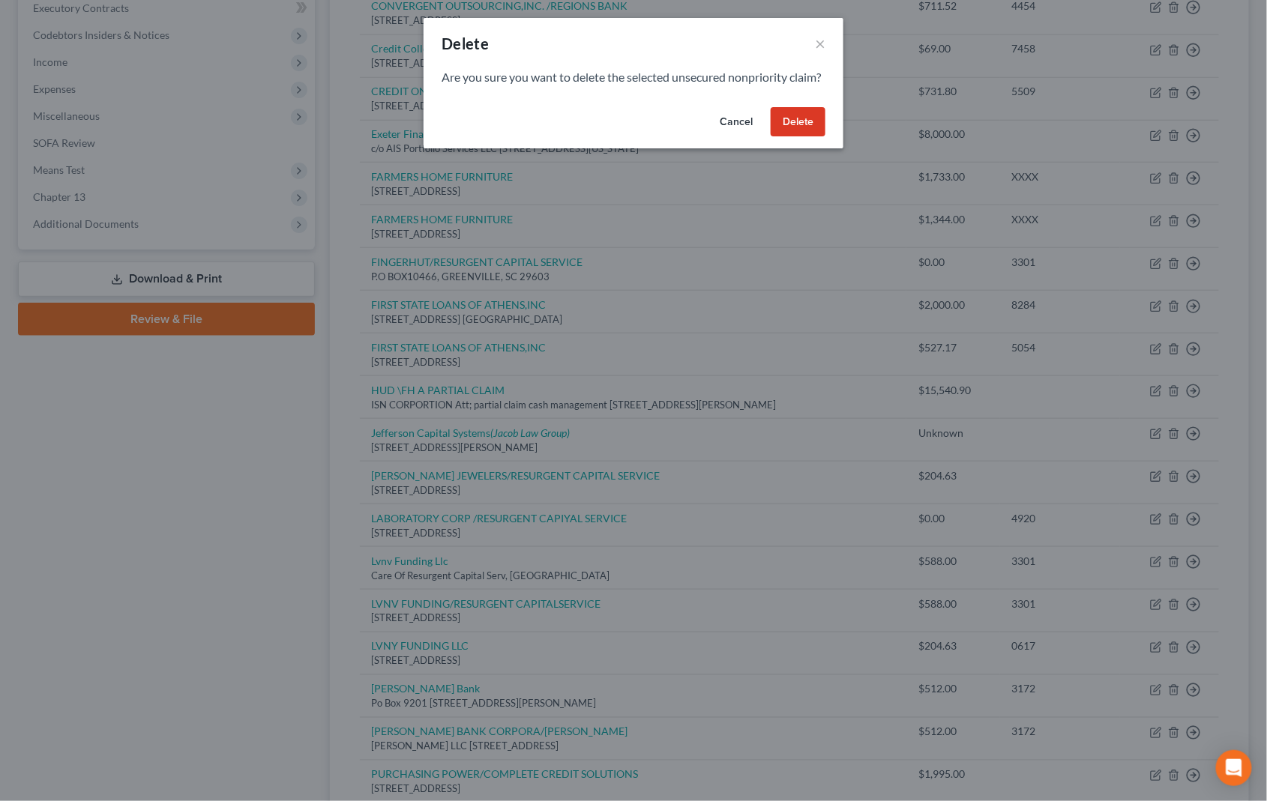
click at [787, 137] on button "Delete" at bounding box center [798, 122] width 55 height 30
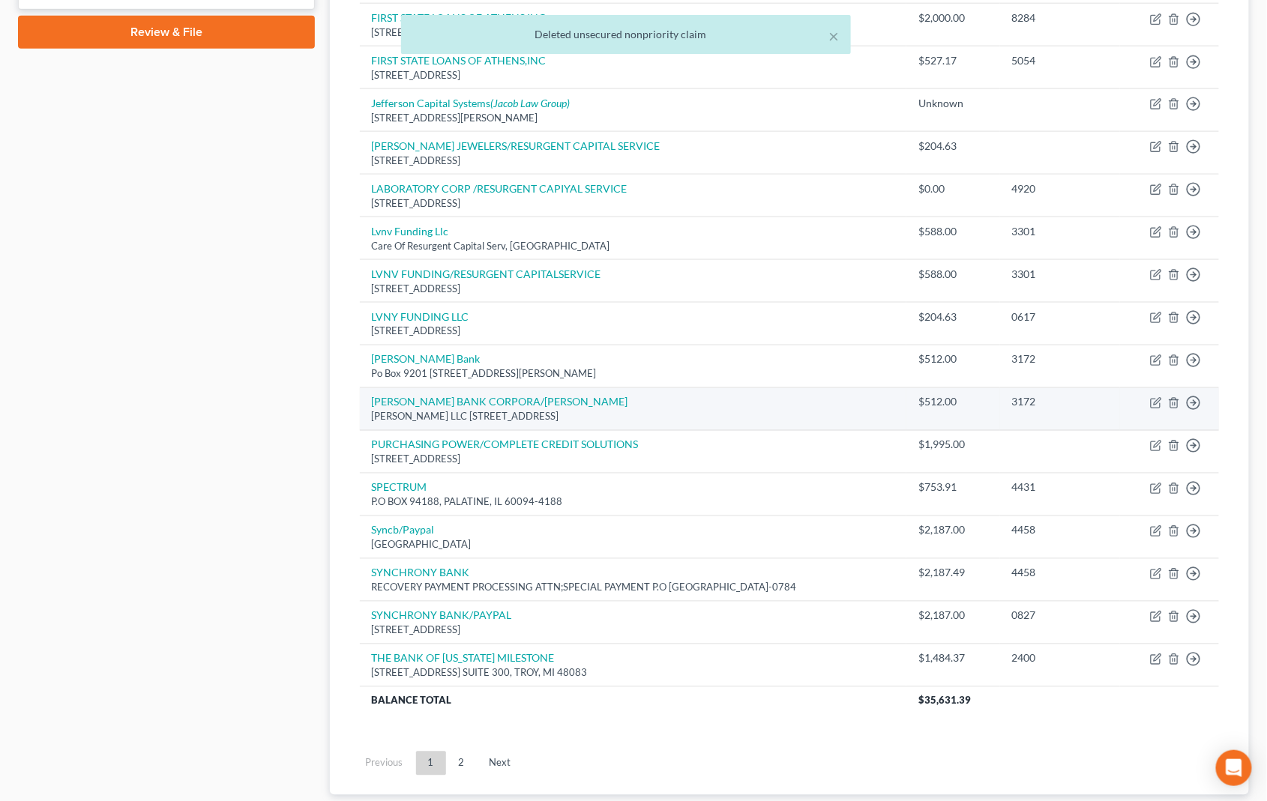
scroll to position [752, 0]
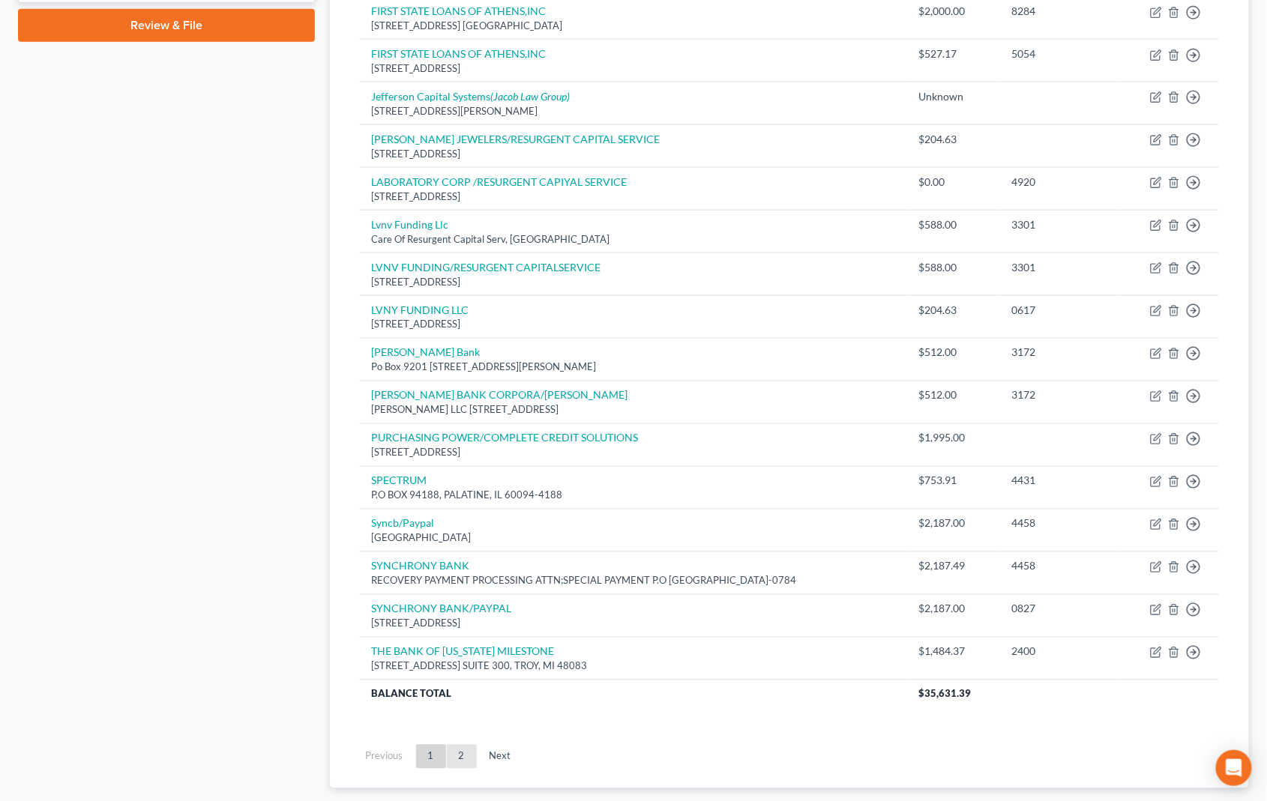
click at [467, 745] on link "2" at bounding box center [462, 757] width 30 height 24
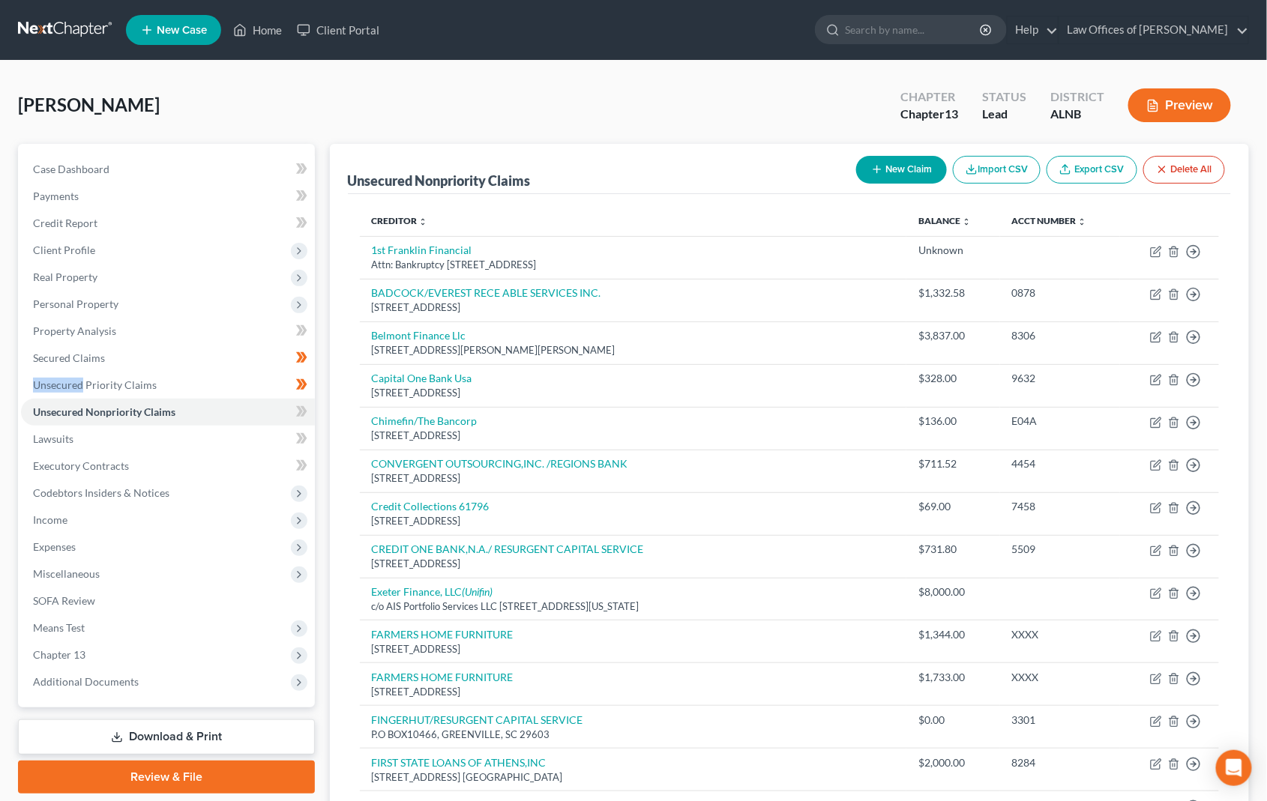
scroll to position [0, 0]
click at [303, 407] on icon at bounding box center [303, 411] width 7 height 10
click at [272, 426] on link "Lawsuits" at bounding box center [168, 439] width 294 height 27
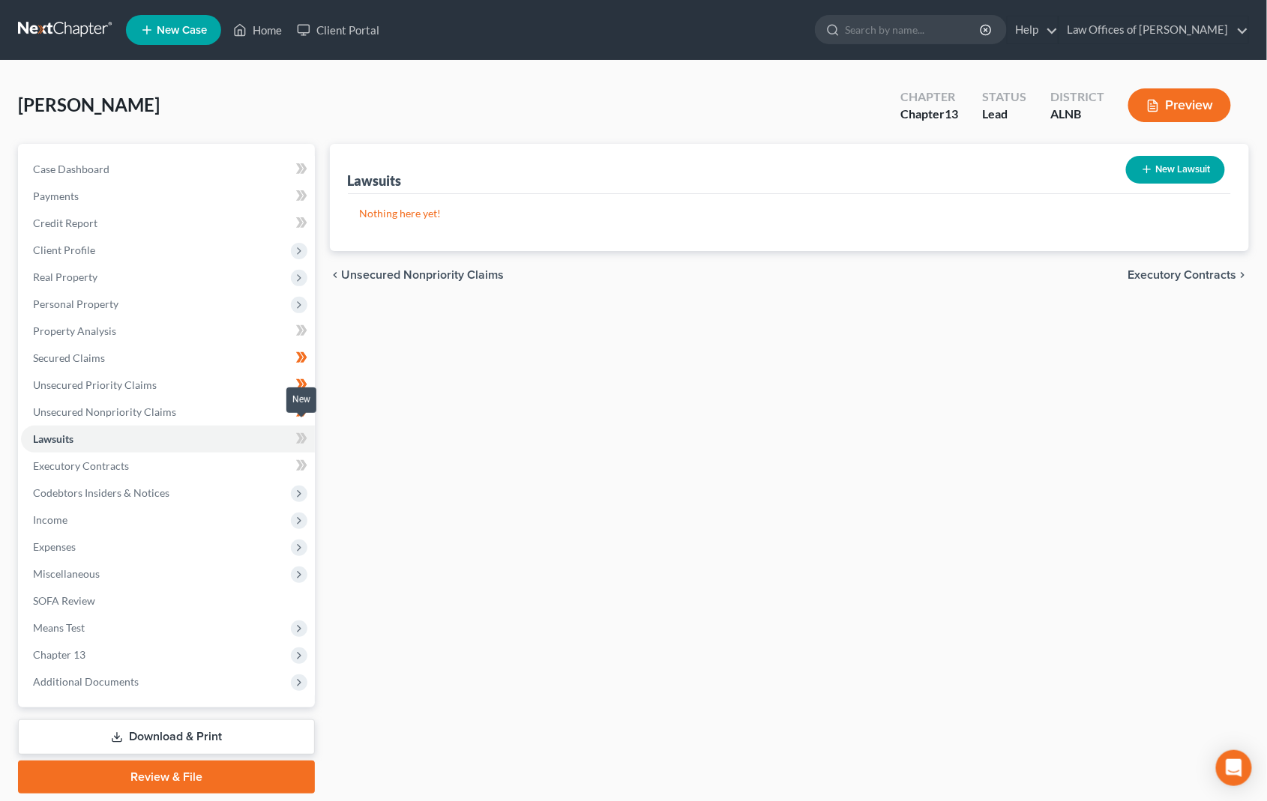
click at [297, 430] on icon at bounding box center [301, 439] width 11 height 19
click at [256, 457] on link "Executory Contracts" at bounding box center [168, 466] width 294 height 27
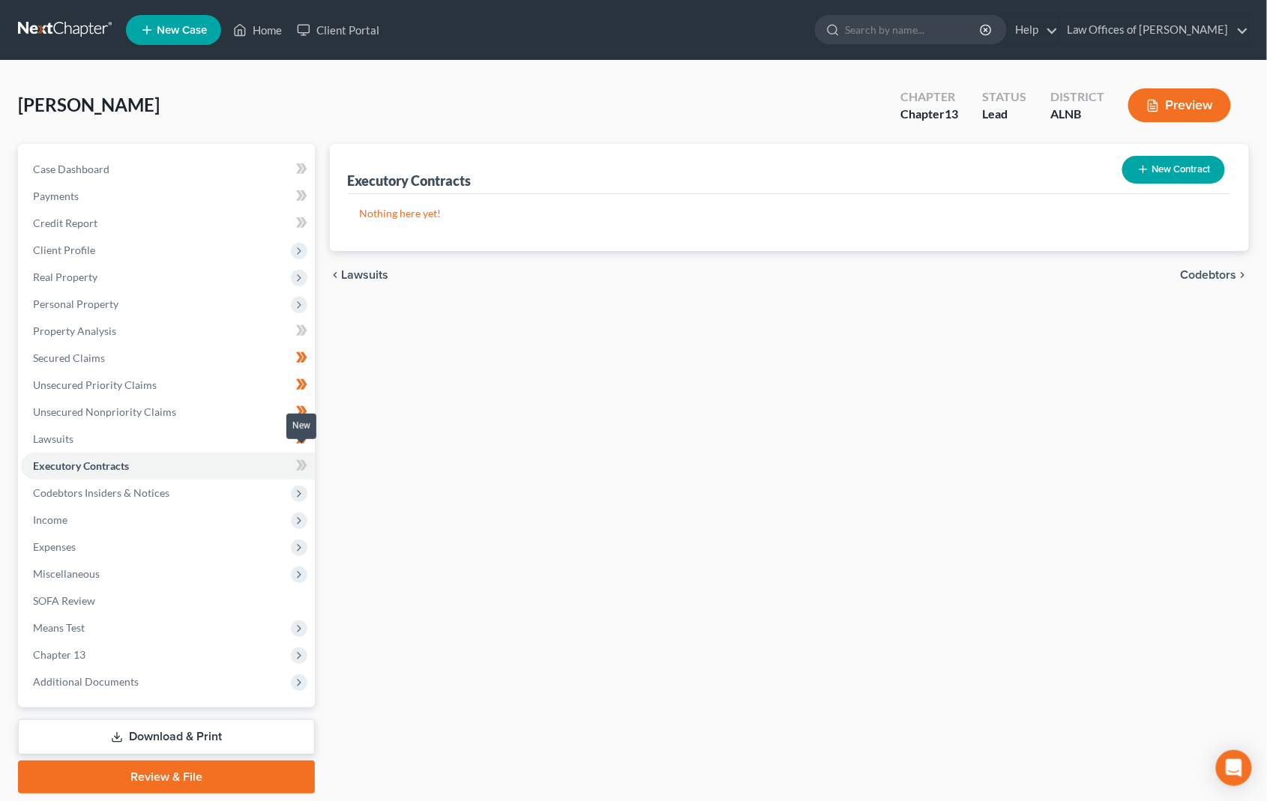
click at [306, 457] on icon at bounding box center [301, 466] width 11 height 19
drag, startPoint x: 306, startPoint y: 452, endPoint x: 298, endPoint y: 469, distance: 18.1
click at [306, 457] on icon at bounding box center [301, 466] width 11 height 19
click at [250, 480] on span "Codebtors Insiders & Notices" at bounding box center [168, 493] width 294 height 27
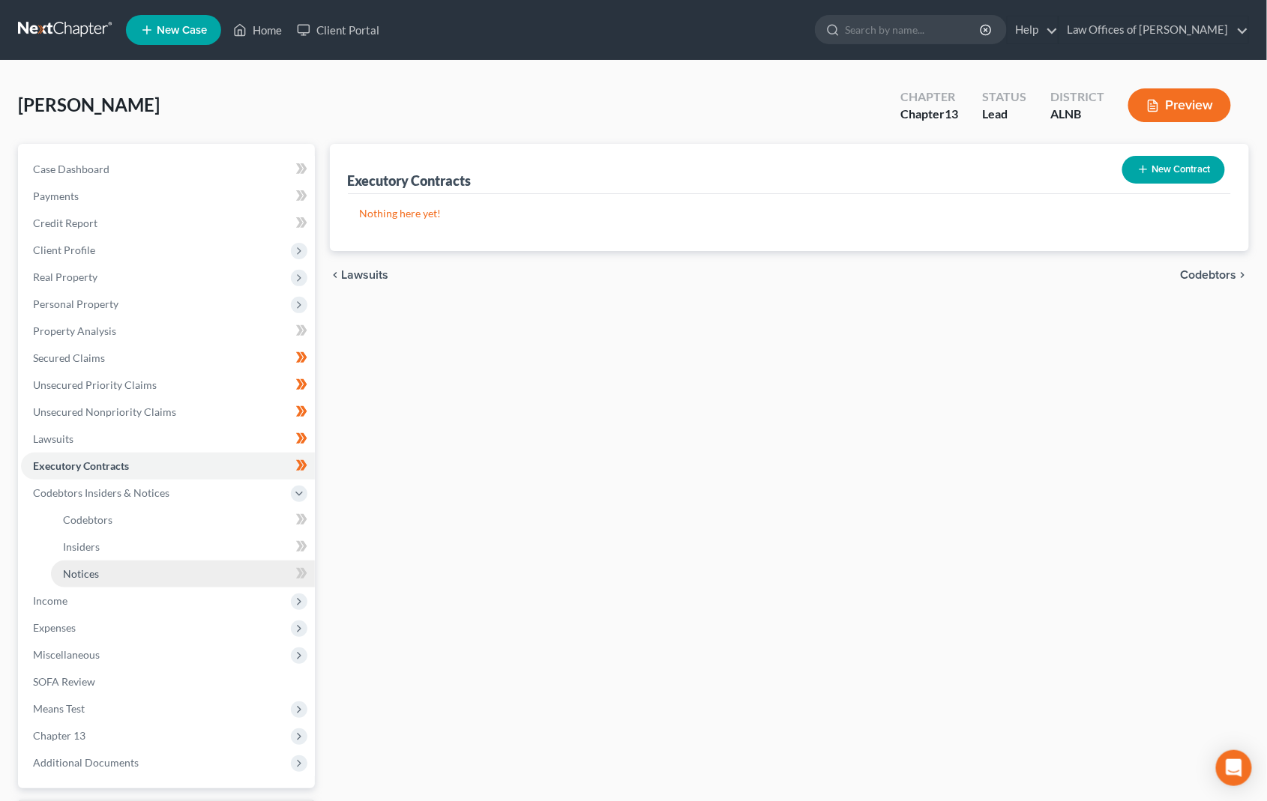
click at [247, 561] on link "Notices" at bounding box center [183, 574] width 264 height 27
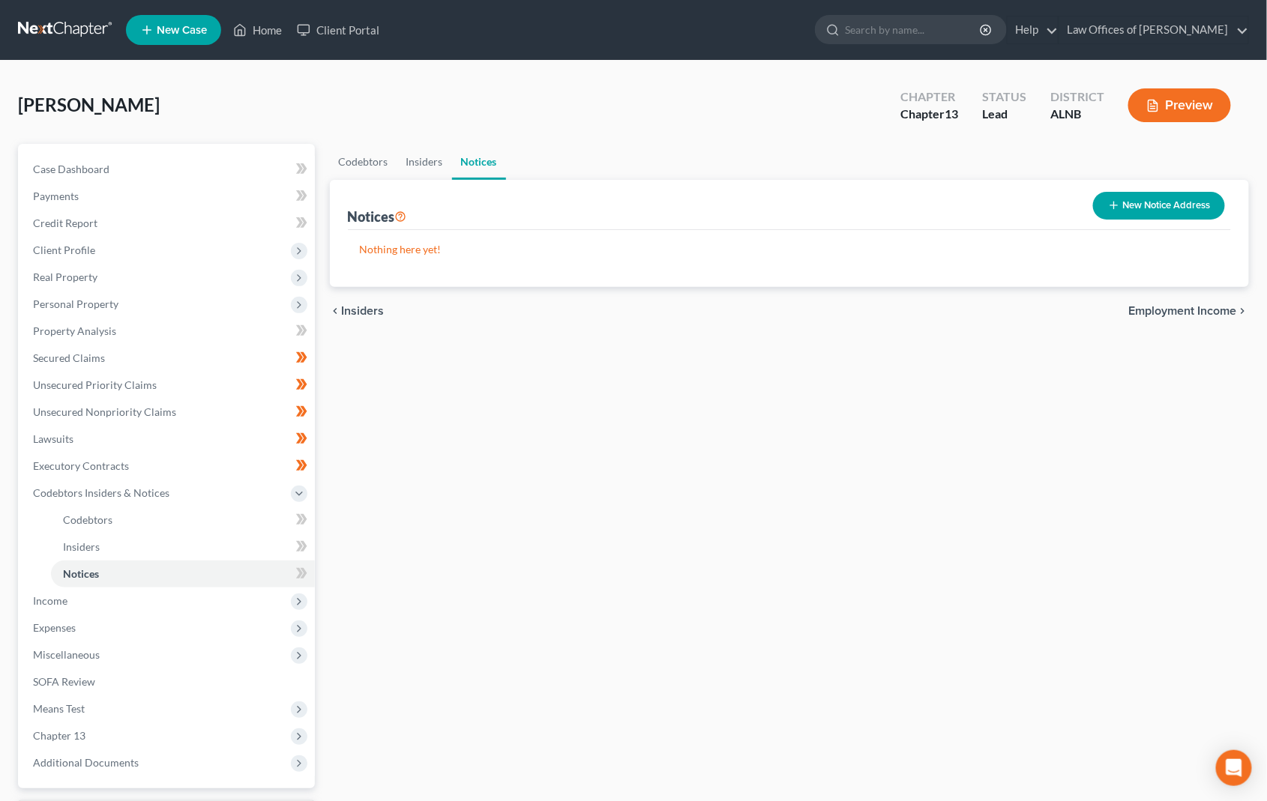
click at [1137, 208] on button "New Notice Address" at bounding box center [1159, 206] width 132 height 28
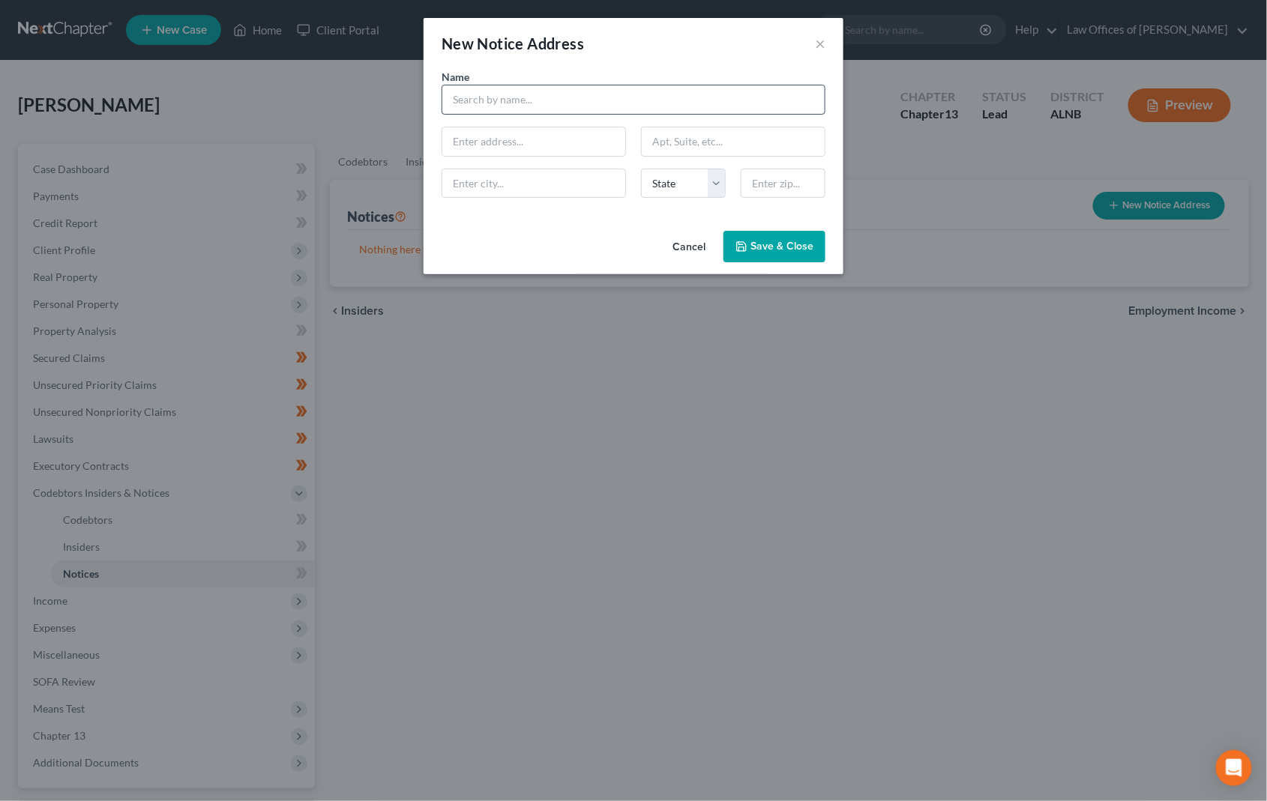
drag, startPoint x: 503, startPoint y: 65, endPoint x: 501, endPoint y: 85, distance: 20.4
click at [502, 72] on div "New Notice Address × Name * State [US_STATE] AK AR AZ CA CO CT DE DC [GEOGRAPHI…" at bounding box center [634, 146] width 420 height 256
click at [499, 98] on input "text" at bounding box center [634, 100] width 384 height 30
click at [505, 127] on div "Internal Revenue Service" at bounding box center [576, 125] width 244 height 15
type input "Internal Revenue Service"
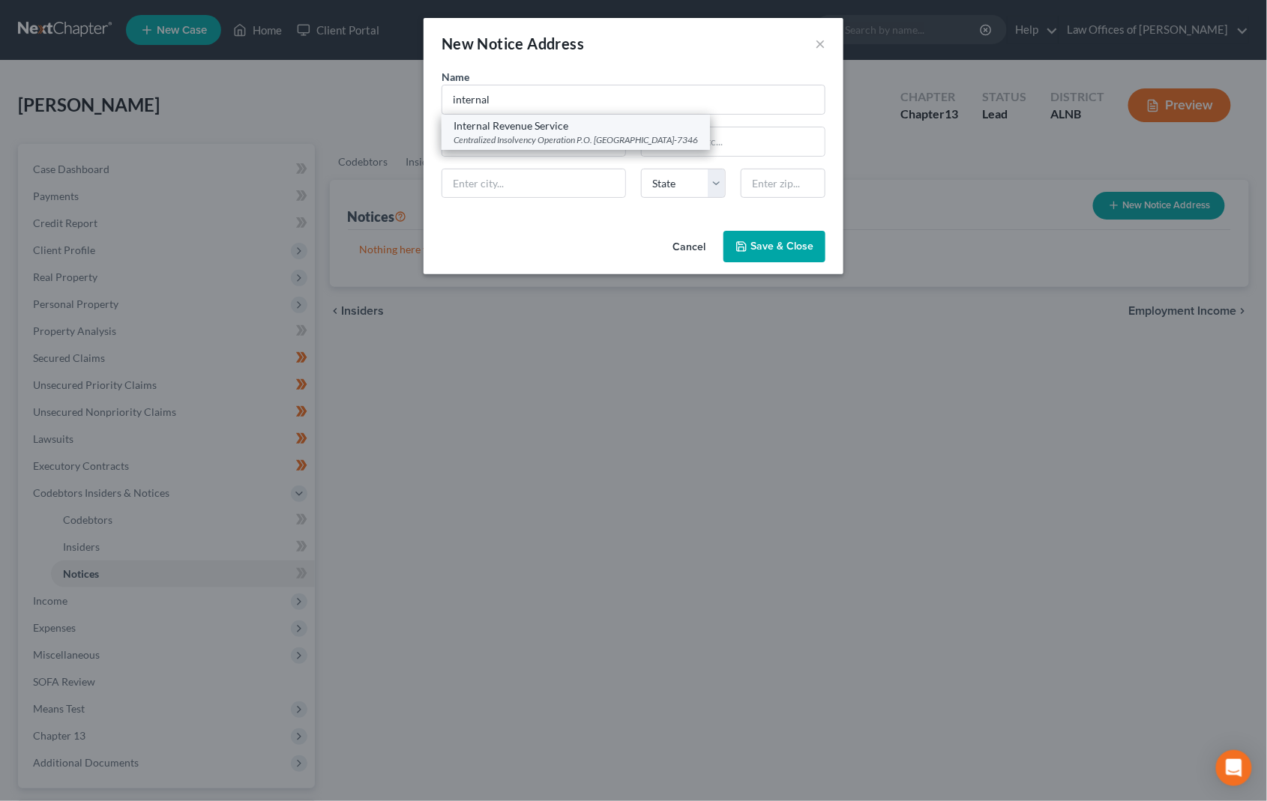
type input "Centralized Insolvency Operation"
type input "P.O. Box 7346"
type input "[GEOGRAPHIC_DATA]"
select select "39"
type input "19101-7346"
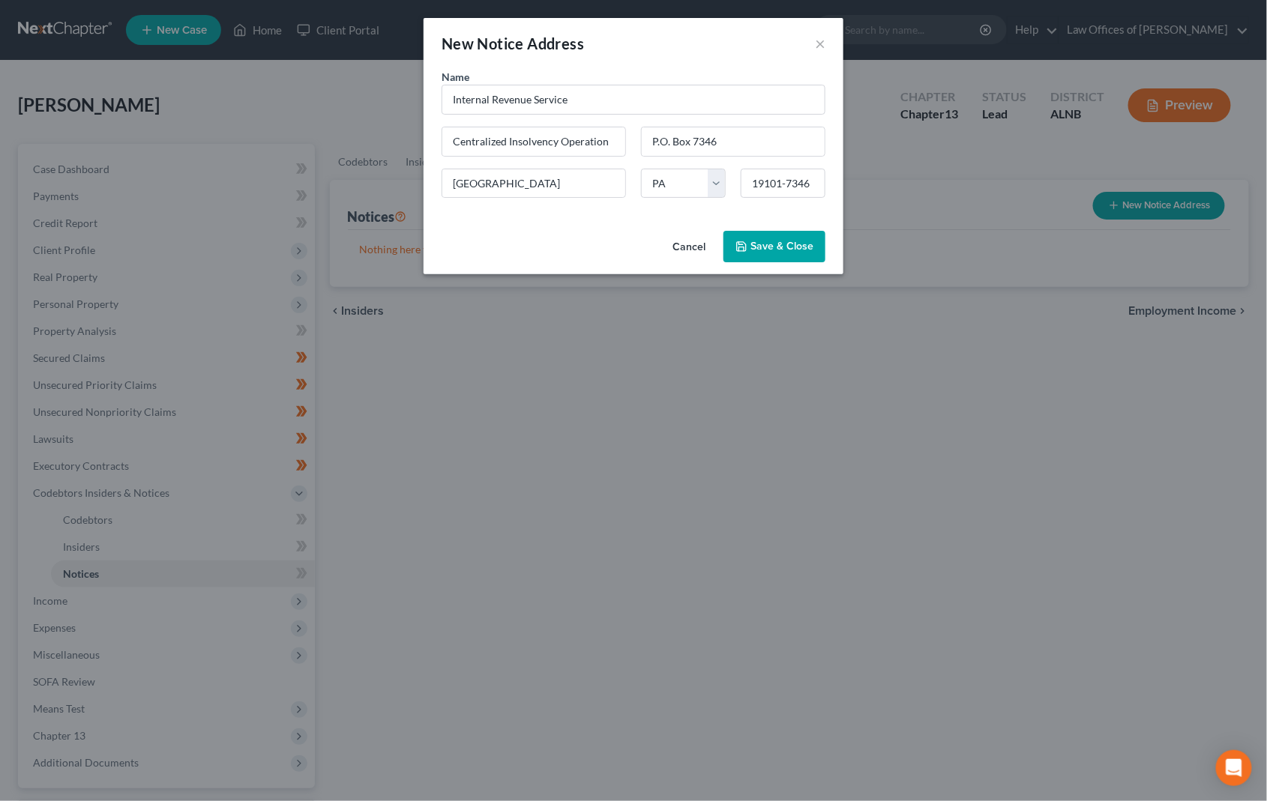
click at [747, 251] on icon "button" at bounding box center [741, 247] width 12 height 12
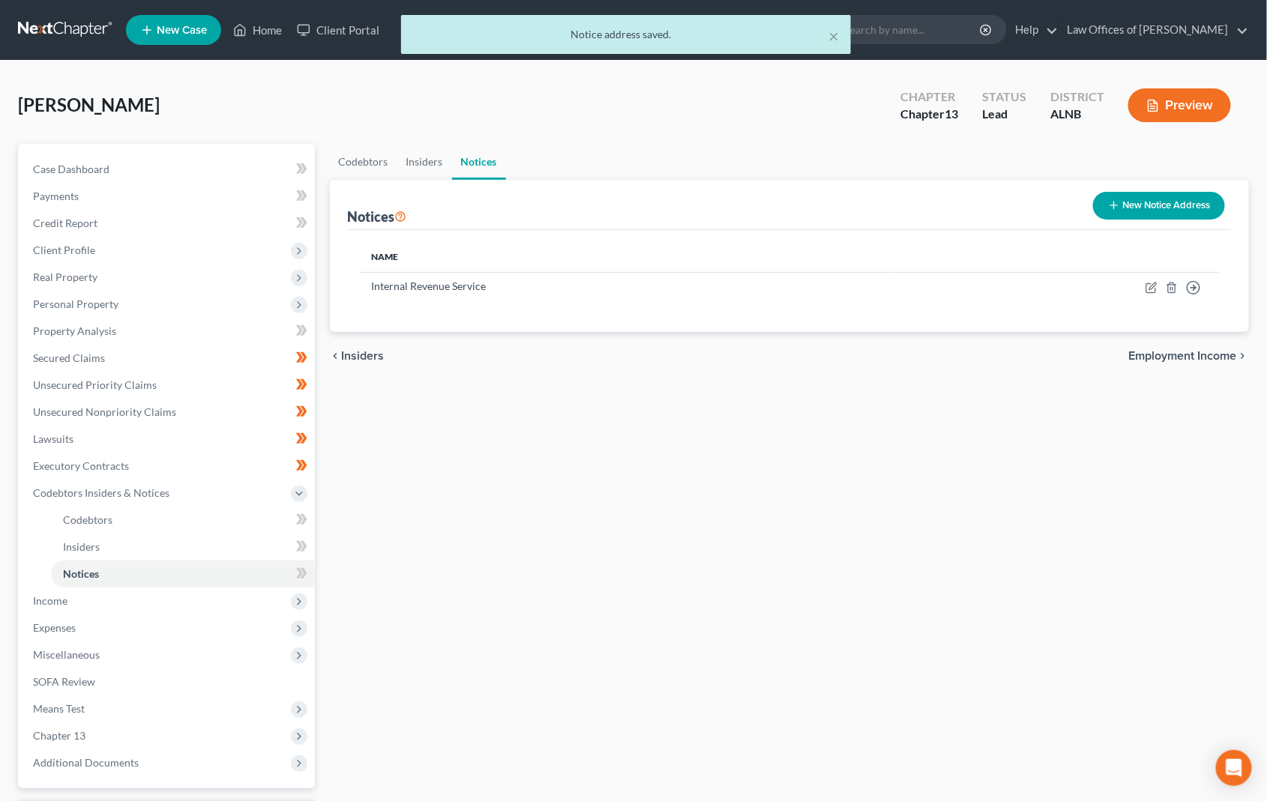
click at [1182, 209] on button "New Notice Address" at bounding box center [1159, 206] width 132 height 28
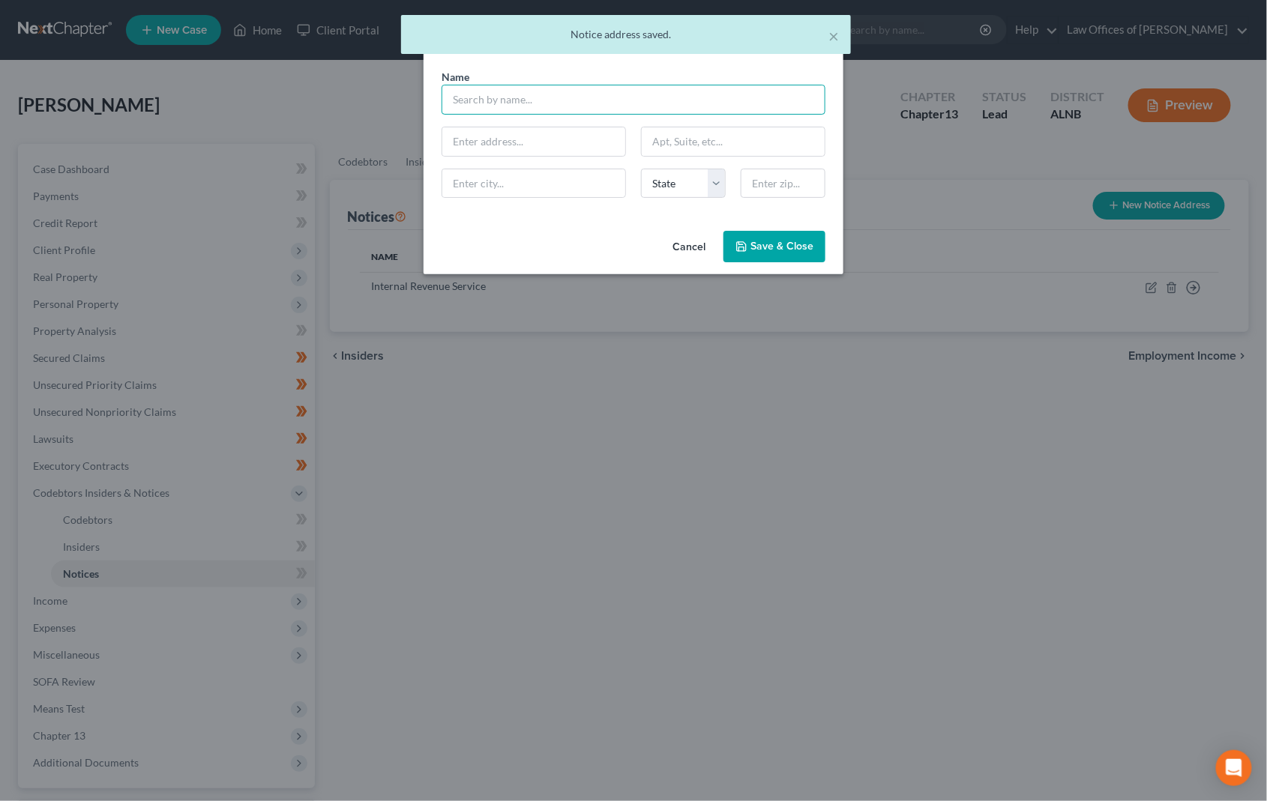
click at [548, 100] on input "text" at bounding box center [634, 100] width 384 height 30
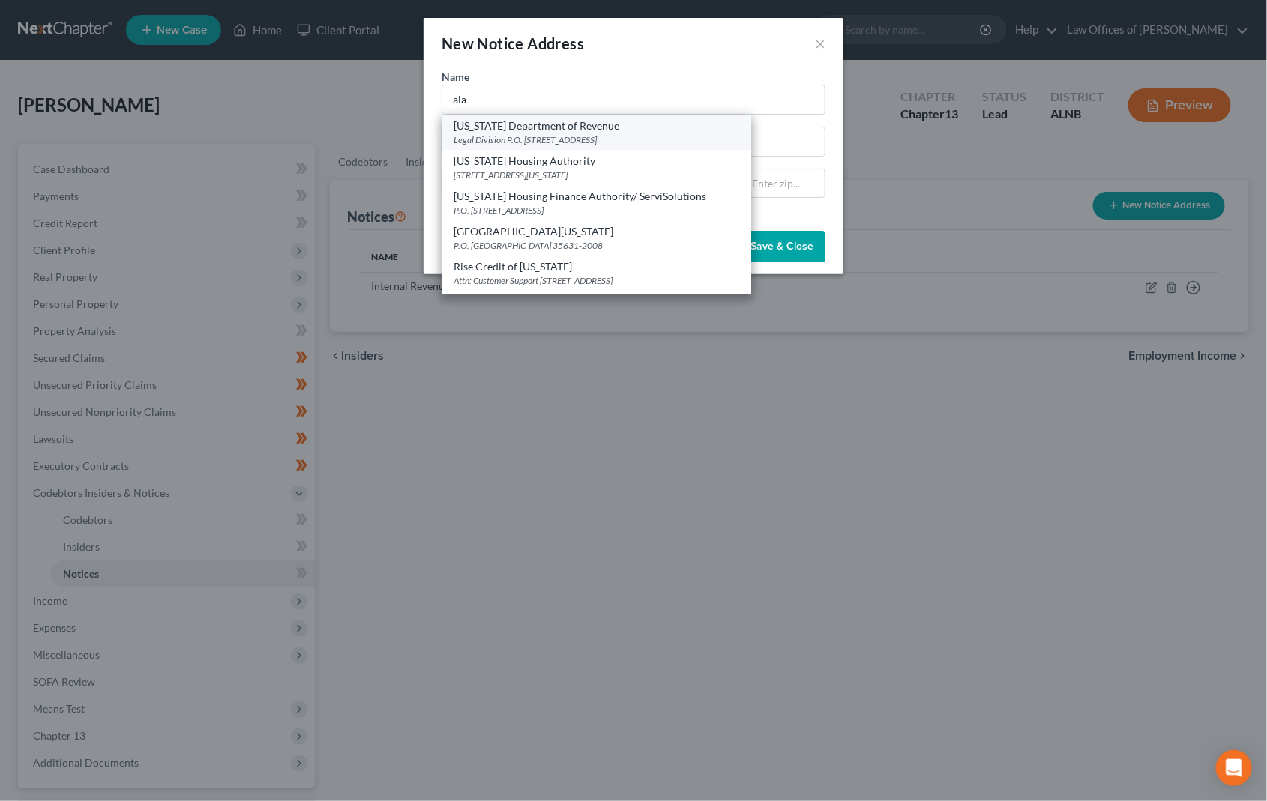
click at [484, 128] on div "[US_STATE] Department of Revenue" at bounding box center [597, 125] width 286 height 15
type input "[US_STATE] Department of Revenue"
type input "Legal Division"
type input "P.O. Box 32001"
type input "[PERSON_NAME]"
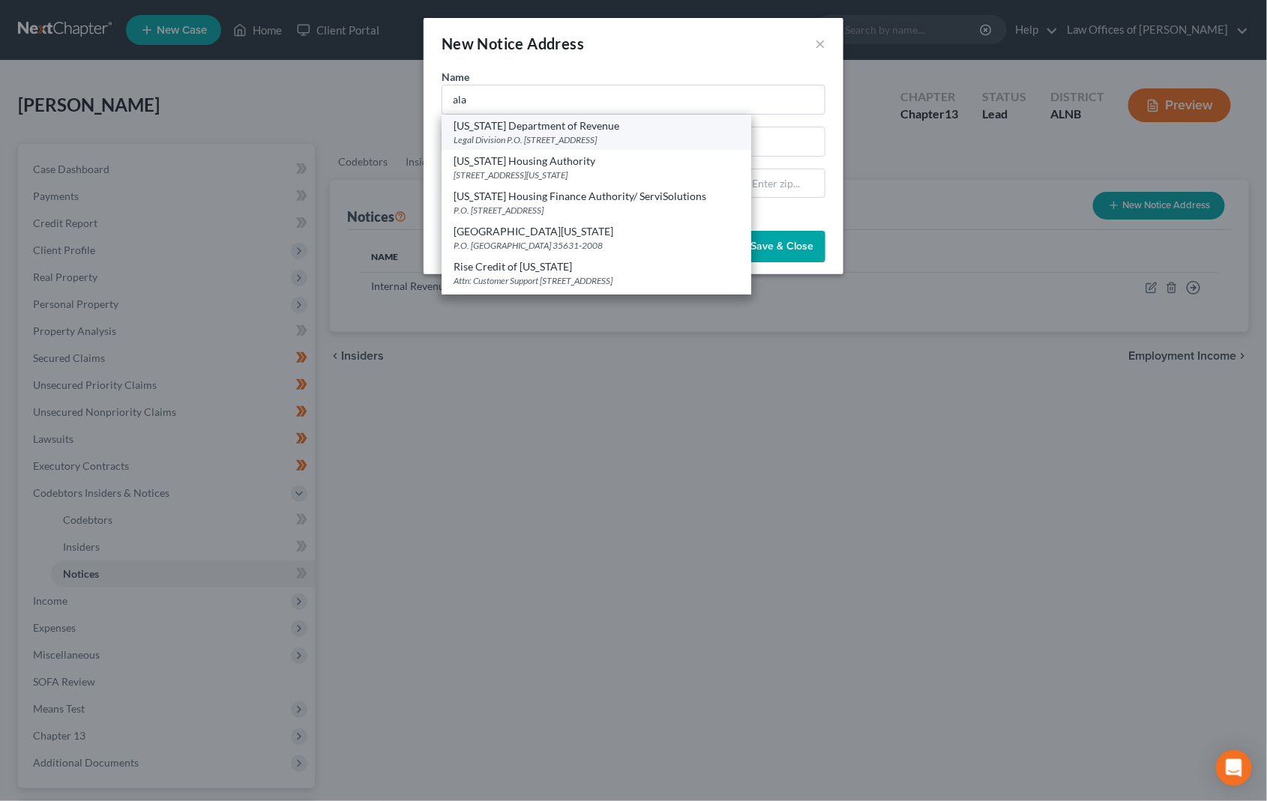
select select "0"
type input "36132"
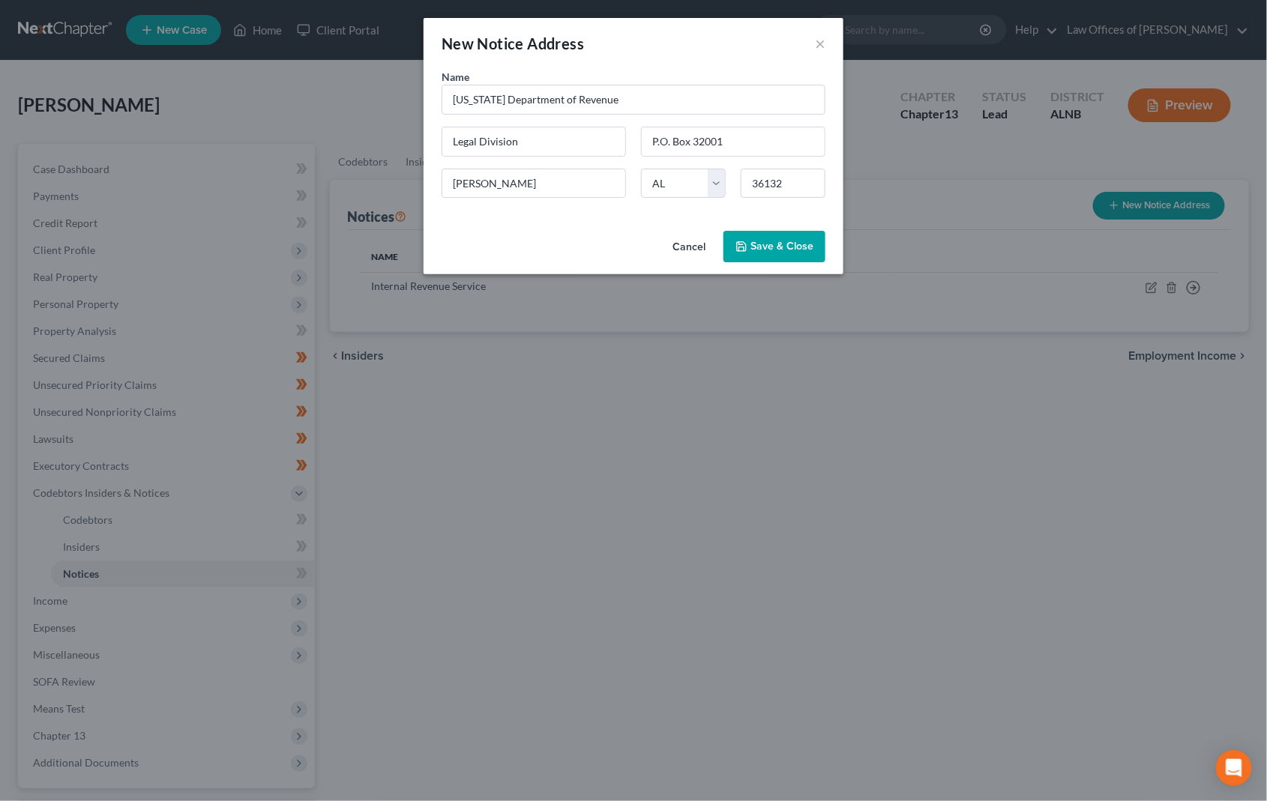
click at [785, 247] on span "Save & Close" at bounding box center [781, 246] width 63 height 13
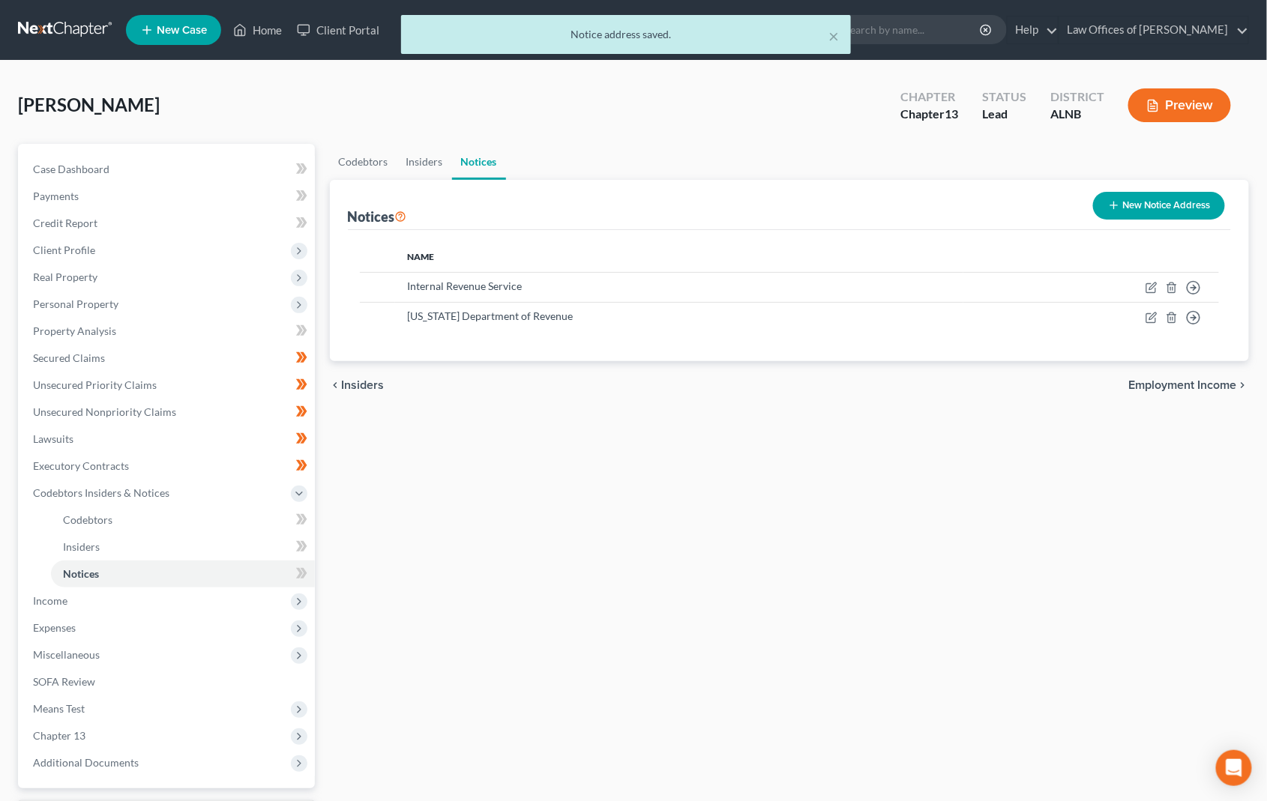
click at [1170, 208] on button "New Notice Address" at bounding box center [1159, 206] width 132 height 28
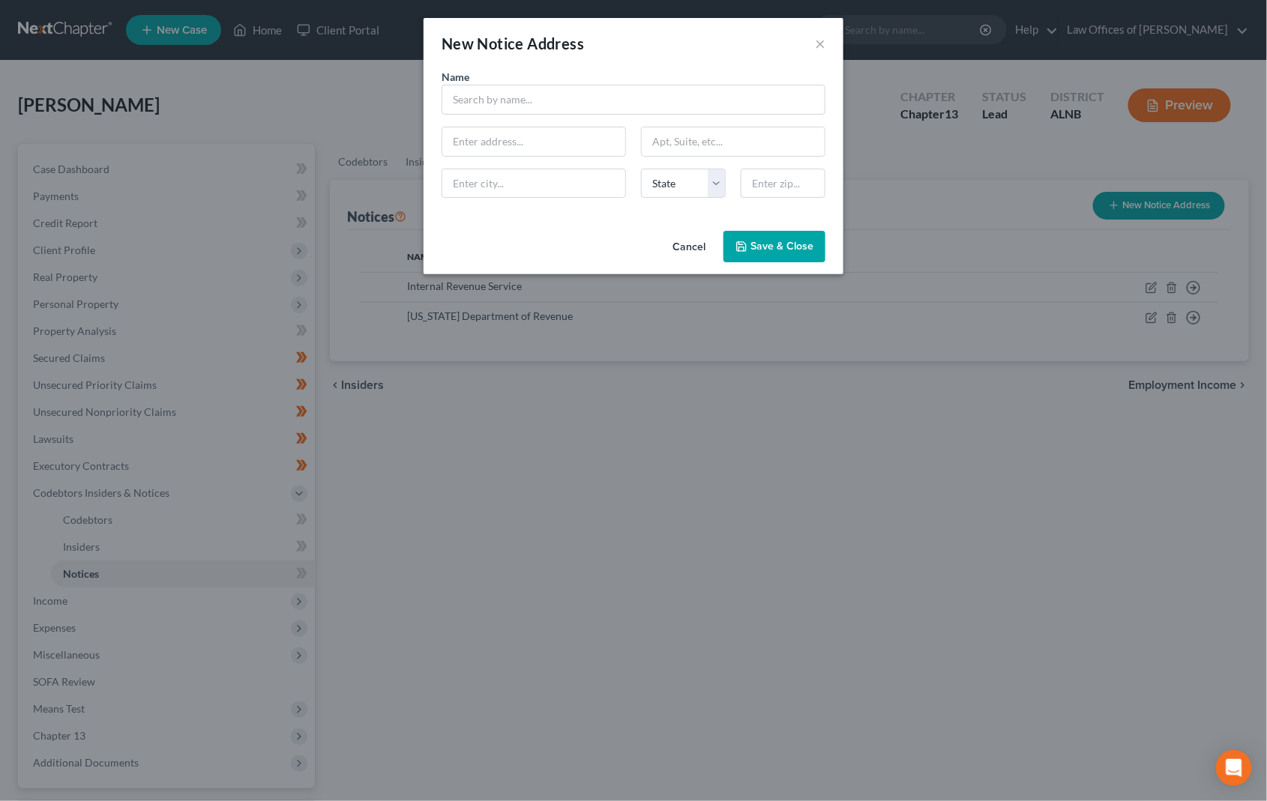
click at [665, 80] on div "Name *" at bounding box center [633, 92] width 399 height 46
click at [648, 96] on input "text" at bounding box center [634, 100] width 384 height 30
click at [512, 133] on div "[STREET_ADDRESS]" at bounding box center [532, 139] width 156 height 13
type input "U.S. Attorney, [PERSON_NAME]"
type input "[STREET_ADDRESS]"
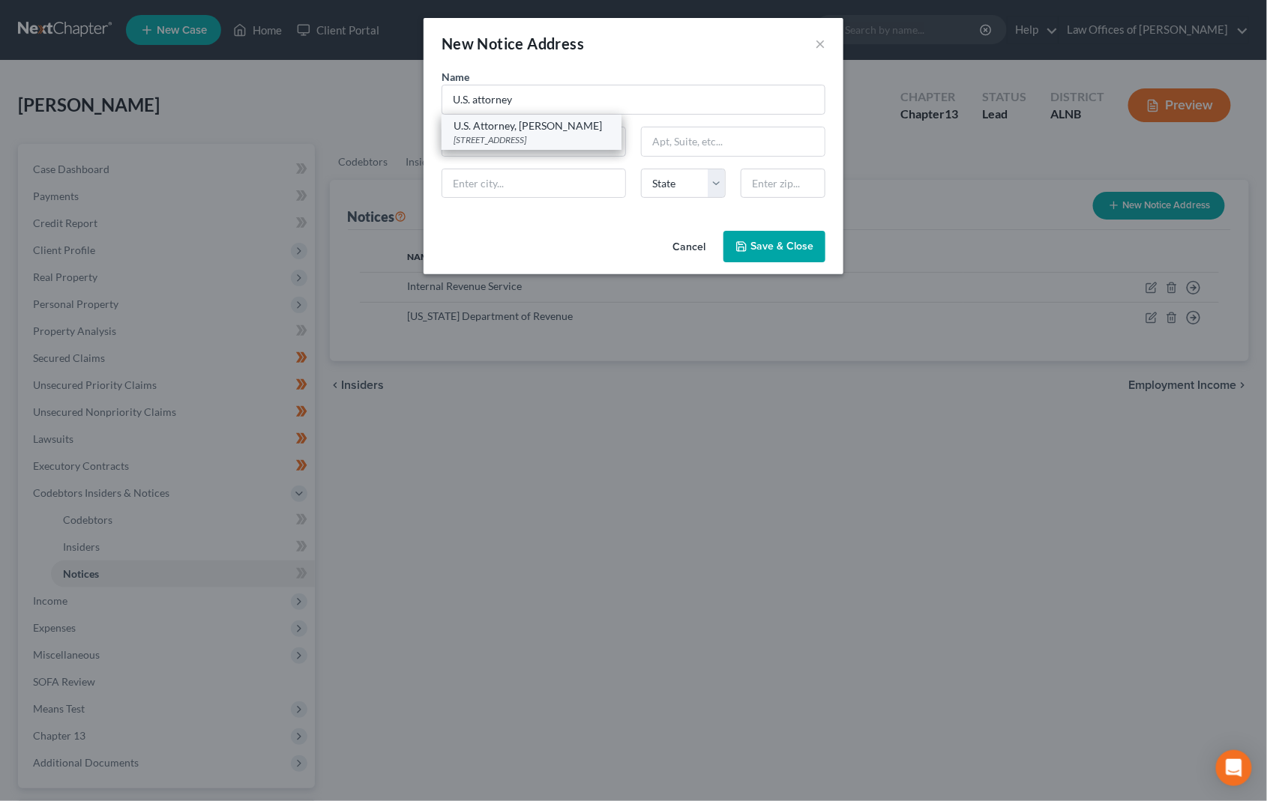
type input "[GEOGRAPHIC_DATA]"
select select "0"
type input "35203"
click at [757, 238] on button "Save & Close" at bounding box center [774, 246] width 102 height 31
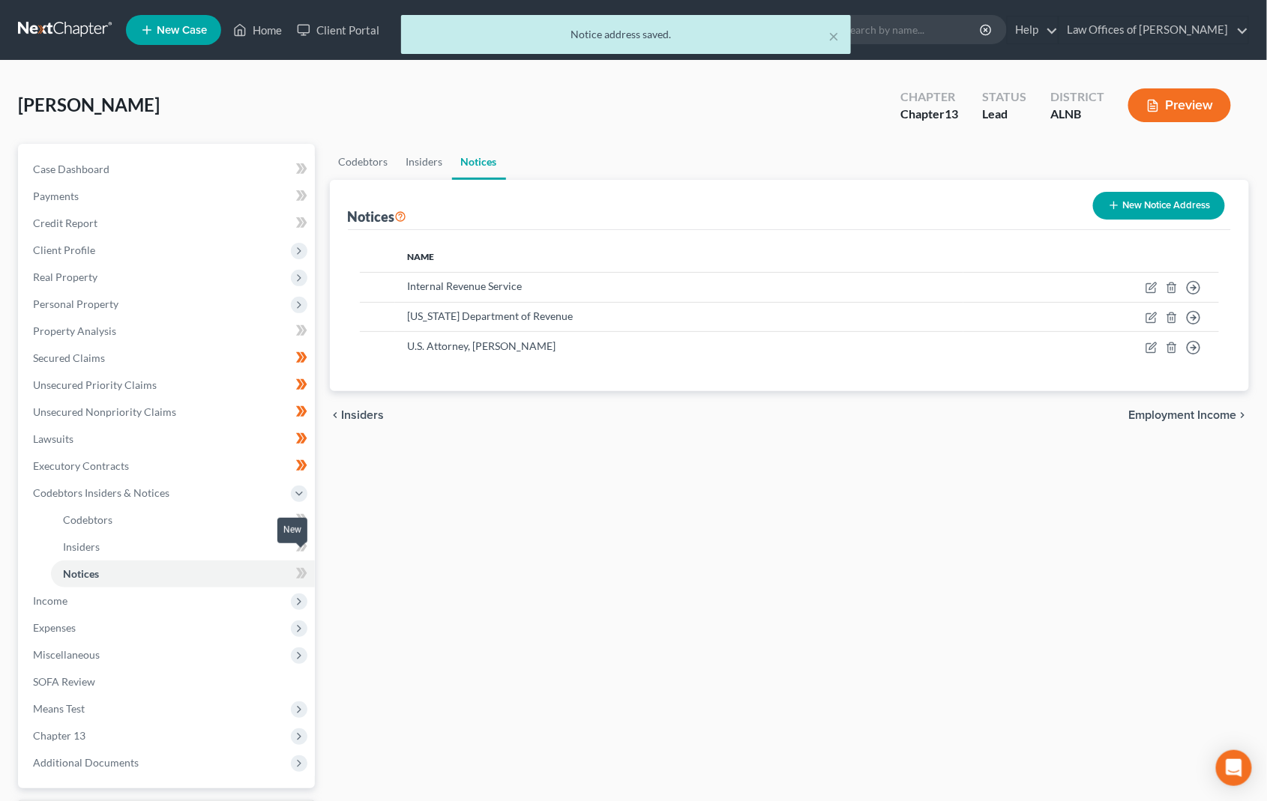
click at [291, 565] on span at bounding box center [302, 576] width 26 height 22
drag, startPoint x: 291, startPoint y: 560, endPoint x: 302, endPoint y: 542, distance: 21.2
click at [291, 565] on span at bounding box center [302, 576] width 26 height 22
click at [298, 541] on icon at bounding box center [299, 546] width 7 height 10
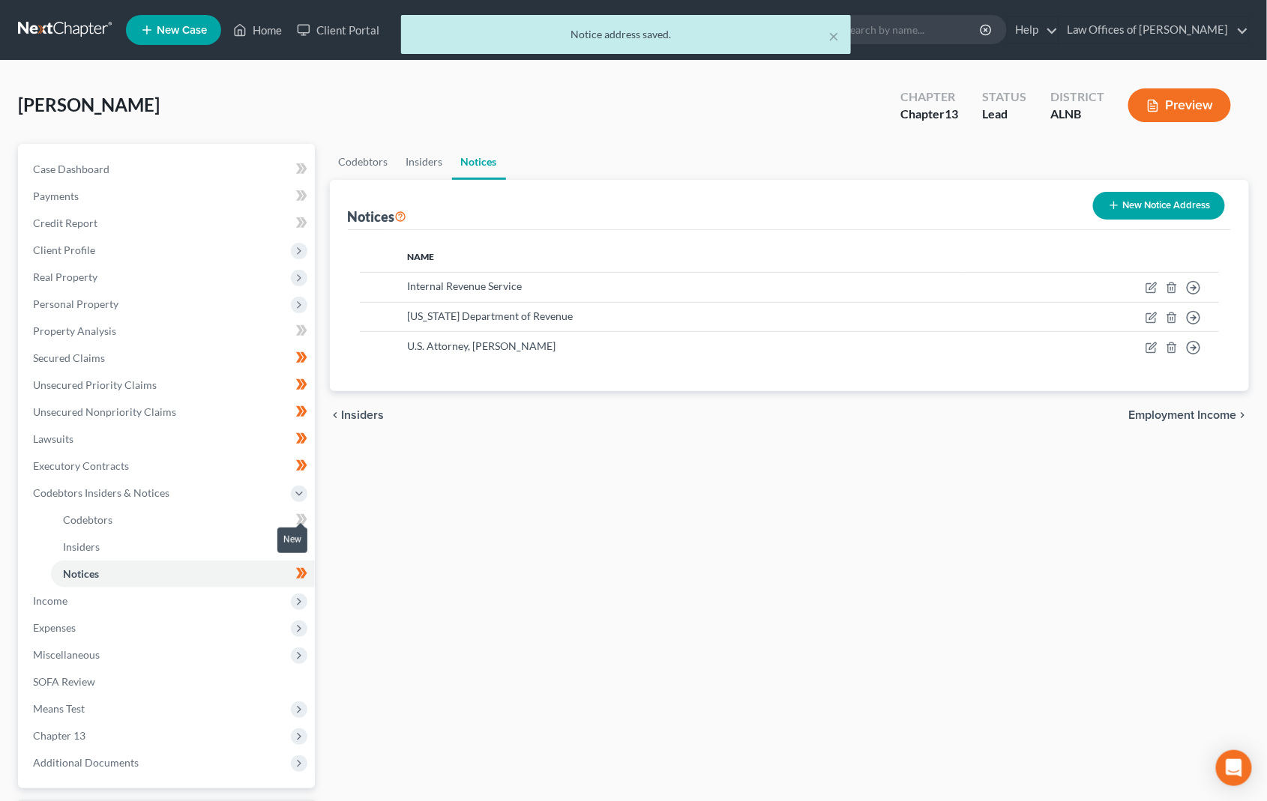
click at [298, 511] on icon at bounding box center [301, 520] width 11 height 19
click at [143, 615] on span "Expenses" at bounding box center [168, 628] width 294 height 27
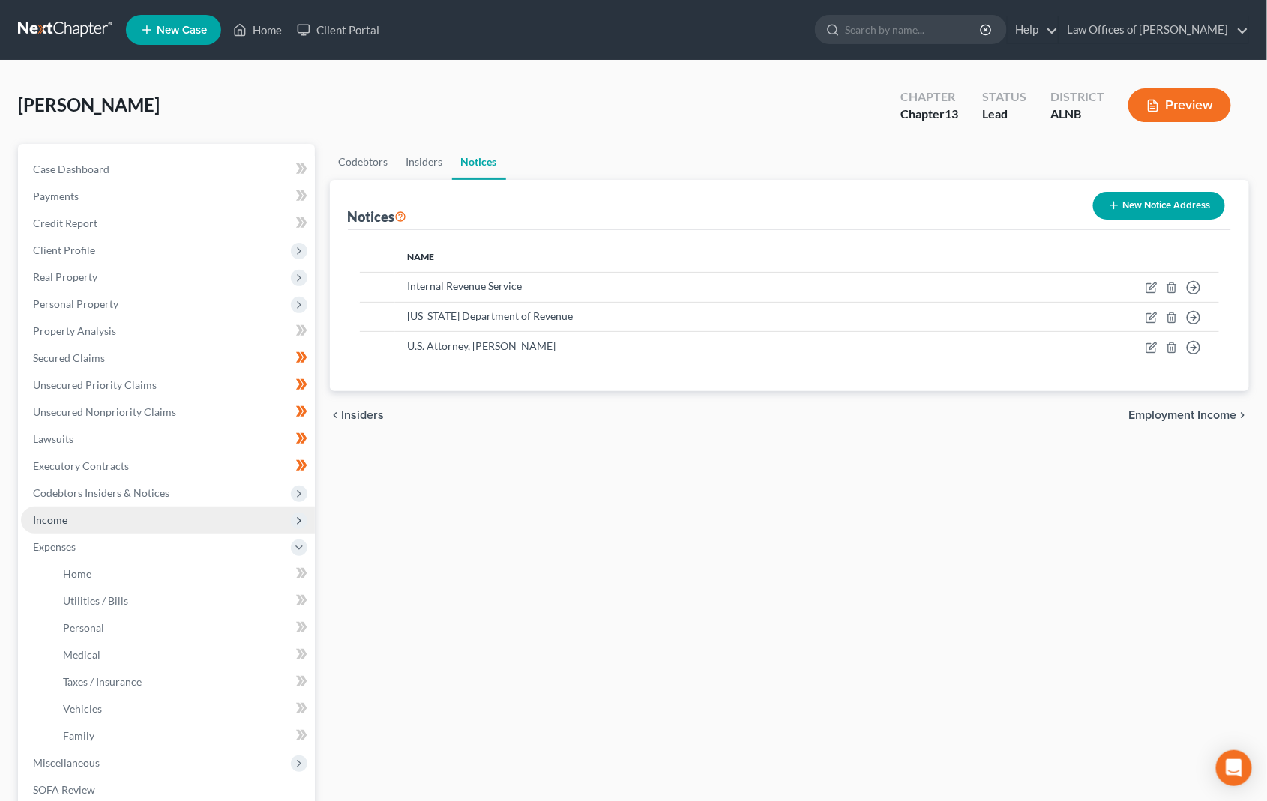
click at [183, 507] on span "Income" at bounding box center [168, 520] width 294 height 27
click at [172, 517] on span "Income" at bounding box center [168, 520] width 294 height 27
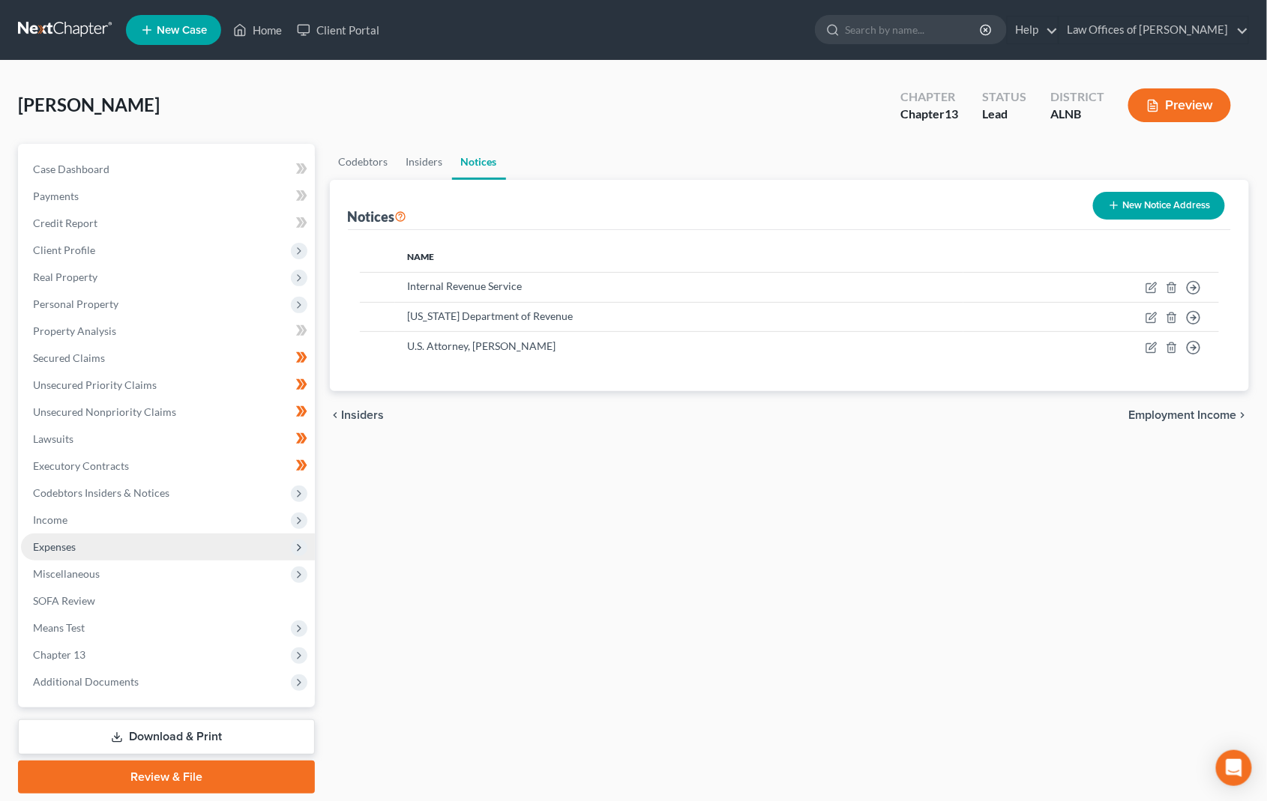
click at [172, 534] on span "Expenses" at bounding box center [168, 547] width 294 height 27
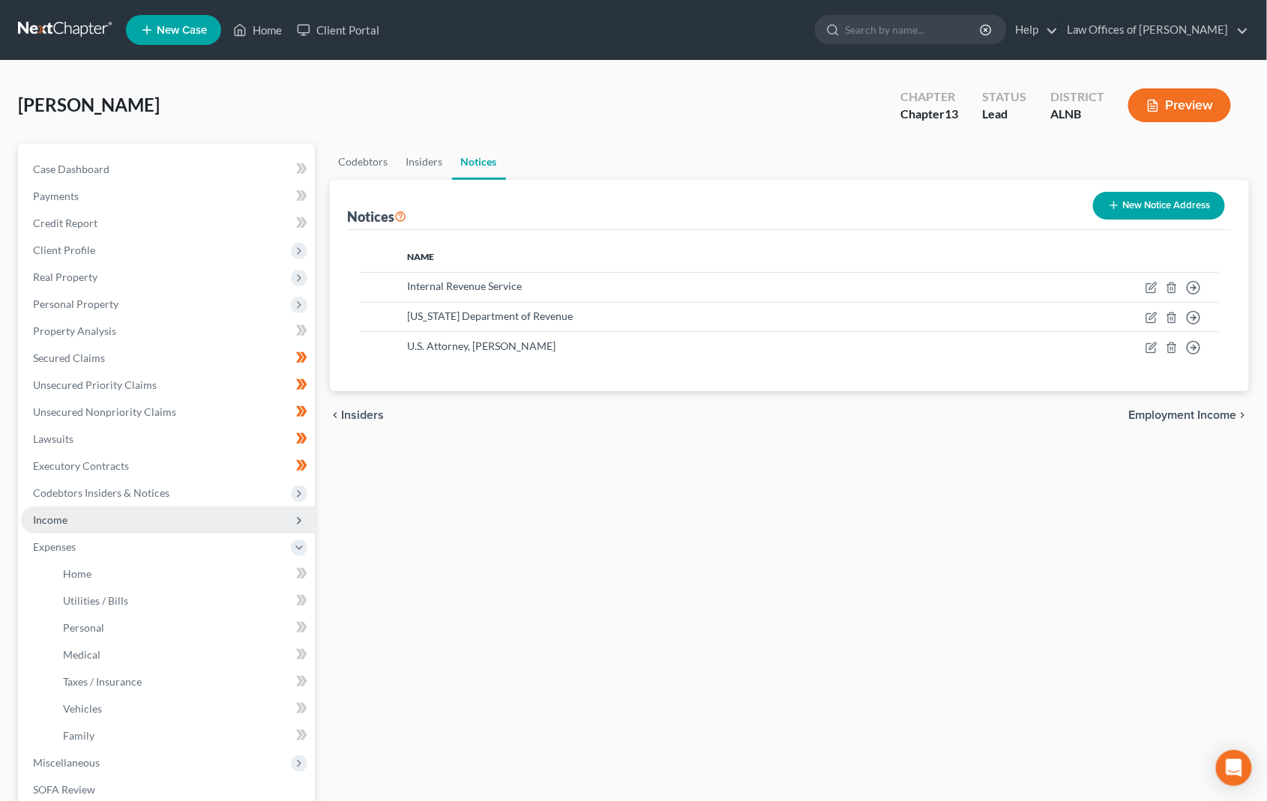
click at [185, 511] on span "Income" at bounding box center [168, 520] width 294 height 27
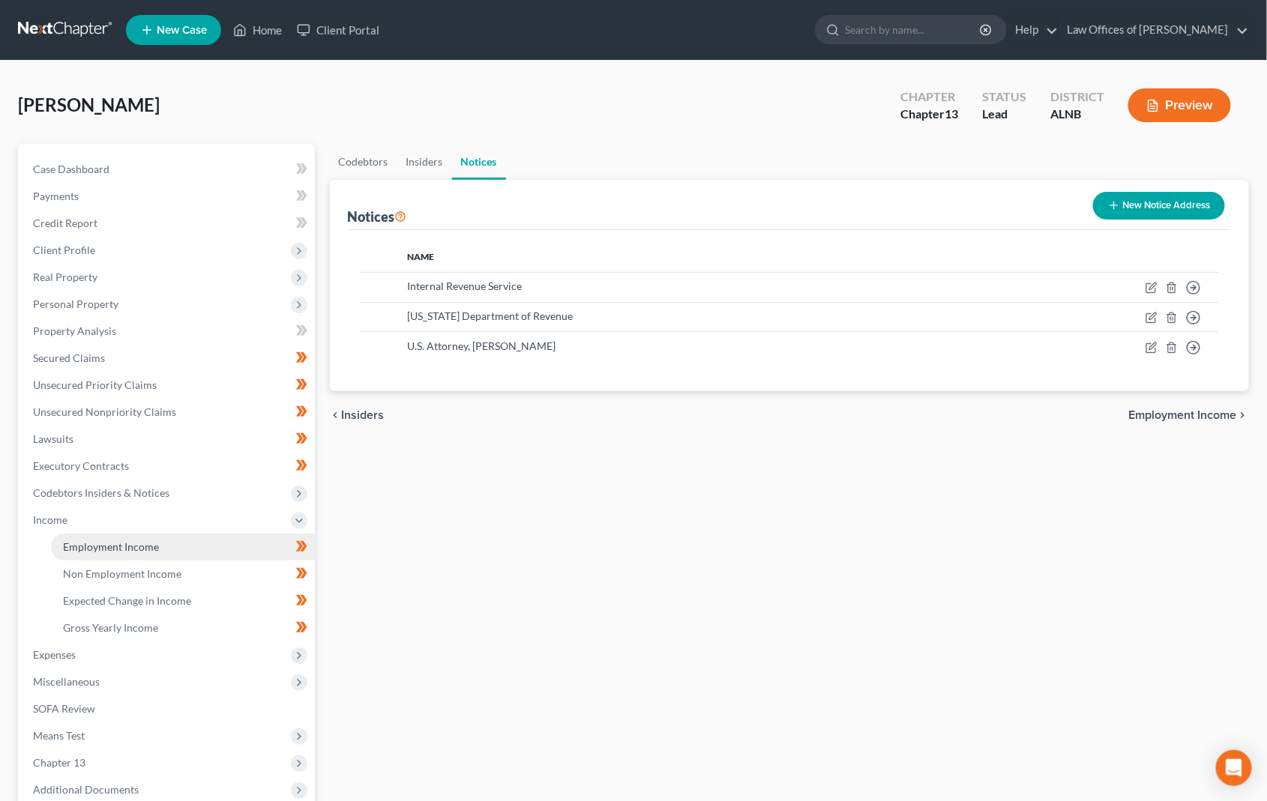
click at [169, 538] on link "Employment Income" at bounding box center [183, 547] width 264 height 27
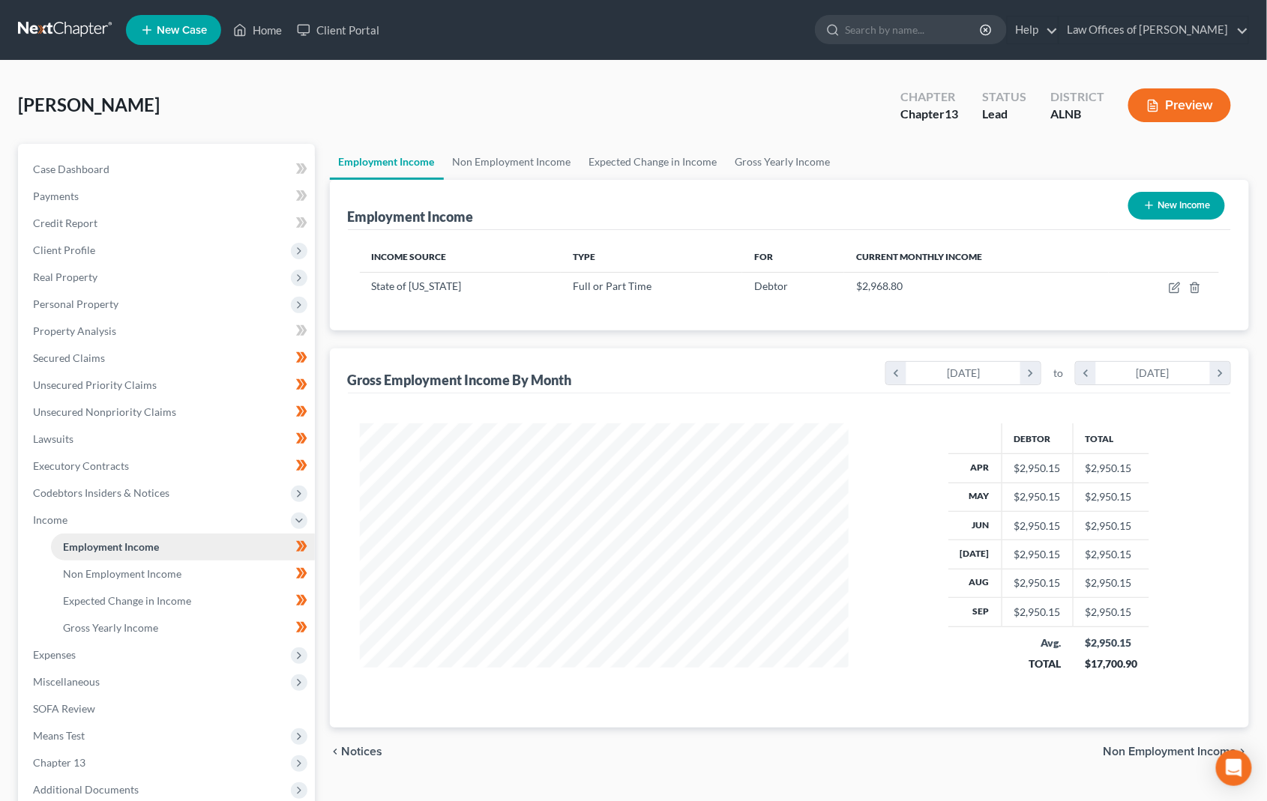
scroll to position [262, 518]
click at [1173, 287] on icon "button" at bounding box center [1176, 286] width 7 height 7
select select "0"
select select "1"
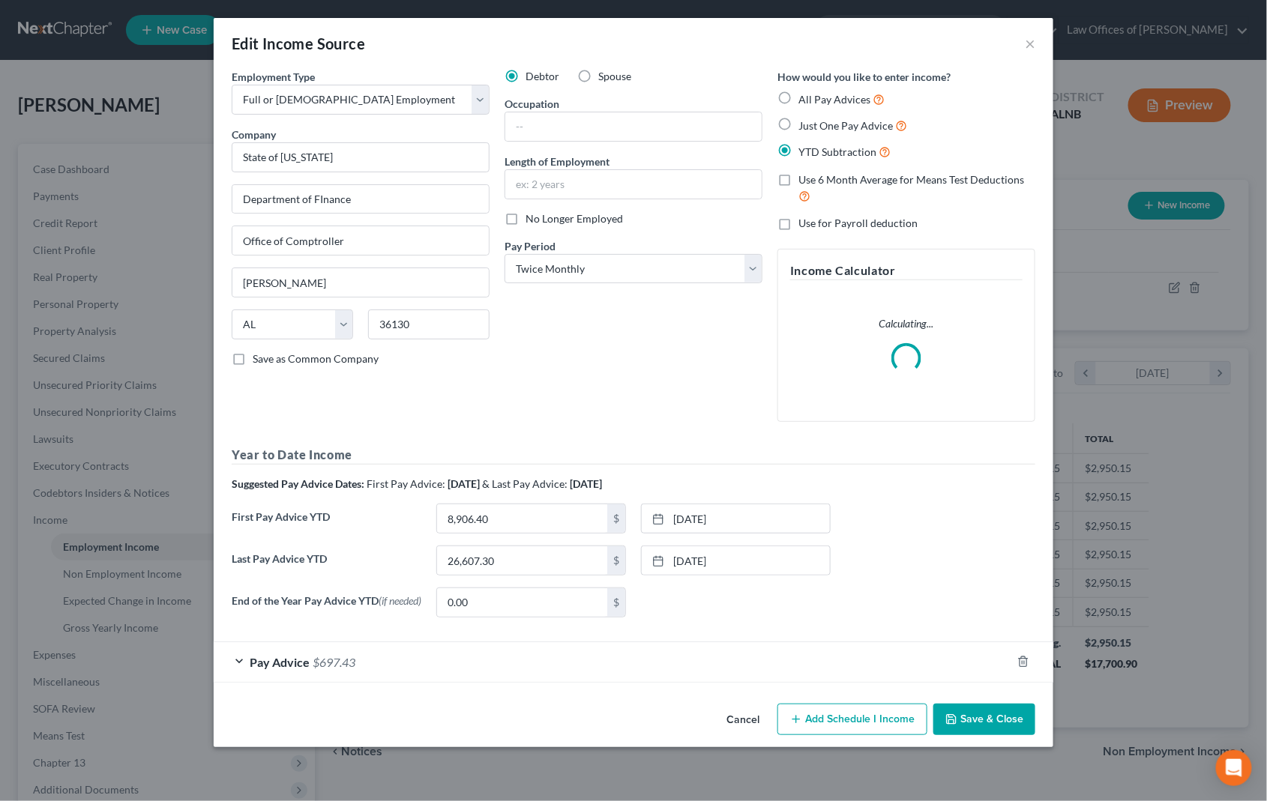
click at [960, 710] on button "Save & Close" at bounding box center [984, 719] width 102 height 31
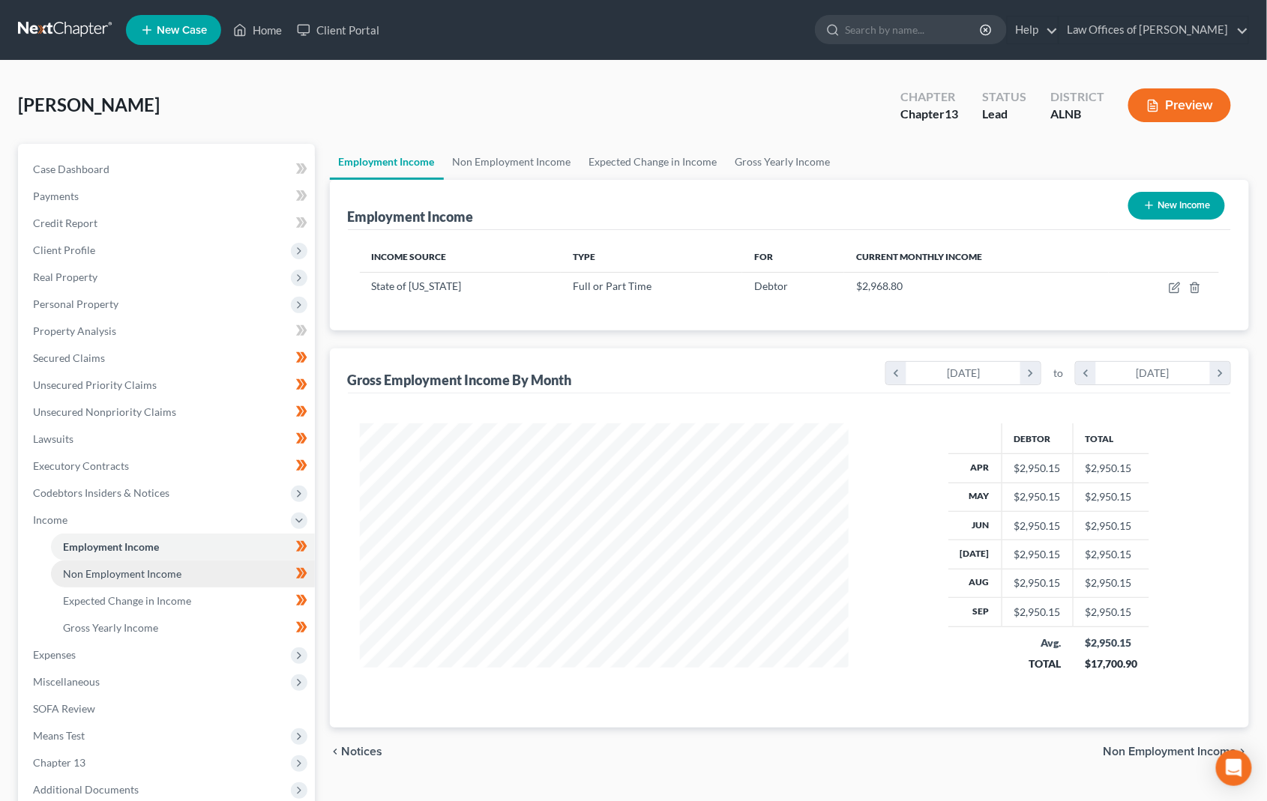
click at [211, 561] on link "Non Employment Income" at bounding box center [183, 574] width 264 height 27
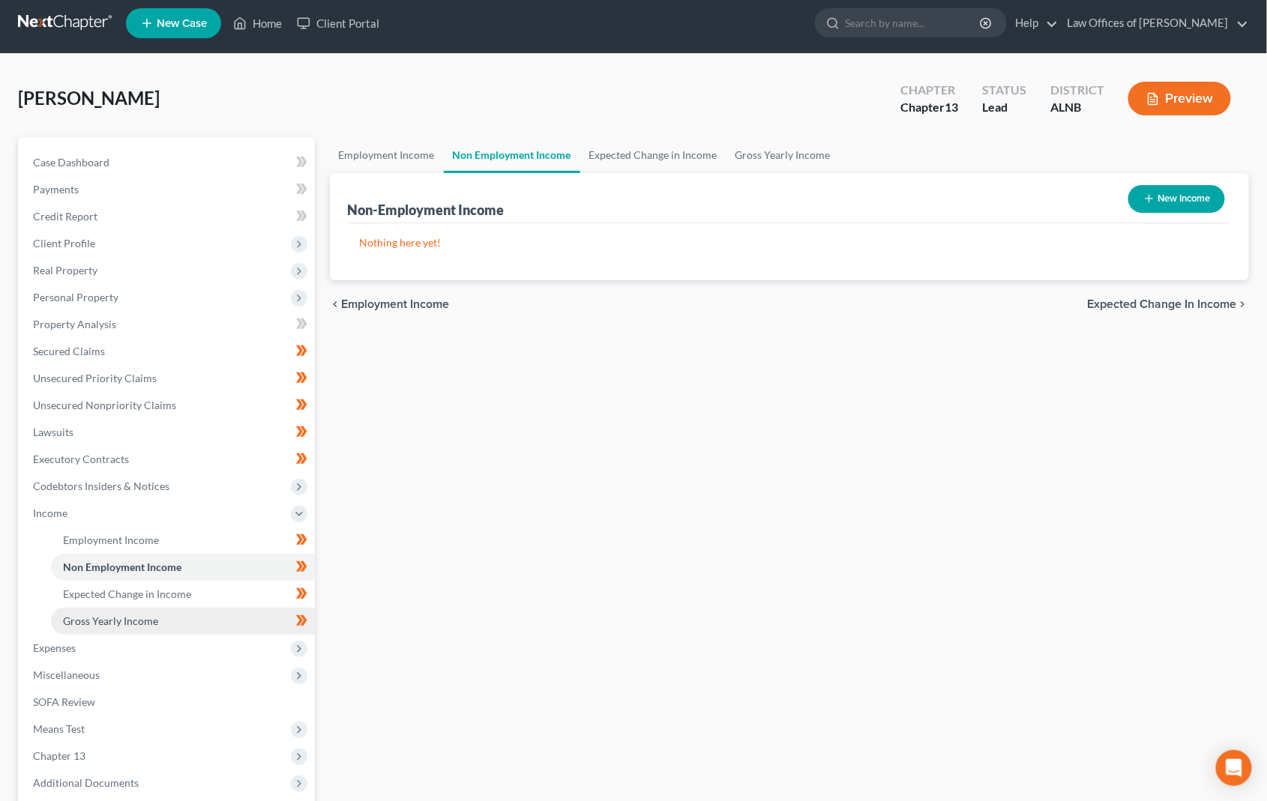
scroll to position [7, 0]
click at [212, 581] on link "Expected Change in Income" at bounding box center [183, 594] width 264 height 27
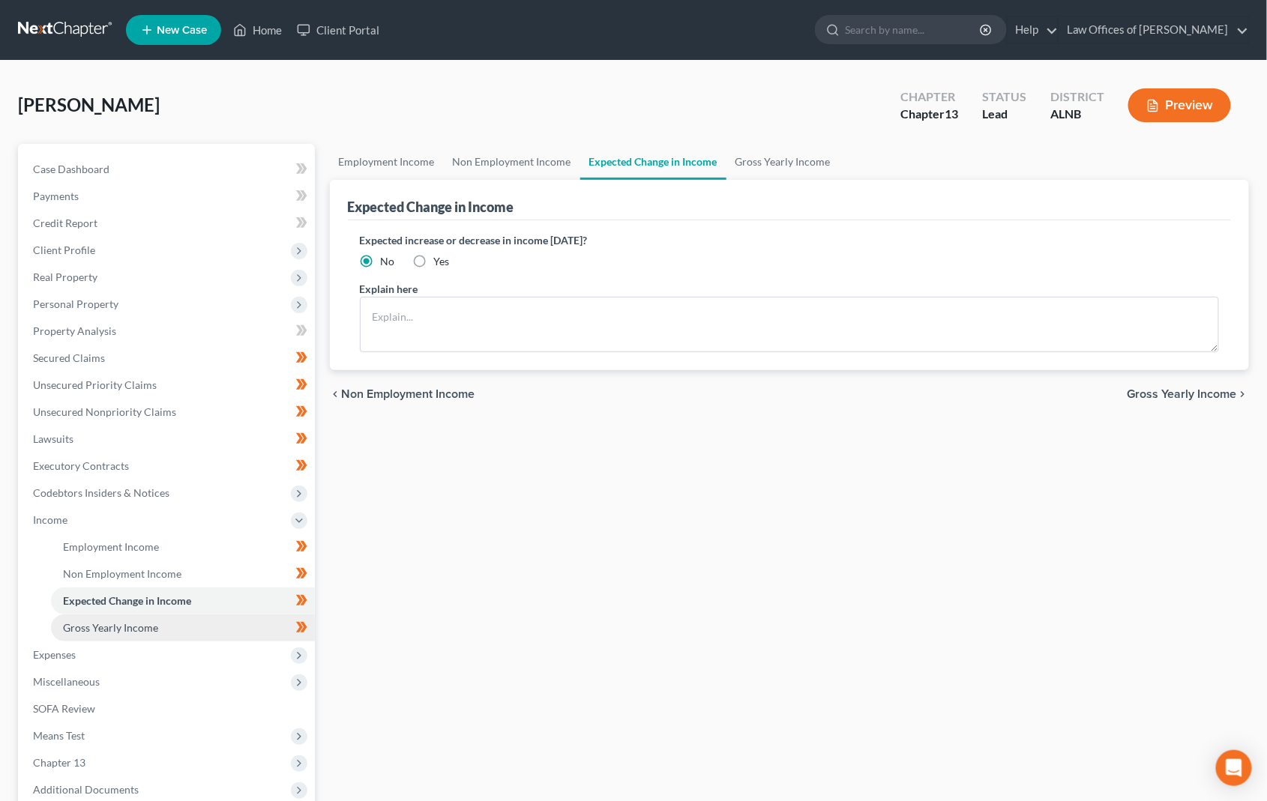
click at [221, 615] on link "Gross Yearly Income" at bounding box center [183, 628] width 264 height 27
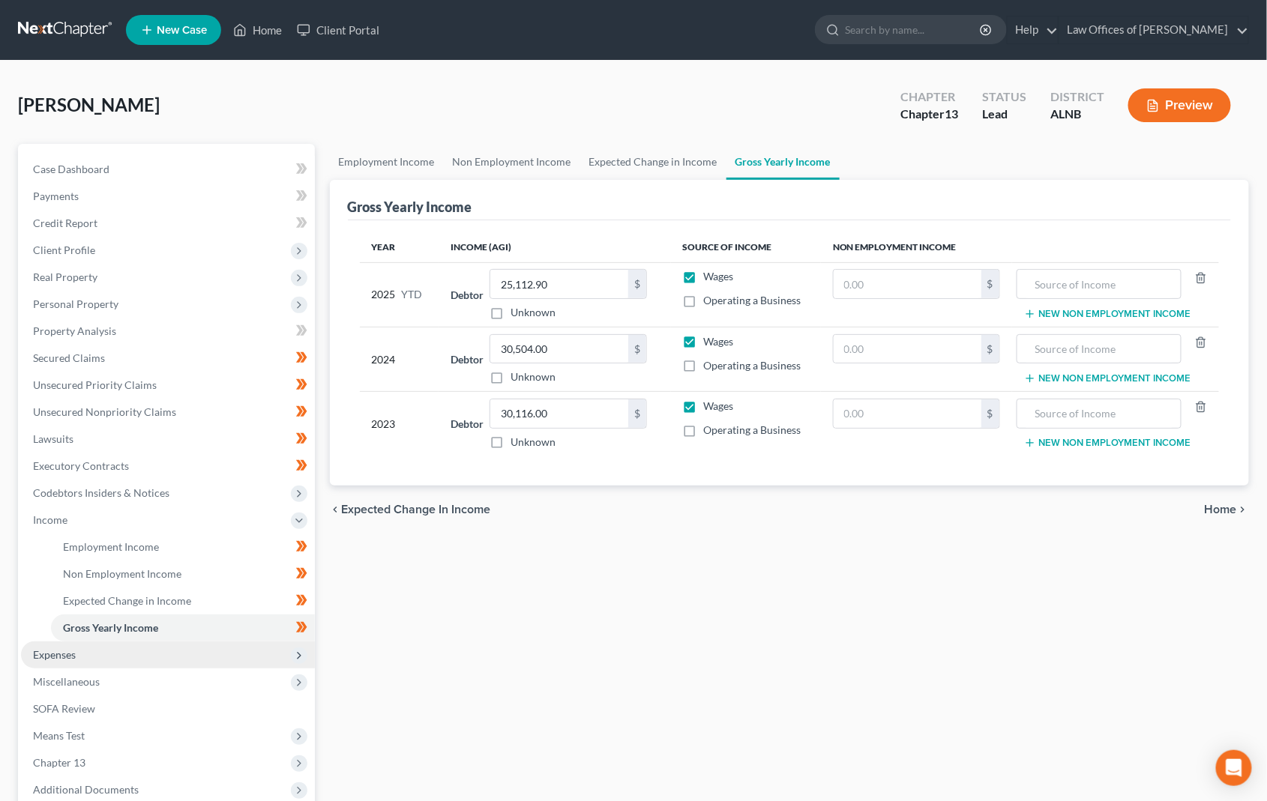
click at [115, 642] on span "Expenses" at bounding box center [168, 655] width 294 height 27
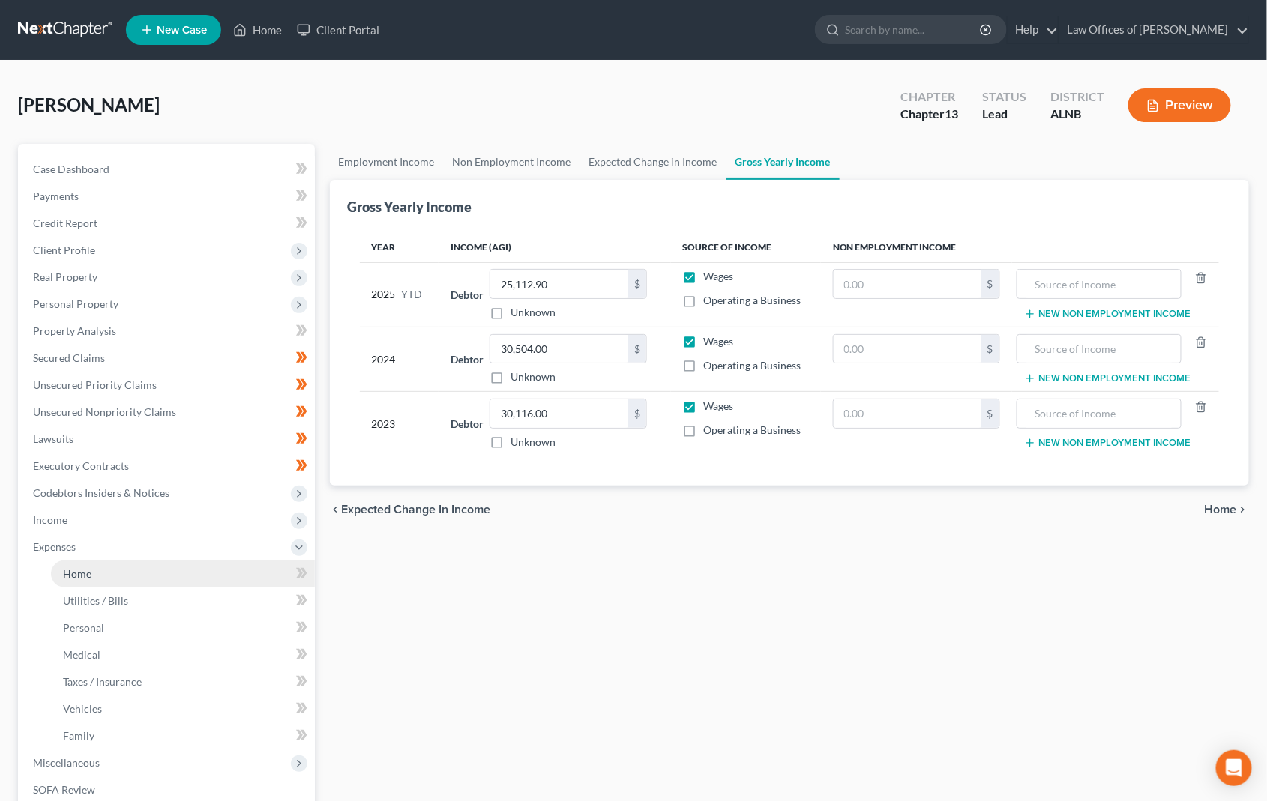
click at [119, 561] on link "Home" at bounding box center [183, 574] width 264 height 27
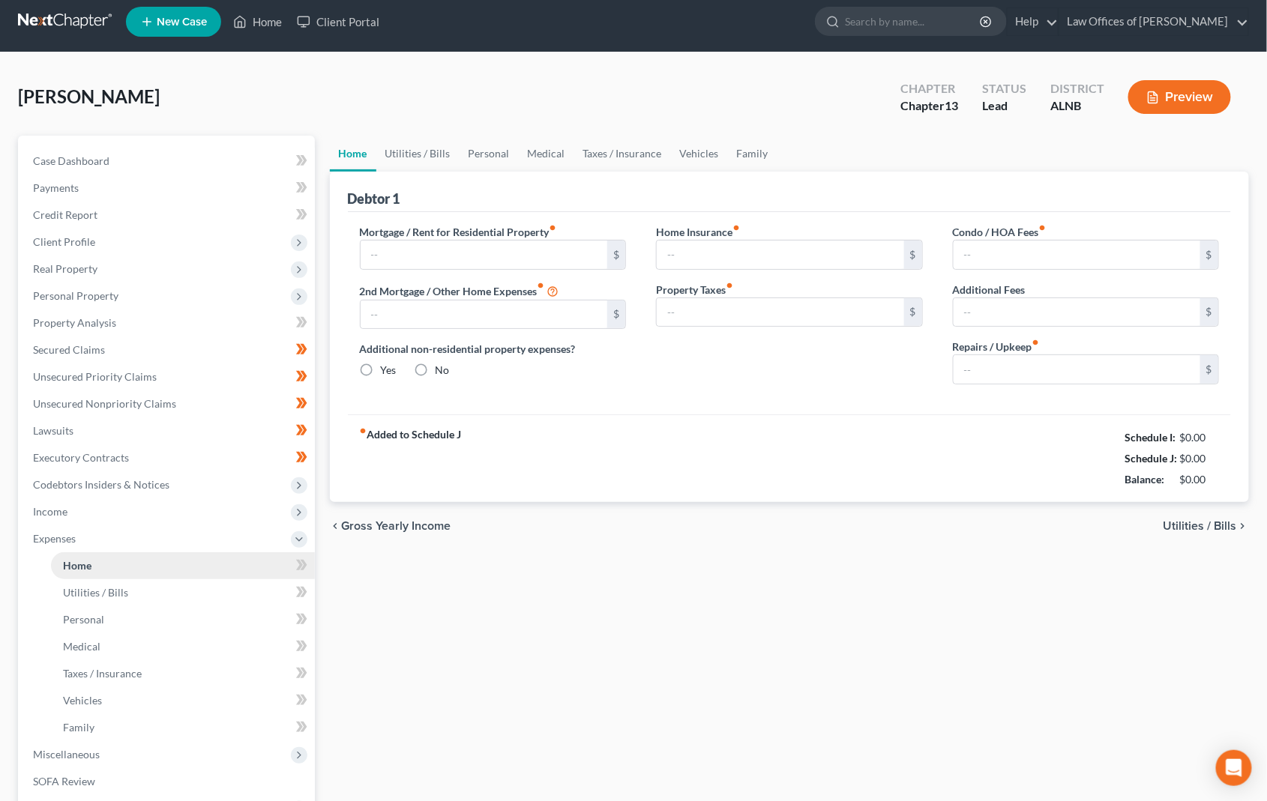
scroll to position [3, 0]
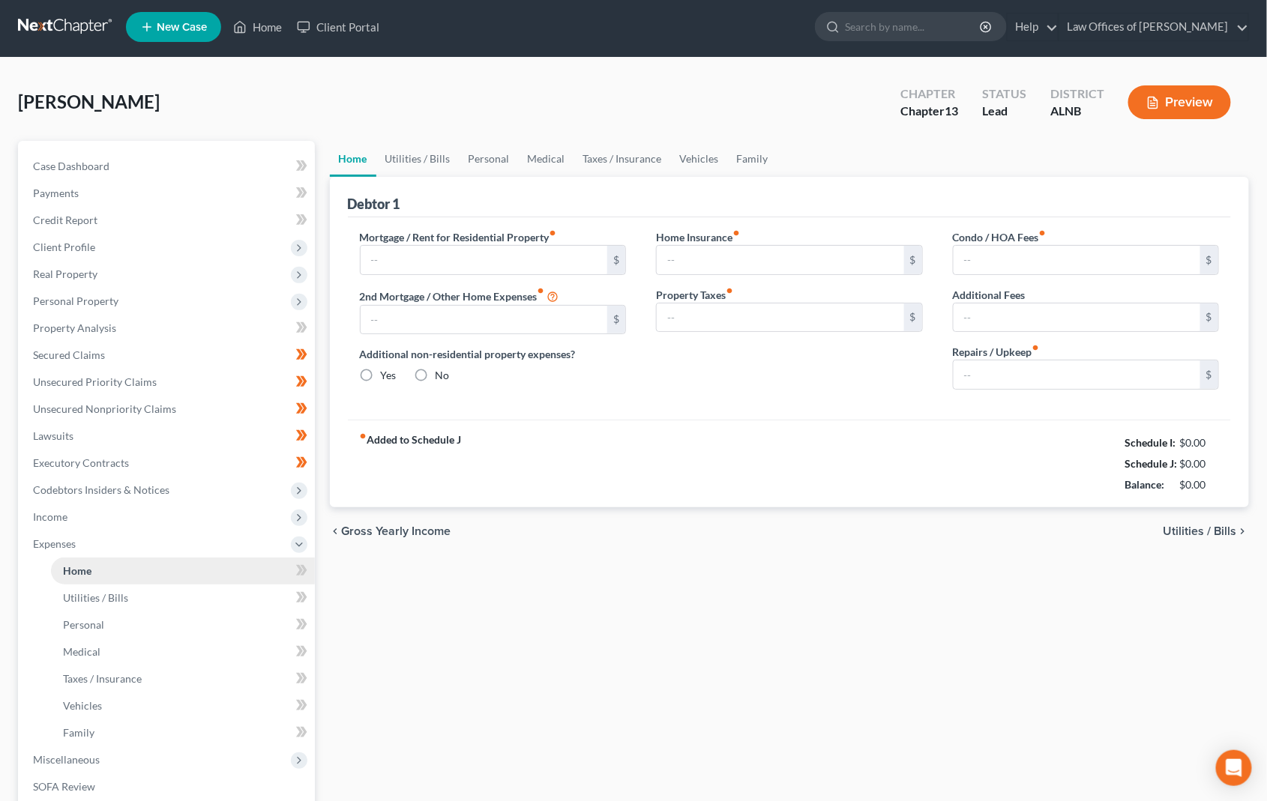
type input "565.00"
type input "0.00"
radio input "true"
type input "220.00"
type input "45.00"
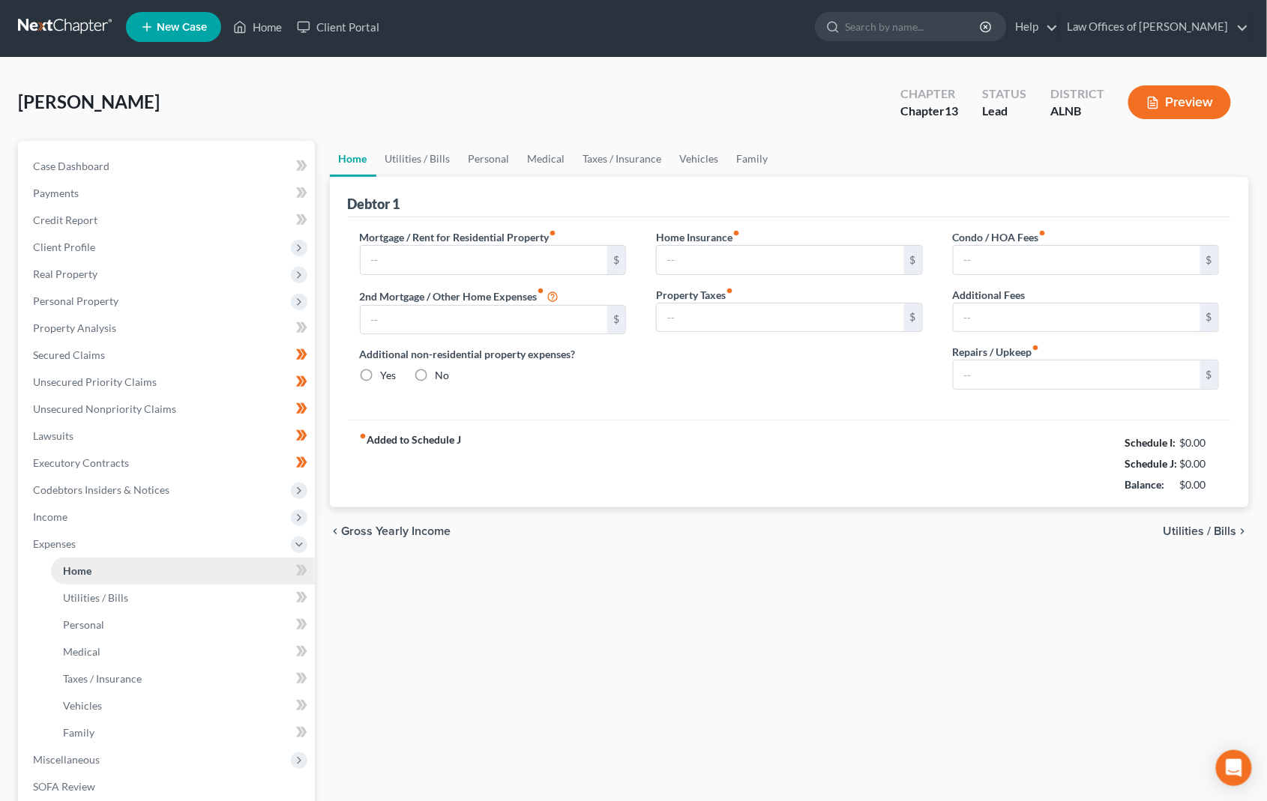
type input "0.00"
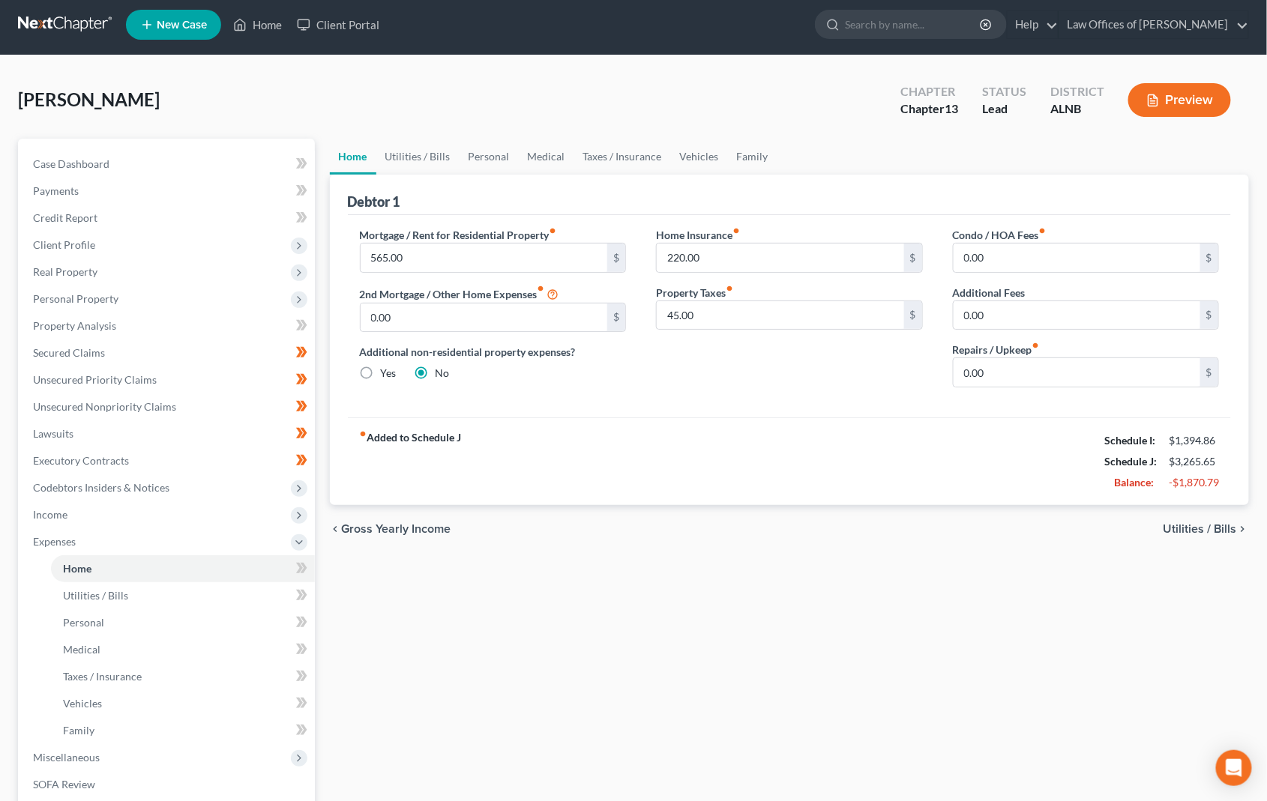
scroll to position [9, 0]
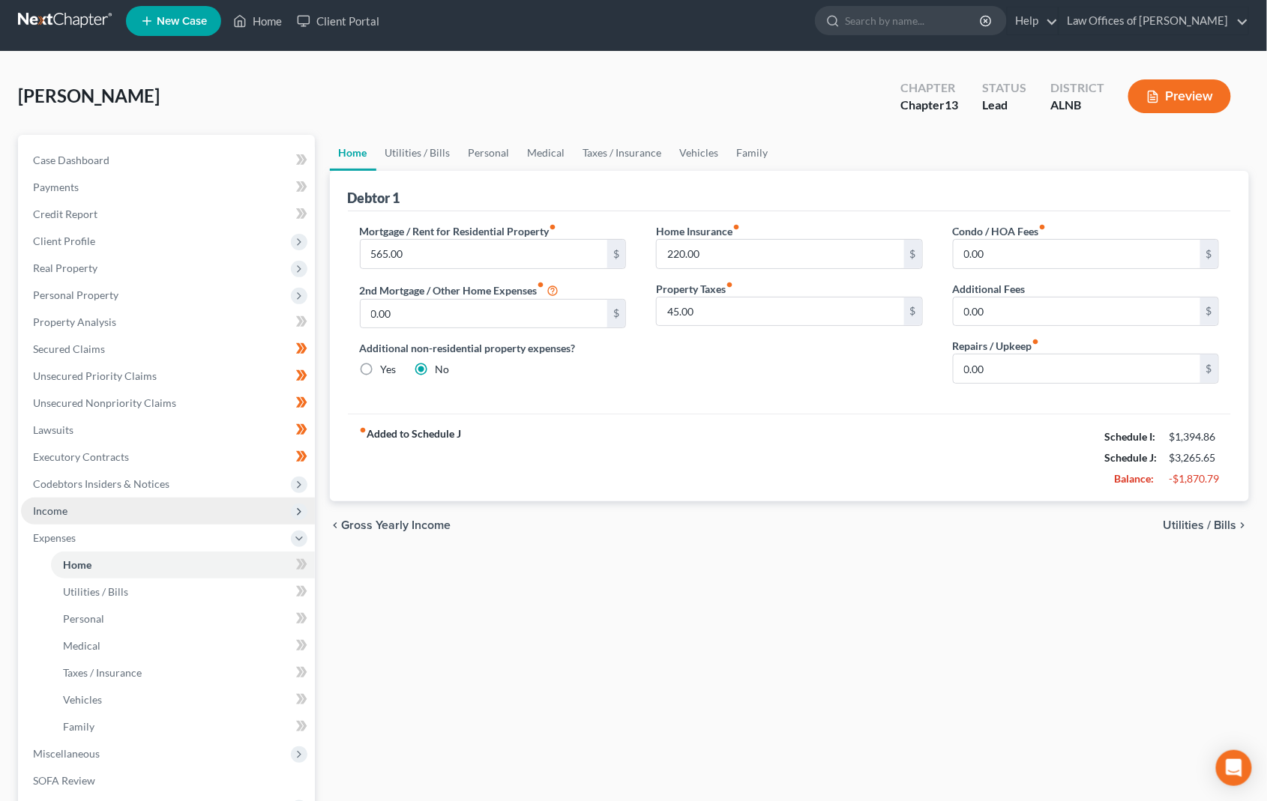
click at [104, 498] on span "Income" at bounding box center [168, 511] width 294 height 27
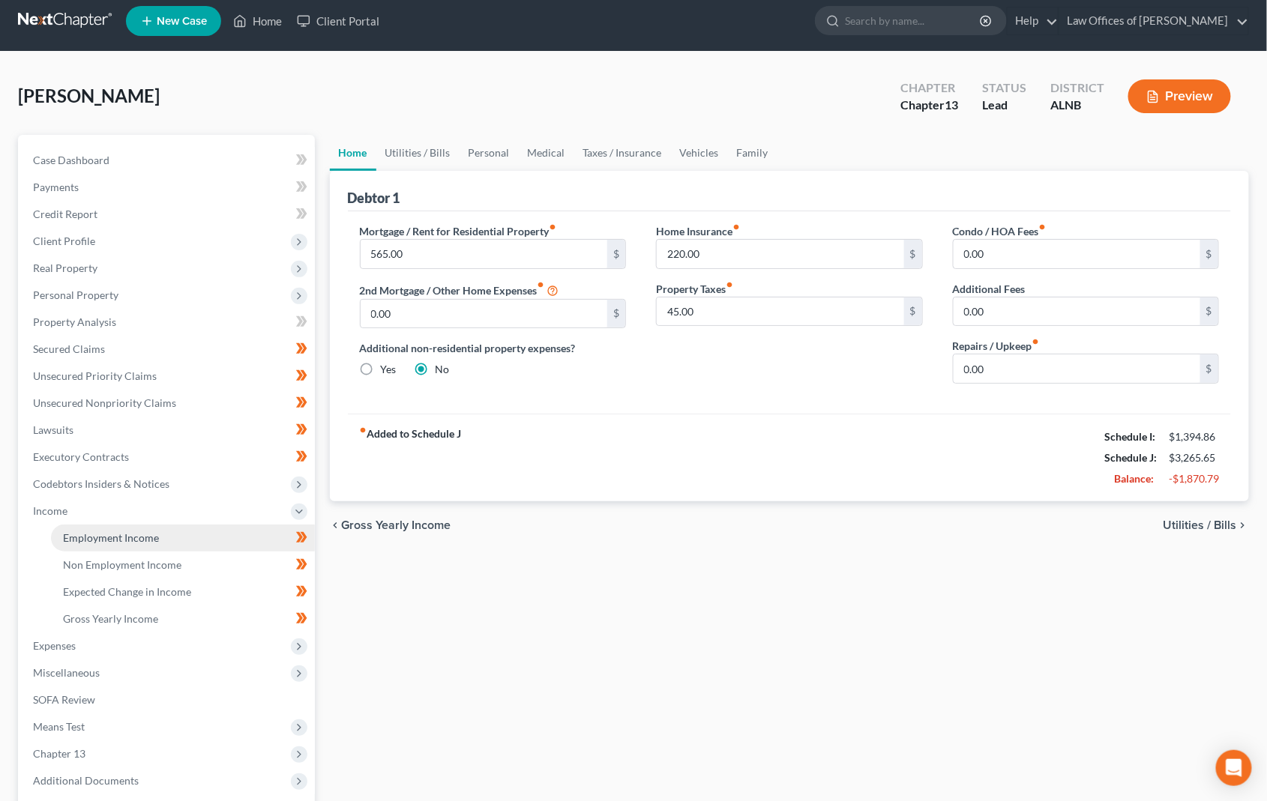
click at [129, 525] on link "Employment Income" at bounding box center [183, 538] width 264 height 27
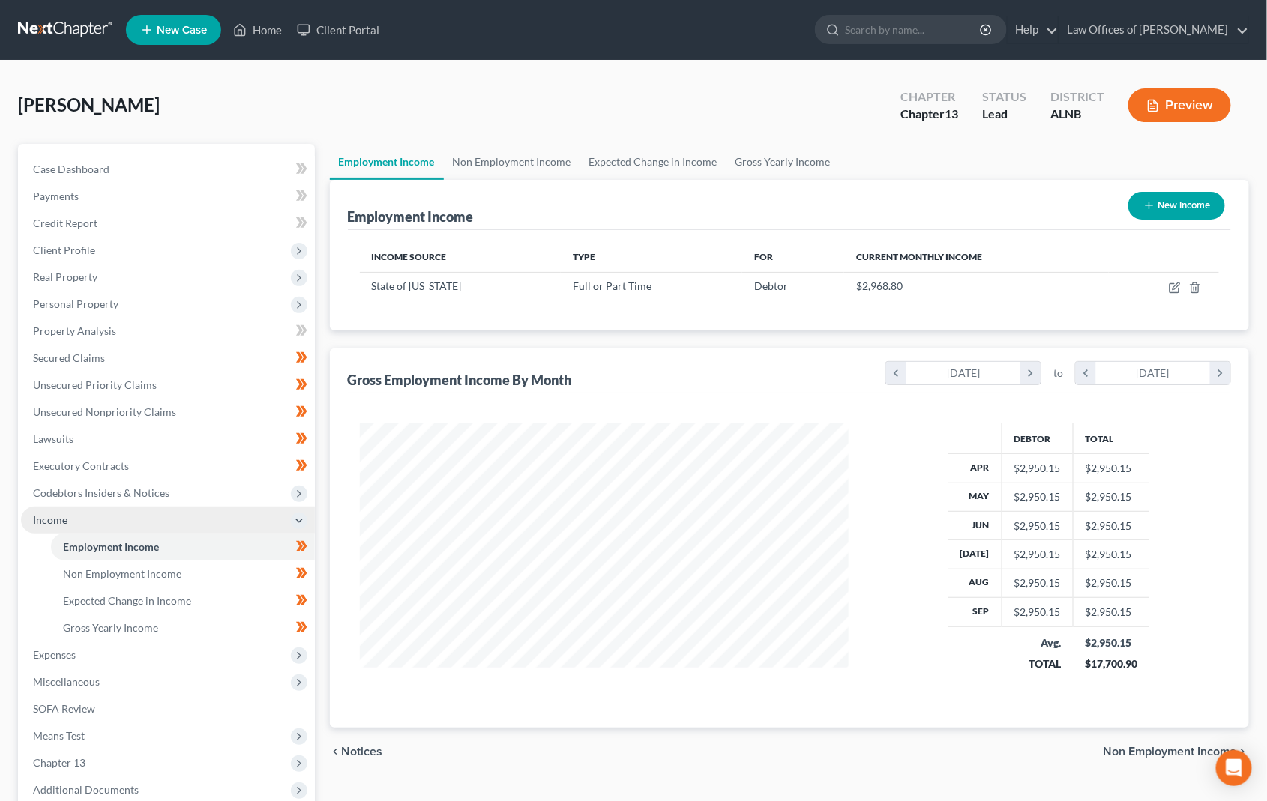
scroll to position [262, 518]
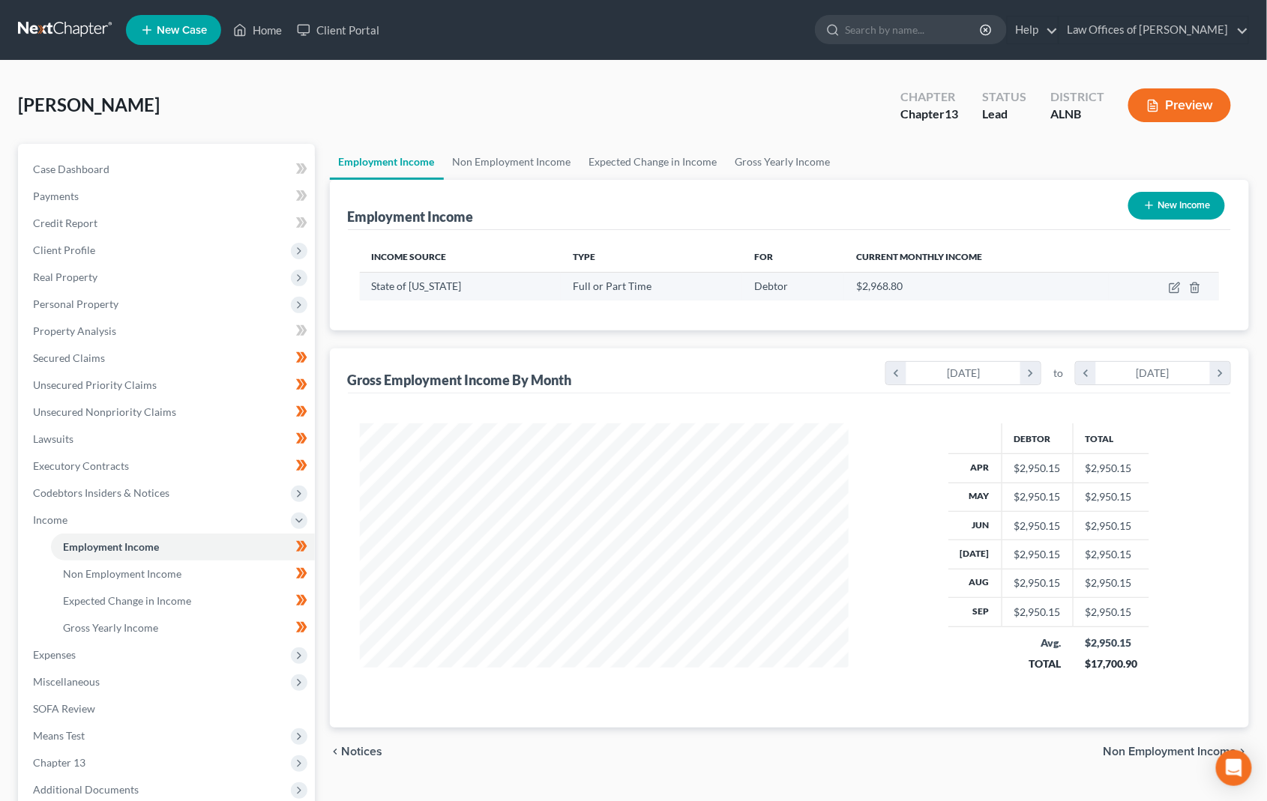
click at [1182, 289] on td at bounding box center [1164, 286] width 110 height 28
click at [1169, 290] on icon "button" at bounding box center [1175, 288] width 12 height 12
select select "0"
select select "1"
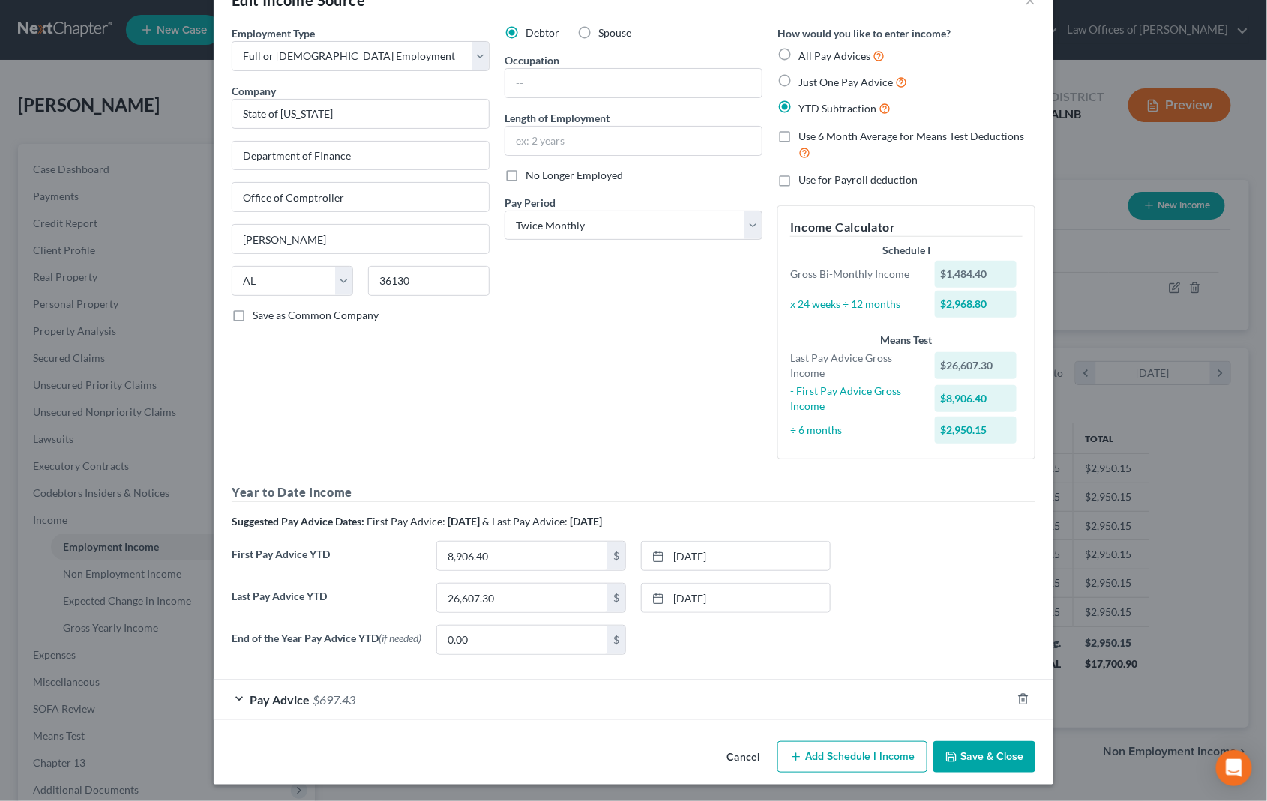
scroll to position [34, 0]
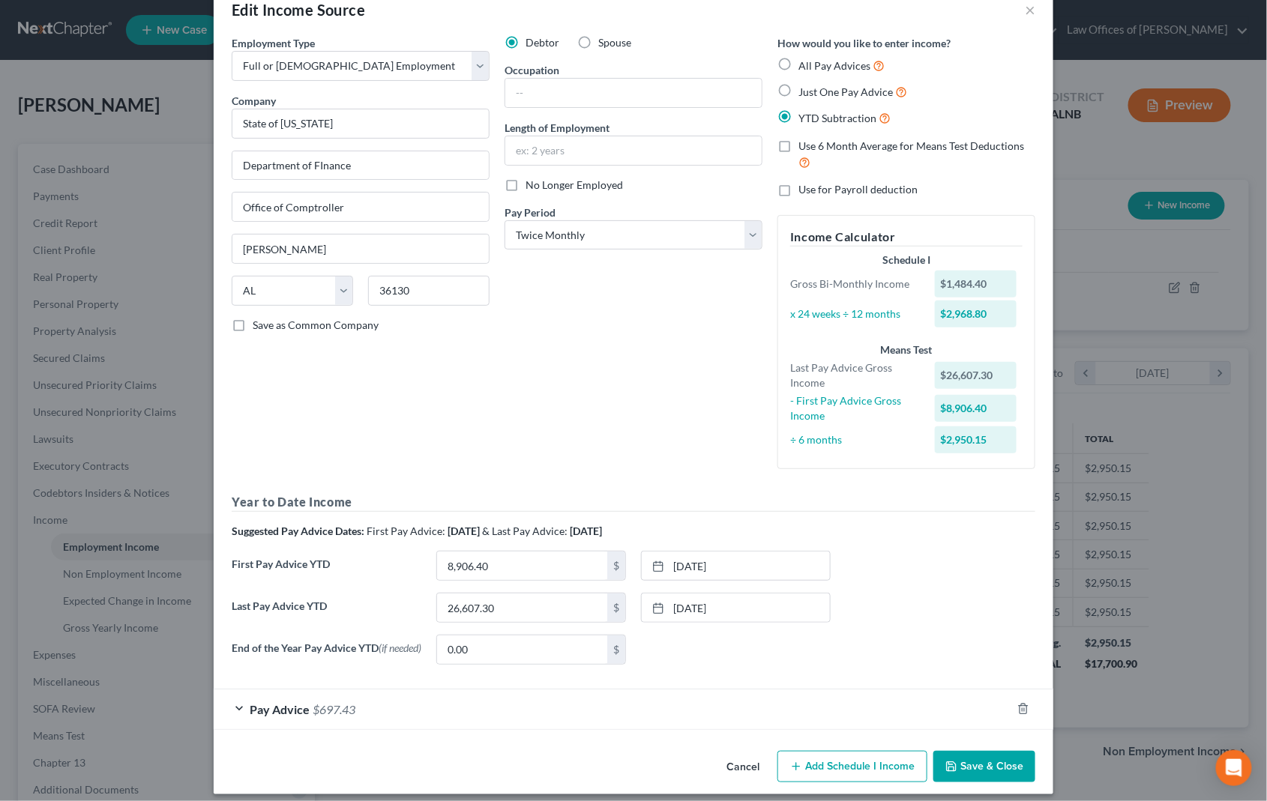
click at [290, 702] on span "Pay Advice" at bounding box center [280, 709] width 60 height 14
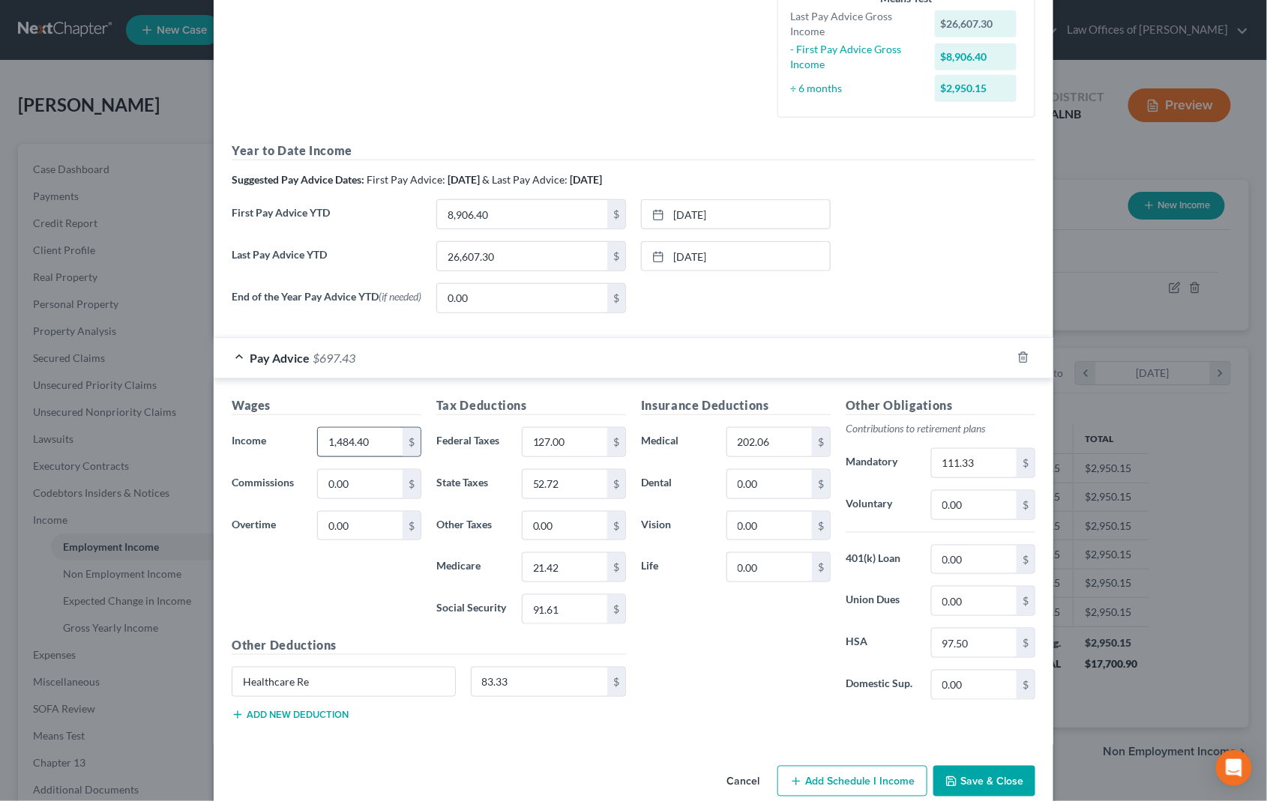
scroll to position [388, 0]
click at [352, 426] on input "1,484.40" at bounding box center [360, 440] width 85 height 28
click at [606, 436] on input "127.00" at bounding box center [565, 440] width 85 height 28
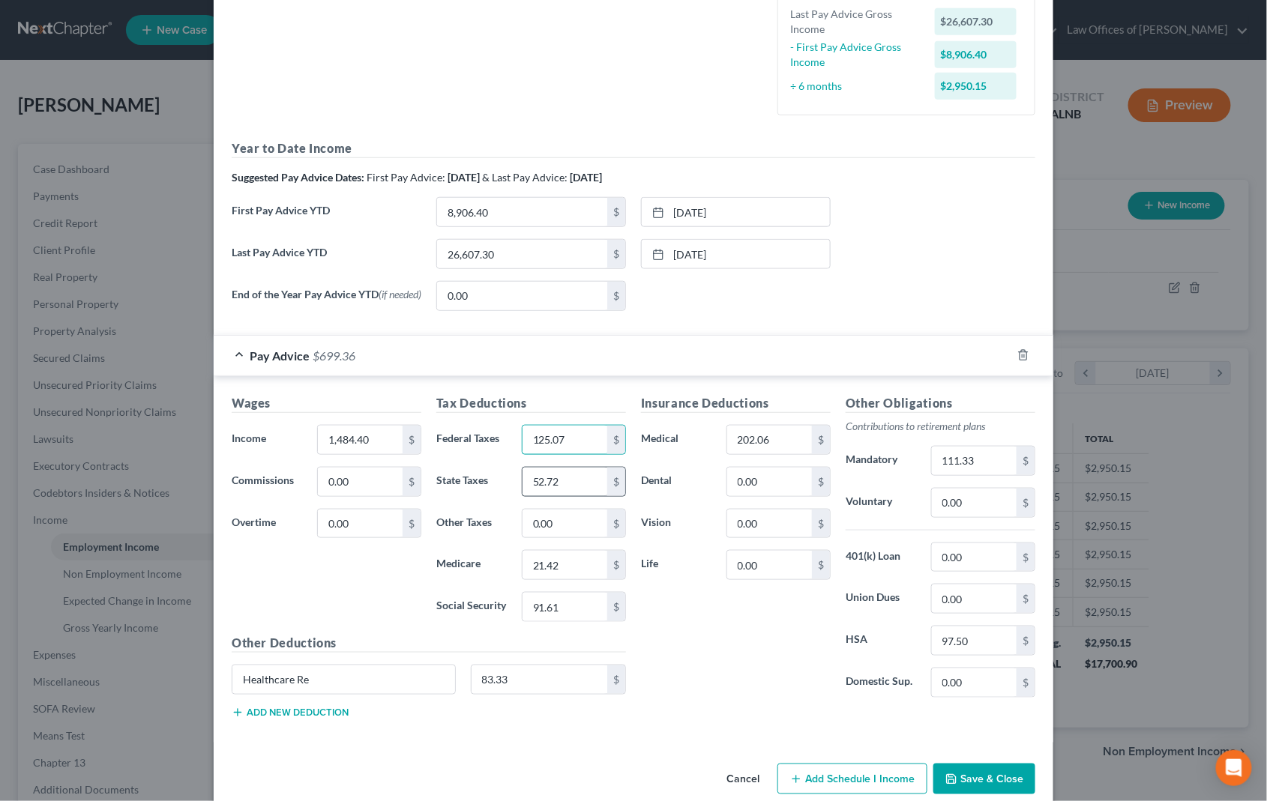
type input "125.07"
click at [589, 470] on input "52.72" at bounding box center [565, 482] width 85 height 28
type input "64.89"
click at [603, 519] on input "0.00" at bounding box center [565, 524] width 85 height 28
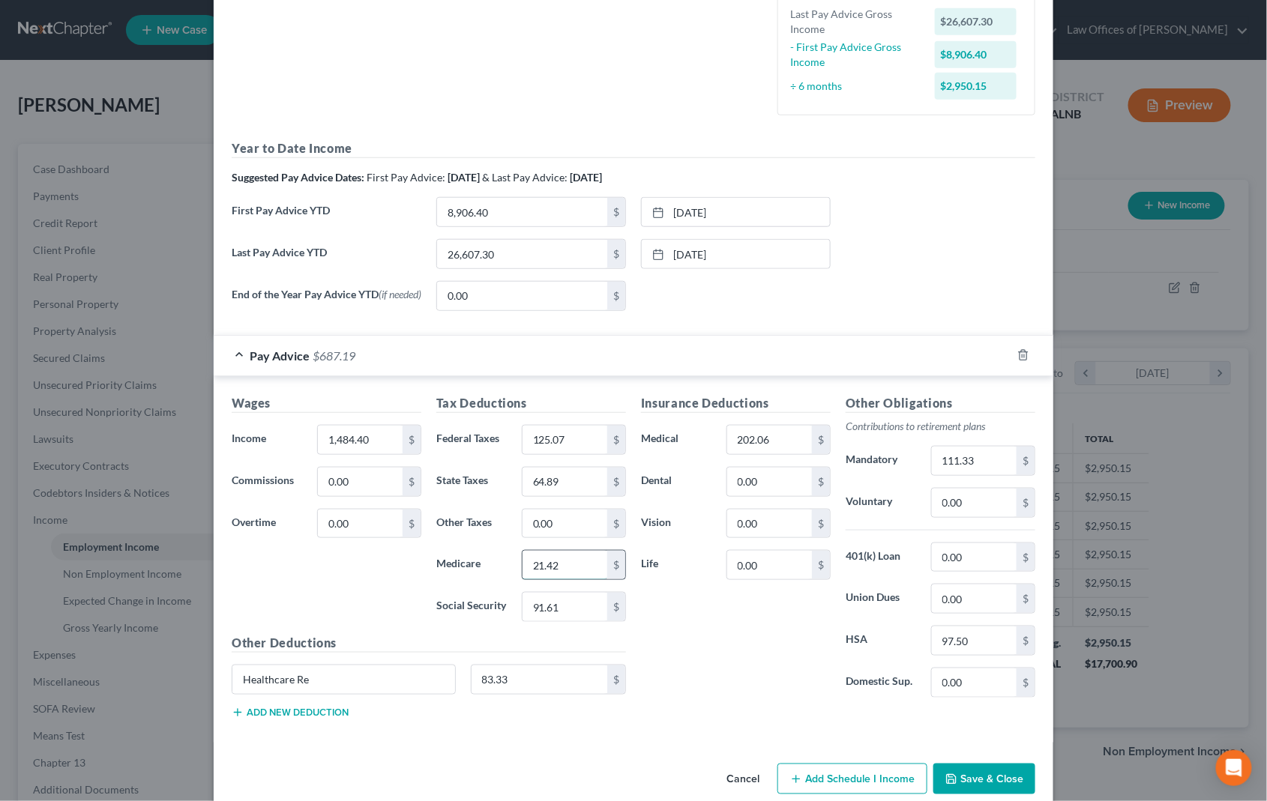
click at [590, 559] on input "21.42" at bounding box center [565, 565] width 85 height 28
type input "21.80"
click at [605, 593] on input "91.61" at bounding box center [565, 607] width 85 height 28
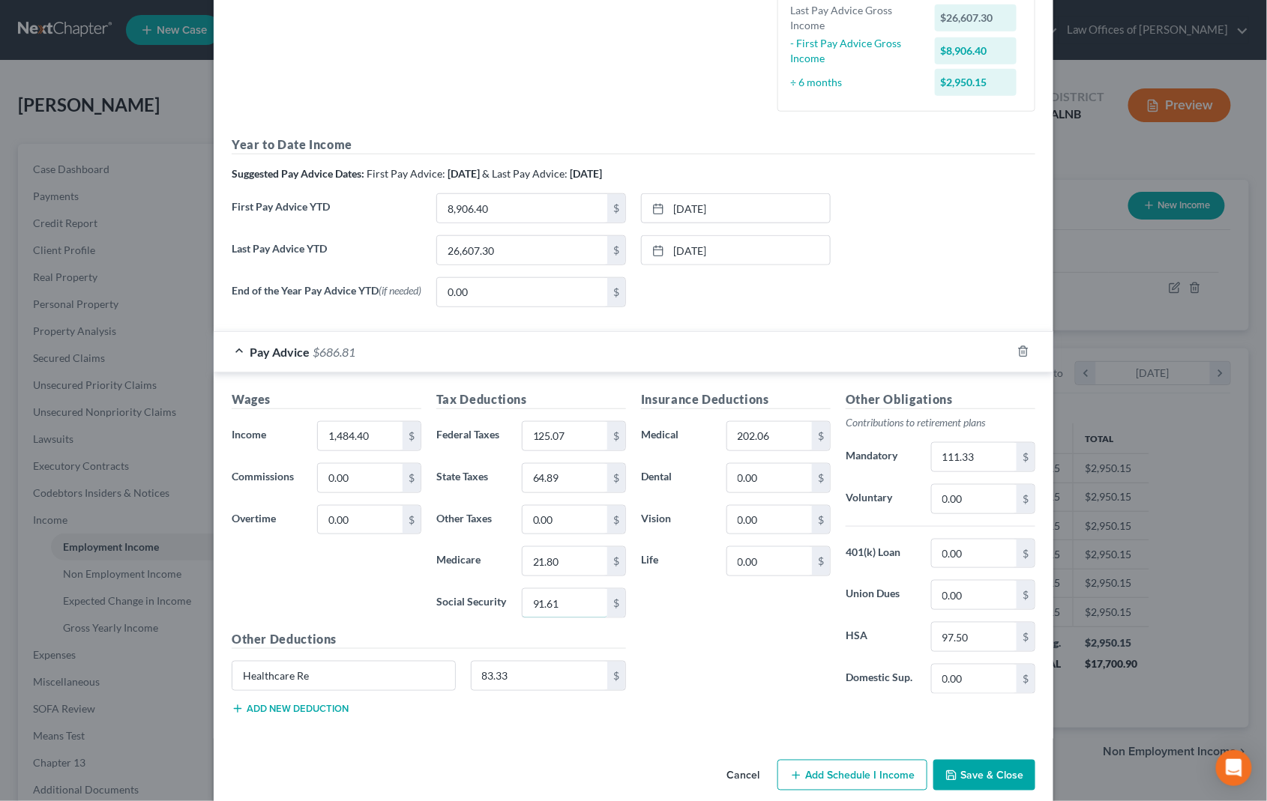
scroll to position [392, 0]
type input "93.19"
click at [299, 484] on div "Wages Income * 1,484.40 $ Commissions 0.00 $ Overtime 0.00 $" at bounding box center [326, 510] width 205 height 240
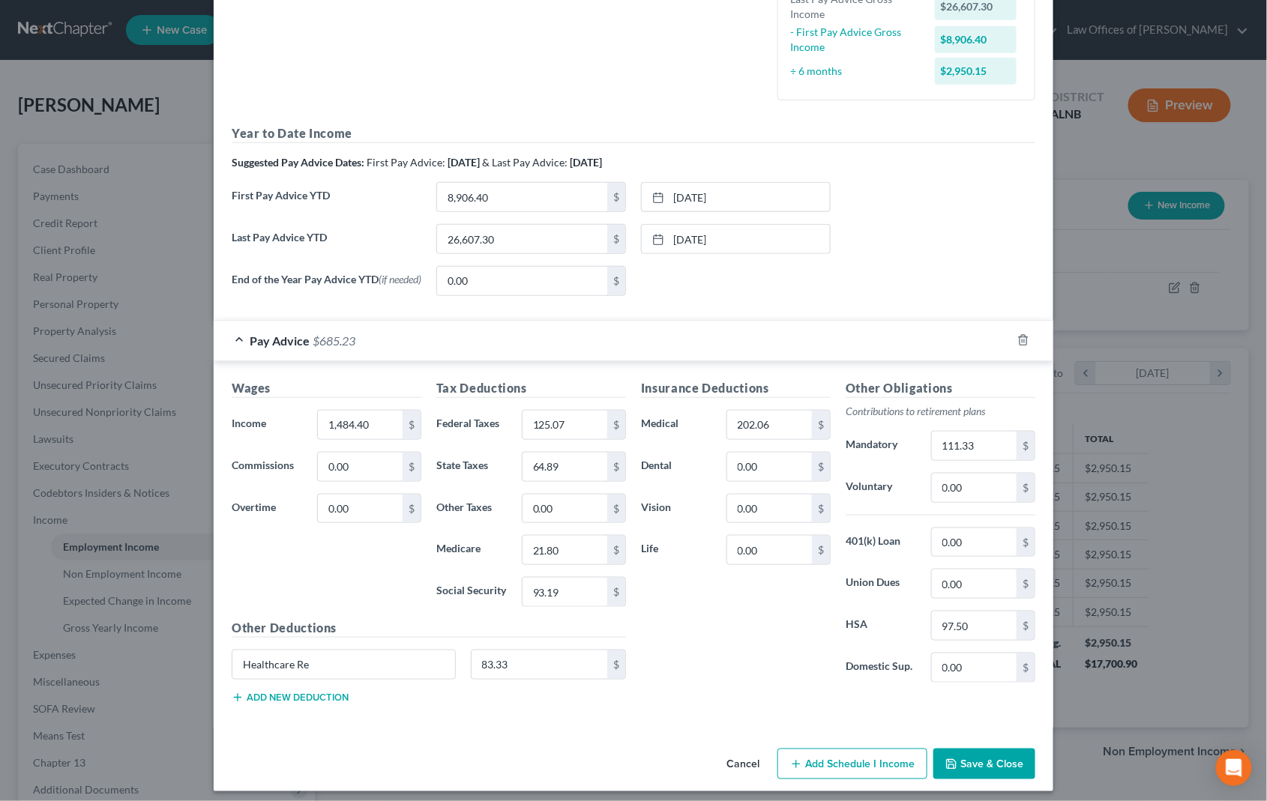
scroll to position [402, 0]
click at [983, 755] on button "Save & Close" at bounding box center [984, 765] width 102 height 31
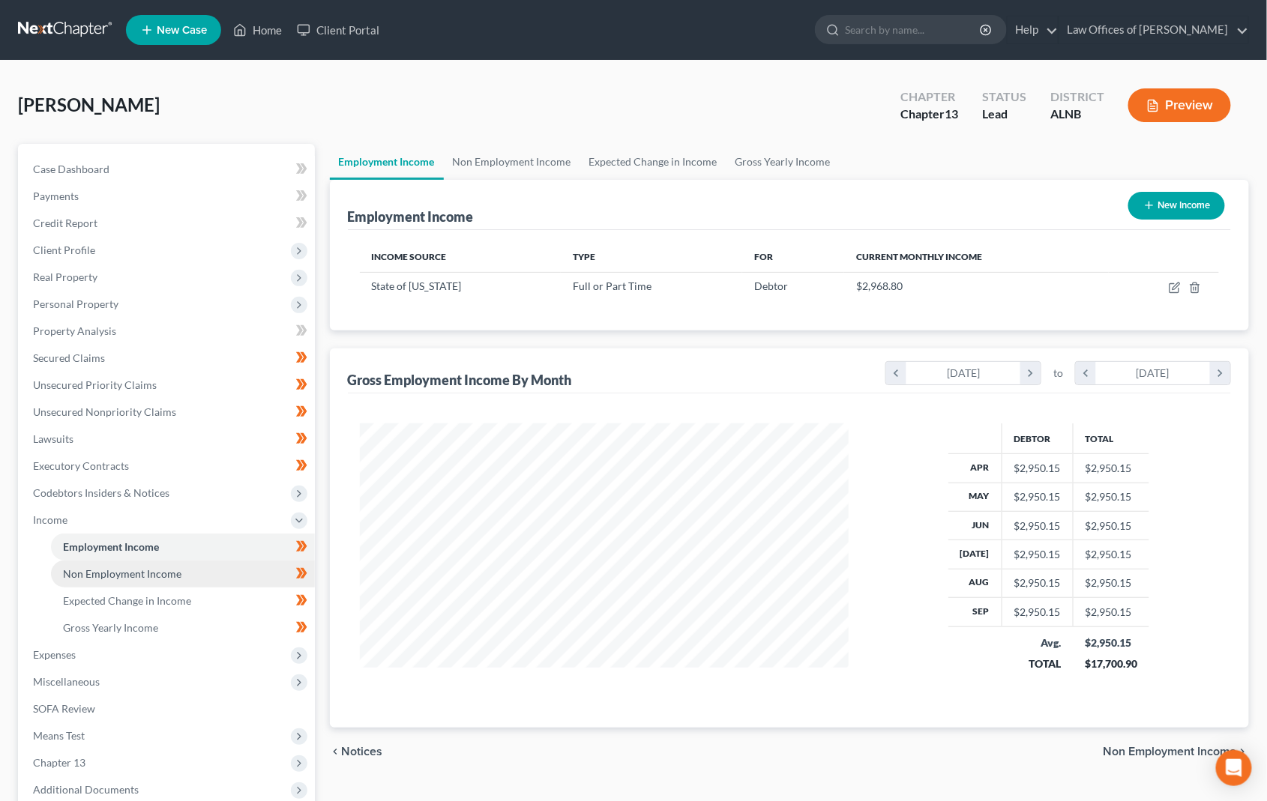
click at [143, 561] on link "Non Employment Income" at bounding box center [183, 574] width 264 height 27
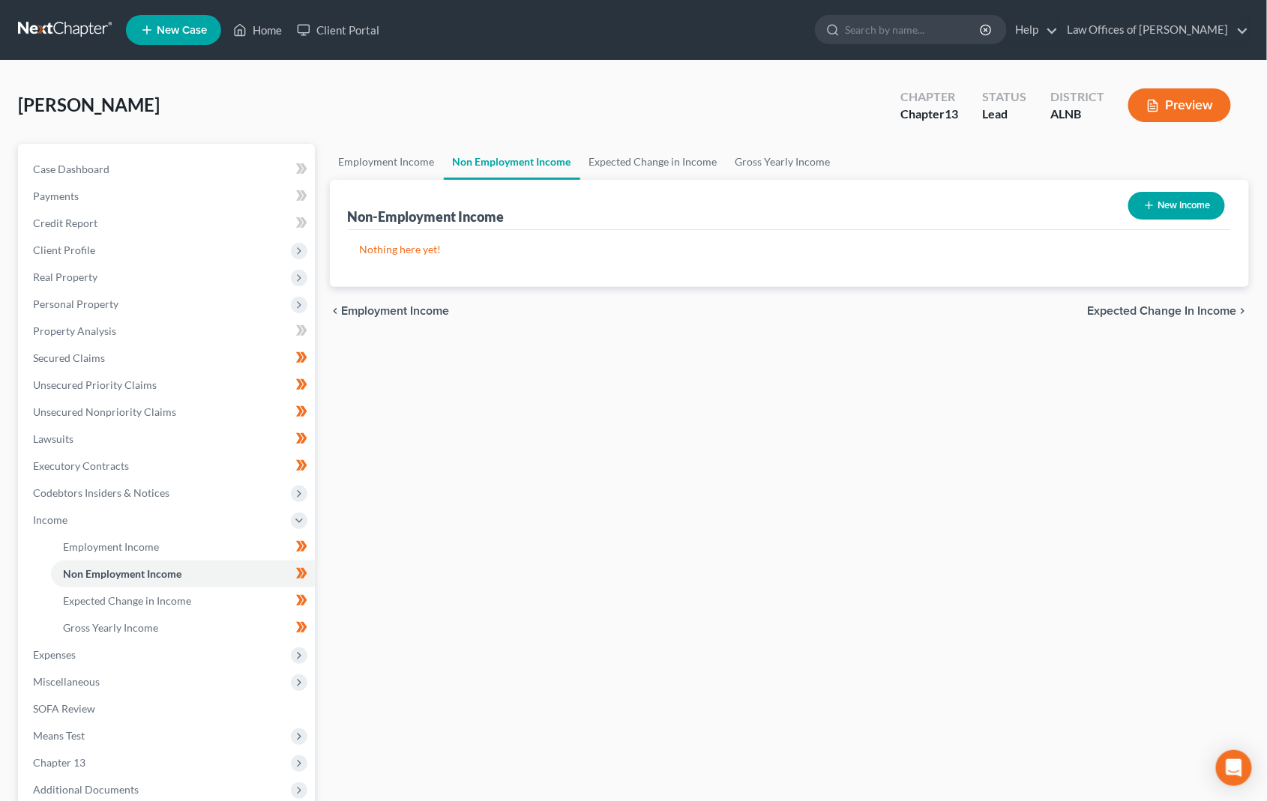
click at [1188, 205] on button "New Income" at bounding box center [1176, 206] width 97 height 28
select select "0"
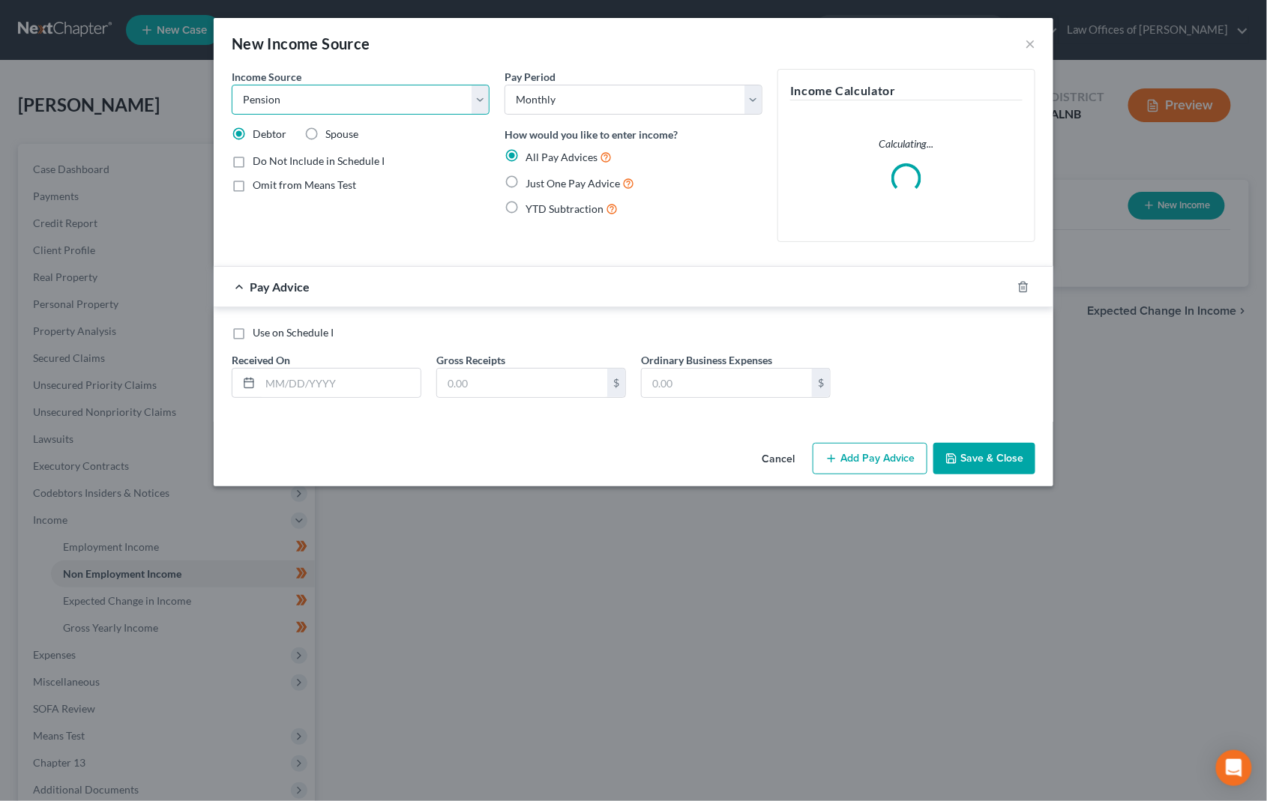
drag, startPoint x: 299, startPoint y: 91, endPoint x: 426, endPoint y: 169, distance: 148.8
click at [295, 298] on form "Income Source * Select Unemployment Disability (from employer) Pension Retireme…" at bounding box center [634, 245] width 804 height 353
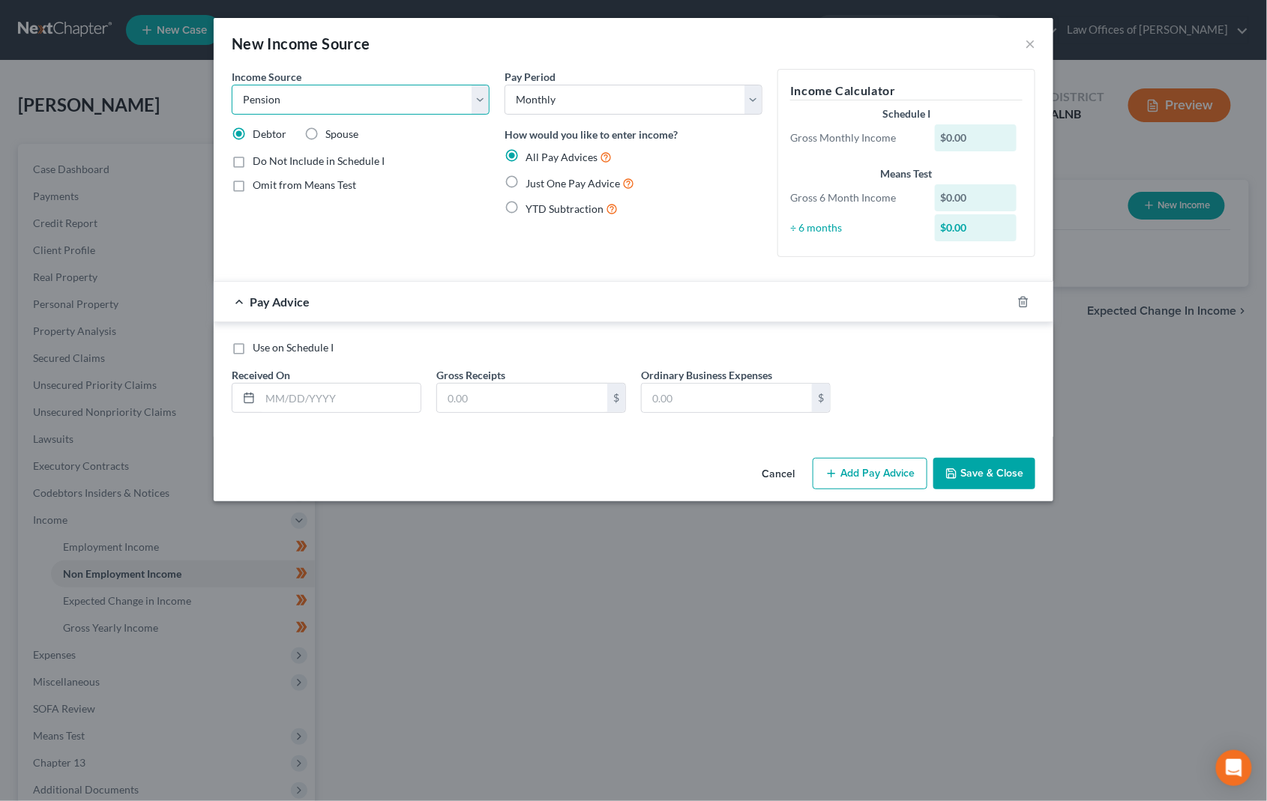
drag, startPoint x: 407, startPoint y: 96, endPoint x: 396, endPoint y: 167, distance: 72.1
click at [337, 275] on form "Income Source * Select Unemployment Disability (from employer) Pension Retireme…" at bounding box center [634, 253] width 804 height 368
select select "13"
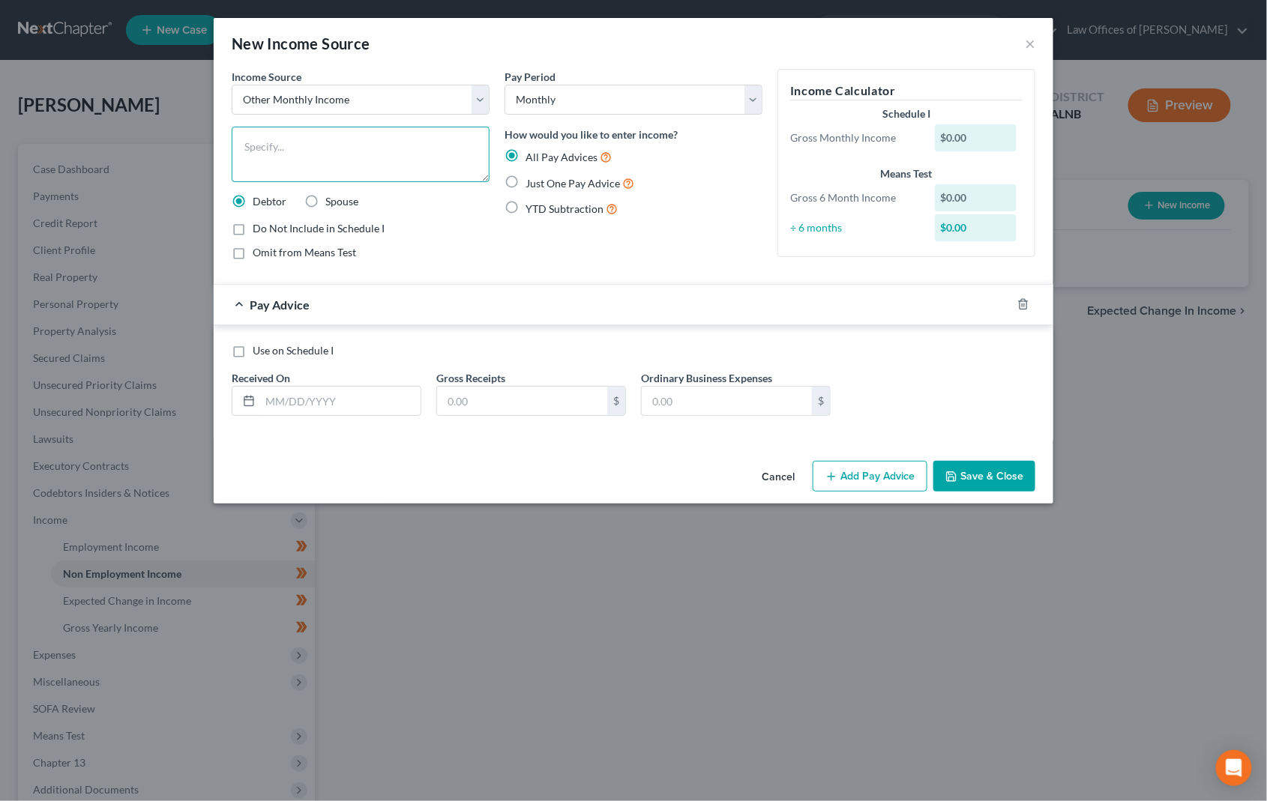
click at [311, 141] on textarea at bounding box center [361, 154] width 258 height 55
type textarea "State of [US_STATE] EOM"
click at [577, 183] on span "Just One Pay Advice" at bounding box center [573, 183] width 94 height 13
click at [541, 183] on input "Just One Pay Advice" at bounding box center [537, 180] width 10 height 10
radio input "true"
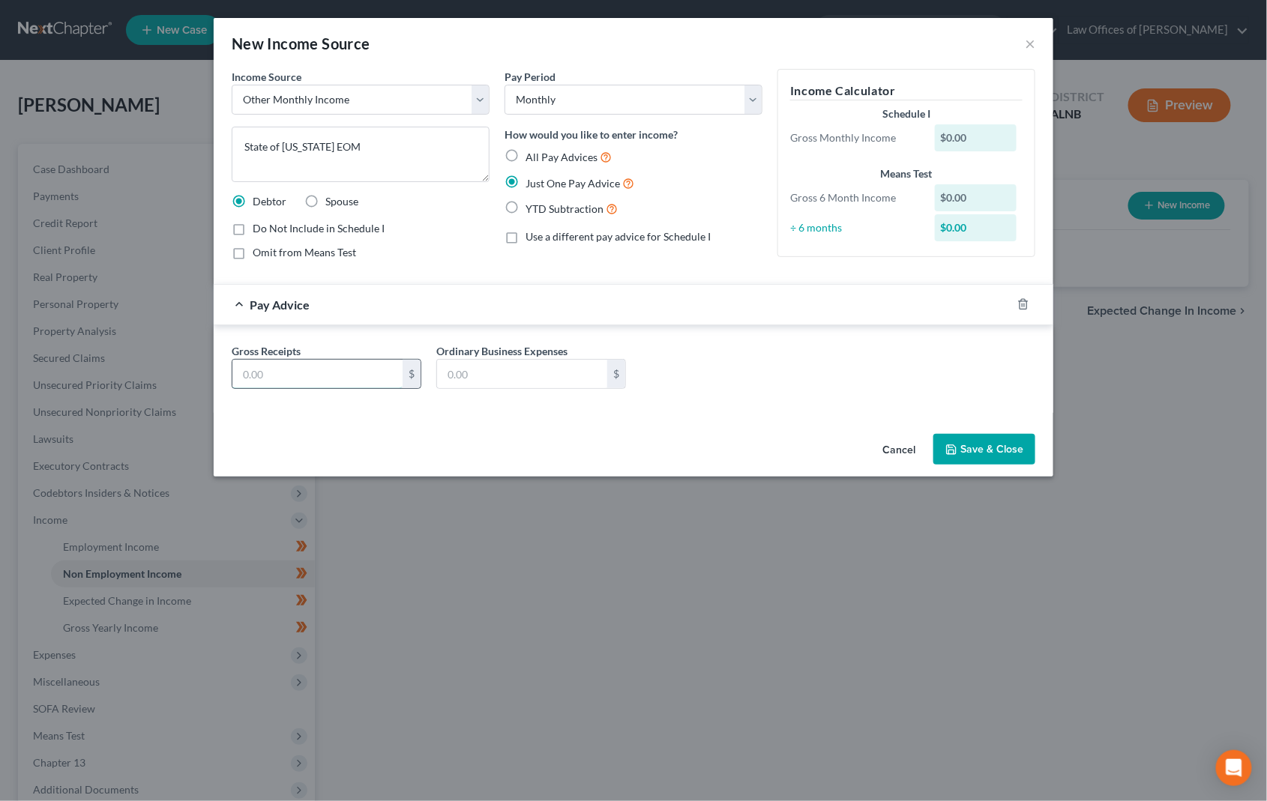
click at [361, 367] on input "text" at bounding box center [317, 374] width 170 height 28
type input "800"
click at [982, 447] on button "Save & Close" at bounding box center [984, 449] width 102 height 31
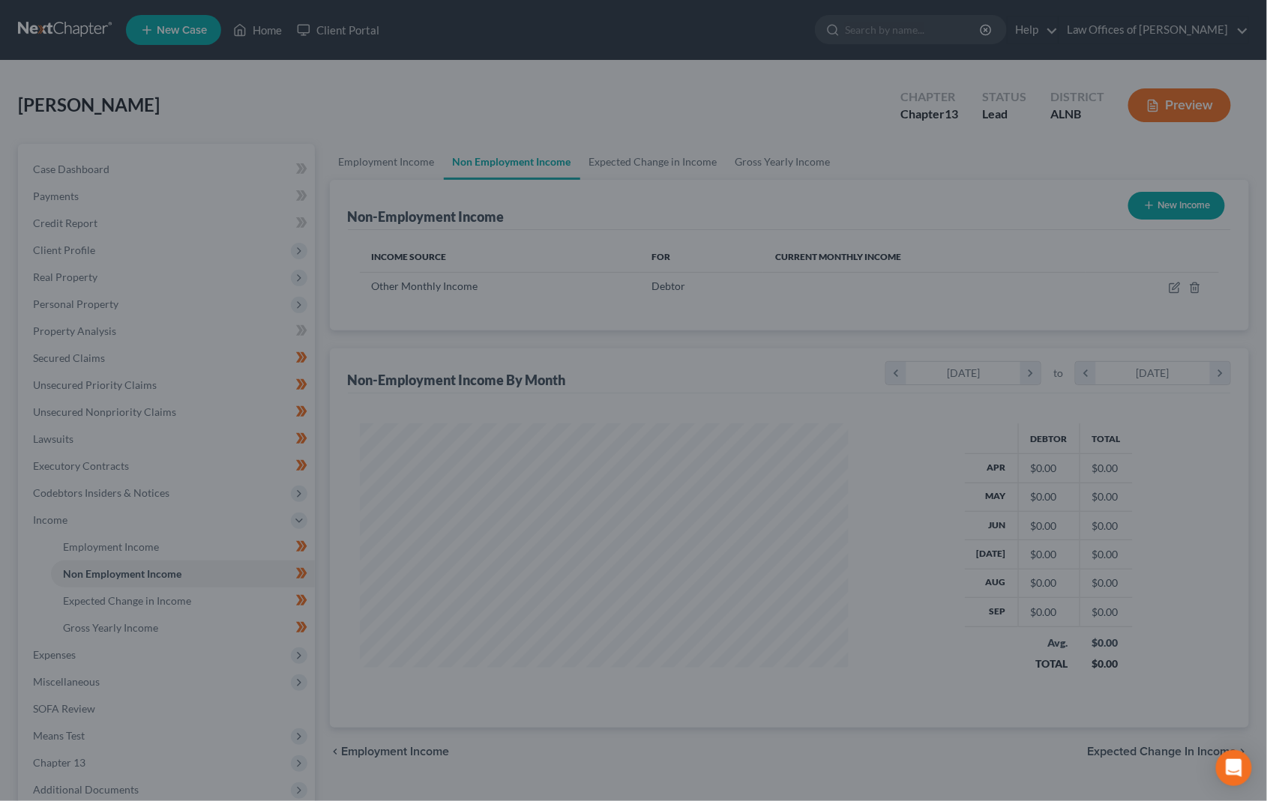
scroll to position [262, 518]
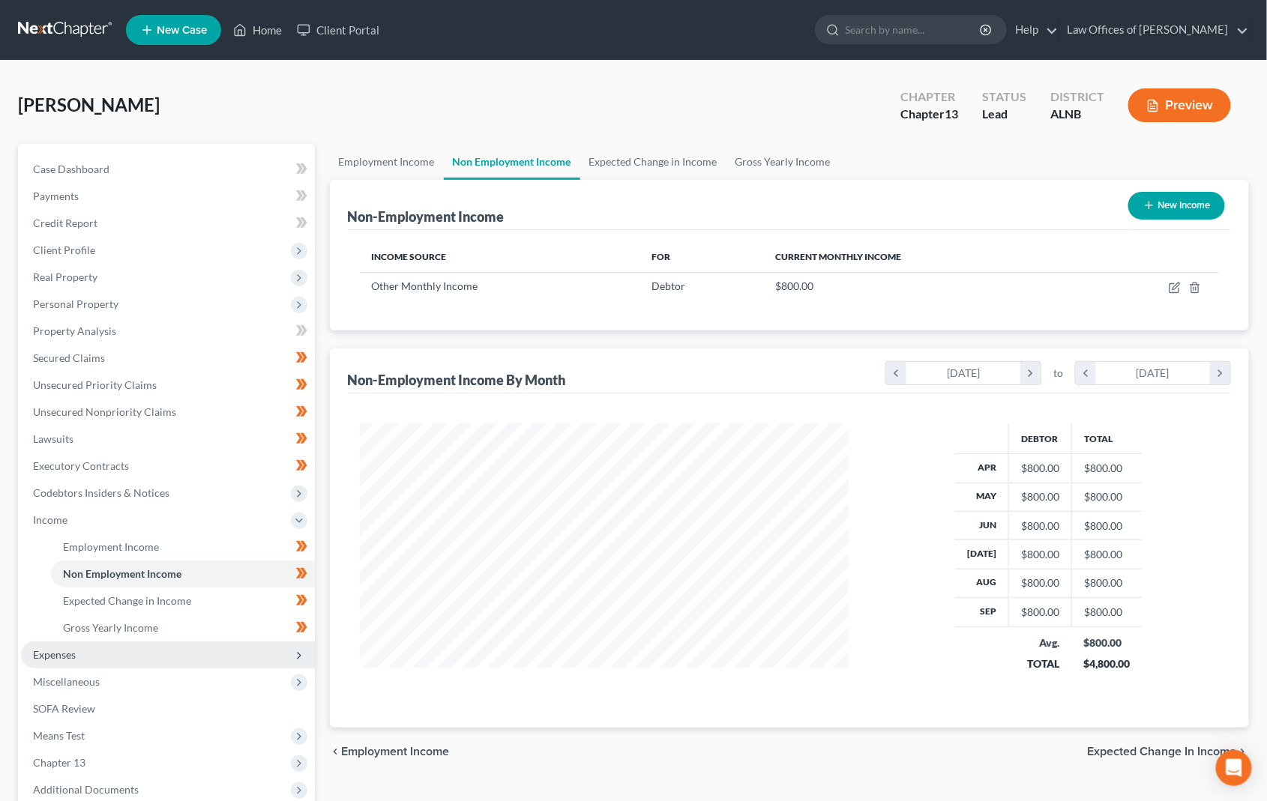
click at [154, 648] on span "Expenses" at bounding box center [168, 655] width 294 height 27
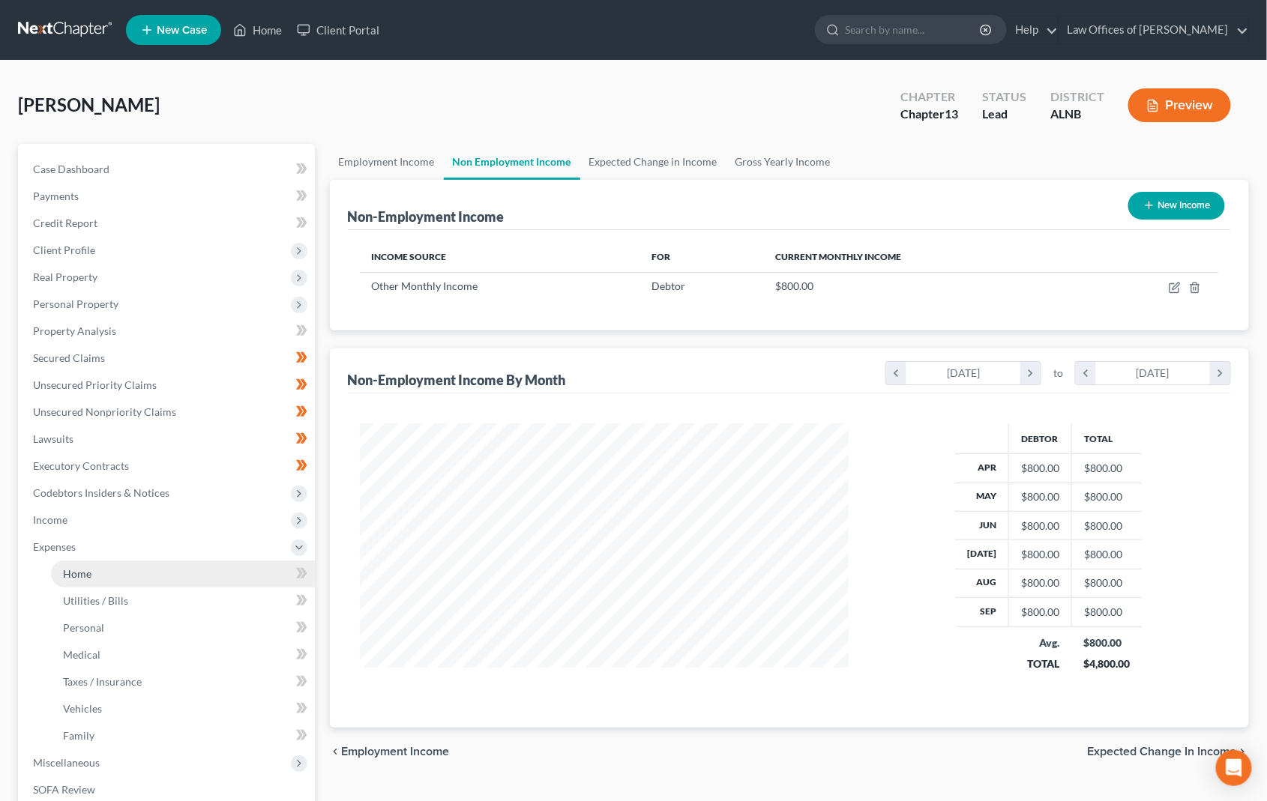
click at [119, 561] on link "Home" at bounding box center [183, 574] width 264 height 27
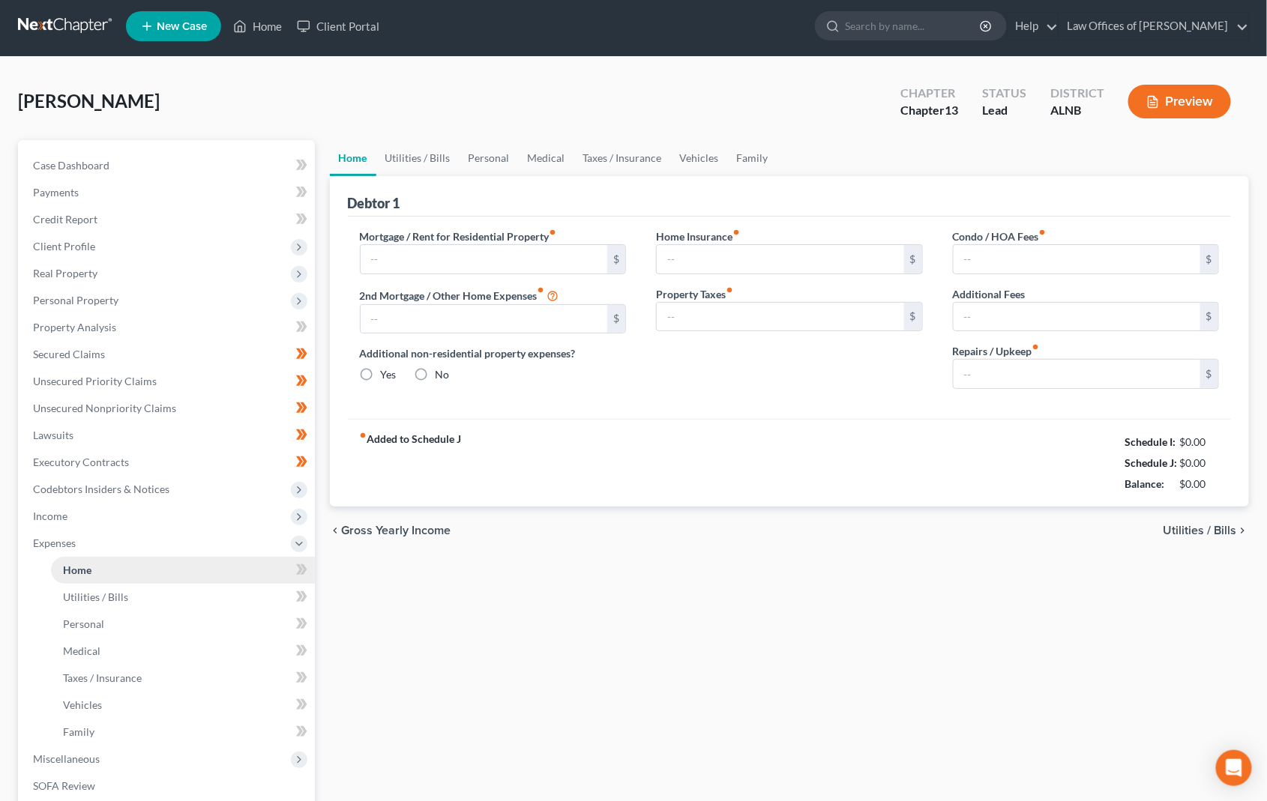
type input "565.00"
type input "0.00"
radio input "true"
type input "220.00"
type input "45.00"
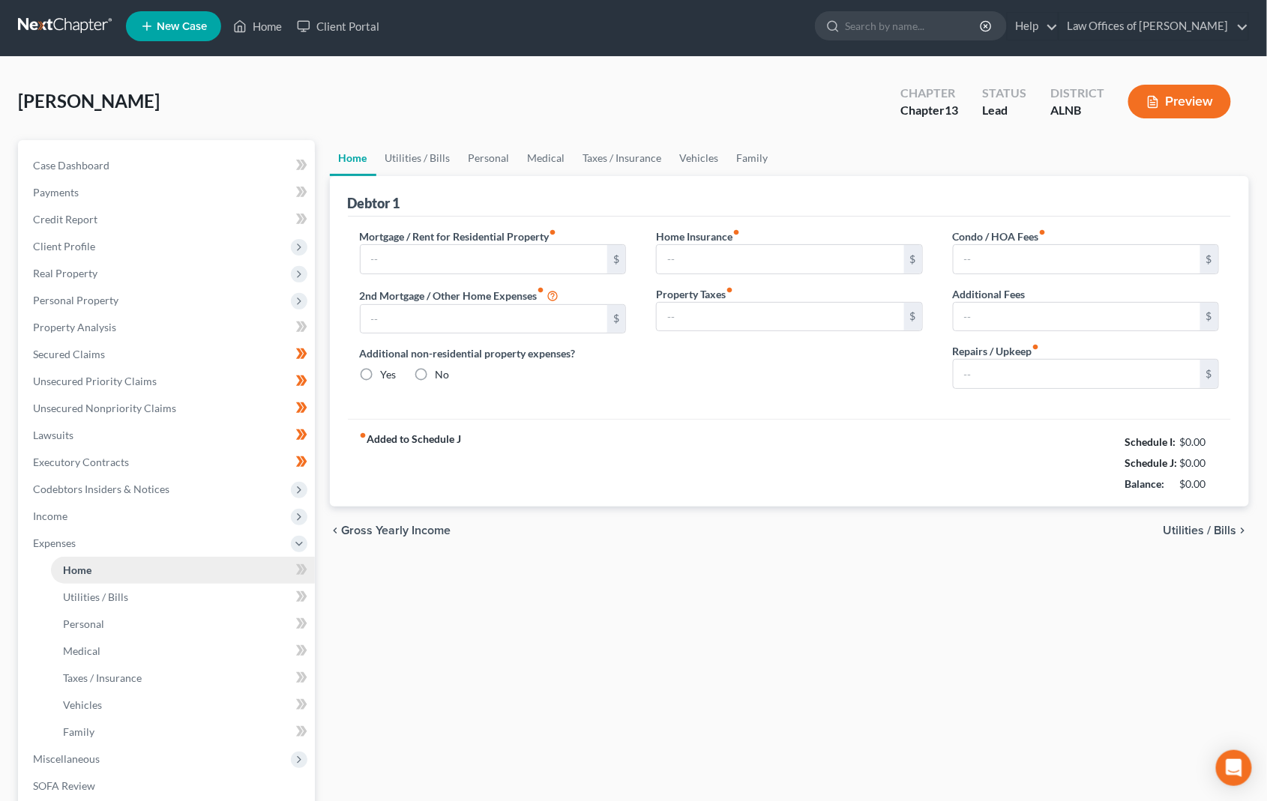
type input "0.00"
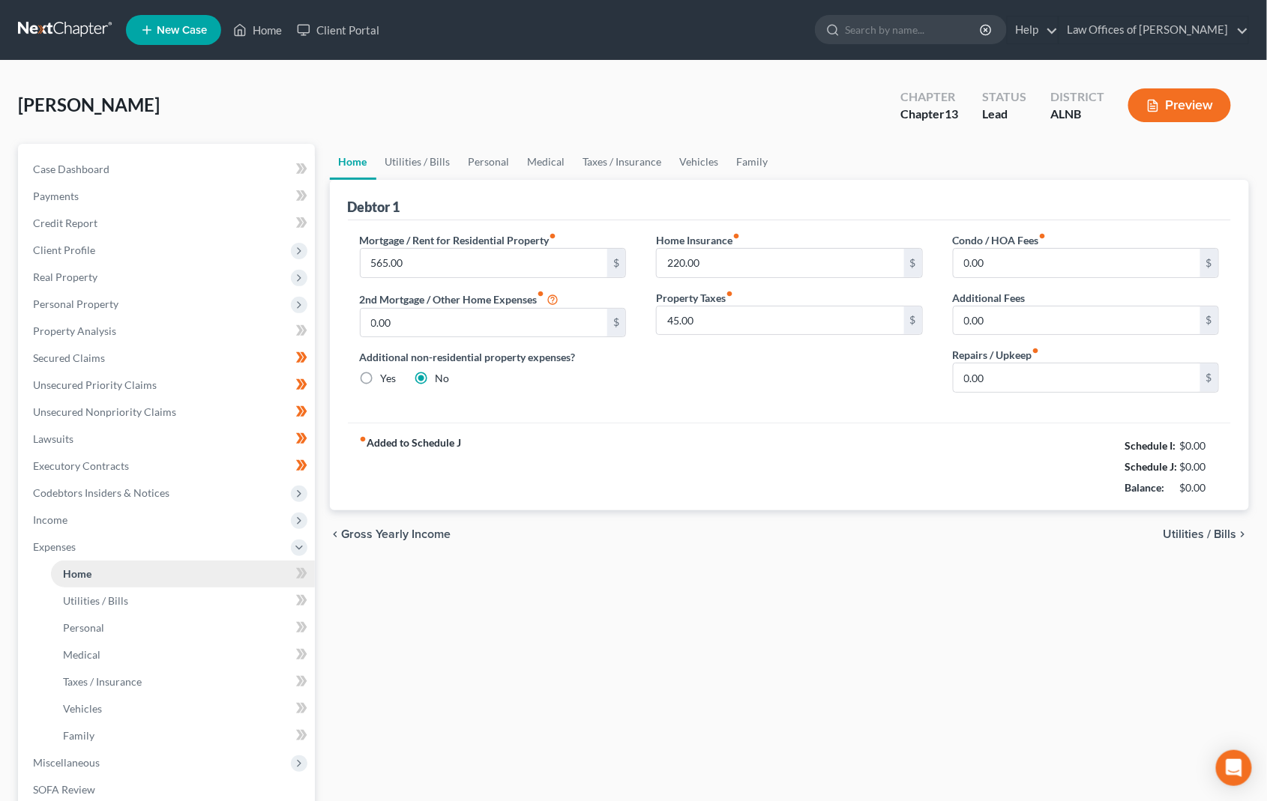
scroll to position [1, 0]
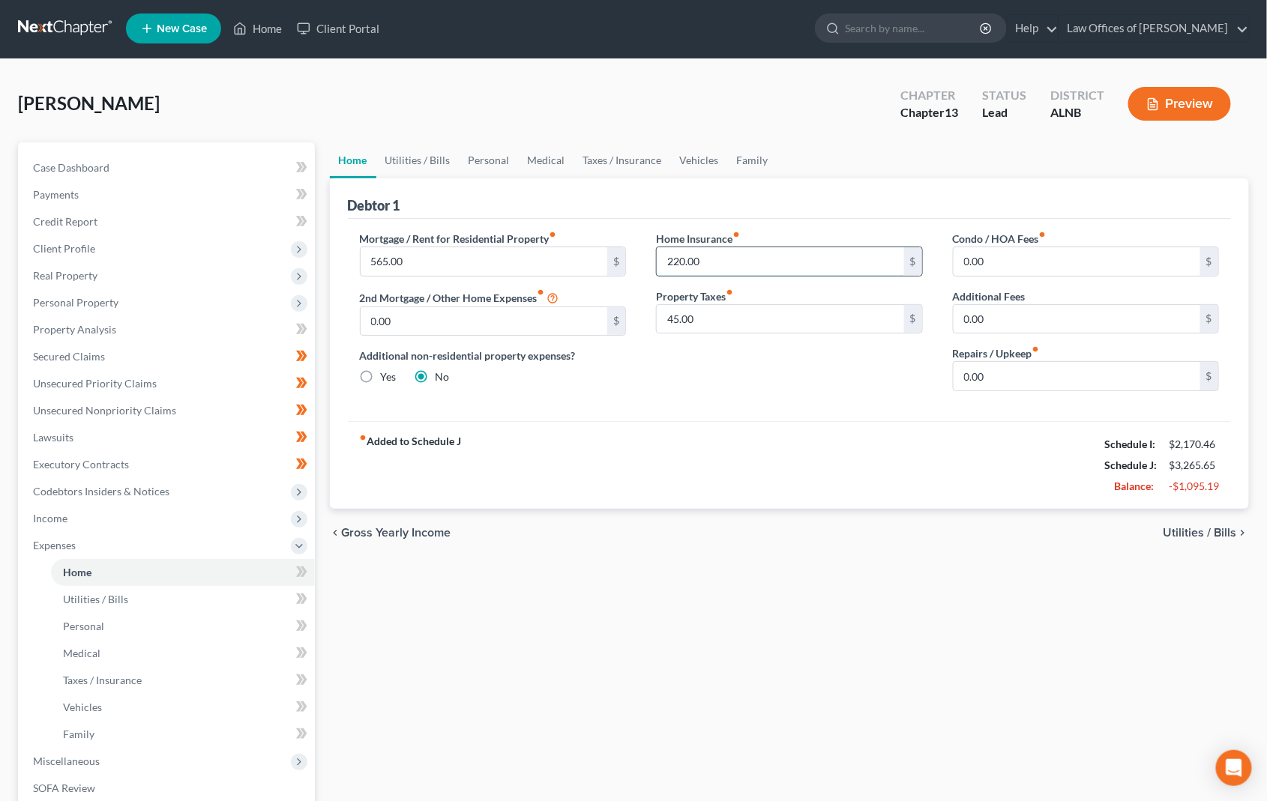
click at [671, 253] on input "220.00" at bounding box center [780, 261] width 247 height 28
click at [399, 155] on link "Utilities / Bills" at bounding box center [417, 160] width 83 height 36
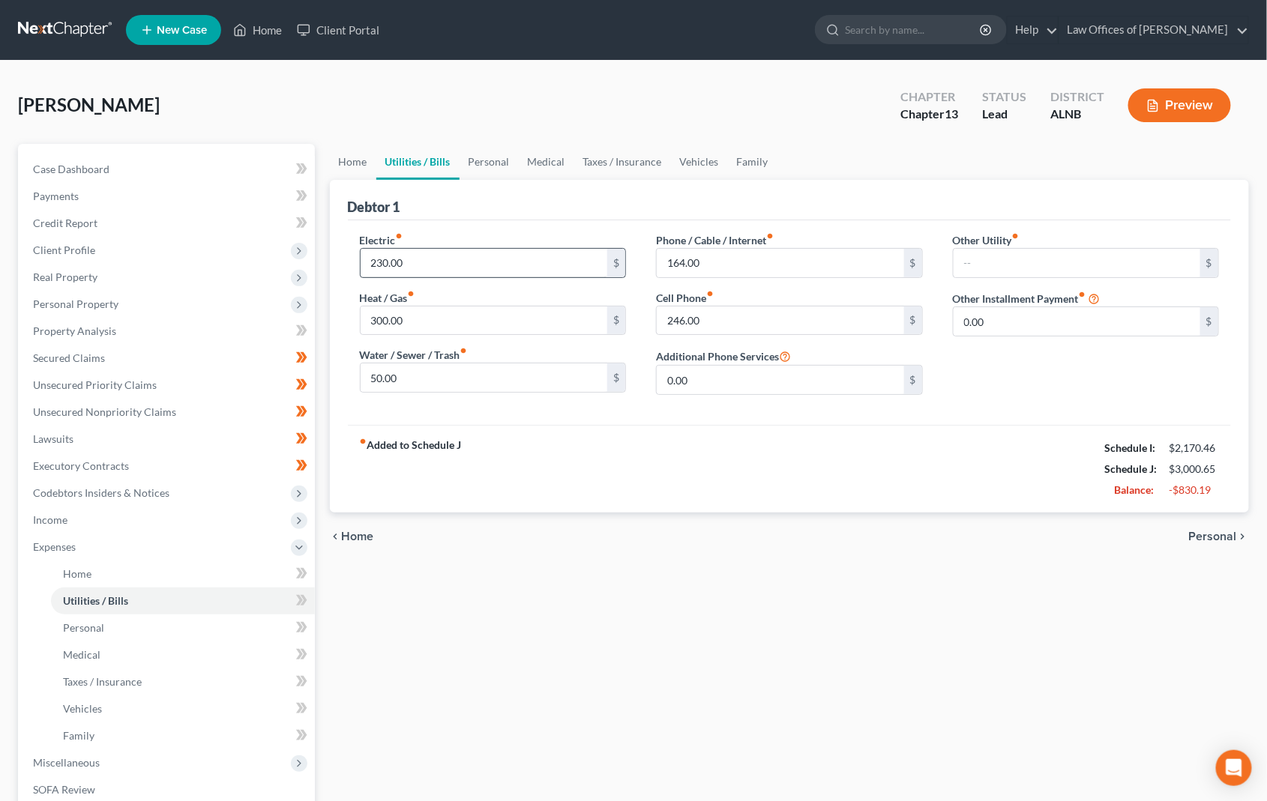
scroll to position [2, 0]
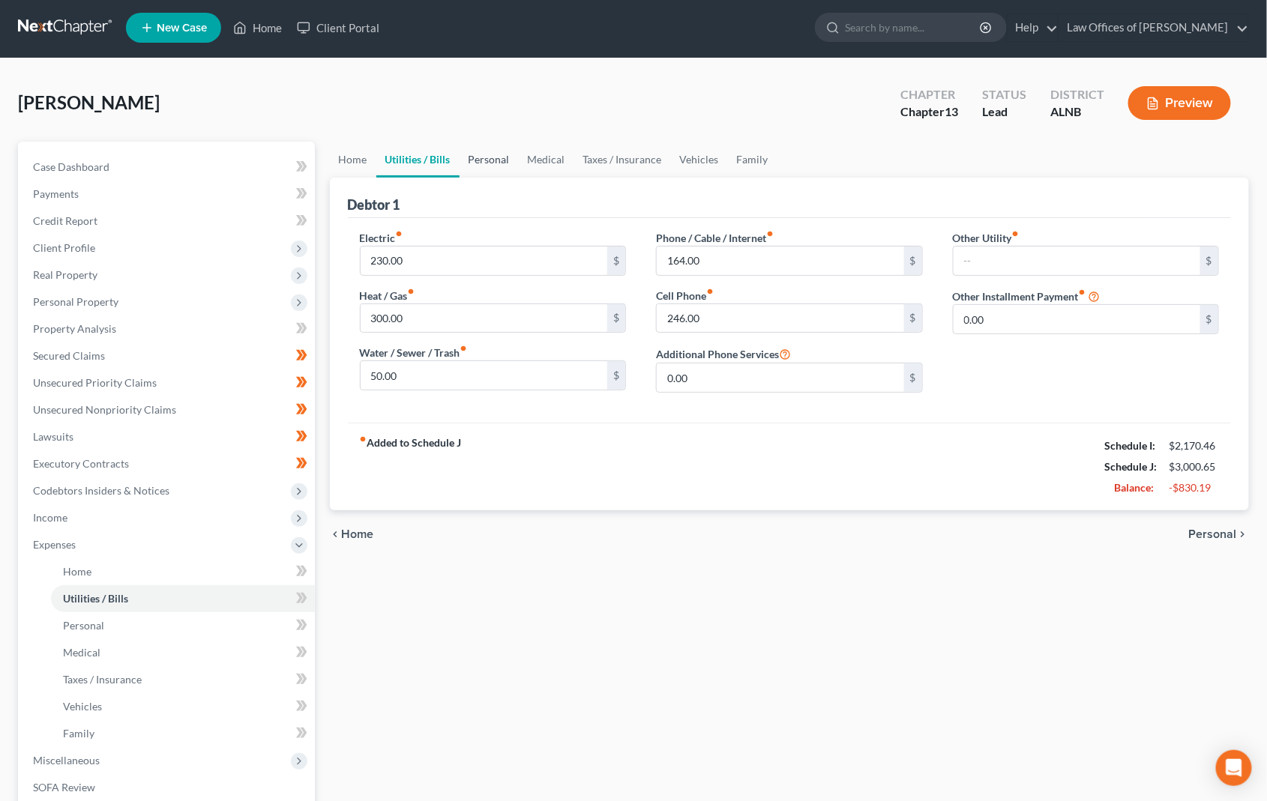
click at [502, 163] on link "Personal" at bounding box center [489, 160] width 59 height 36
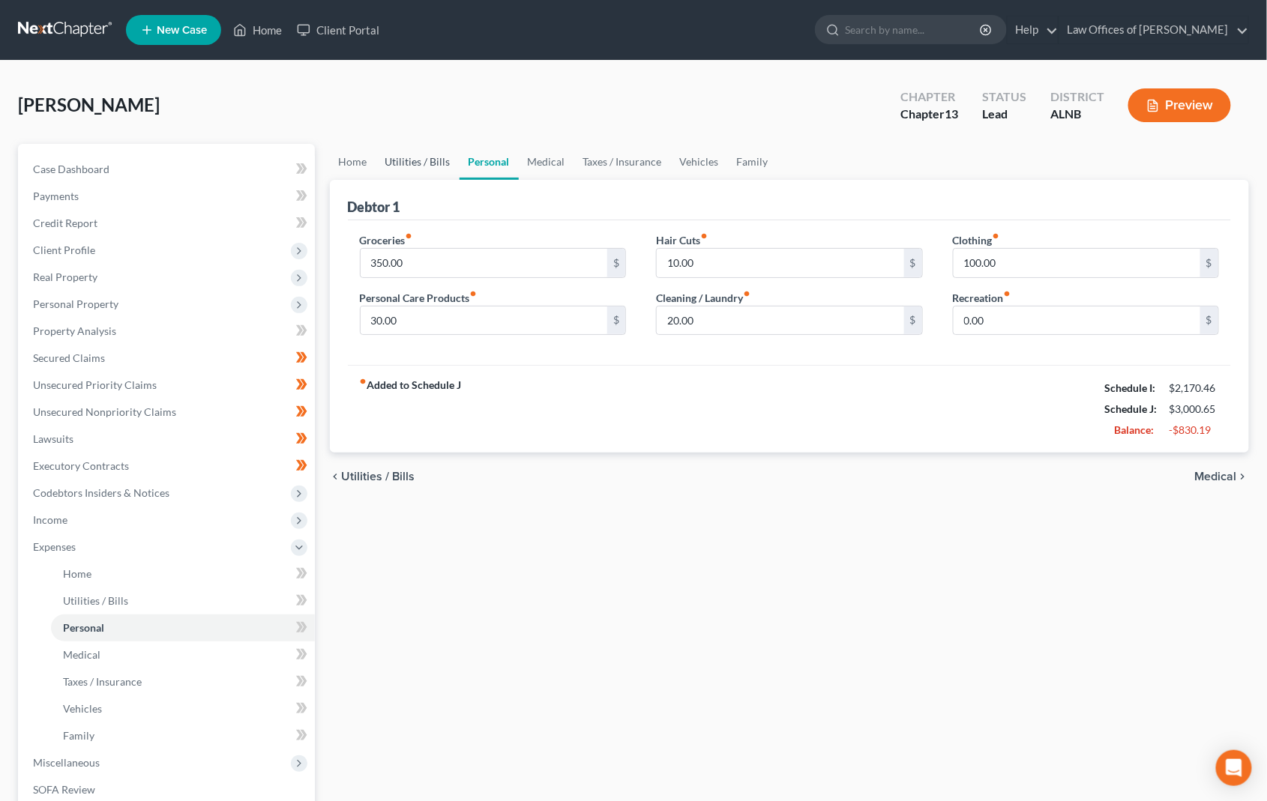
click at [448, 166] on link "Utilities / Bills" at bounding box center [417, 162] width 83 height 36
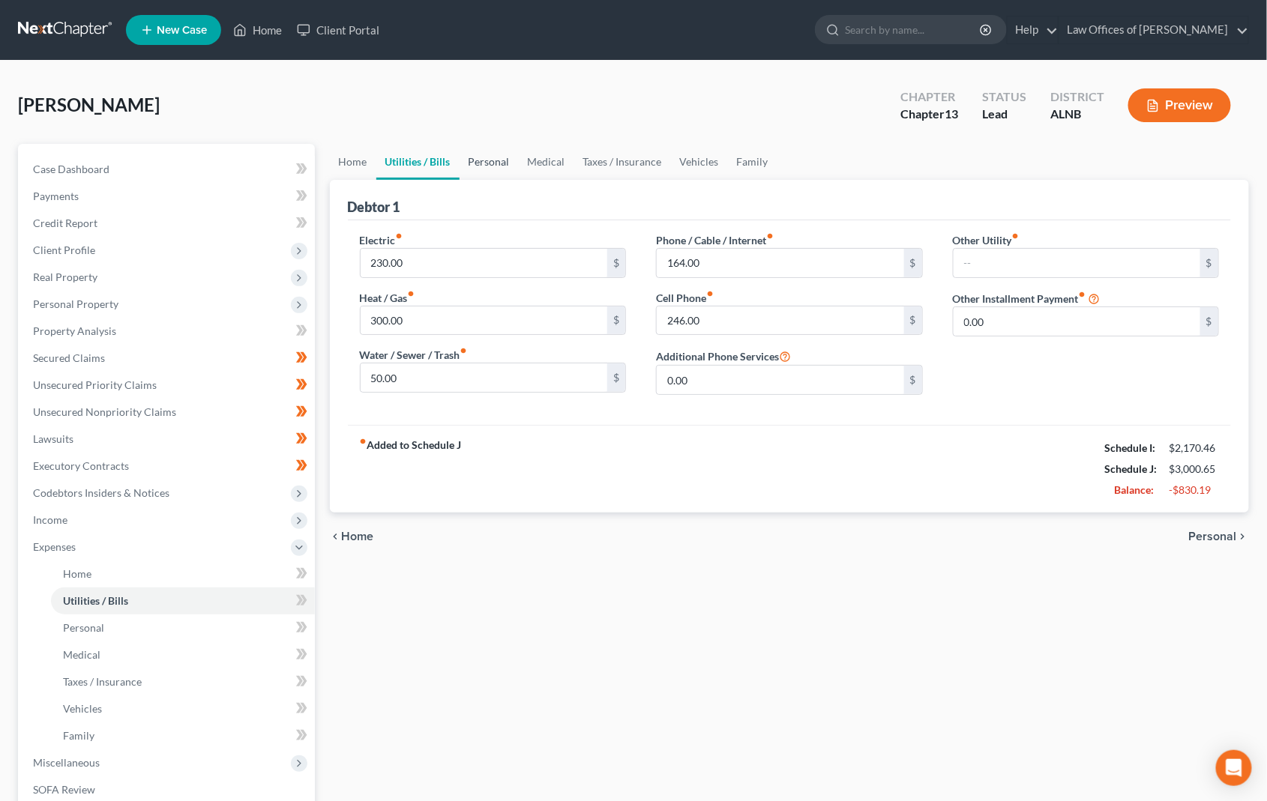
click at [511, 162] on link "Personal" at bounding box center [489, 162] width 59 height 36
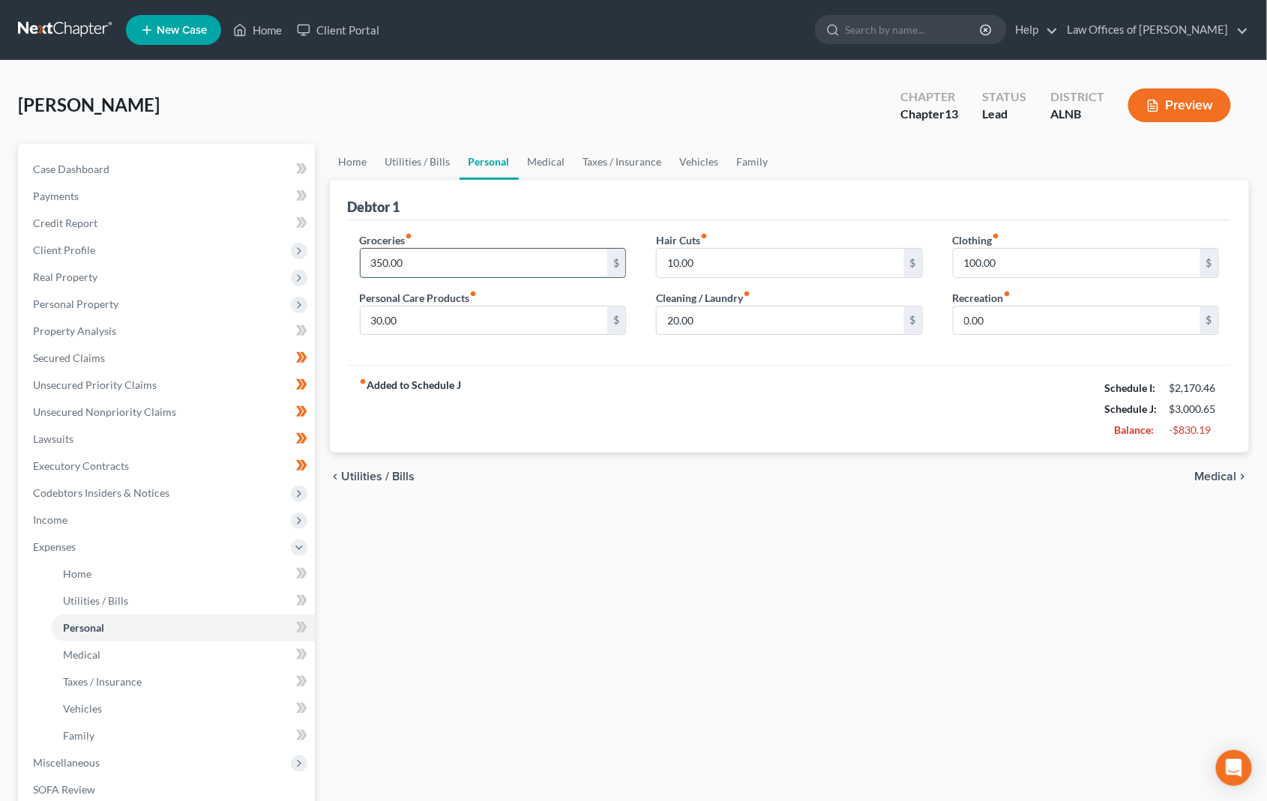
click at [452, 249] on input "350.00" at bounding box center [484, 263] width 247 height 28
type input "200"
click at [1012, 264] on input "100.00" at bounding box center [1077, 263] width 247 height 28
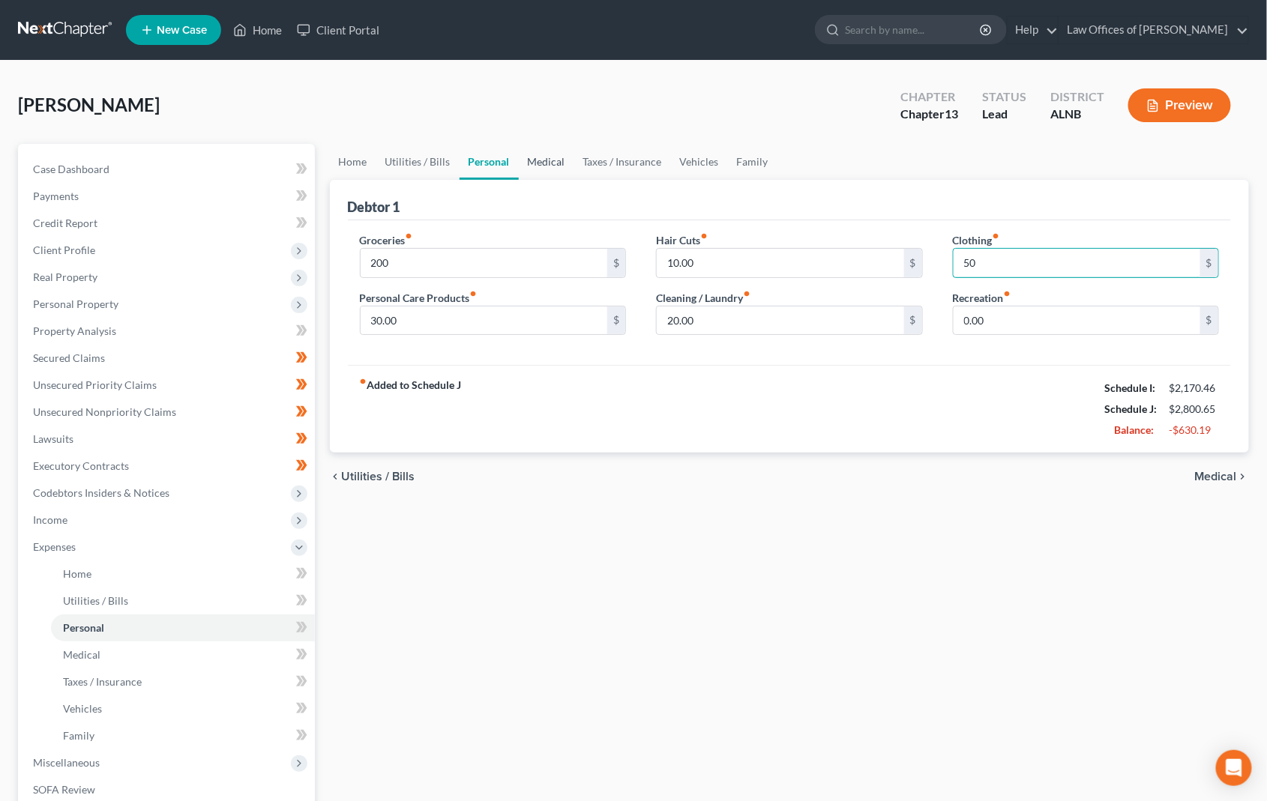
type input "50"
click at [551, 159] on link "Medical" at bounding box center [546, 162] width 55 height 36
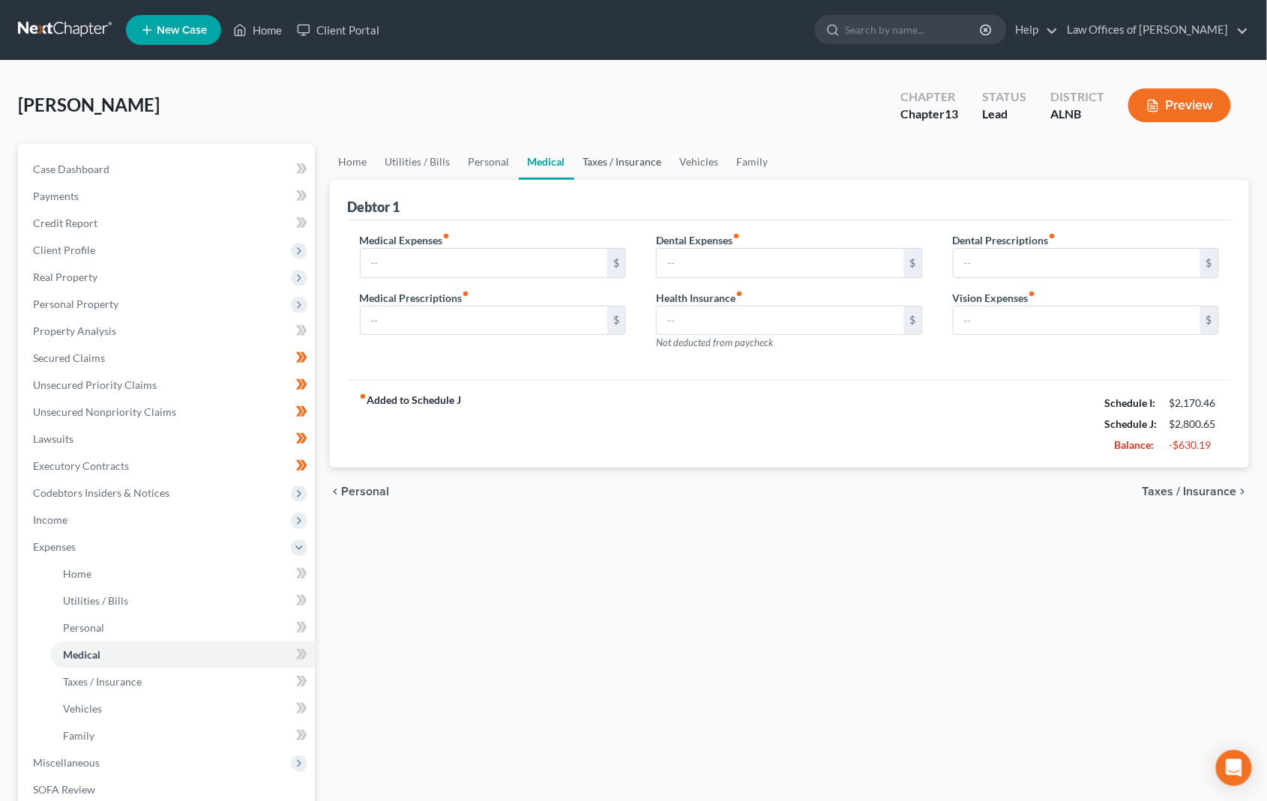
scroll to position [0, 1]
click at [629, 163] on link "Taxes / Insurance" at bounding box center [622, 162] width 97 height 36
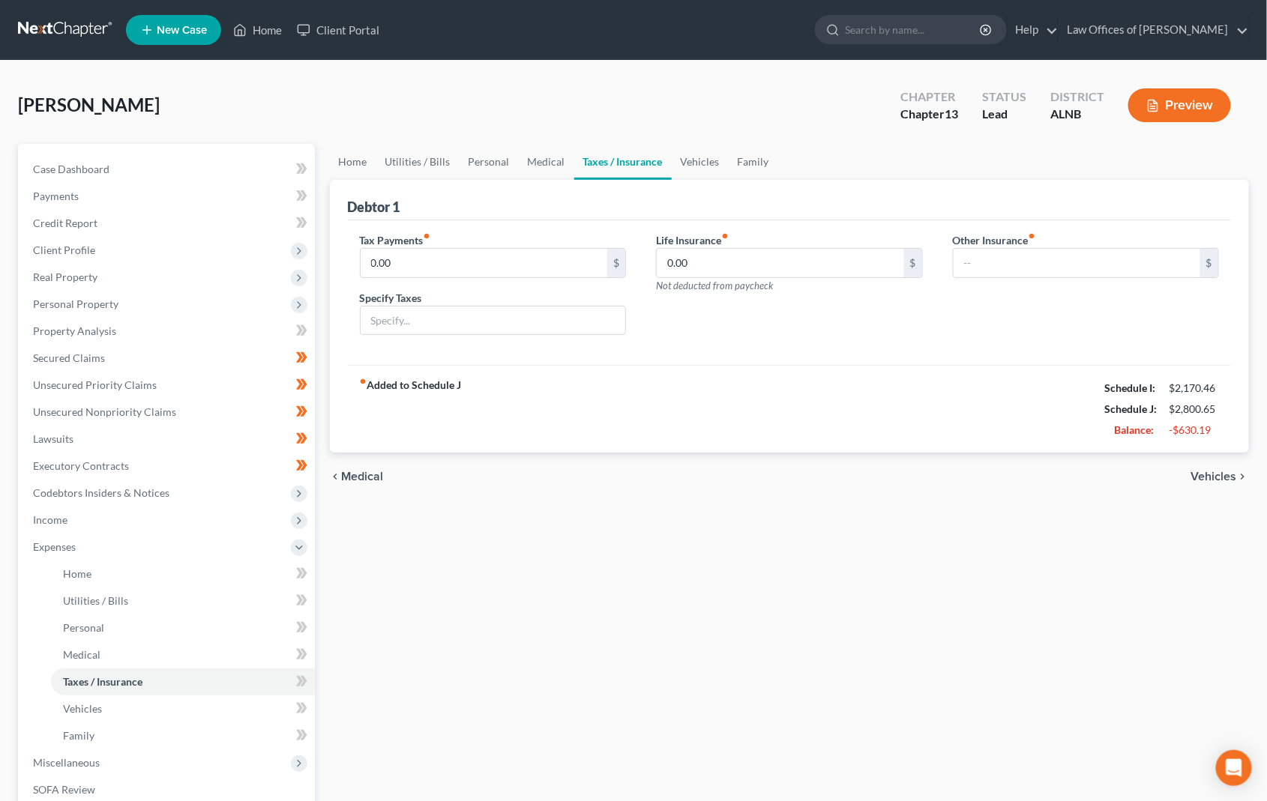
scroll to position [0, 1]
click at [678, 166] on link "Vehicles" at bounding box center [700, 162] width 57 height 36
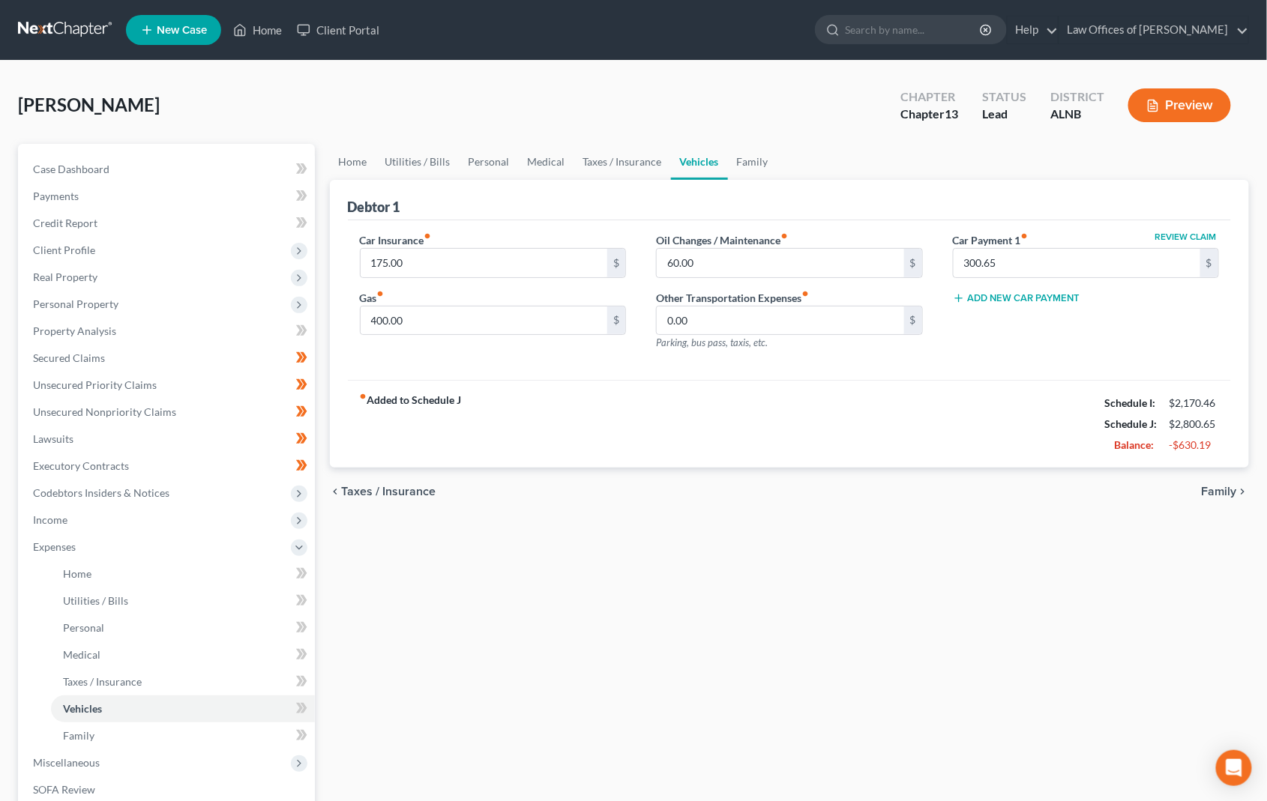
scroll to position [0, 1]
click at [1045, 267] on input "300.65" at bounding box center [1077, 263] width 247 height 28
type input "0"
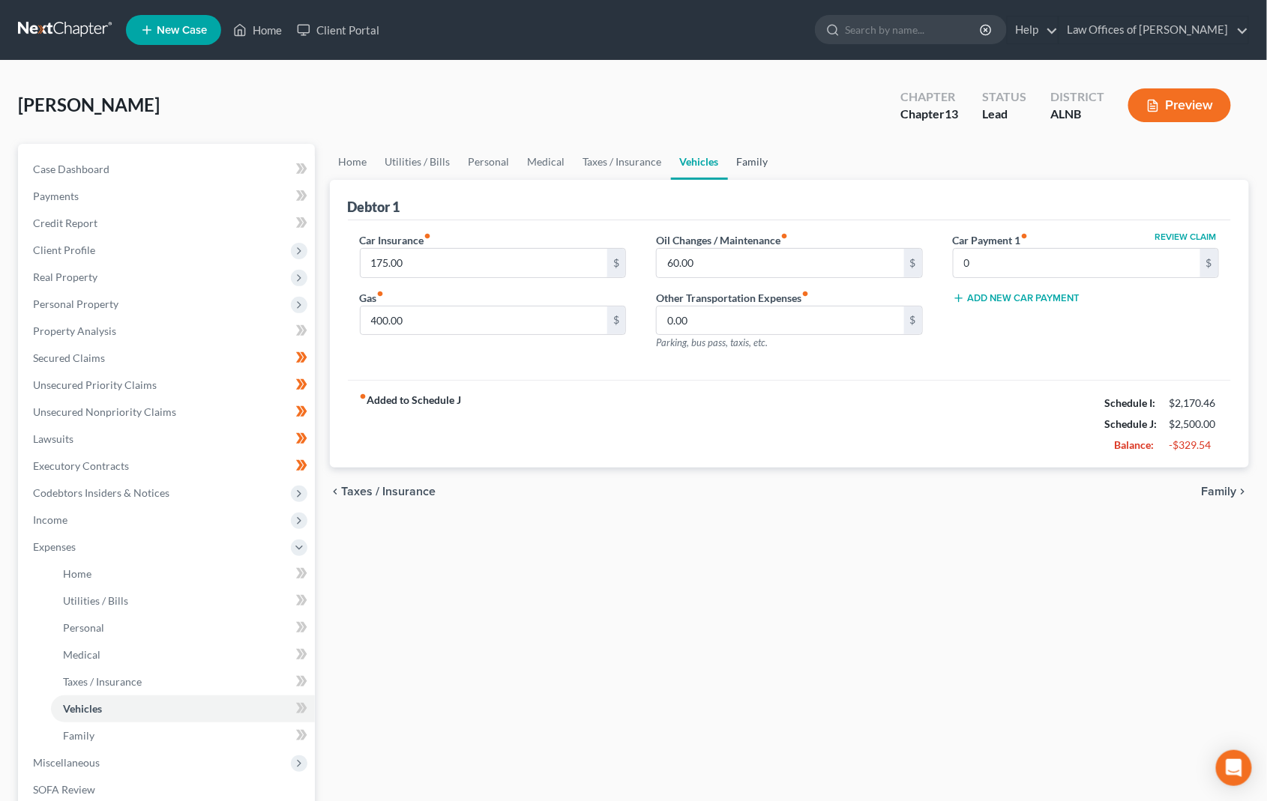
click at [738, 153] on link "Family" at bounding box center [752, 162] width 49 height 36
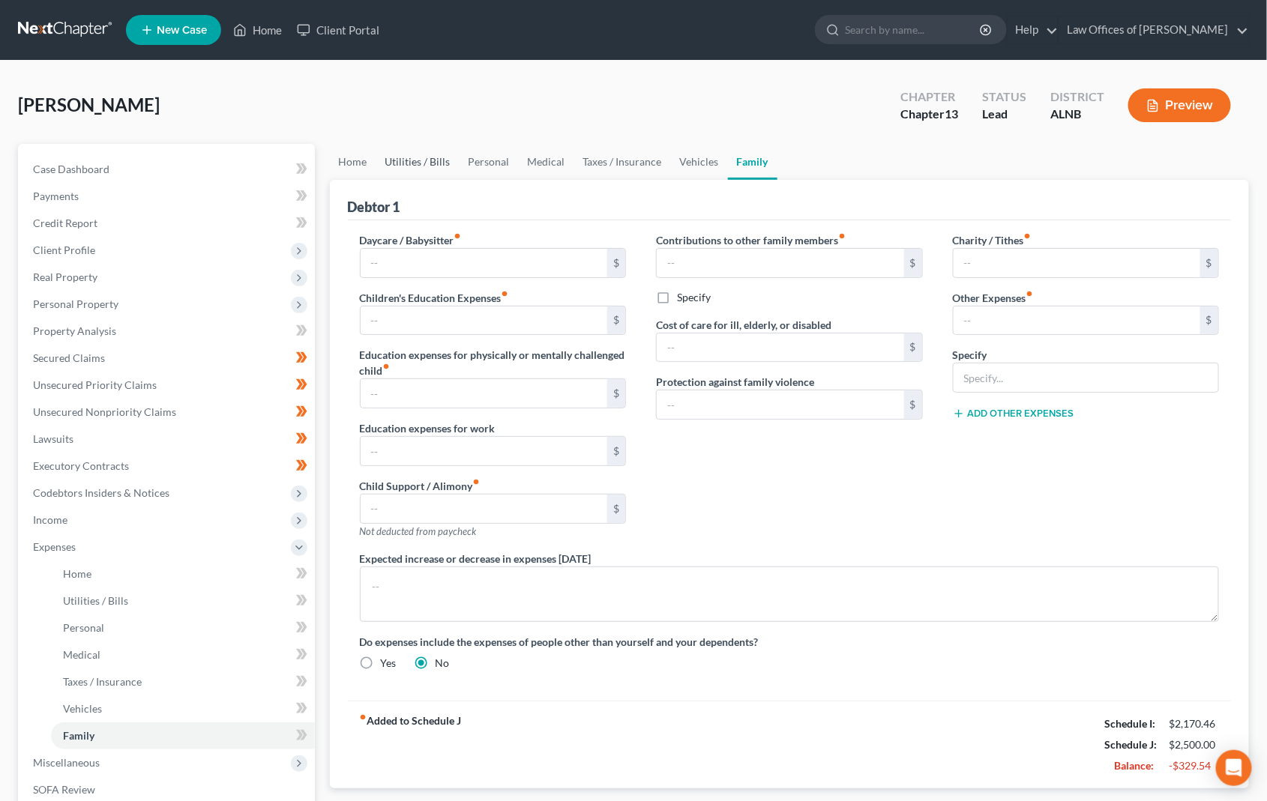
click at [436, 160] on link "Utilities / Bills" at bounding box center [417, 162] width 83 height 36
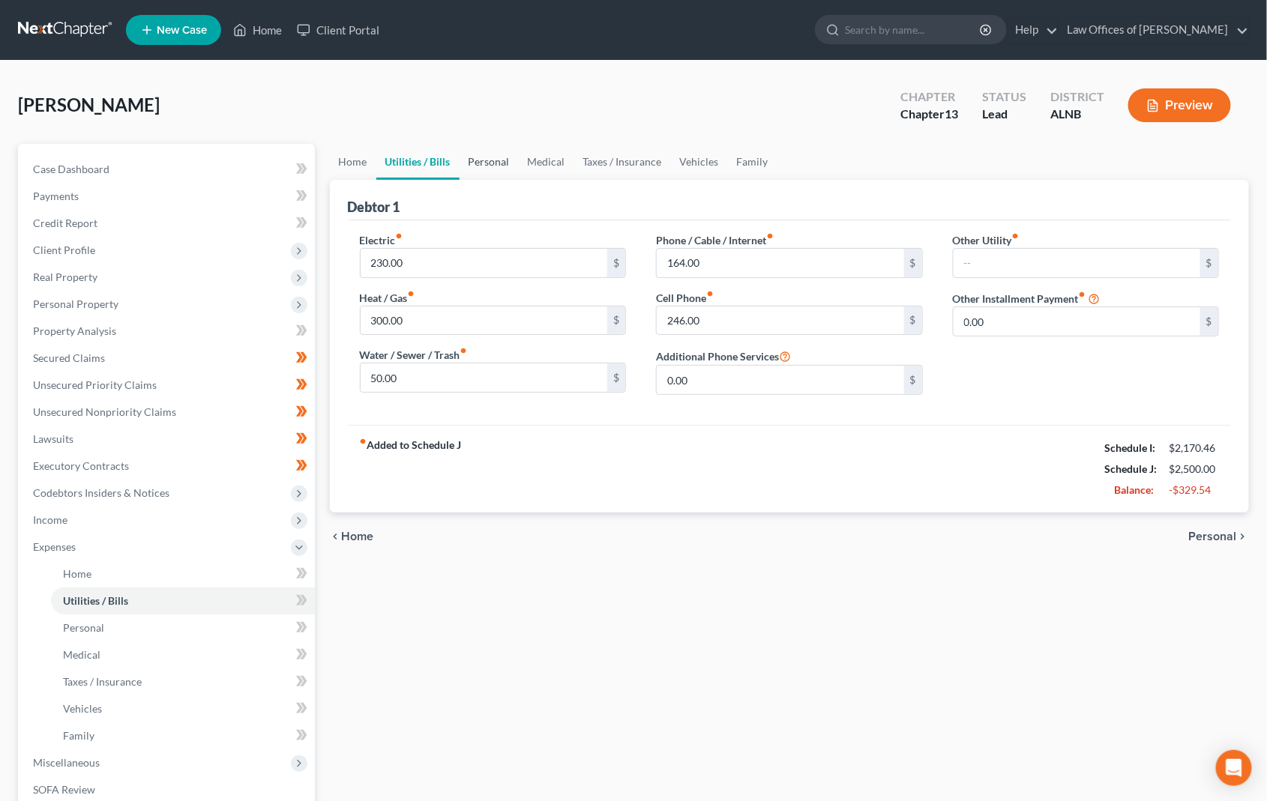
click at [484, 159] on link "Personal" at bounding box center [489, 162] width 59 height 36
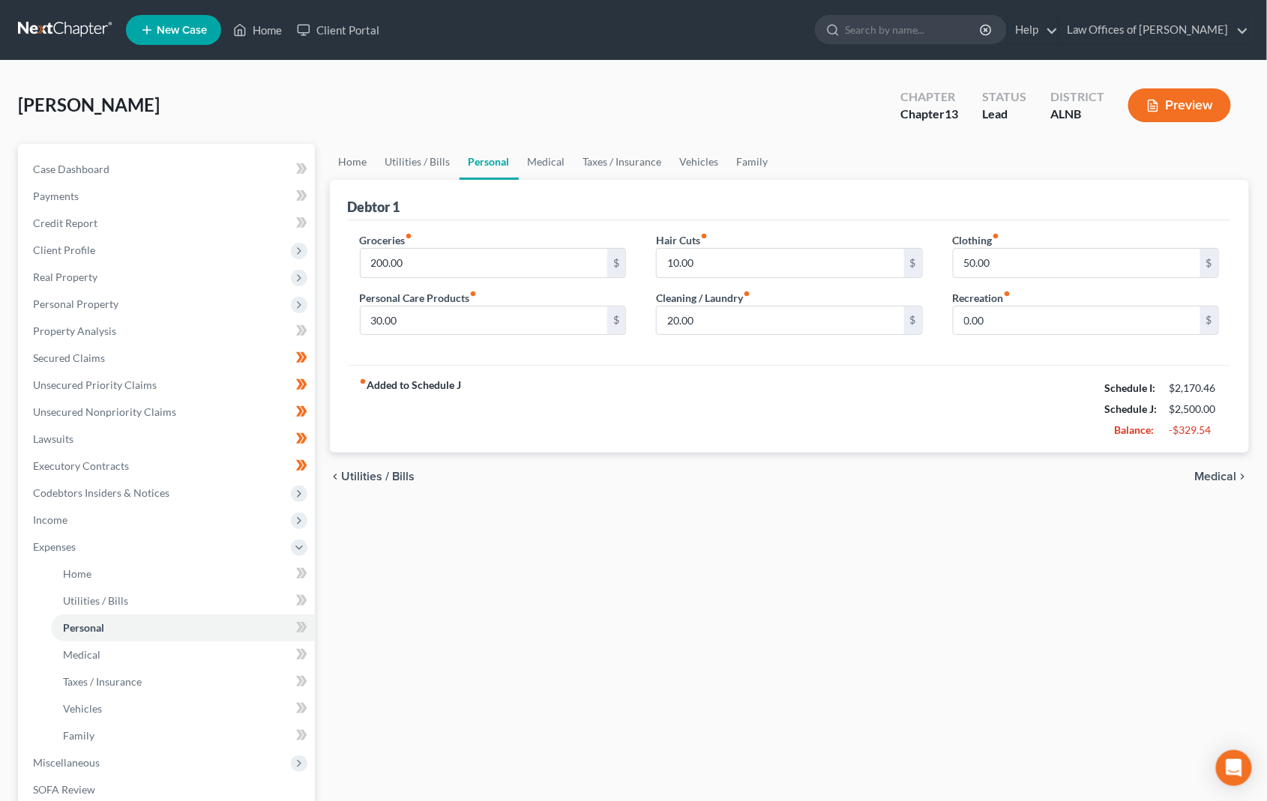
drag, startPoint x: 720, startPoint y: 64, endPoint x: 732, endPoint y: 76, distance: 17.5
click at [732, 76] on div "[PERSON_NAME] Upgraded Chapter Chapter 13 Status Lead District ALNB Preview Pet…" at bounding box center [633, 537] width 1267 height 952
click at [121, 352] on link "Secured Claims" at bounding box center [168, 358] width 294 height 27
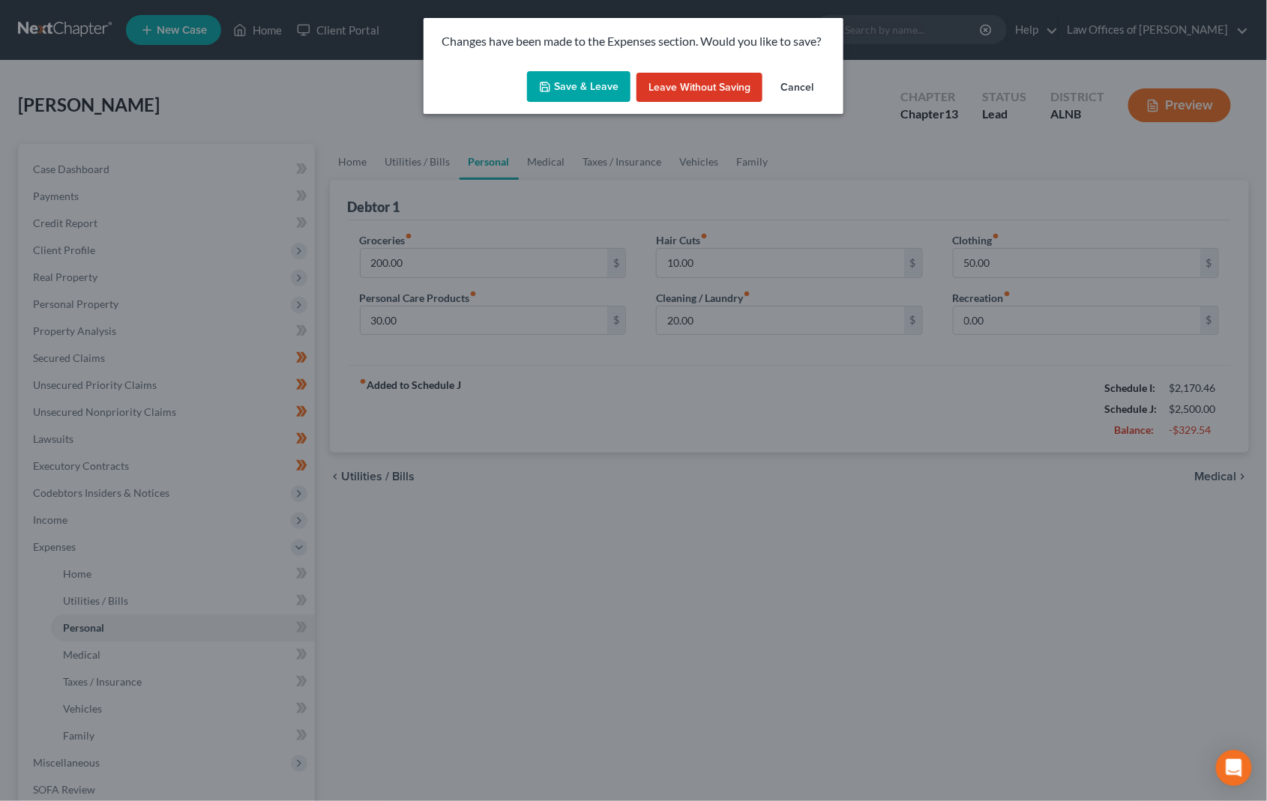
click at [291, 292] on div "Changes have been made to the Expenses section. Would you like to save? Save & …" at bounding box center [633, 400] width 1267 height 801
click at [599, 91] on button "Save & Leave" at bounding box center [578, 86] width 103 height 31
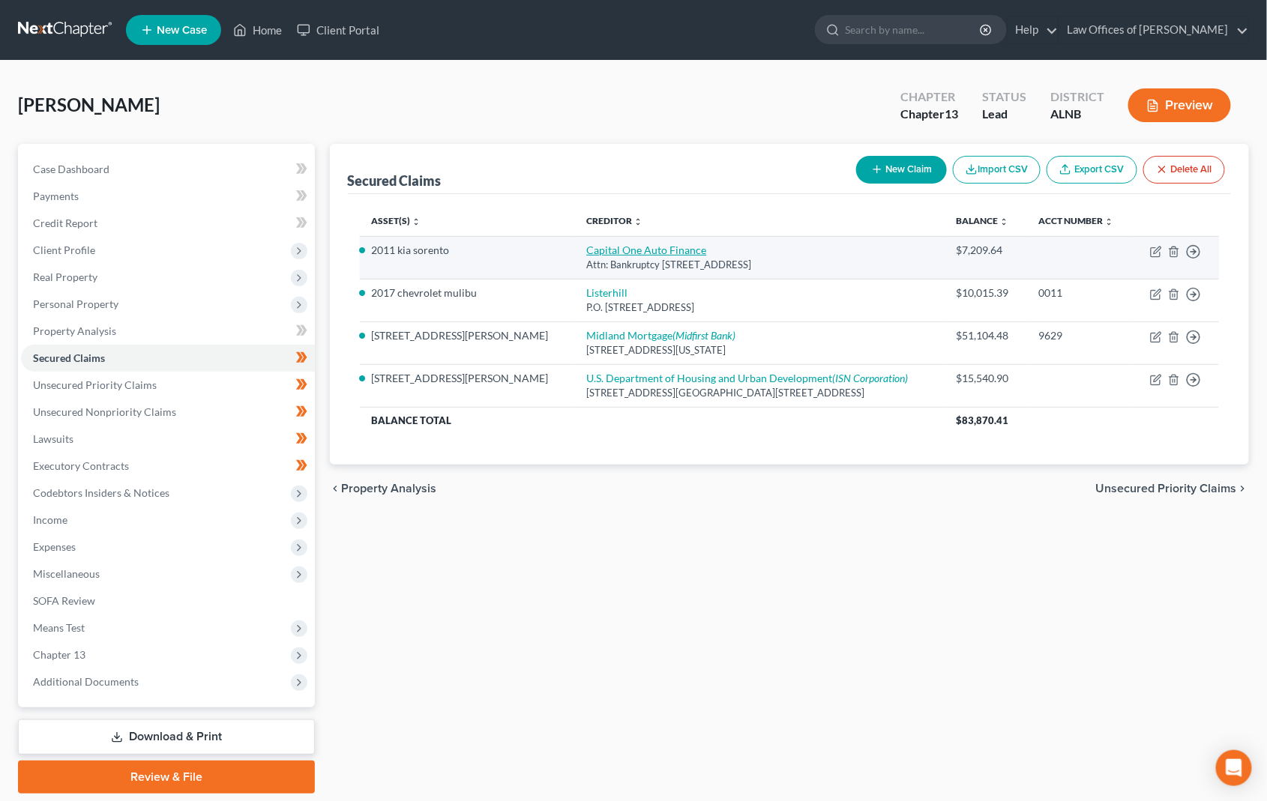
click at [586, 253] on link "Capital One Auto Finance" at bounding box center [646, 250] width 120 height 13
select select "46"
select select "2"
select select "0"
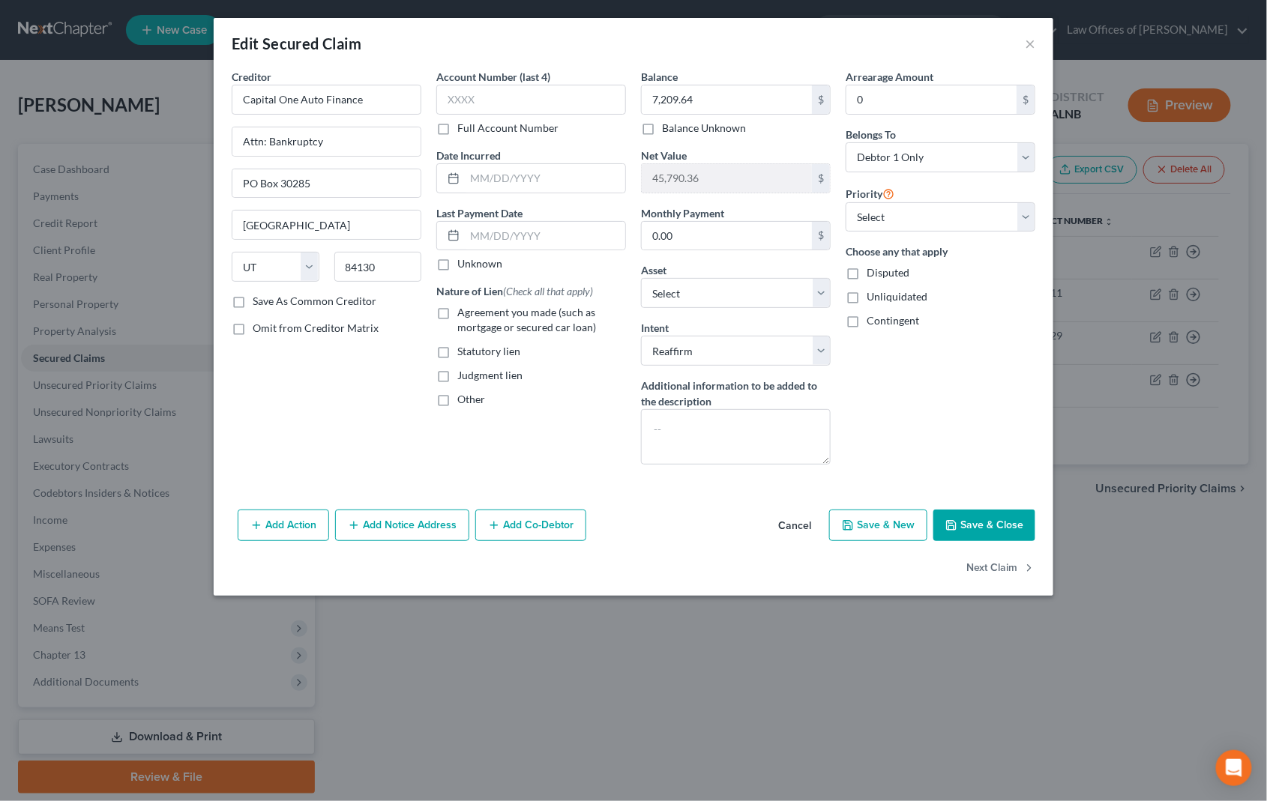
click at [969, 522] on button "Save & Close" at bounding box center [984, 525] width 102 height 31
select select "4"
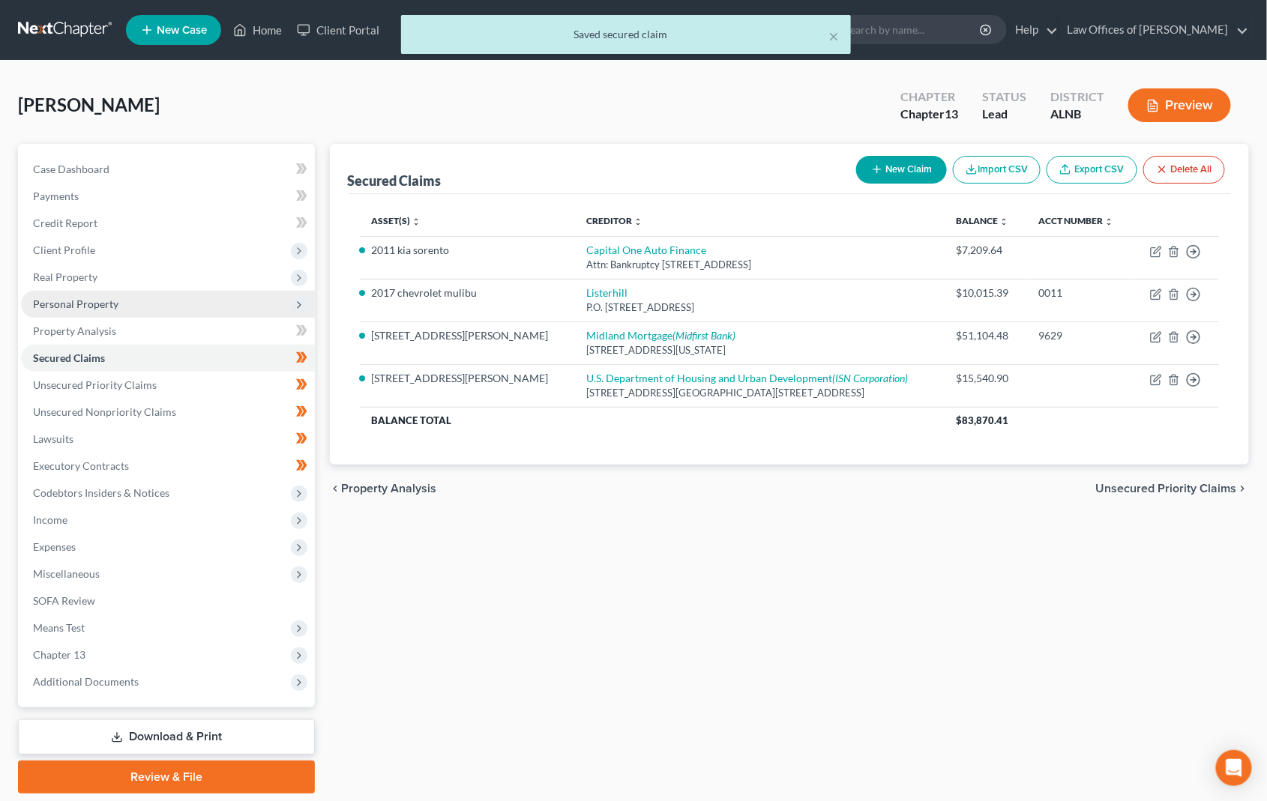
click at [89, 301] on span "Personal Property" at bounding box center [75, 304] width 85 height 13
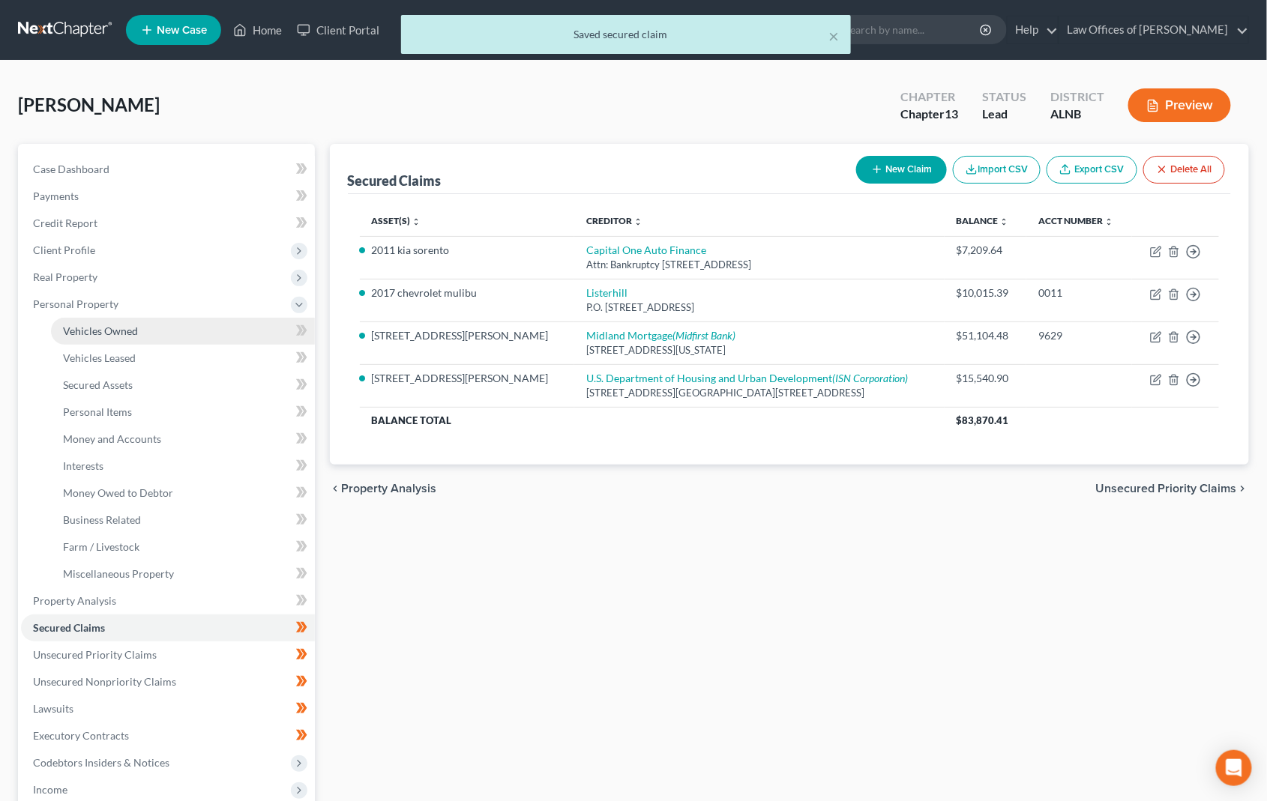
click at [174, 325] on link "Vehicles Owned" at bounding box center [183, 331] width 264 height 27
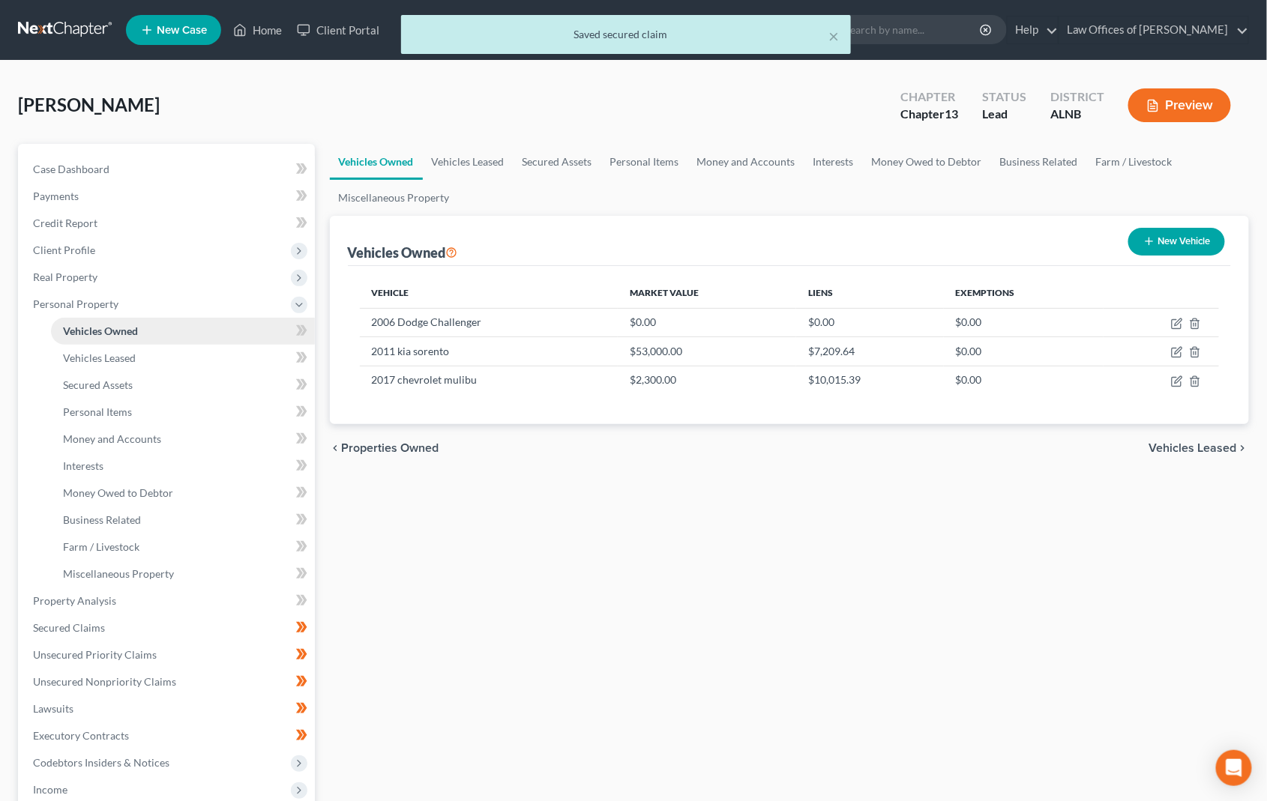
scroll to position [26, 0]
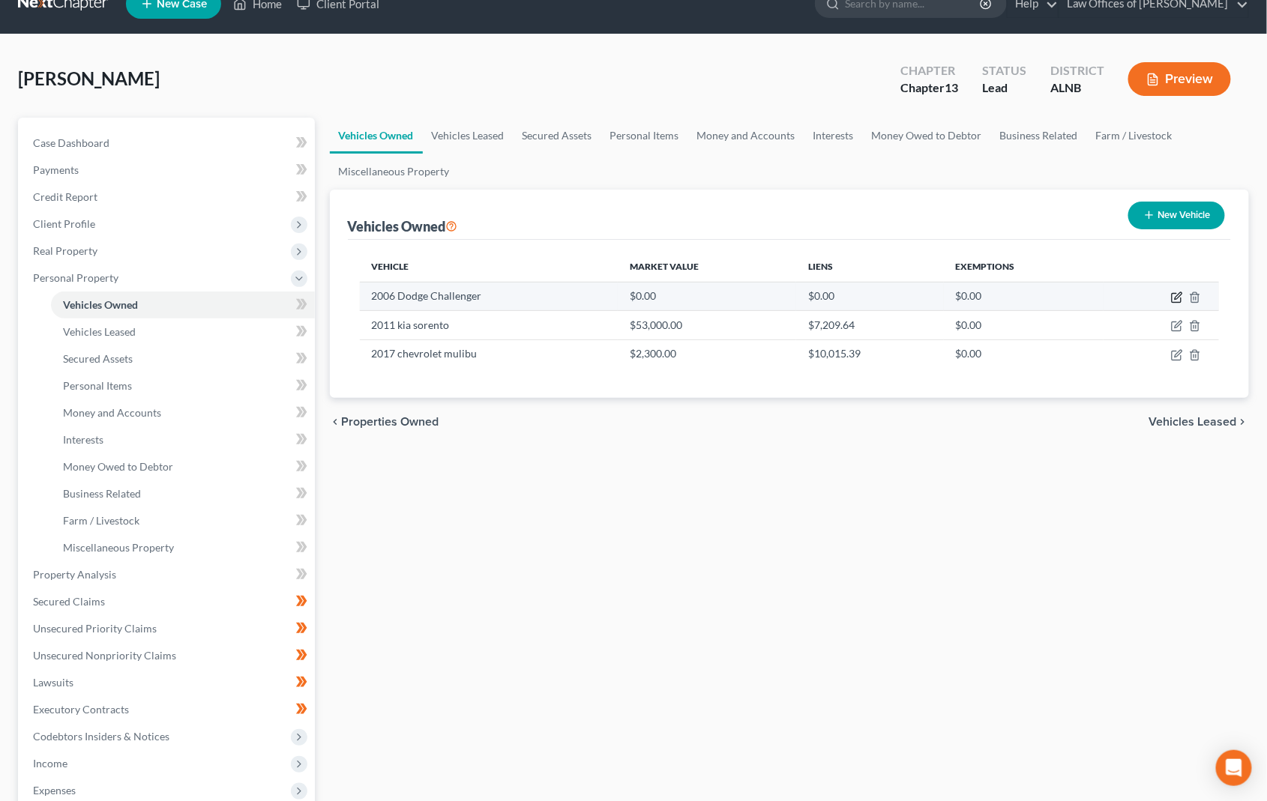
click at [1175, 292] on icon "button" at bounding box center [1177, 298] width 12 height 12
select select "0"
select select "20"
select select "4"
select select "0"
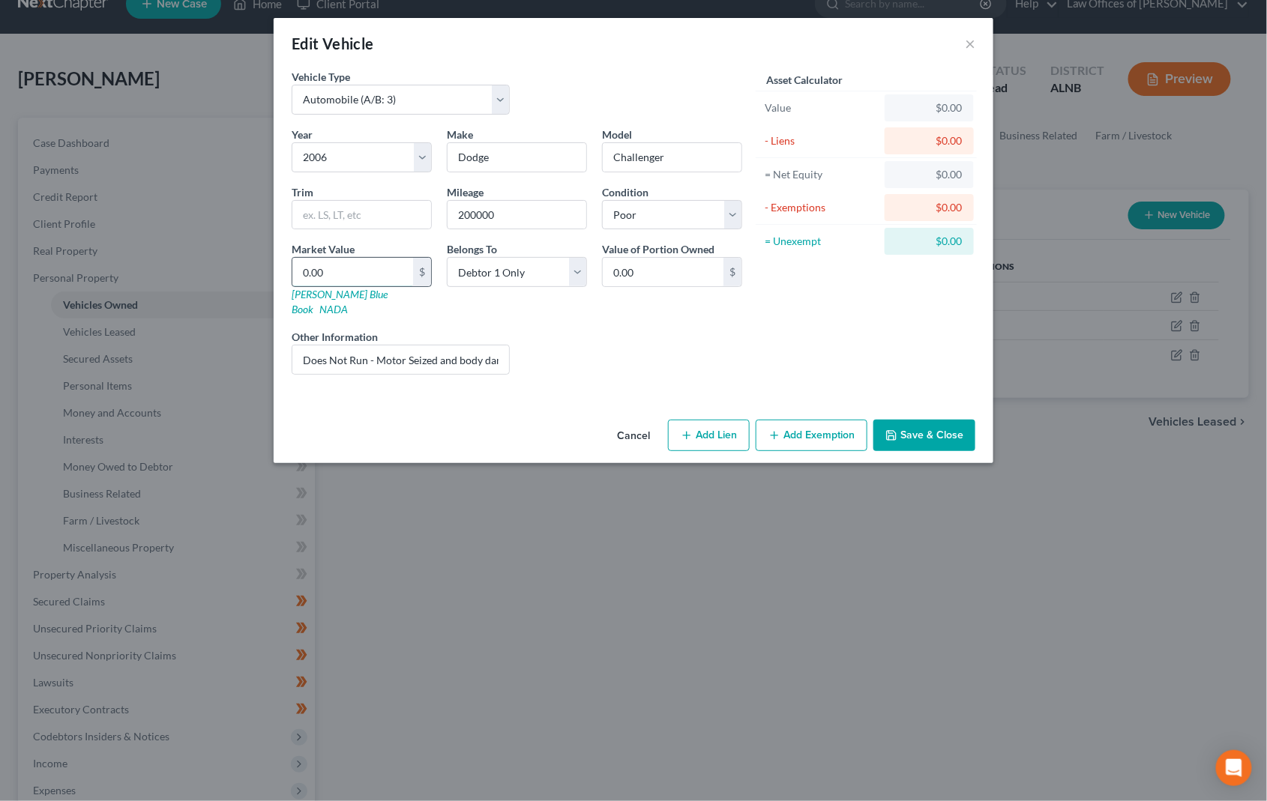
click at [343, 279] on input "0.00" at bounding box center [352, 272] width 121 height 28
type input "1"
type input "1.00"
type input "10"
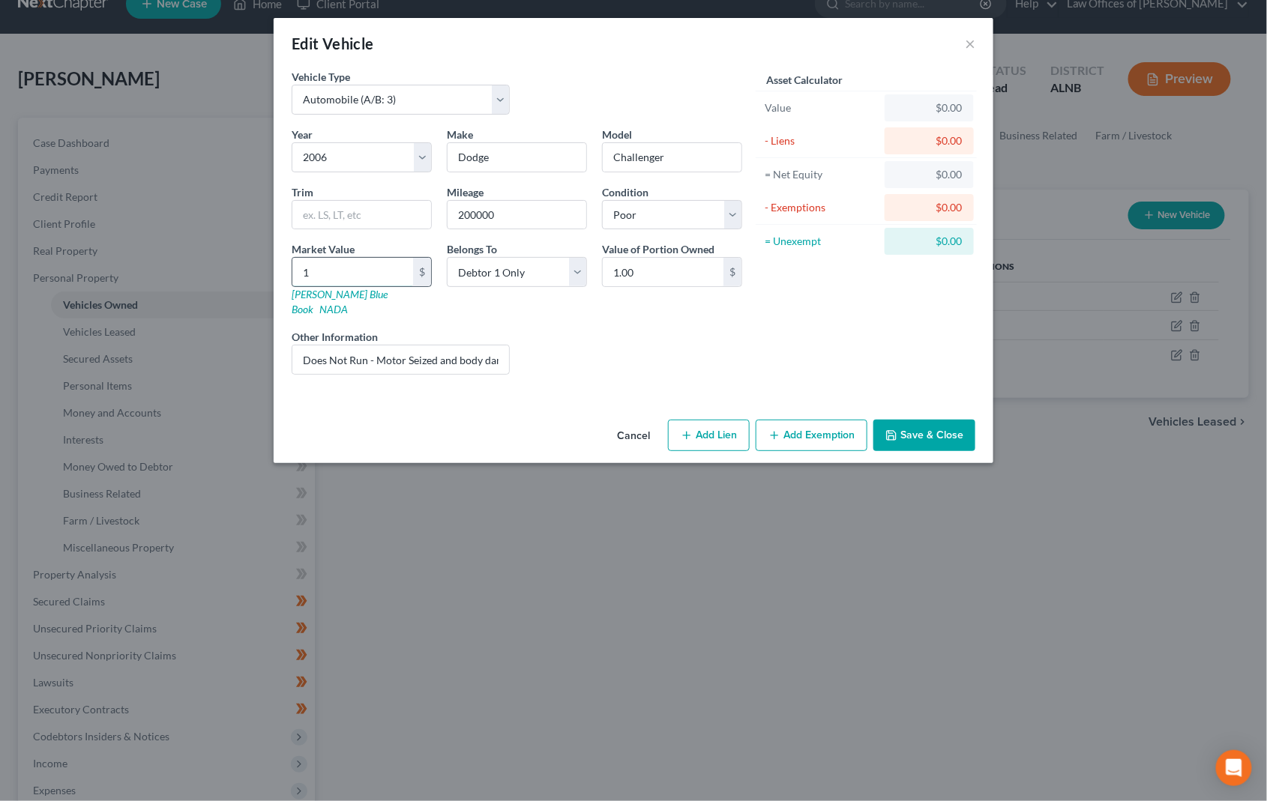
type input "10.00"
type input "100"
type input "100.00"
type input "1000"
type input "1,000.00"
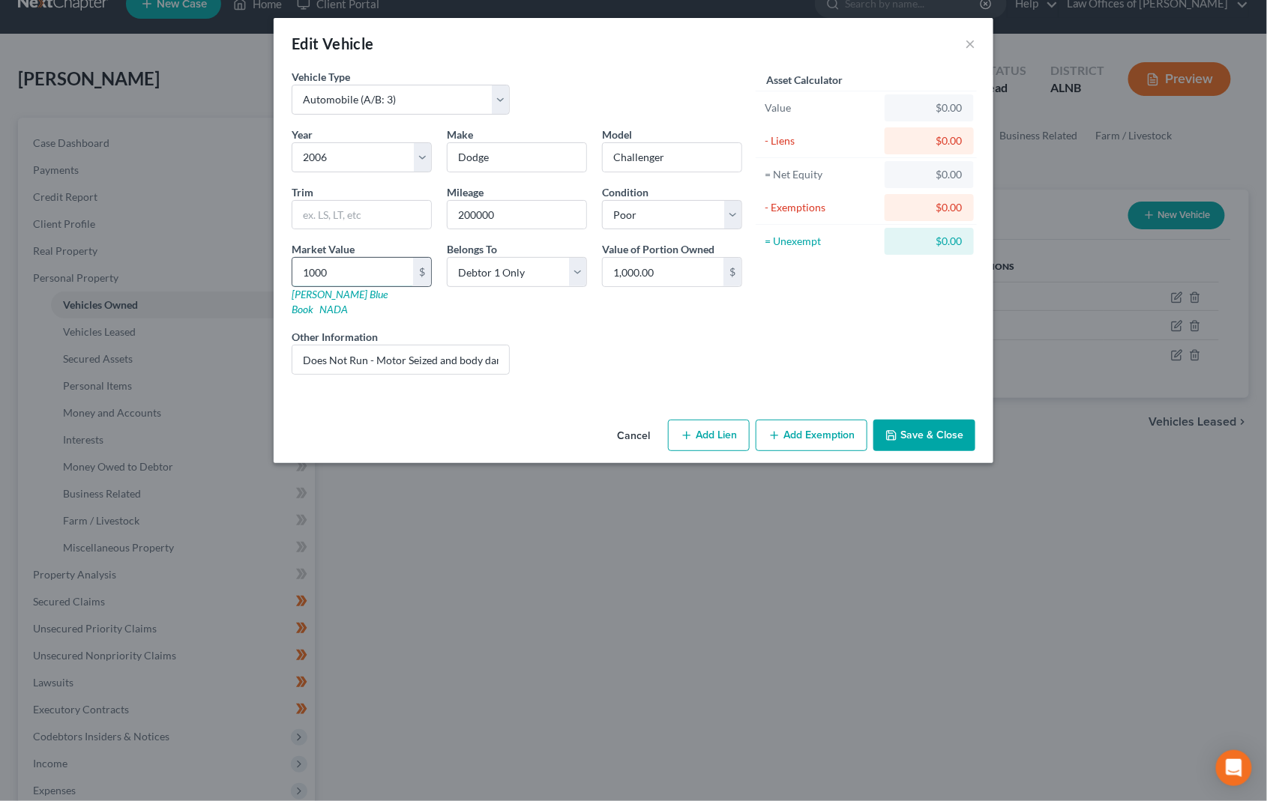
type input "1,000"
click at [775, 430] on icon "button" at bounding box center [774, 436] width 12 height 12
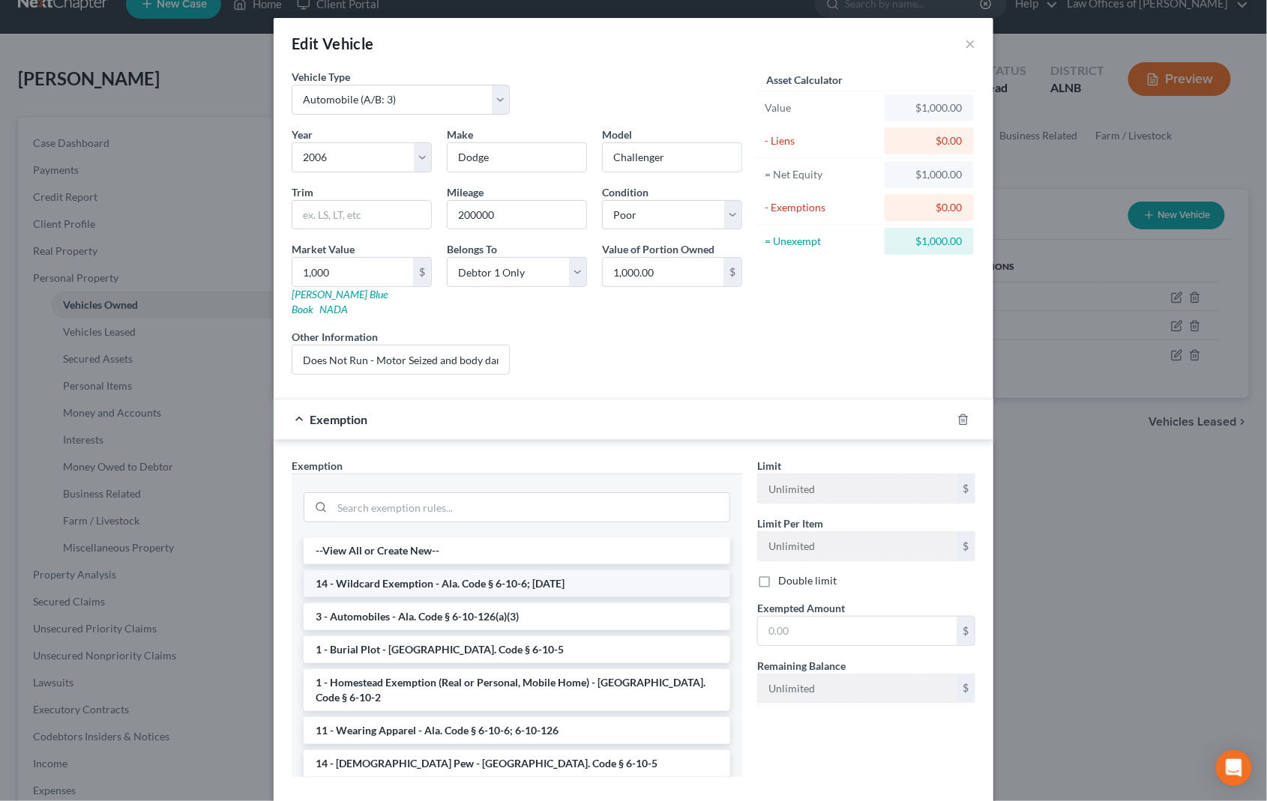
click at [412, 571] on li "14 - Wildcard Exemption - Ala. Code § 6-10-6; [DATE]" at bounding box center [517, 584] width 427 height 27
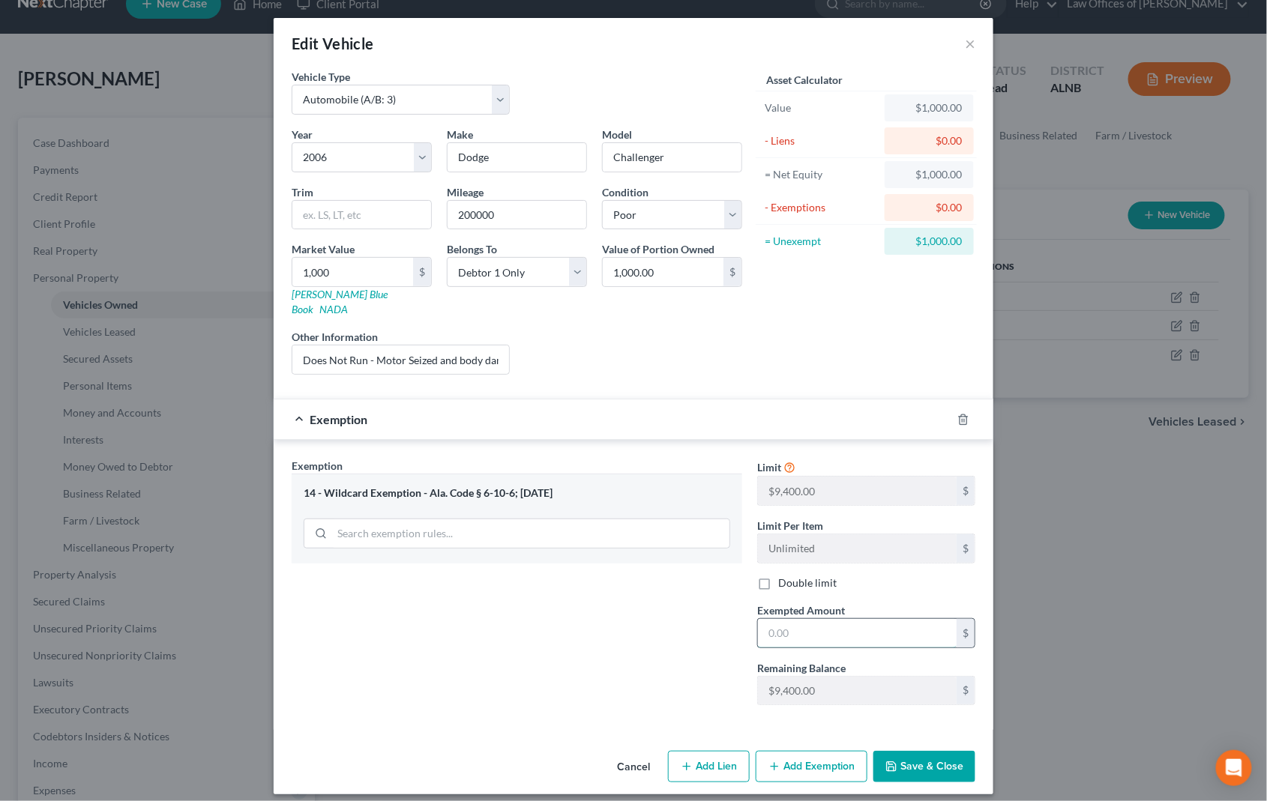
click at [793, 623] on input "text" at bounding box center [857, 633] width 199 height 28
type input "1,000"
click at [929, 762] on button "Save & Close" at bounding box center [924, 766] width 102 height 31
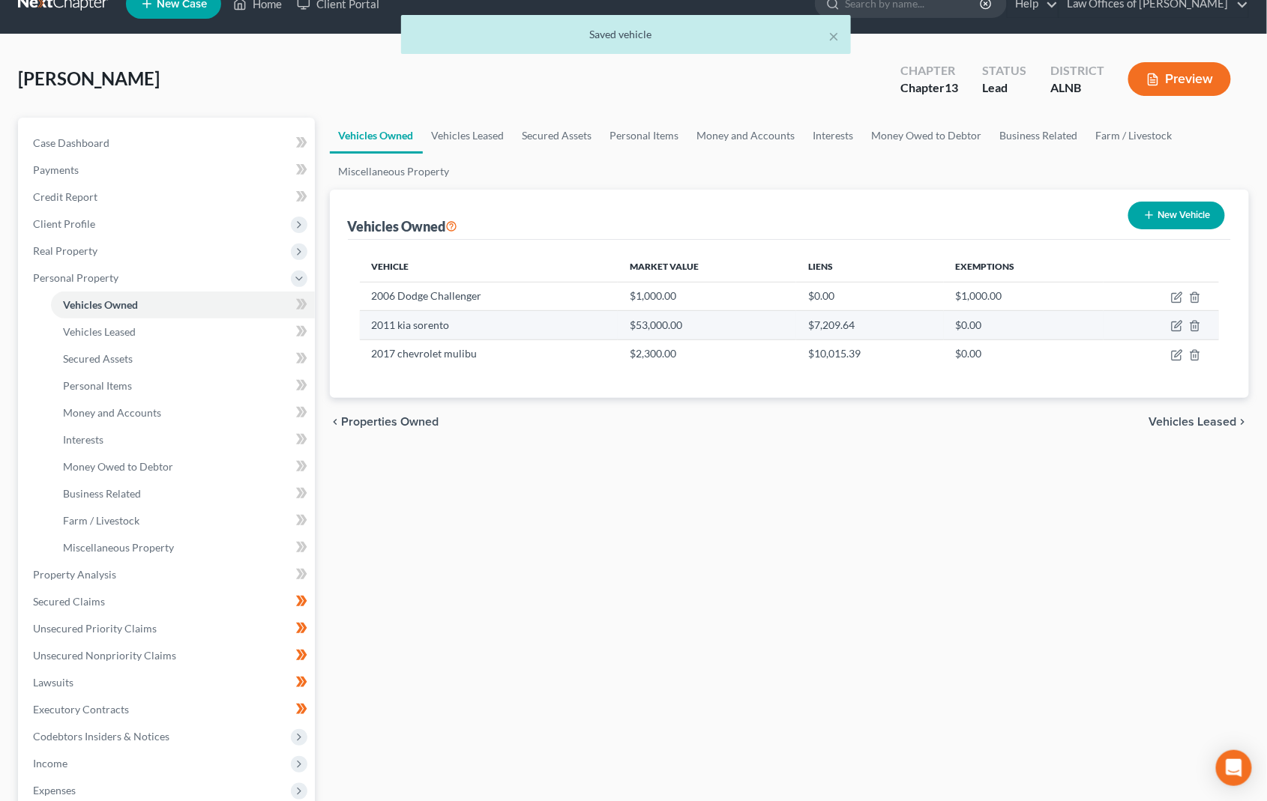
click at [418, 323] on td "2011 kia sorento" at bounding box center [489, 325] width 258 height 28
click at [1177, 322] on icon "button" at bounding box center [1178, 325] width 7 height 7
select select "0"
select select "15"
select select "2"
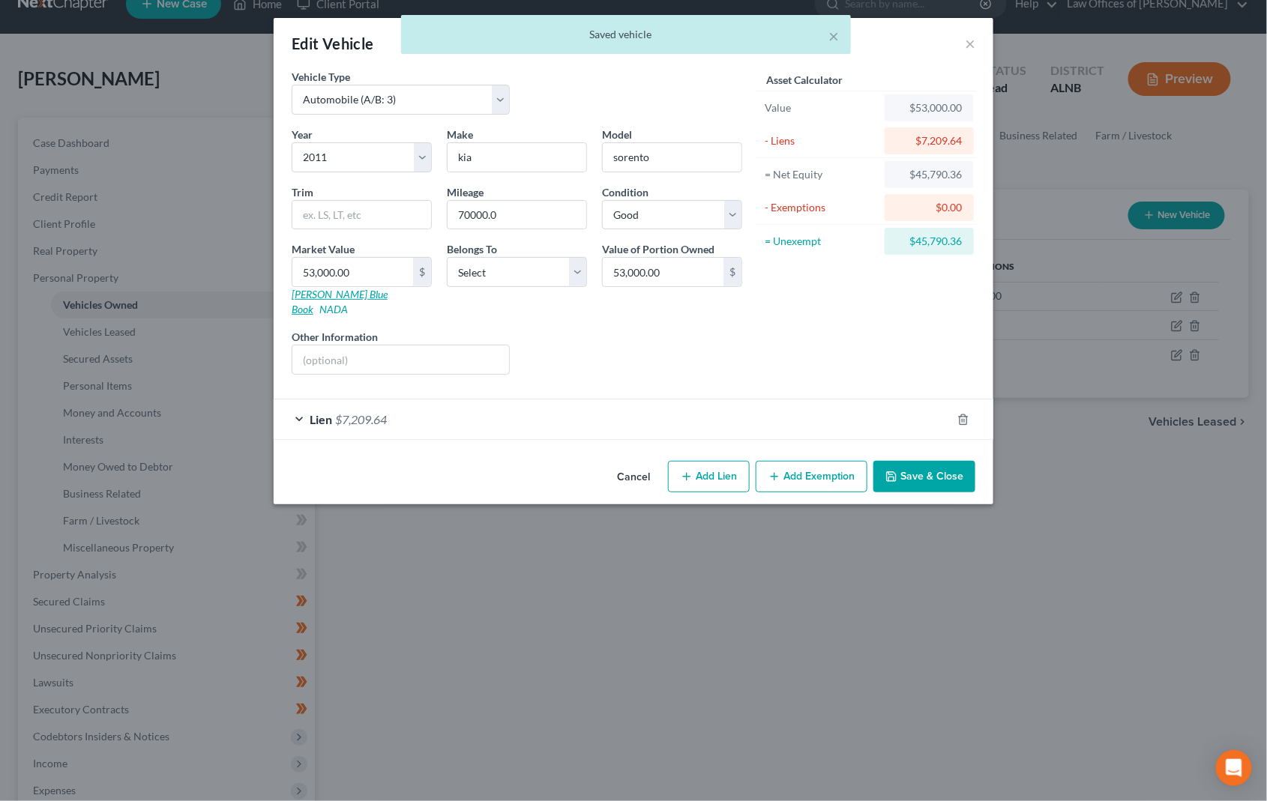
click at [337, 288] on link "[PERSON_NAME] Blue Book" at bounding box center [340, 302] width 96 height 28
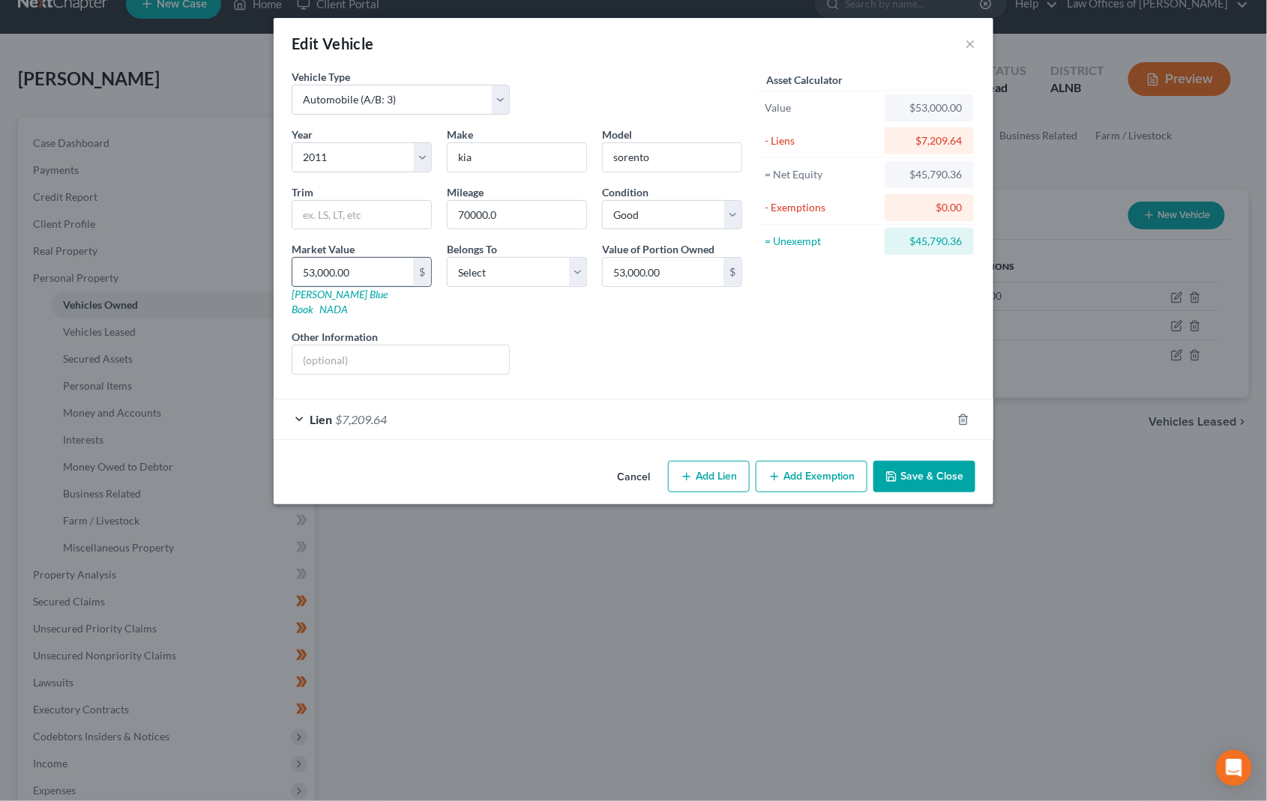
click at [364, 266] on input "53,000.00" at bounding box center [352, 272] width 121 height 28
type input "5"
type input "5.00"
type input "53"
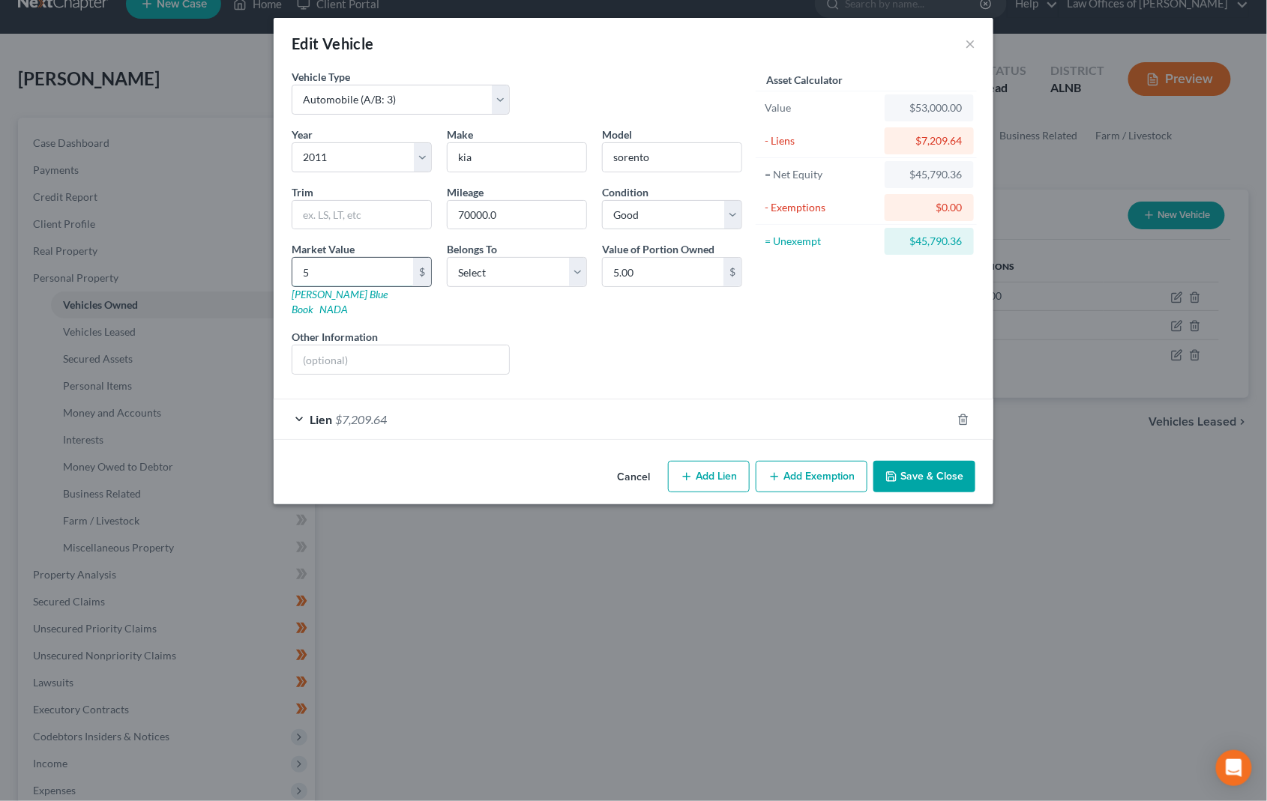
type input "53.00"
type input "530"
type input "530.00"
click at [892, 471] on icon "button" at bounding box center [891, 477] width 12 height 12
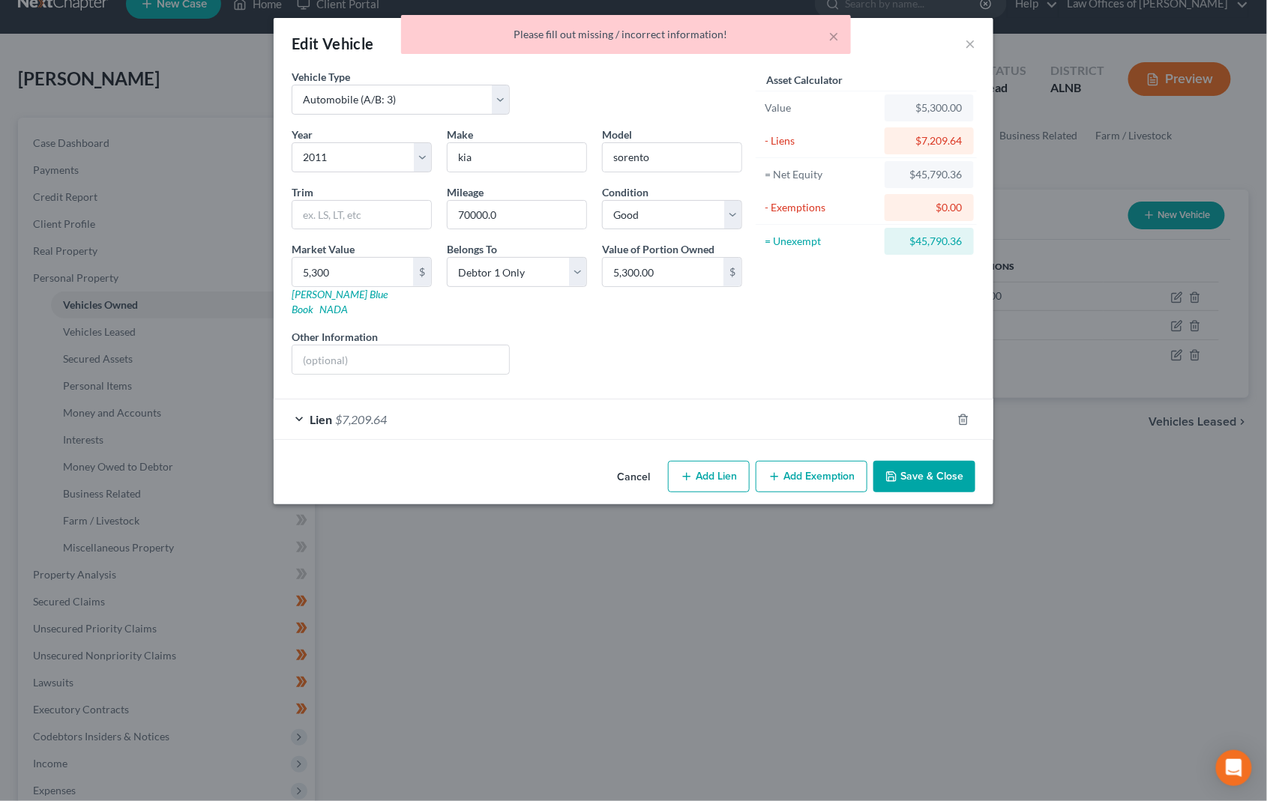
click at [933, 461] on button "Save & Close" at bounding box center [924, 476] width 102 height 31
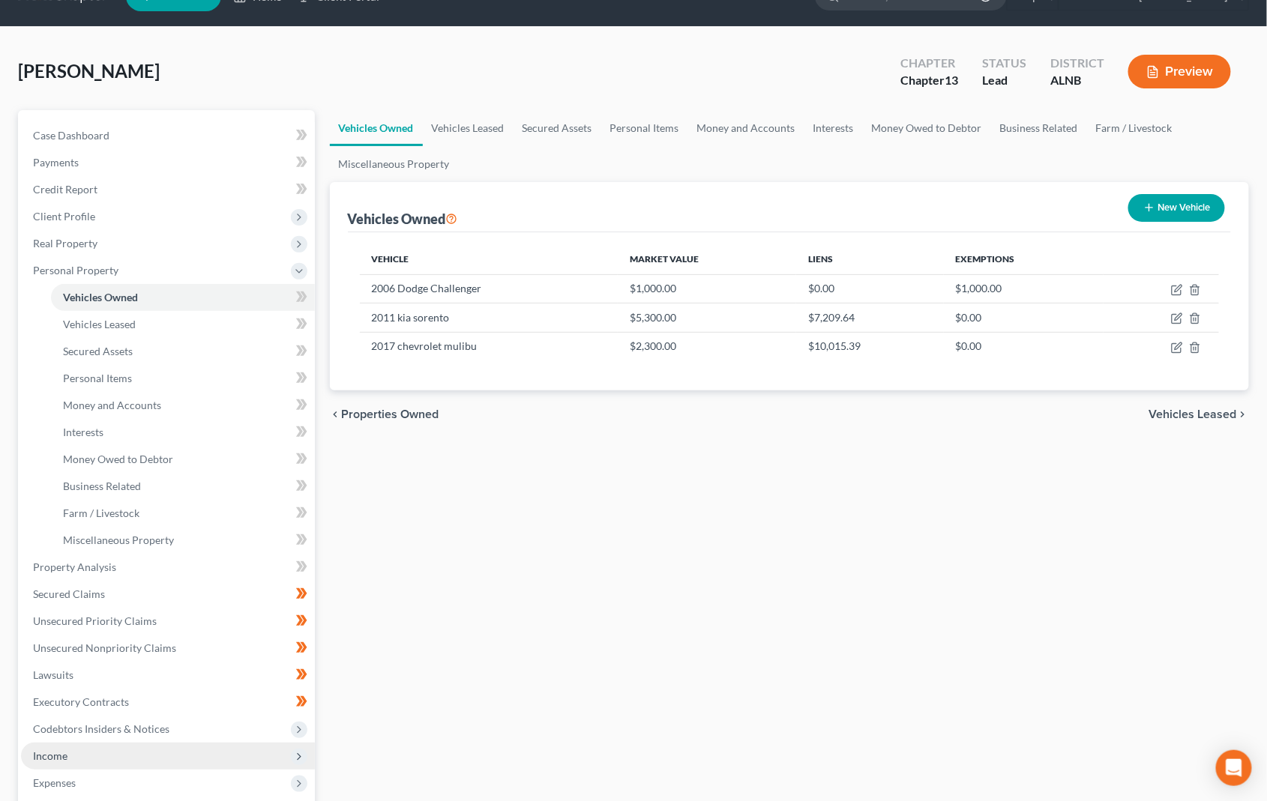
click at [151, 770] on span "Expenses" at bounding box center [168, 783] width 294 height 27
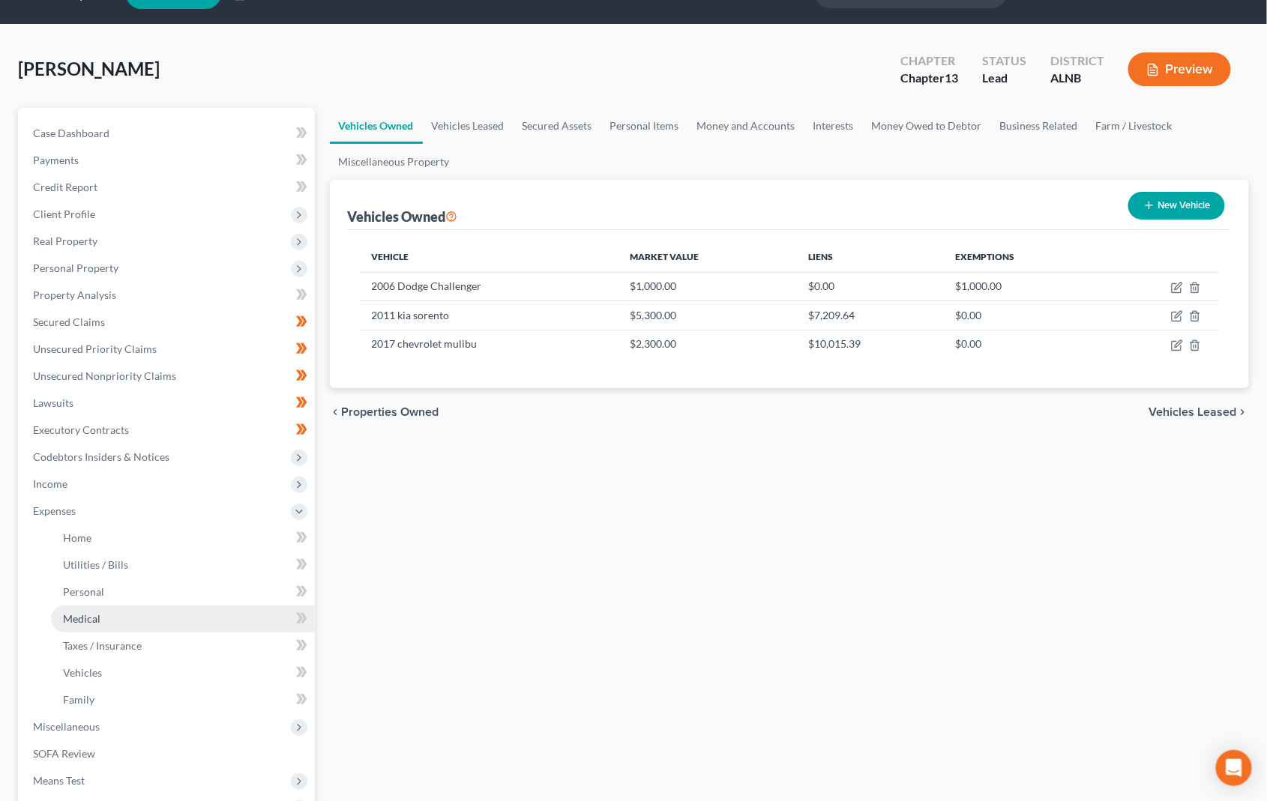
scroll to position [35, 0]
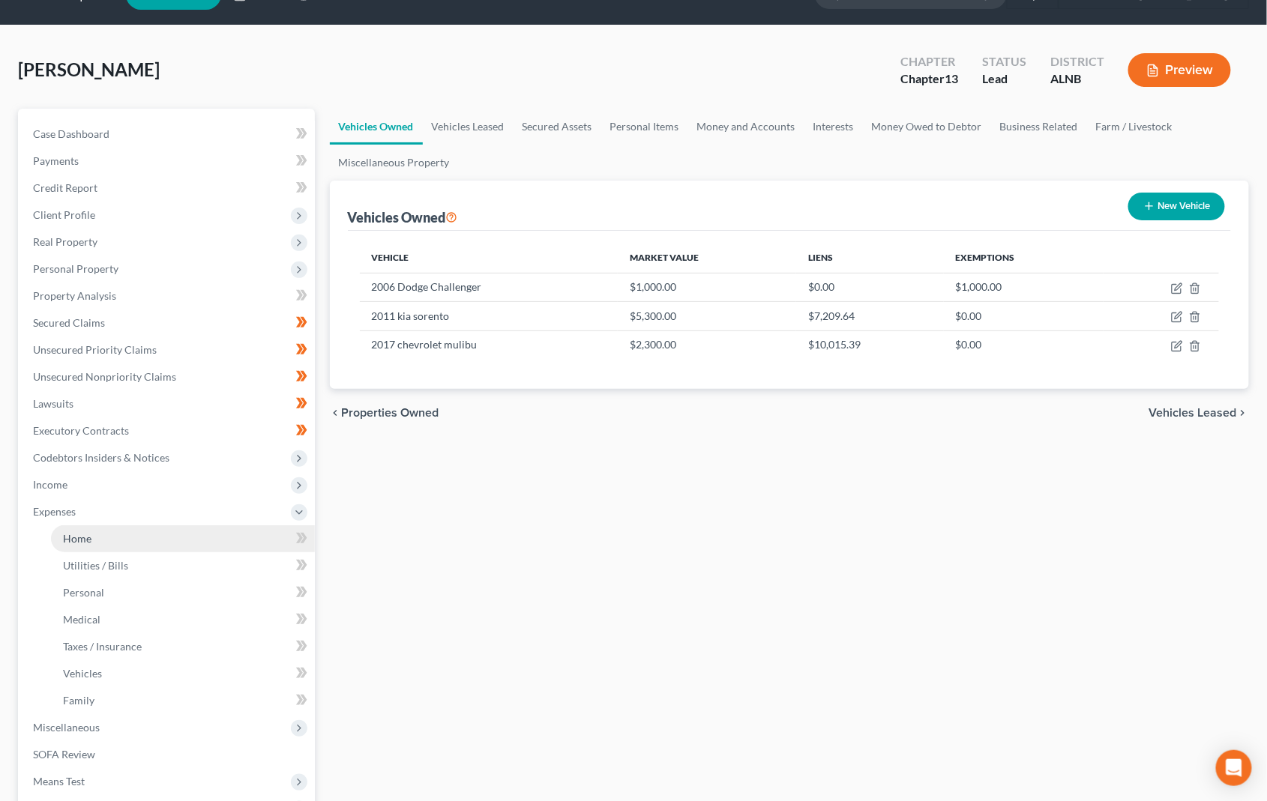
click at [87, 532] on span "Home" at bounding box center [77, 538] width 28 height 13
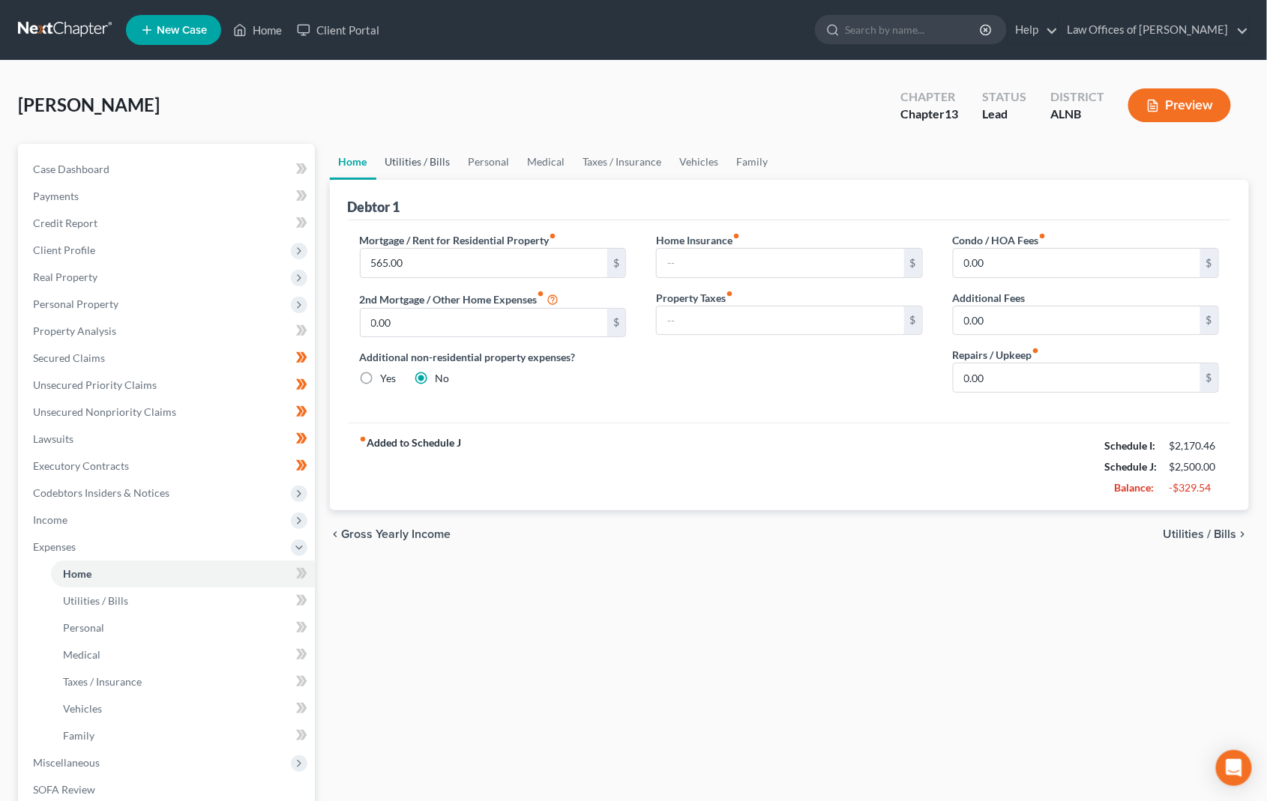
click at [406, 151] on link "Utilities / Bills" at bounding box center [417, 162] width 83 height 36
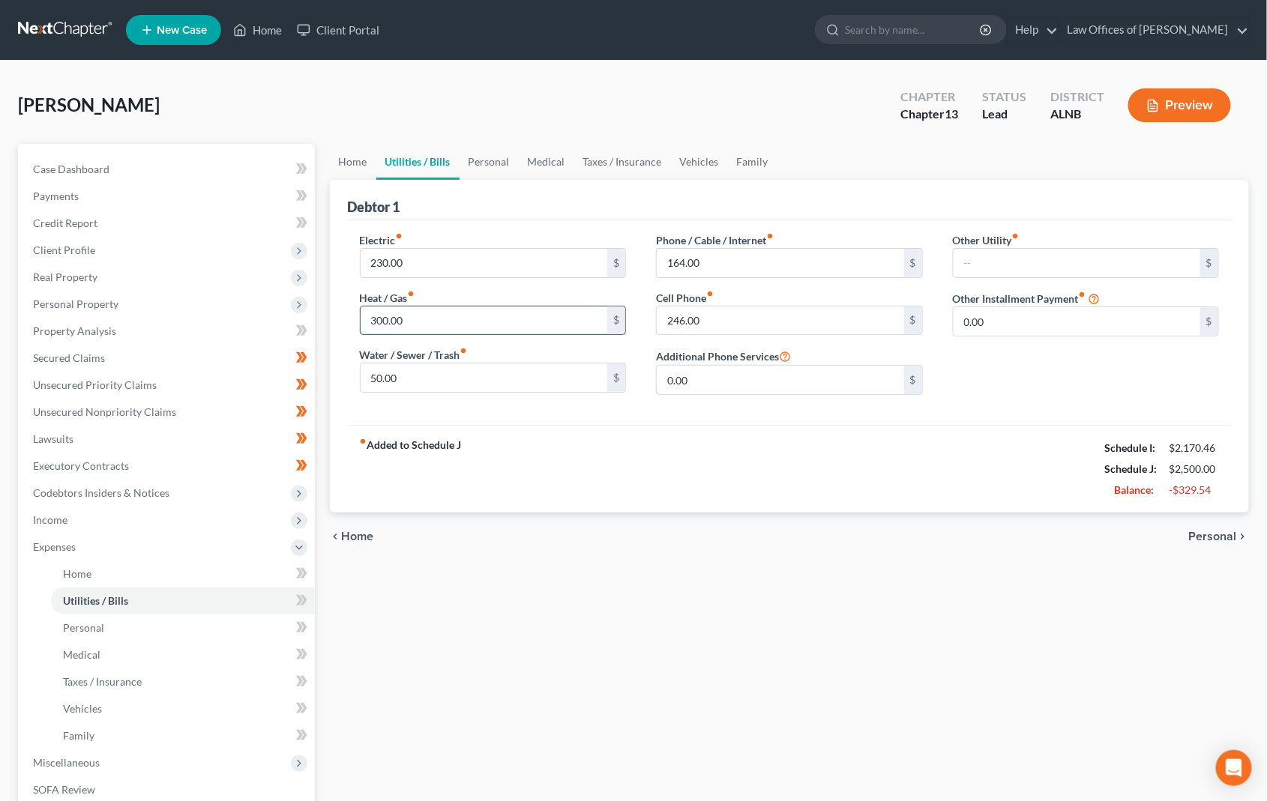
click at [496, 323] on input "300.00" at bounding box center [484, 321] width 247 height 28
click at [710, 262] on input "164.00" at bounding box center [780, 263] width 247 height 28
click at [496, 164] on link "Personal" at bounding box center [489, 162] width 59 height 36
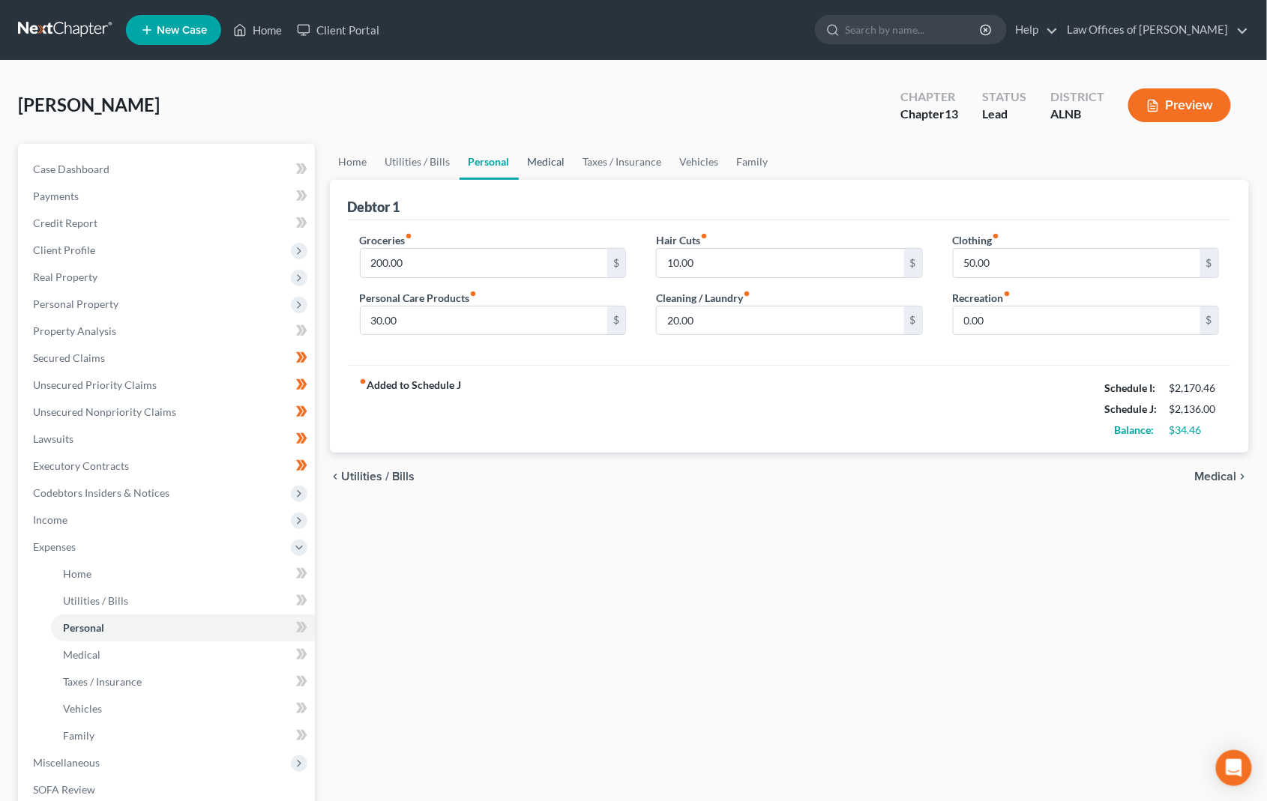
click at [531, 152] on link "Medical" at bounding box center [546, 162] width 55 height 36
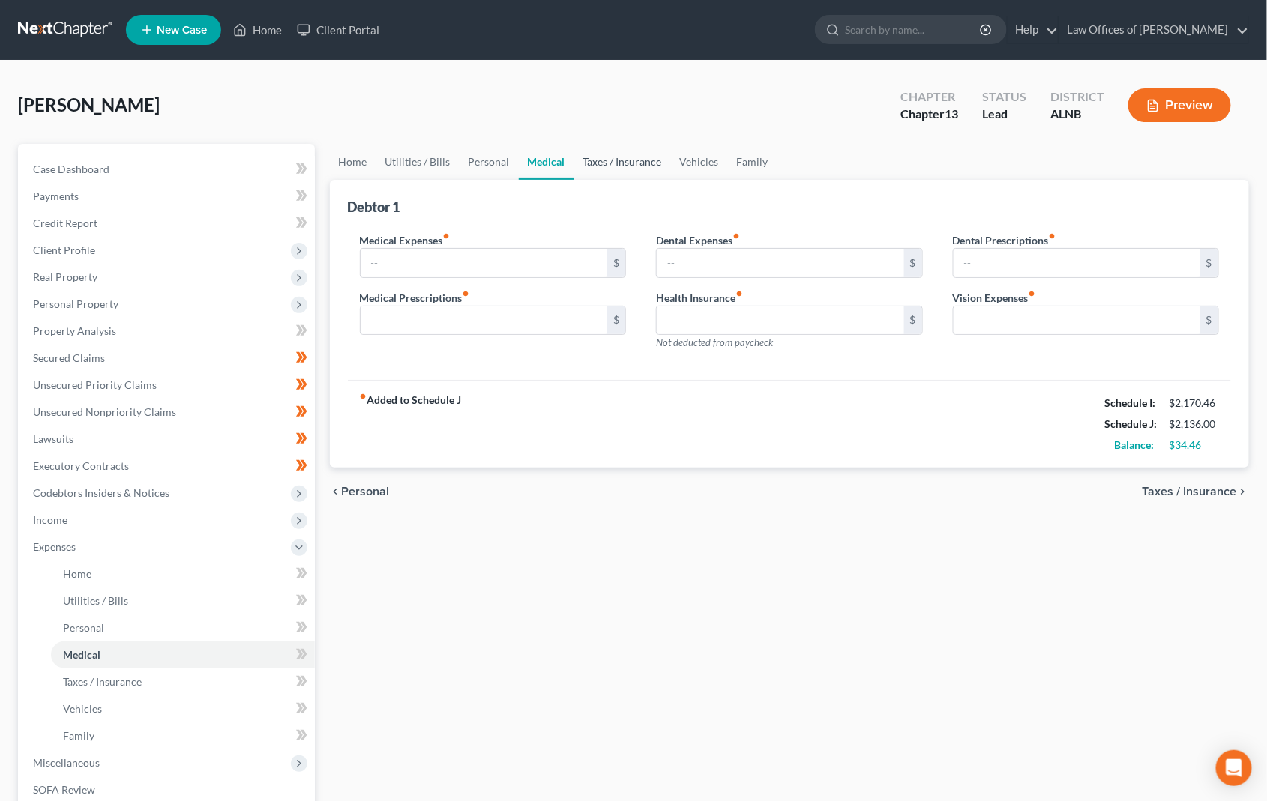
click at [656, 163] on link "Taxes / Insurance" at bounding box center [622, 162] width 97 height 36
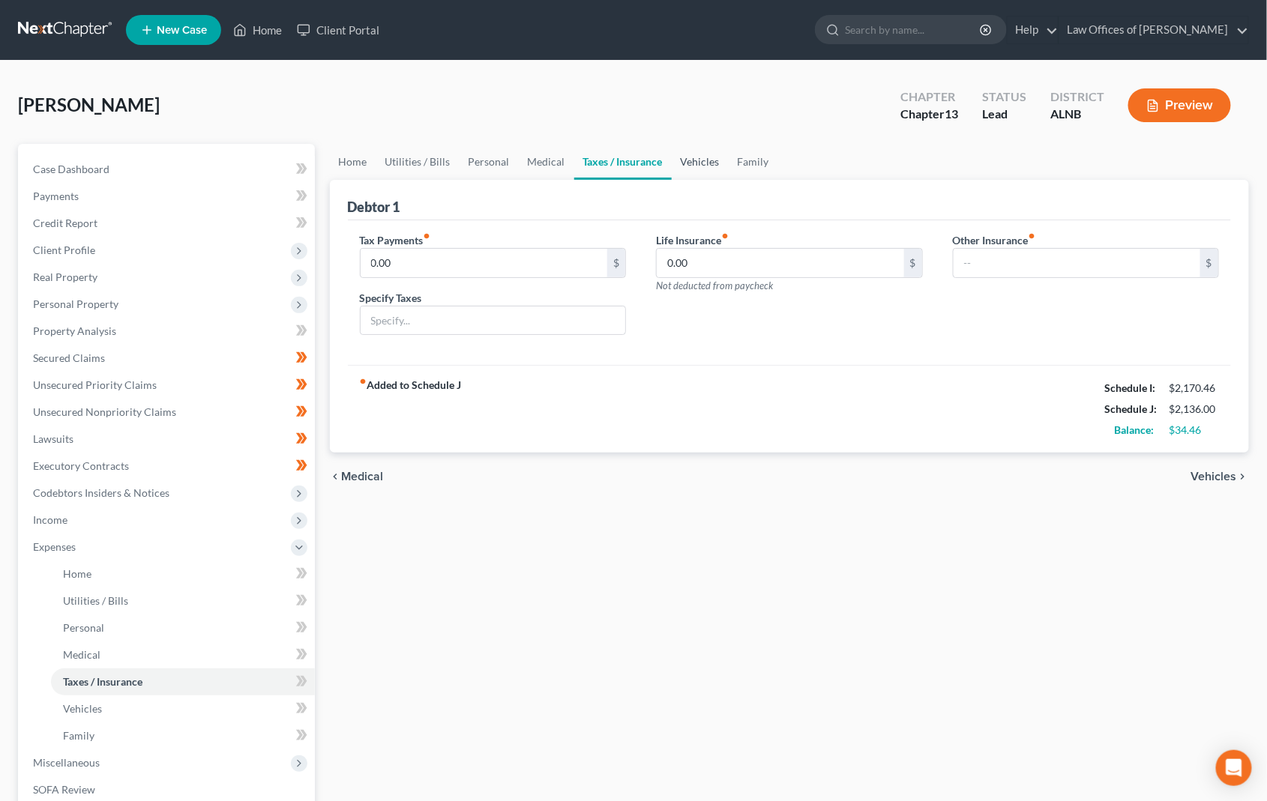
click at [713, 161] on link "Vehicles" at bounding box center [700, 162] width 57 height 36
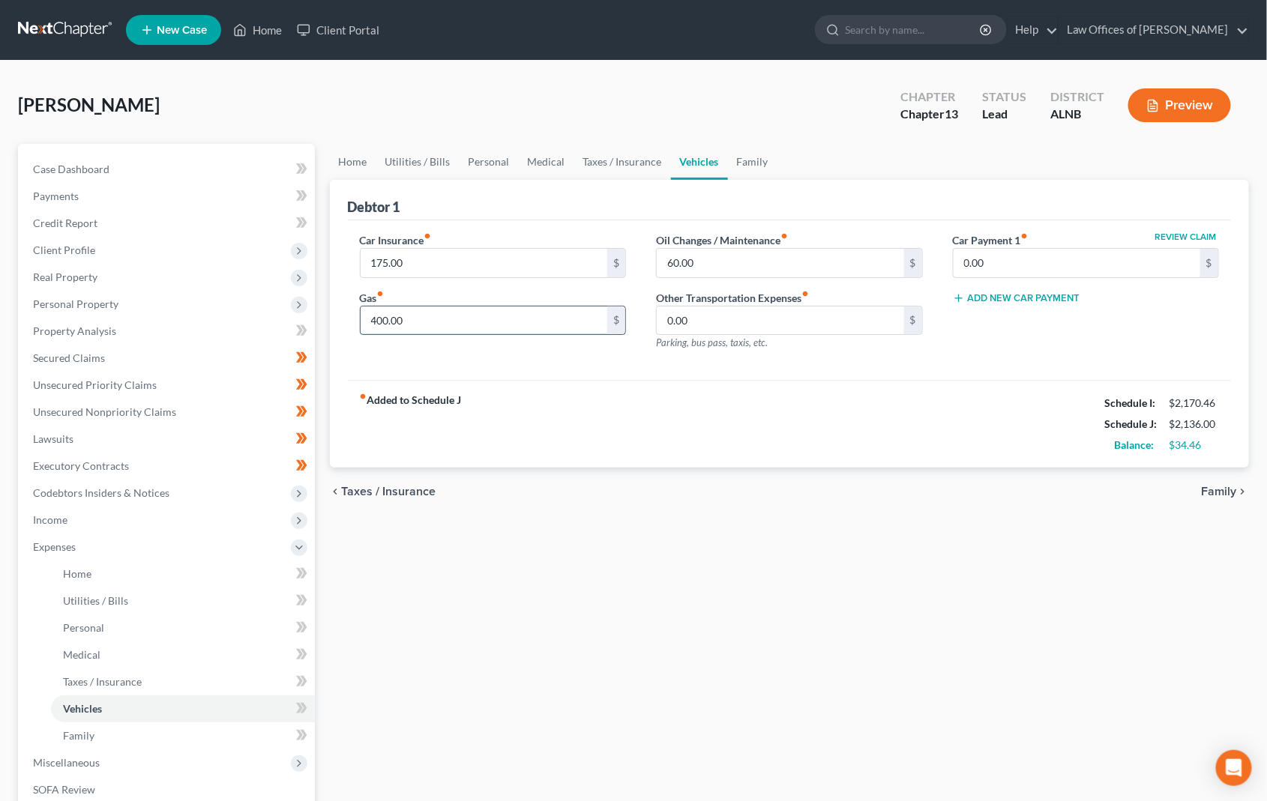
click at [427, 326] on input "400.00" at bounding box center [484, 321] width 247 height 28
click at [686, 268] on input "60.00" at bounding box center [780, 263] width 247 height 28
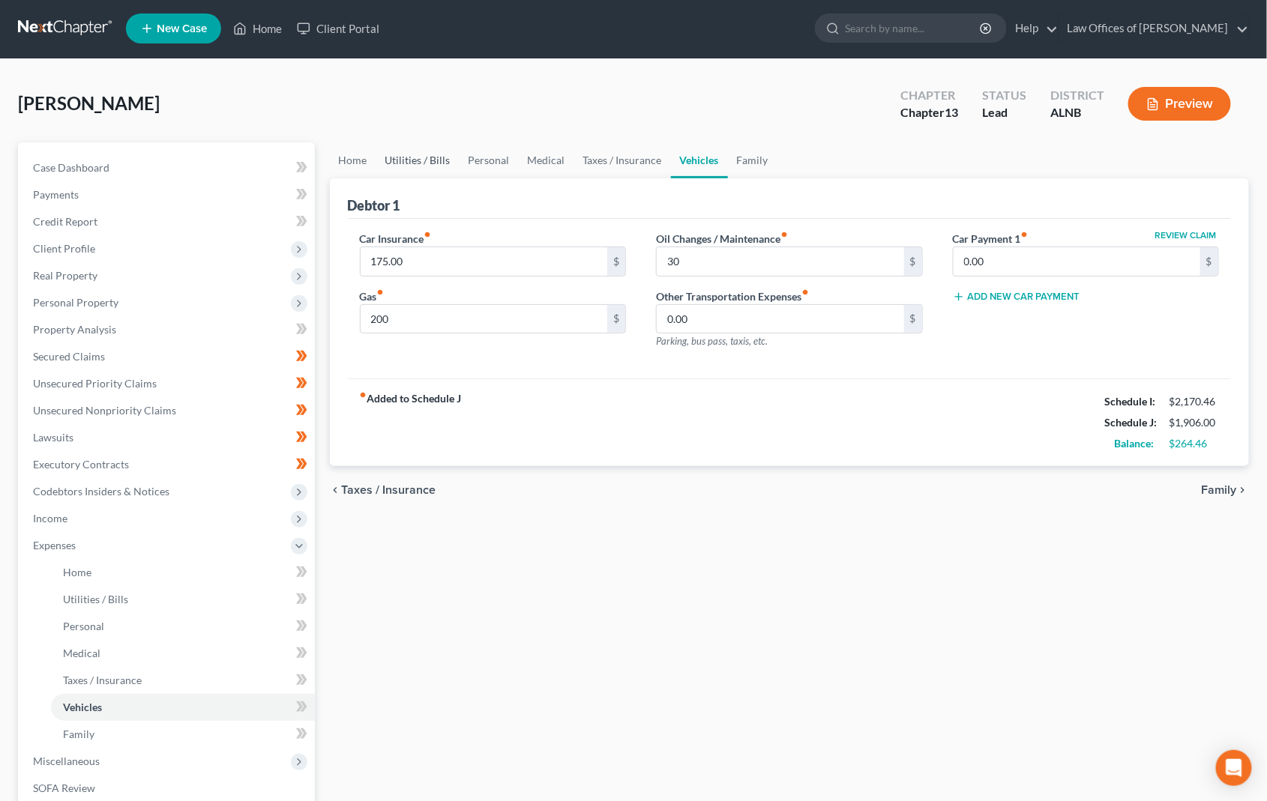
click at [415, 161] on link "Utilities / Bills" at bounding box center [417, 160] width 83 height 36
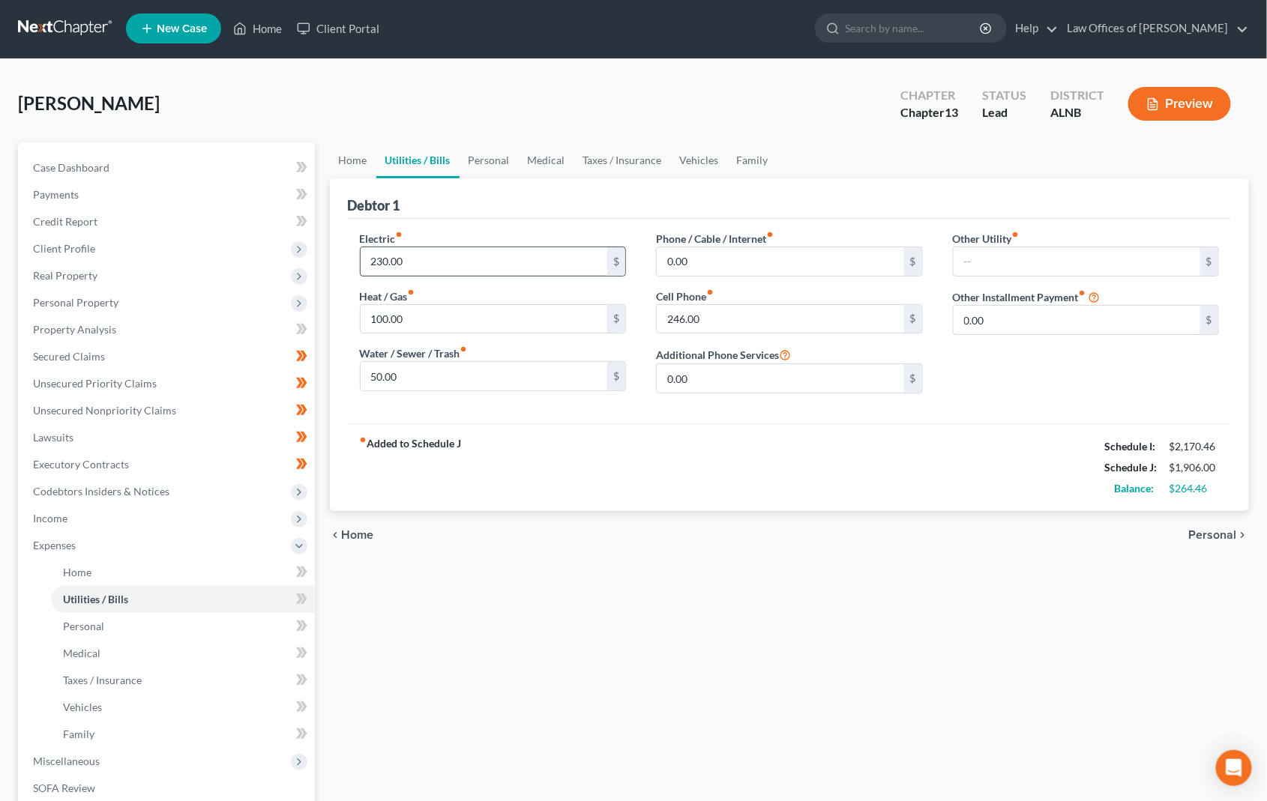
scroll to position [3, 0]
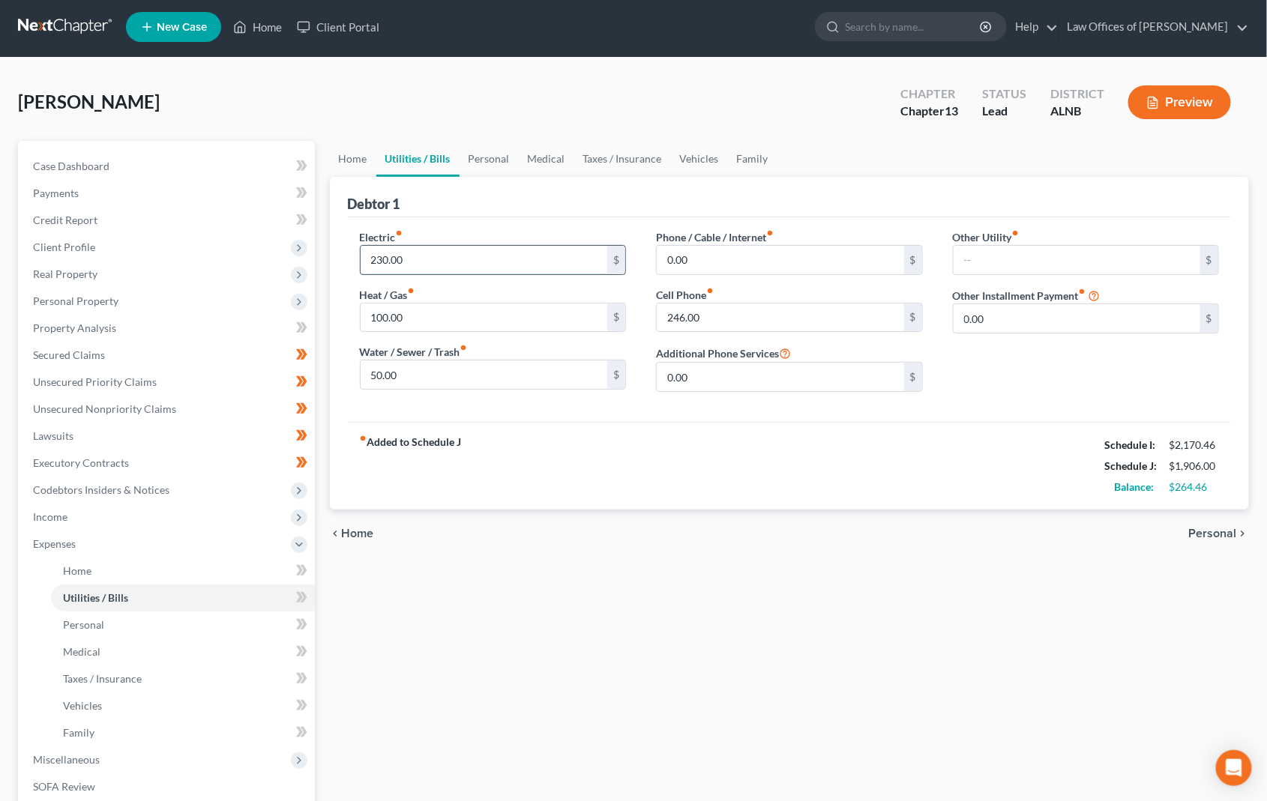
click at [457, 260] on input "230.00" at bounding box center [484, 260] width 247 height 28
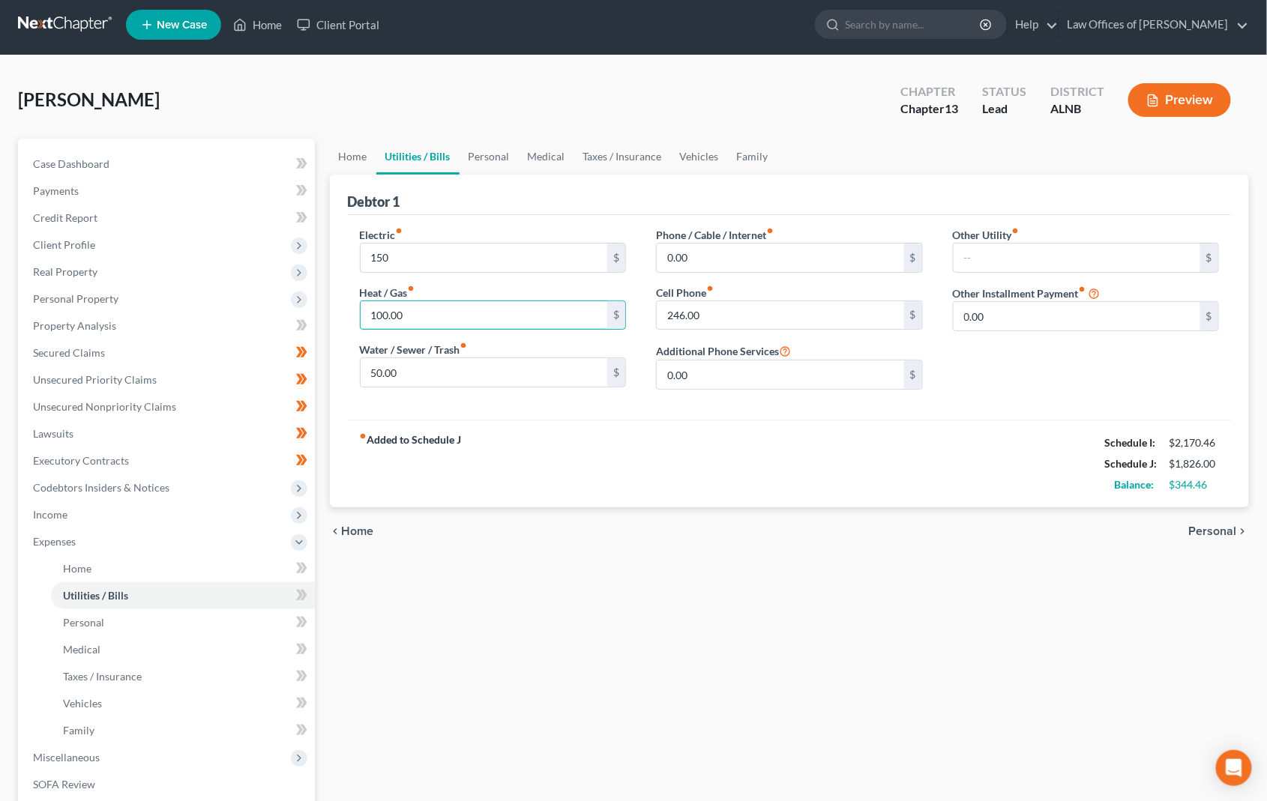
scroll to position [5, 1]
click at [409, 274] on div "Electric fiber_manual_record 150 $ Heat / Gas fiber_manual_record 100.00 $ Wate…" at bounding box center [493, 314] width 297 height 175
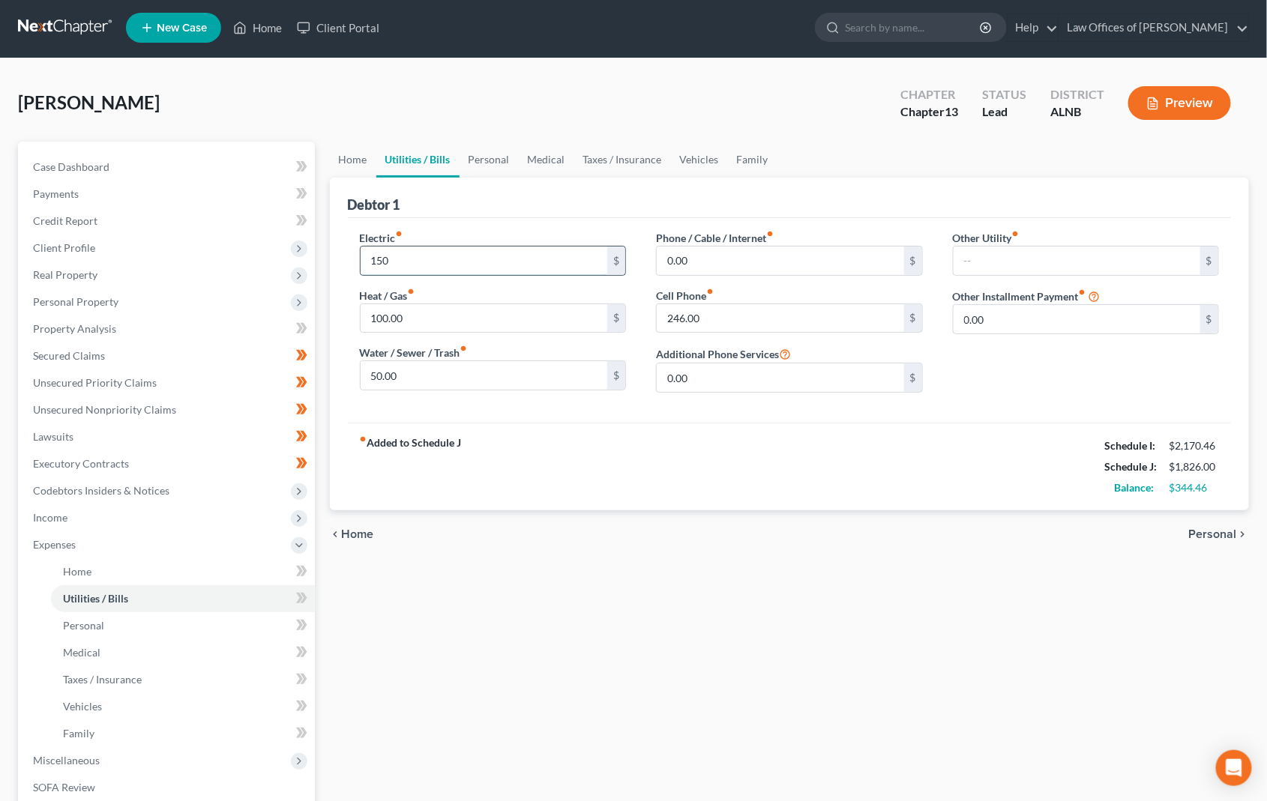
click at [415, 260] on input "150" at bounding box center [484, 261] width 247 height 28
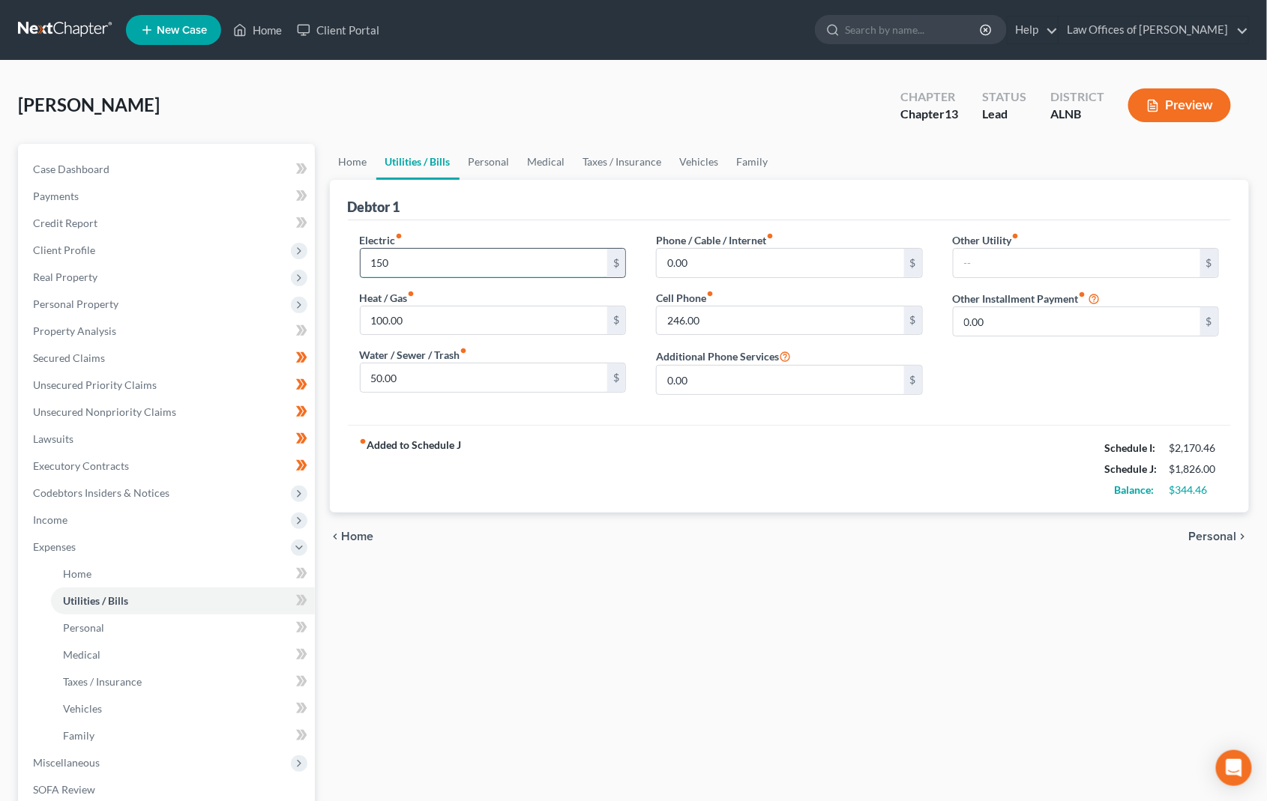
scroll to position [0, 0]
